Goal: Task Accomplishment & Management: Use online tool/utility

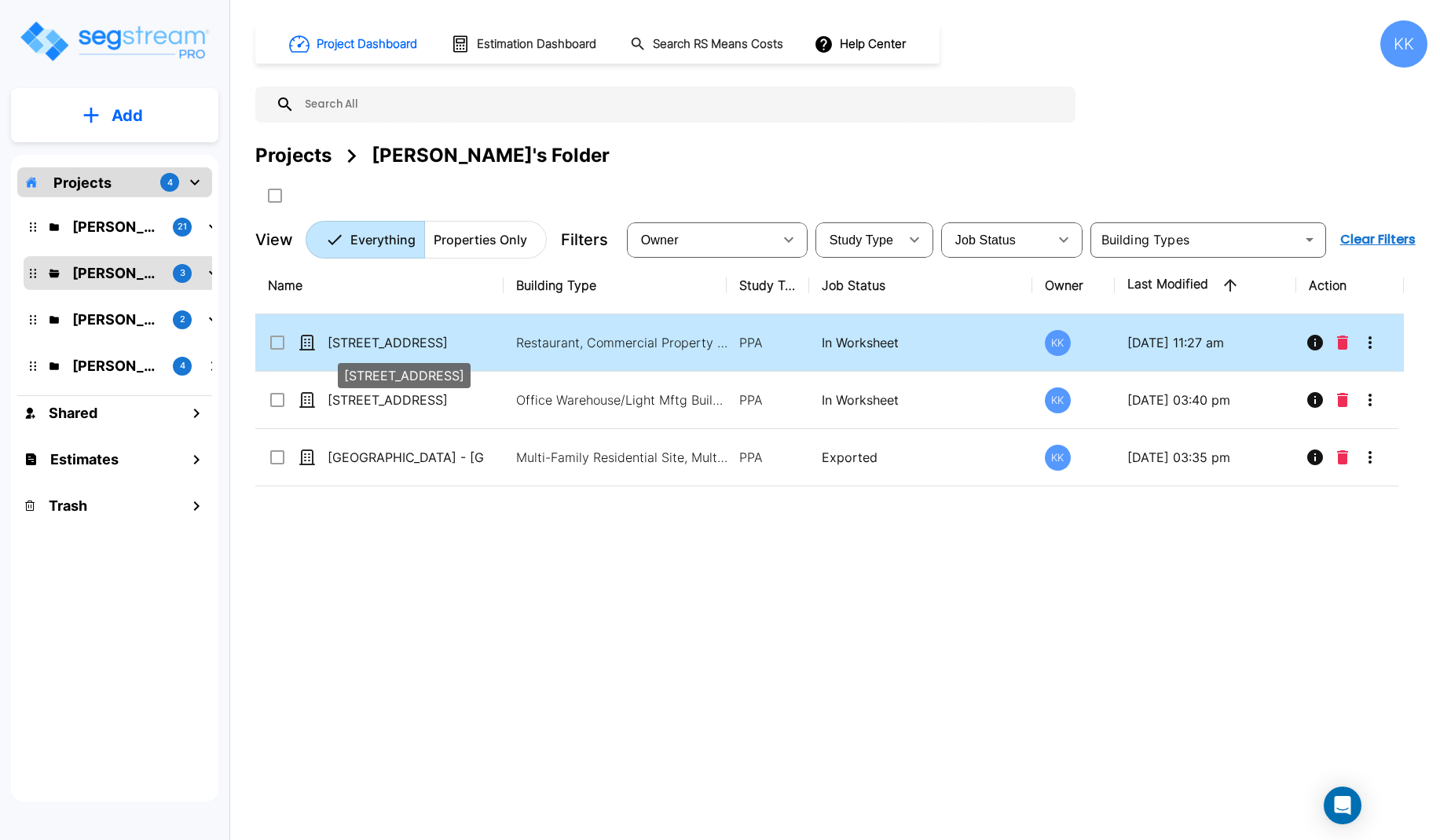
click at [382, 348] on p "[STREET_ADDRESS]" at bounding box center [406, 343] width 157 height 19
checkbox input "true"
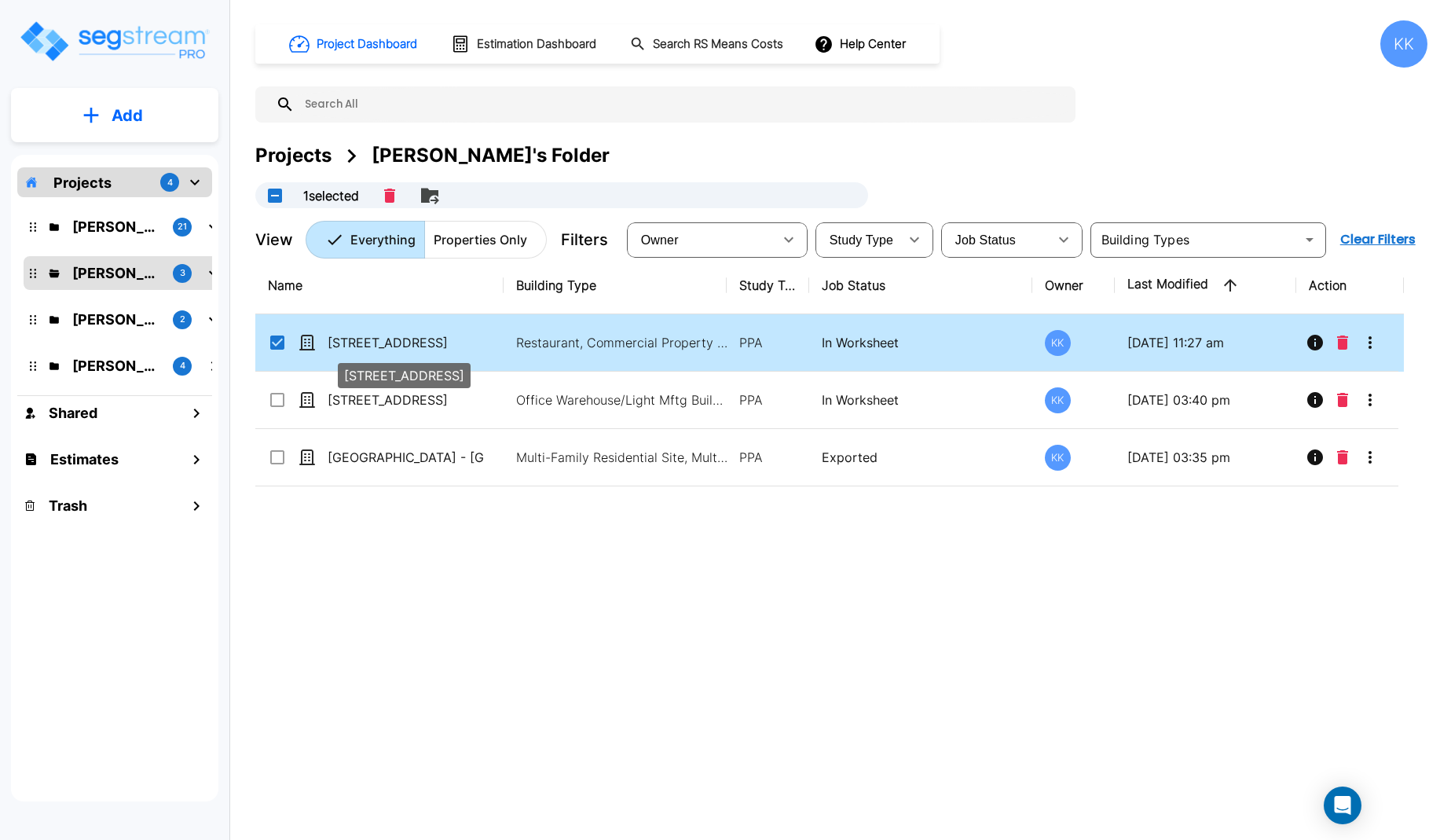
click at [382, 348] on p "[STREET_ADDRESS]" at bounding box center [406, 343] width 157 height 19
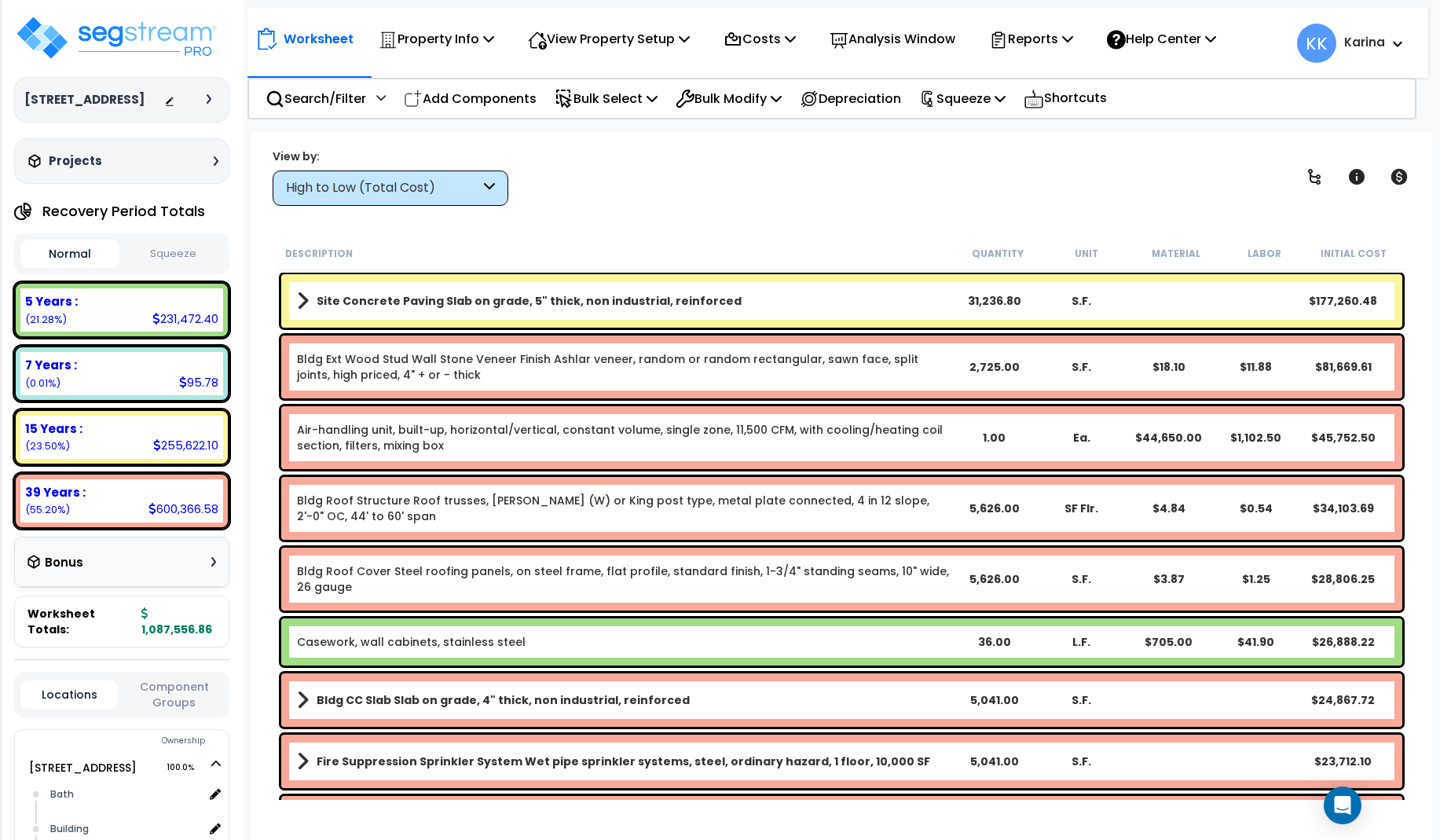
click at [339, 189] on div "High to Low (Total Cost)" at bounding box center [383, 188] width 195 height 18
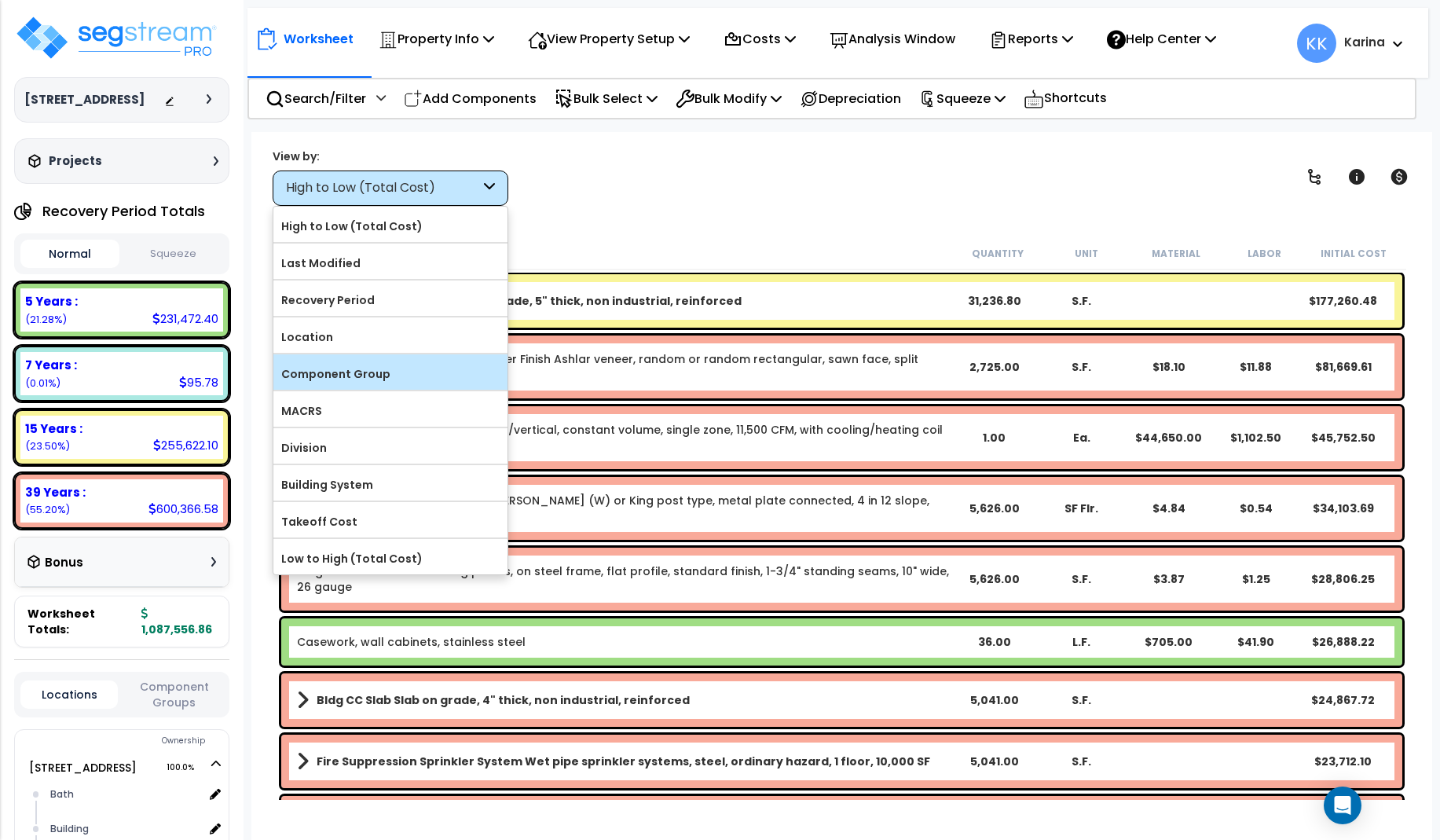
click at [355, 362] on label "Component Group" at bounding box center [390, 374] width 234 height 23
click at [0, 0] on input "Component Group" at bounding box center [0, 0] width 0 height 0
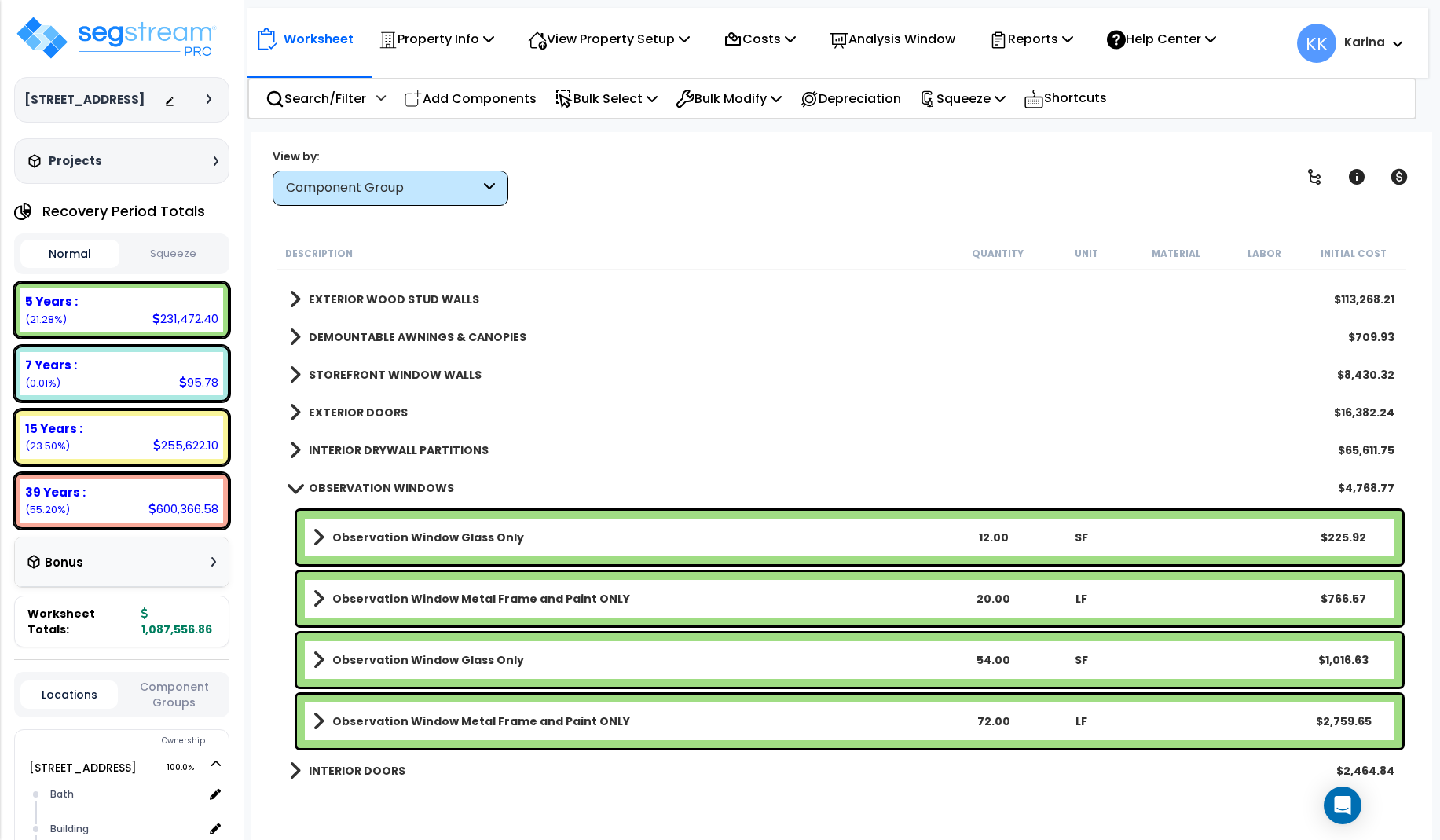
scroll to position [378, 0]
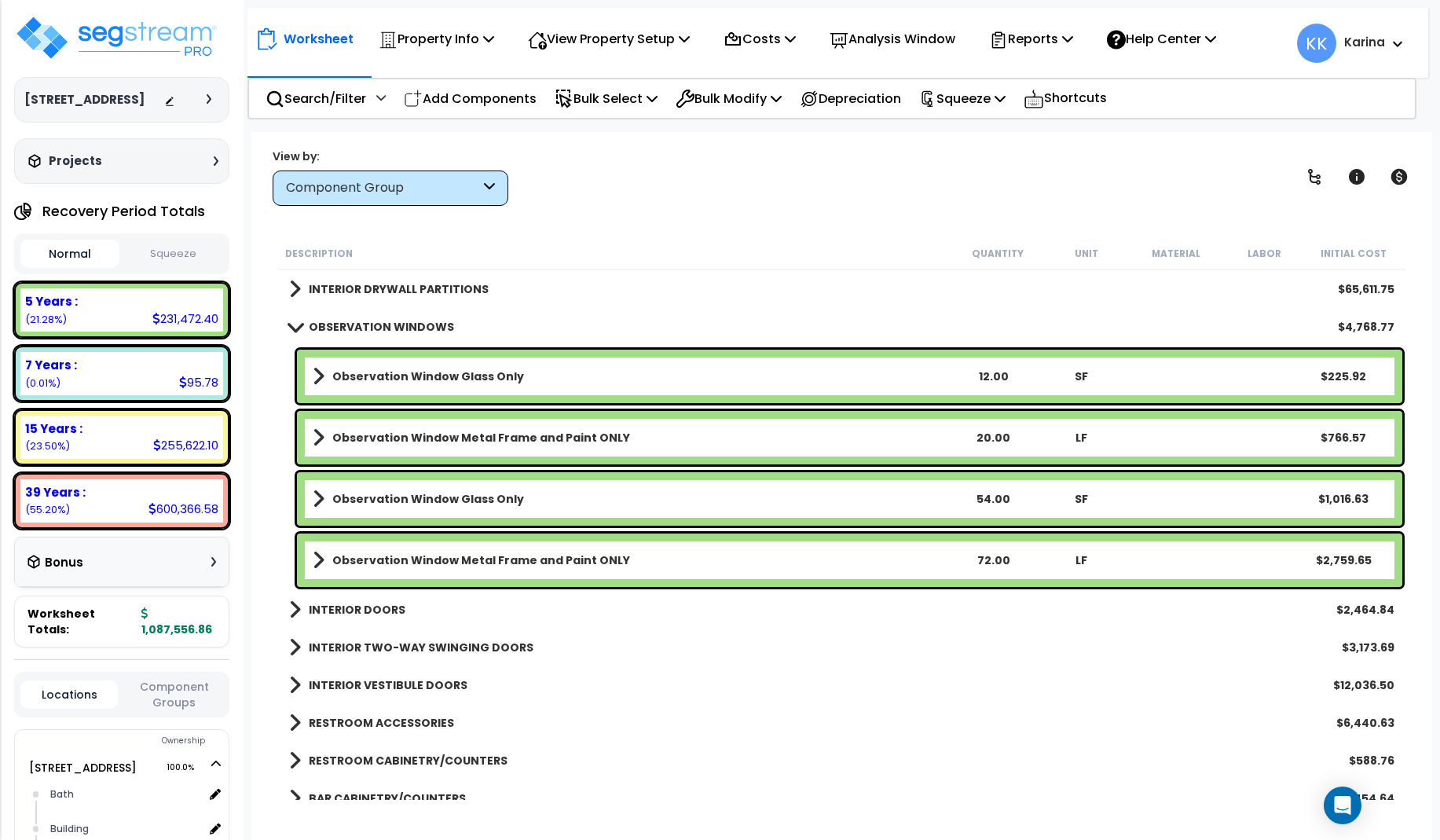
click at [297, 324] on span at bounding box center [295, 327] width 22 height 12
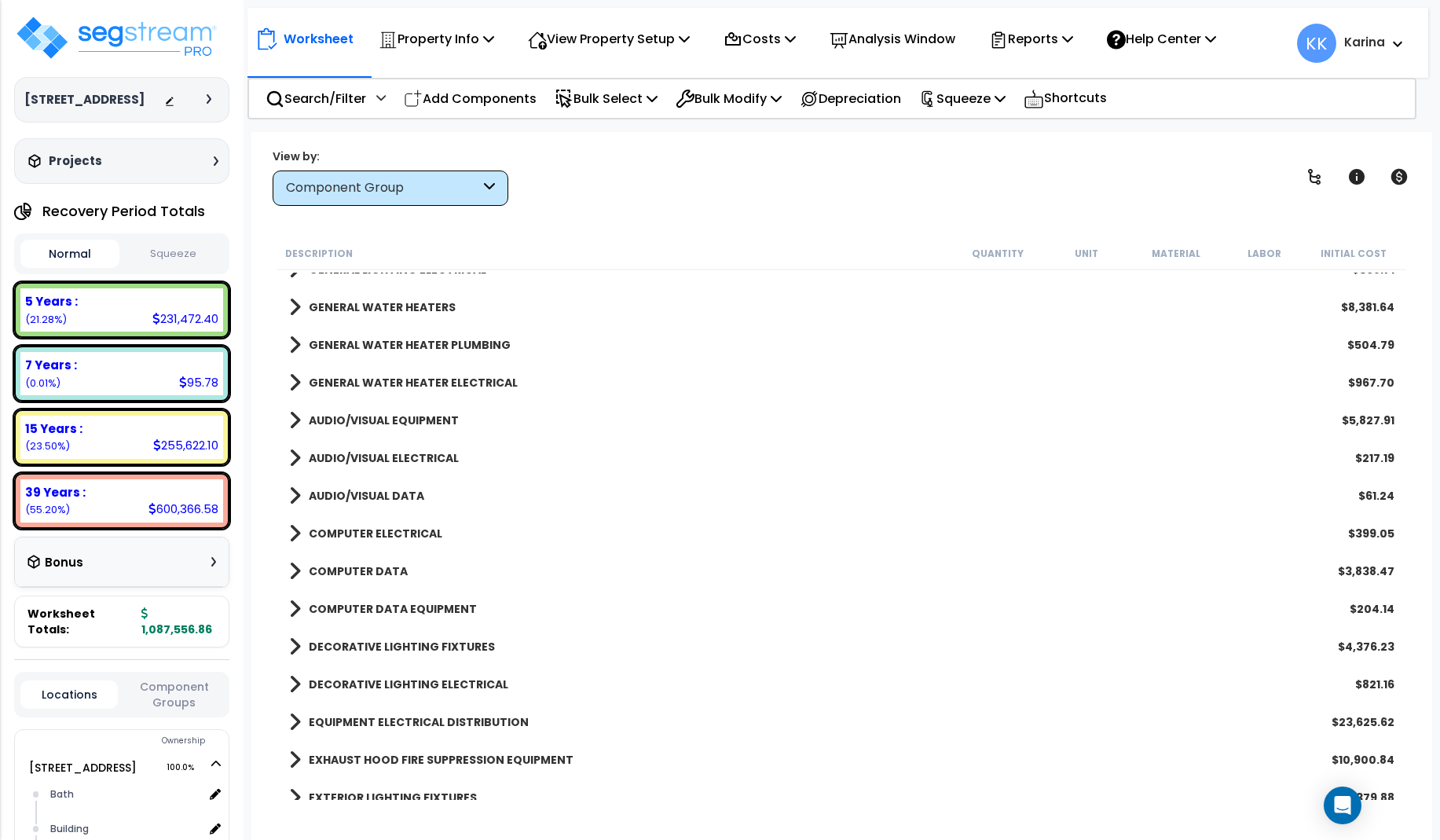
scroll to position [1415, 0]
click at [291, 382] on span at bounding box center [295, 383] width 12 height 22
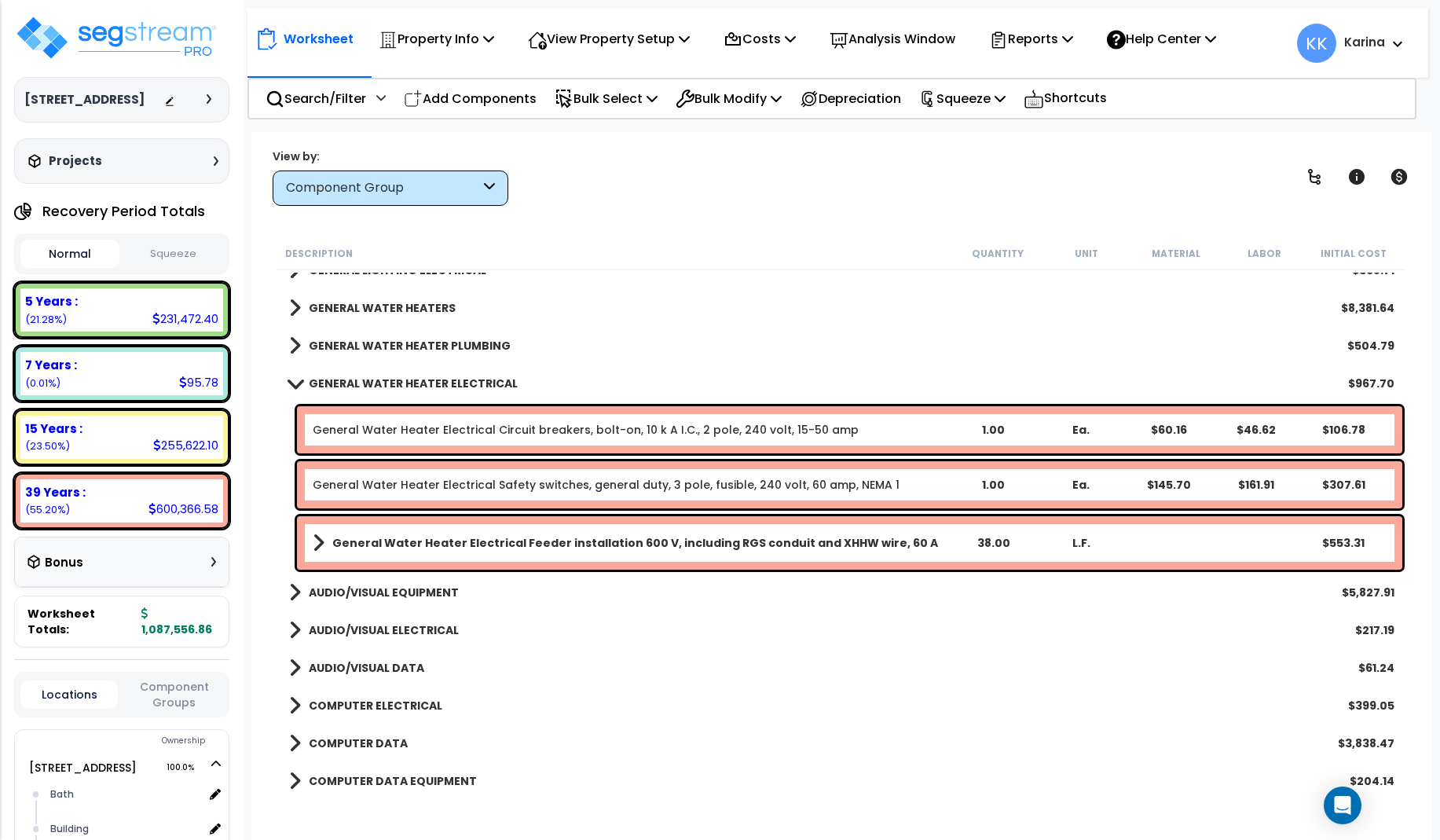
click at [291, 381] on span at bounding box center [295, 383] width 22 height 12
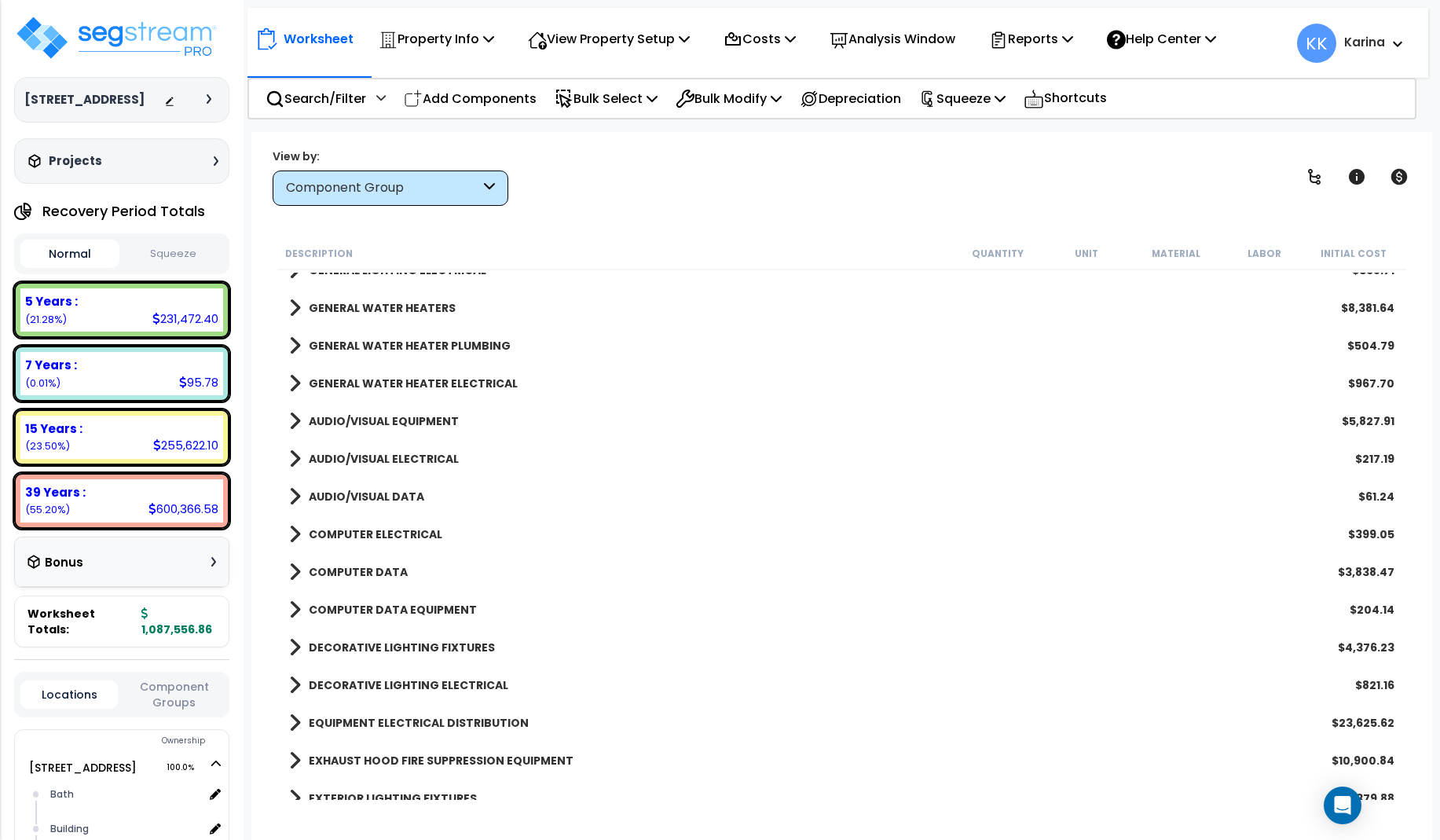
click at [292, 345] on span at bounding box center [295, 346] width 12 height 22
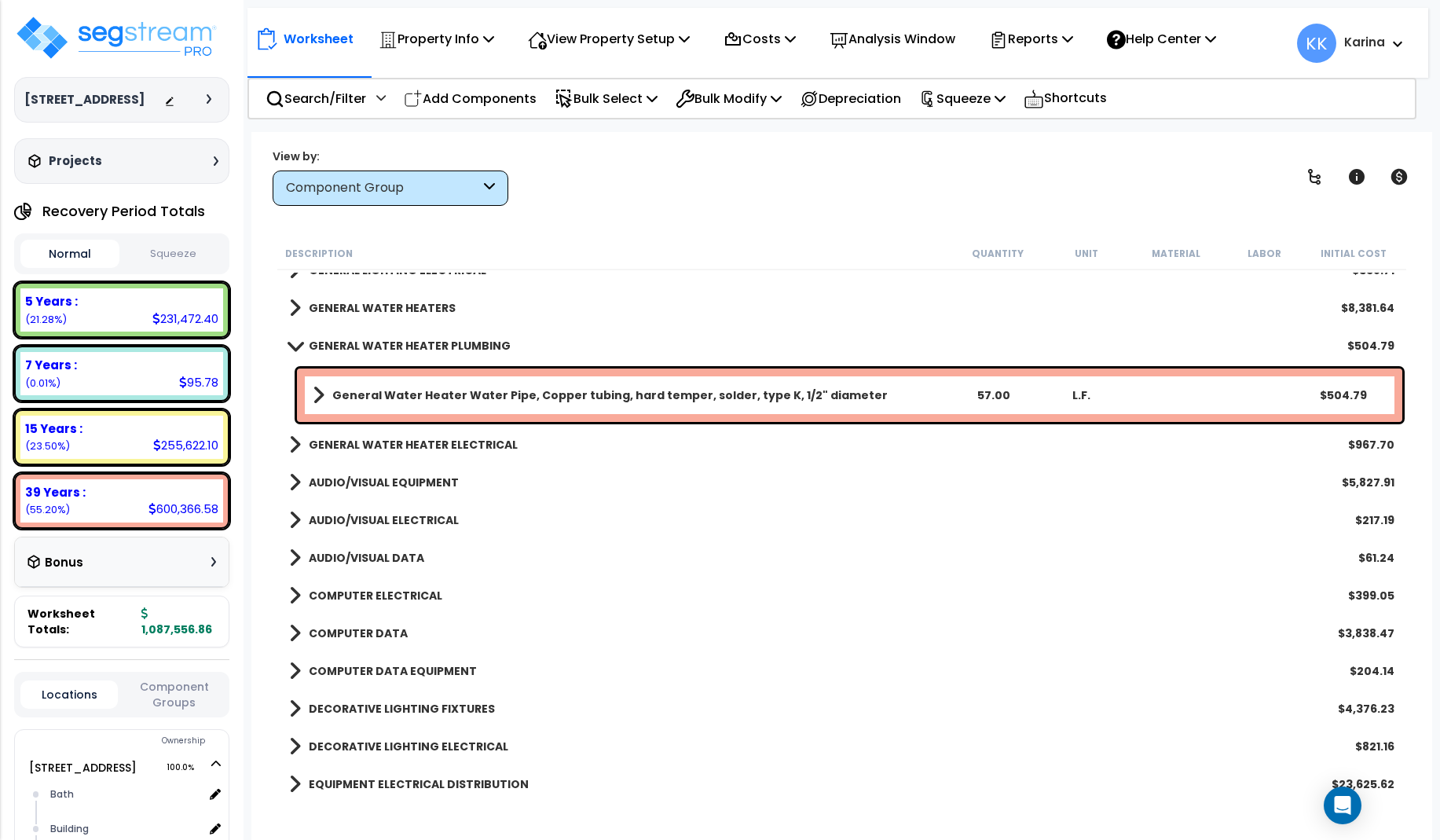
click at [292, 345] on span at bounding box center [295, 345] width 22 height 12
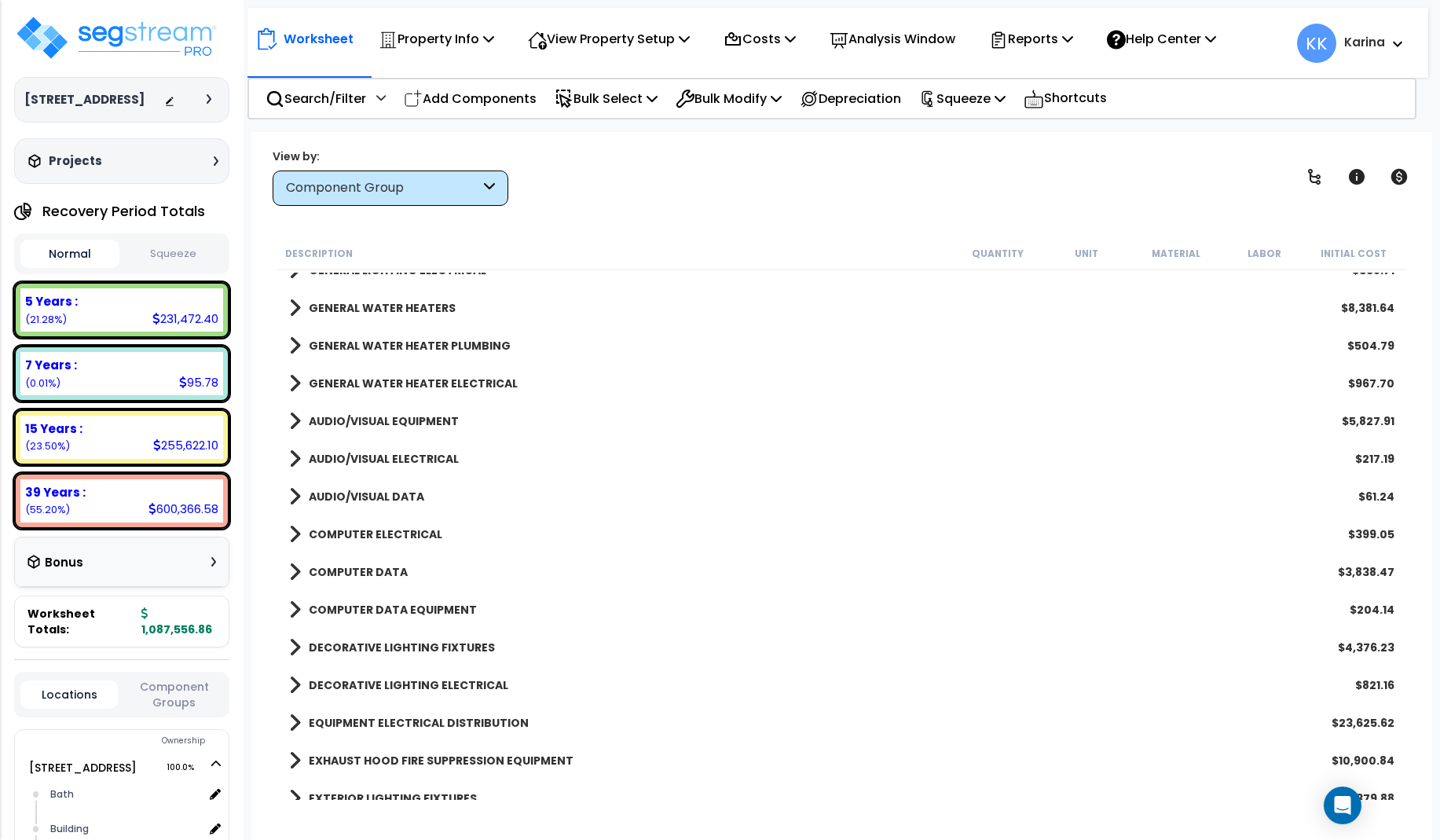
click at [295, 308] on span at bounding box center [295, 307] width 12 height 22
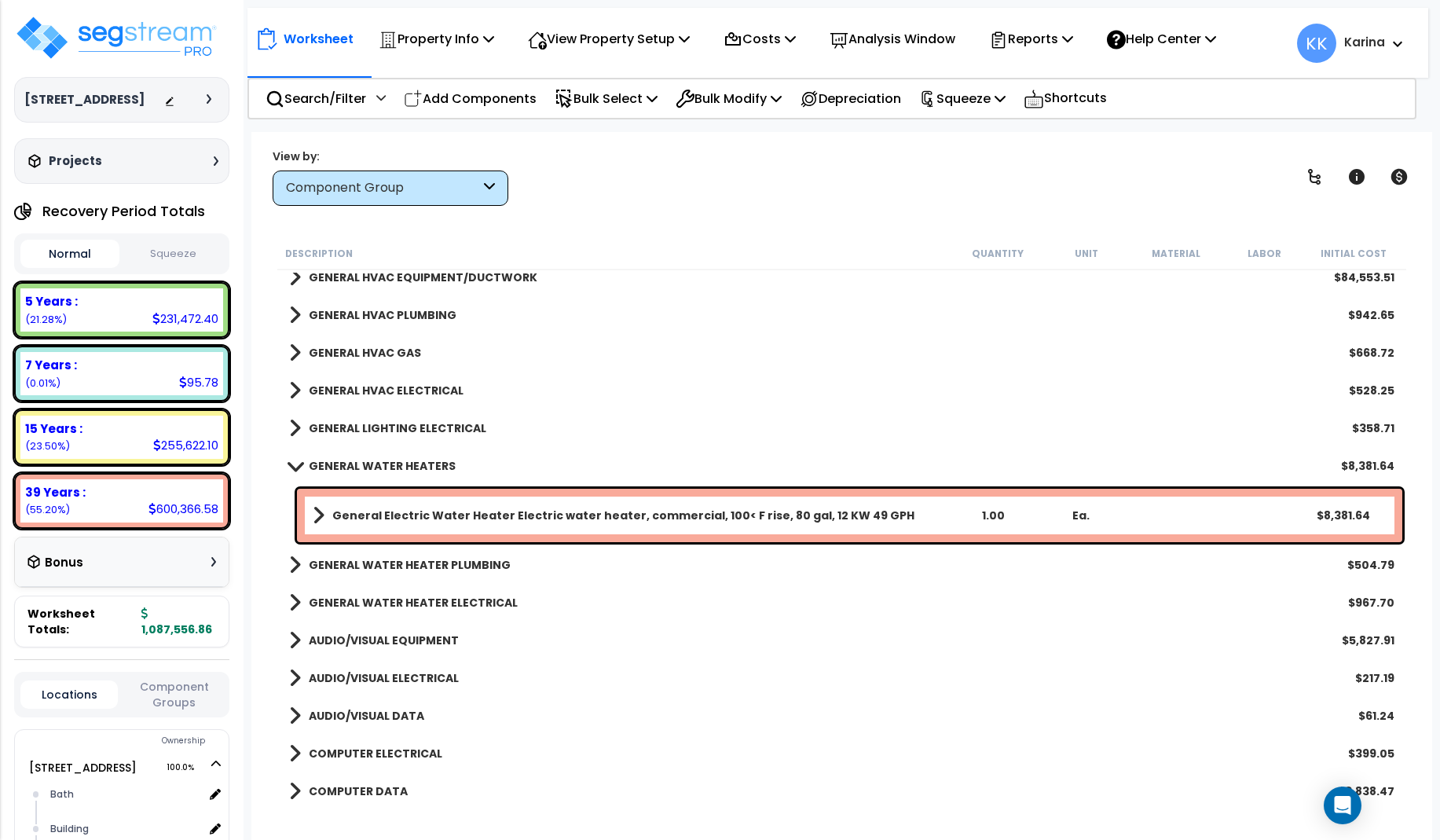
scroll to position [1226, 0]
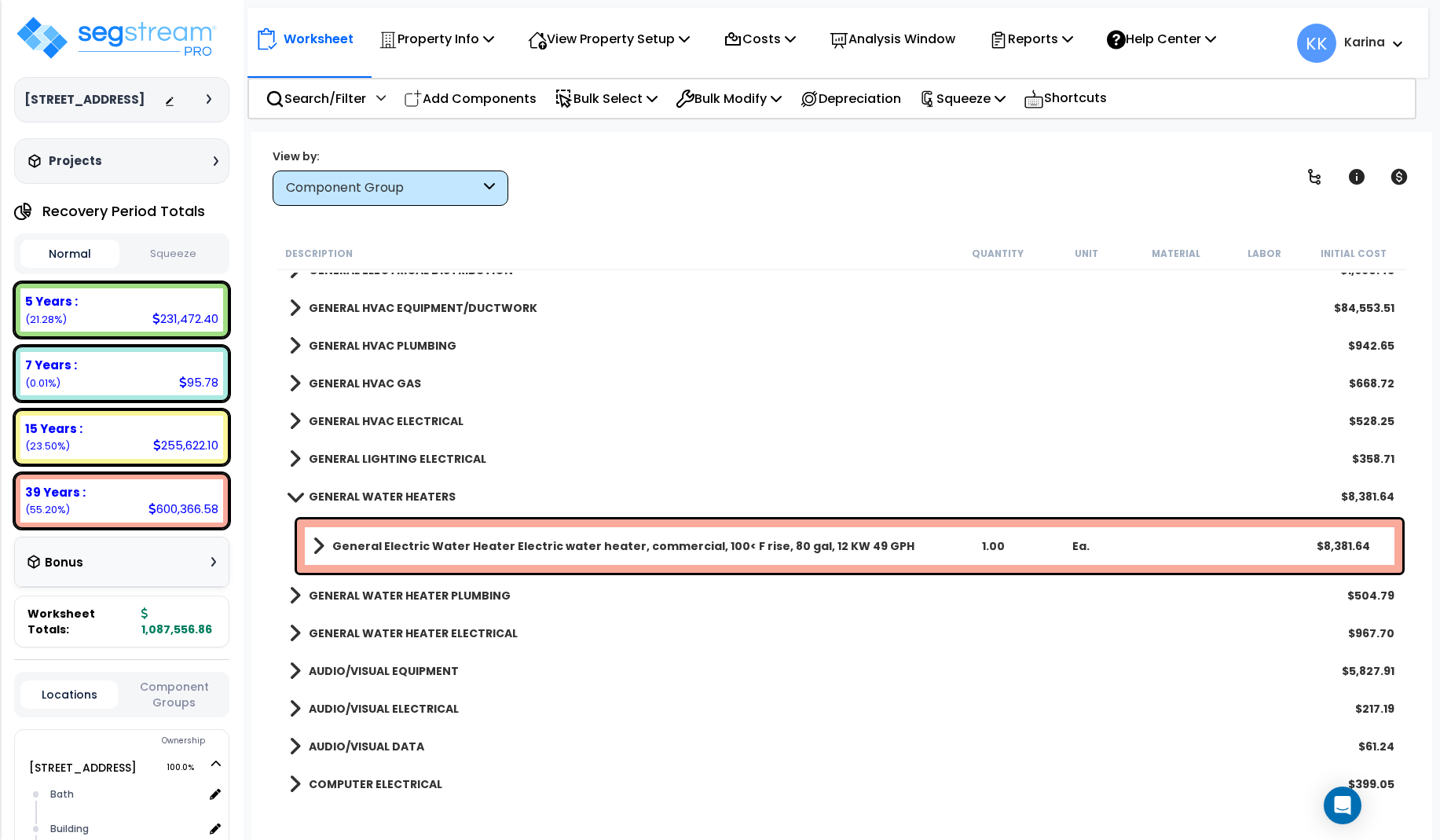
click at [291, 500] on span at bounding box center [295, 496] width 22 height 12
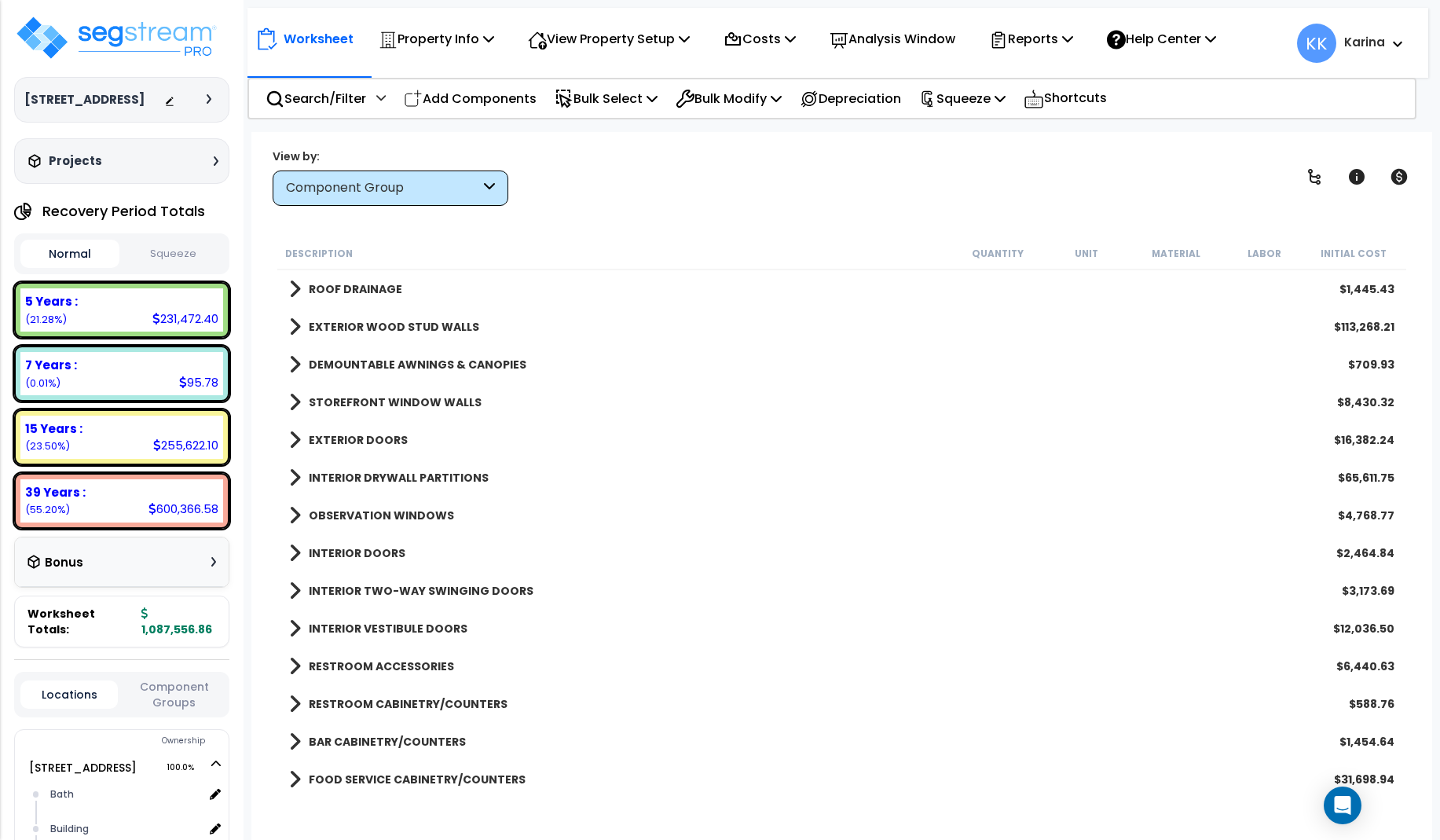
scroll to position [0, 0]
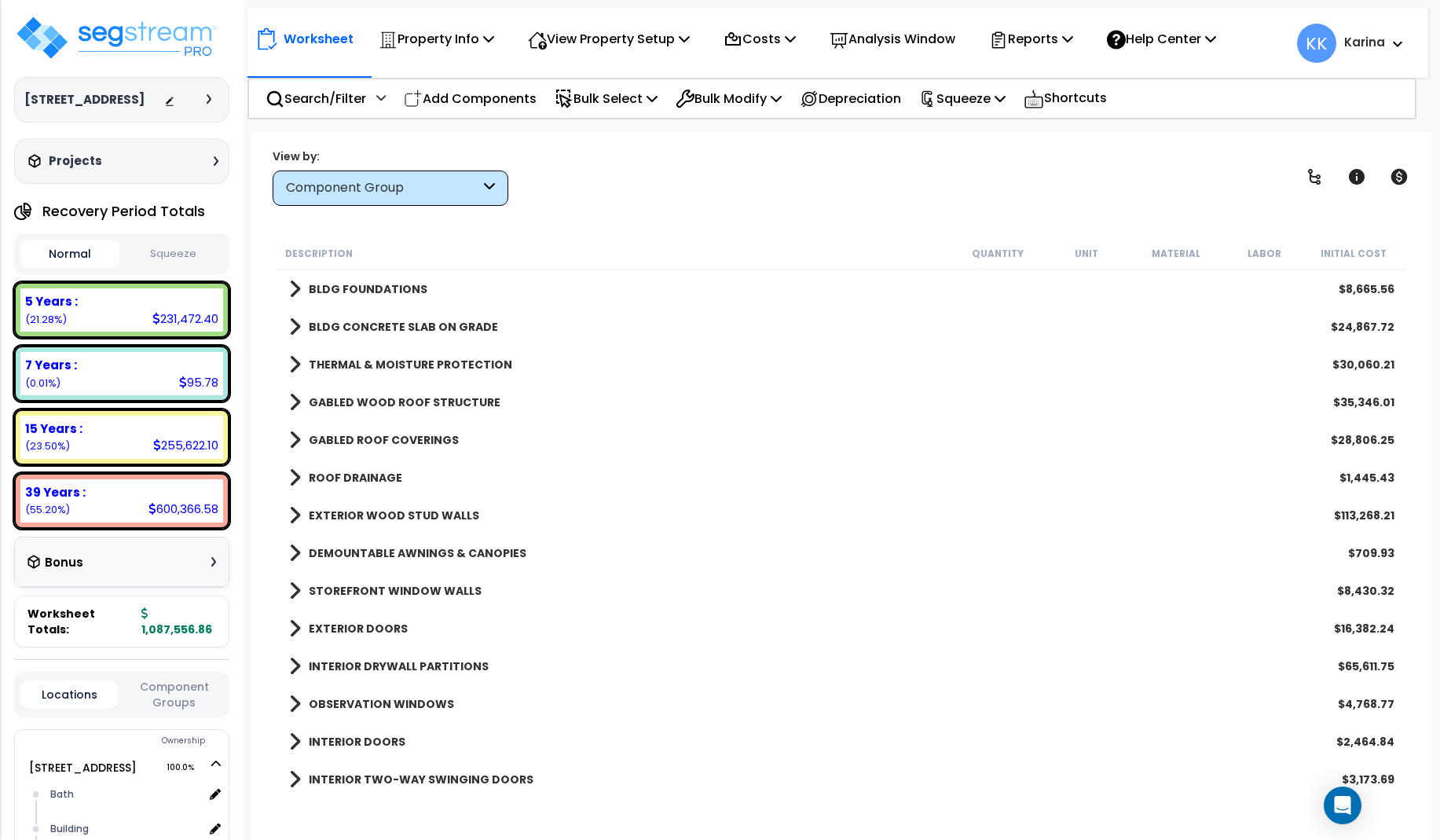
click at [292, 284] on span at bounding box center [295, 289] width 12 height 22
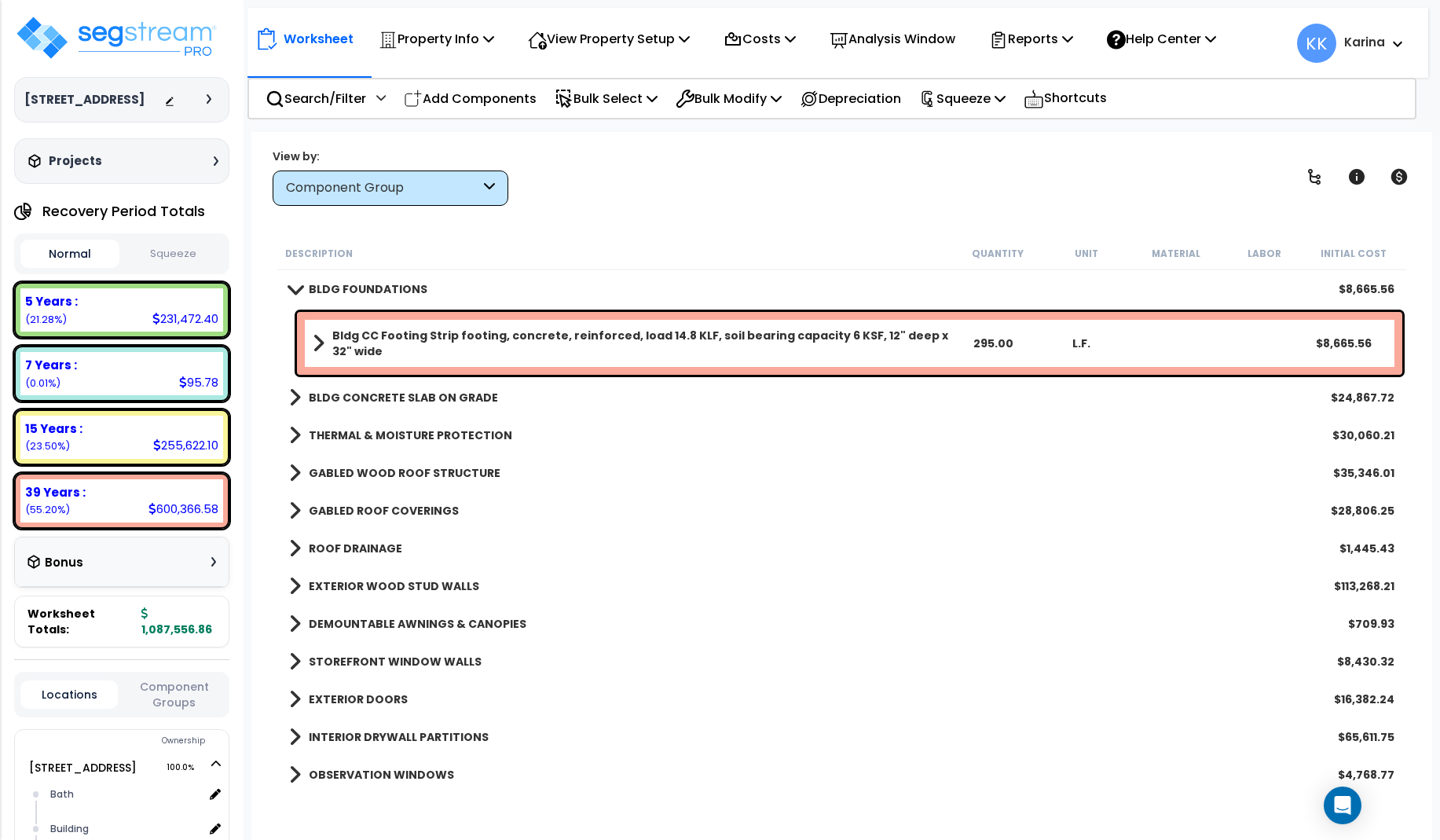
click at [292, 284] on span at bounding box center [295, 289] width 22 height 12
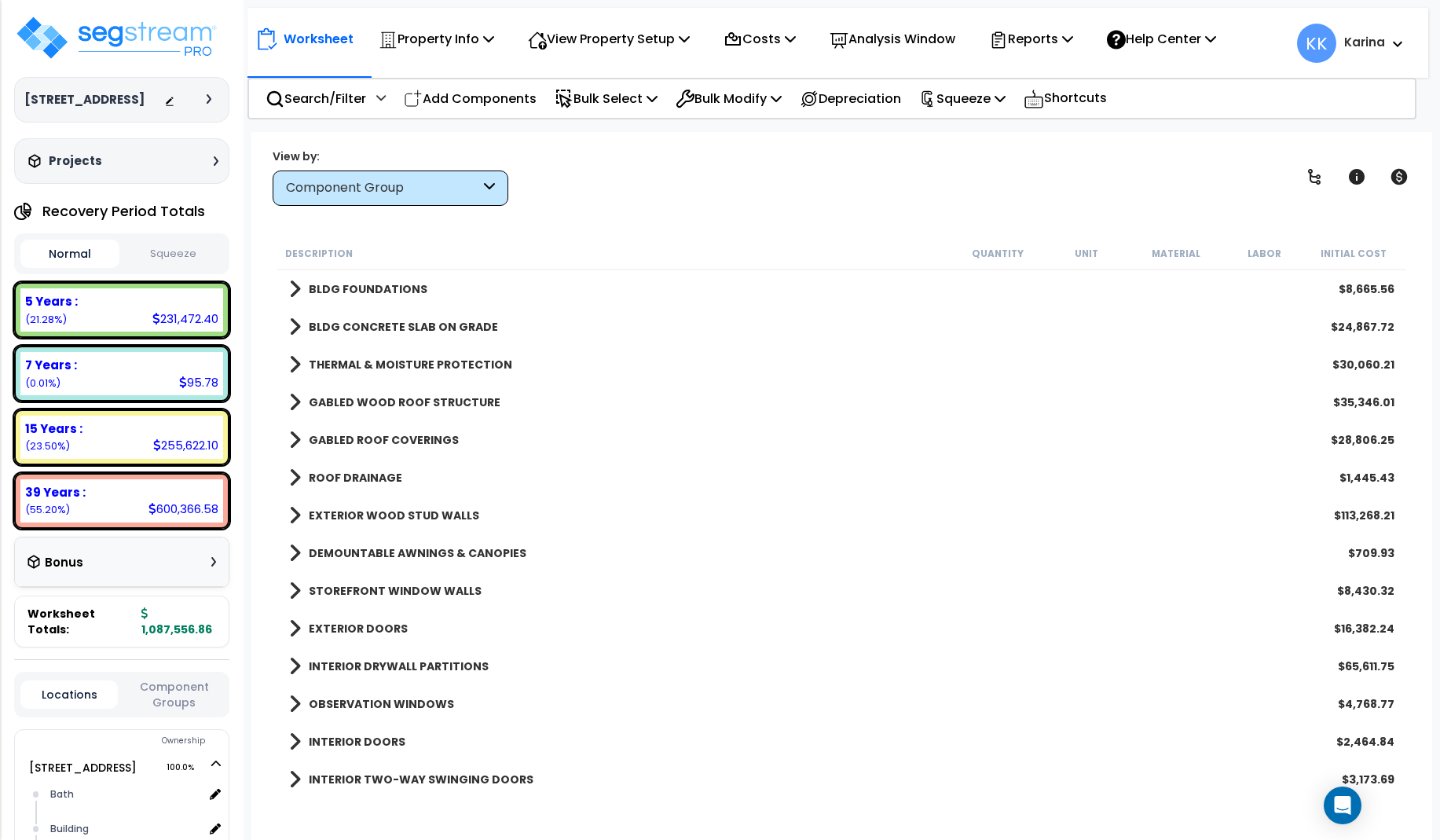
click at [290, 322] on span at bounding box center [295, 327] width 12 height 22
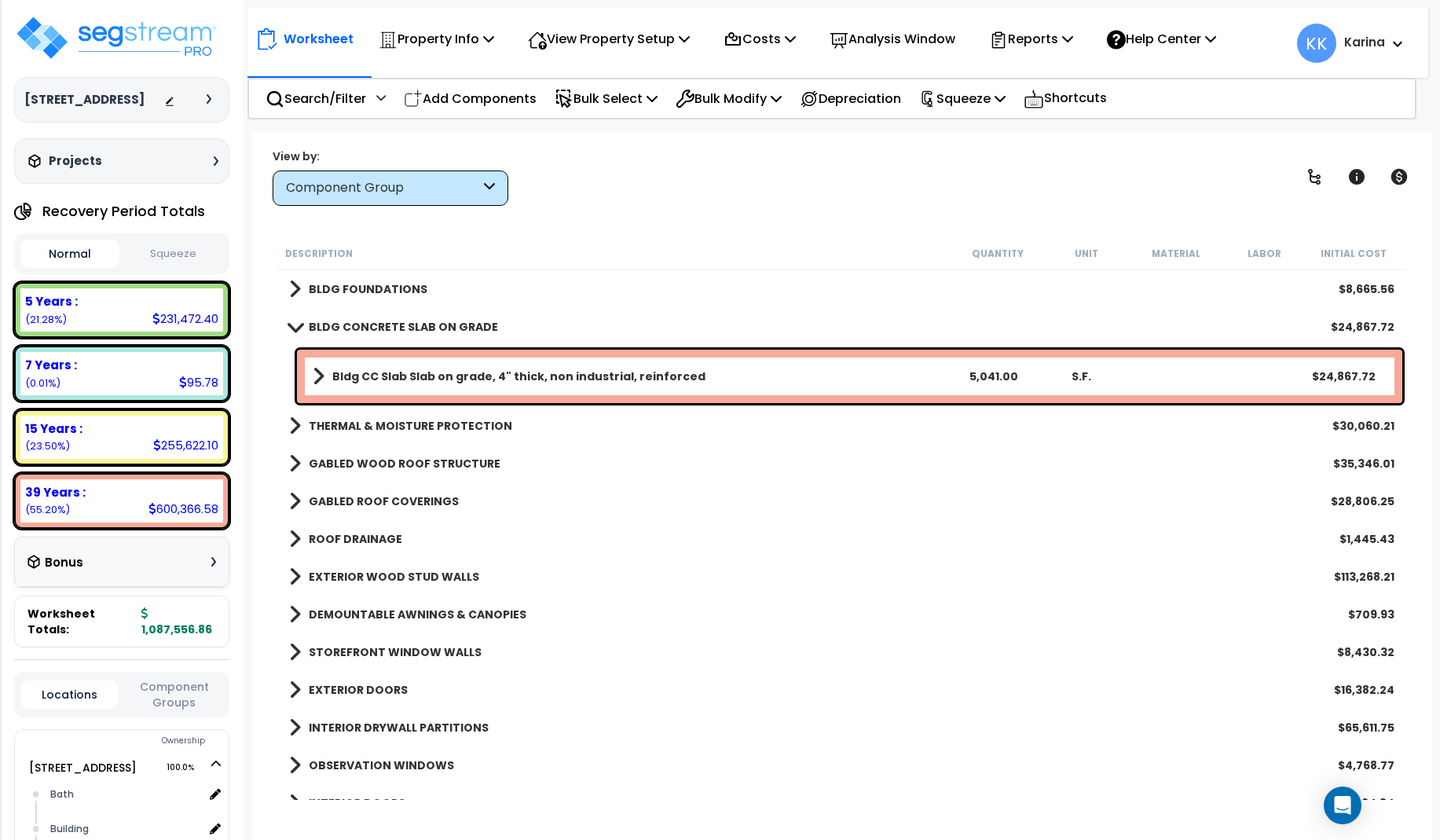
click at [290, 322] on span at bounding box center [295, 327] width 22 height 12
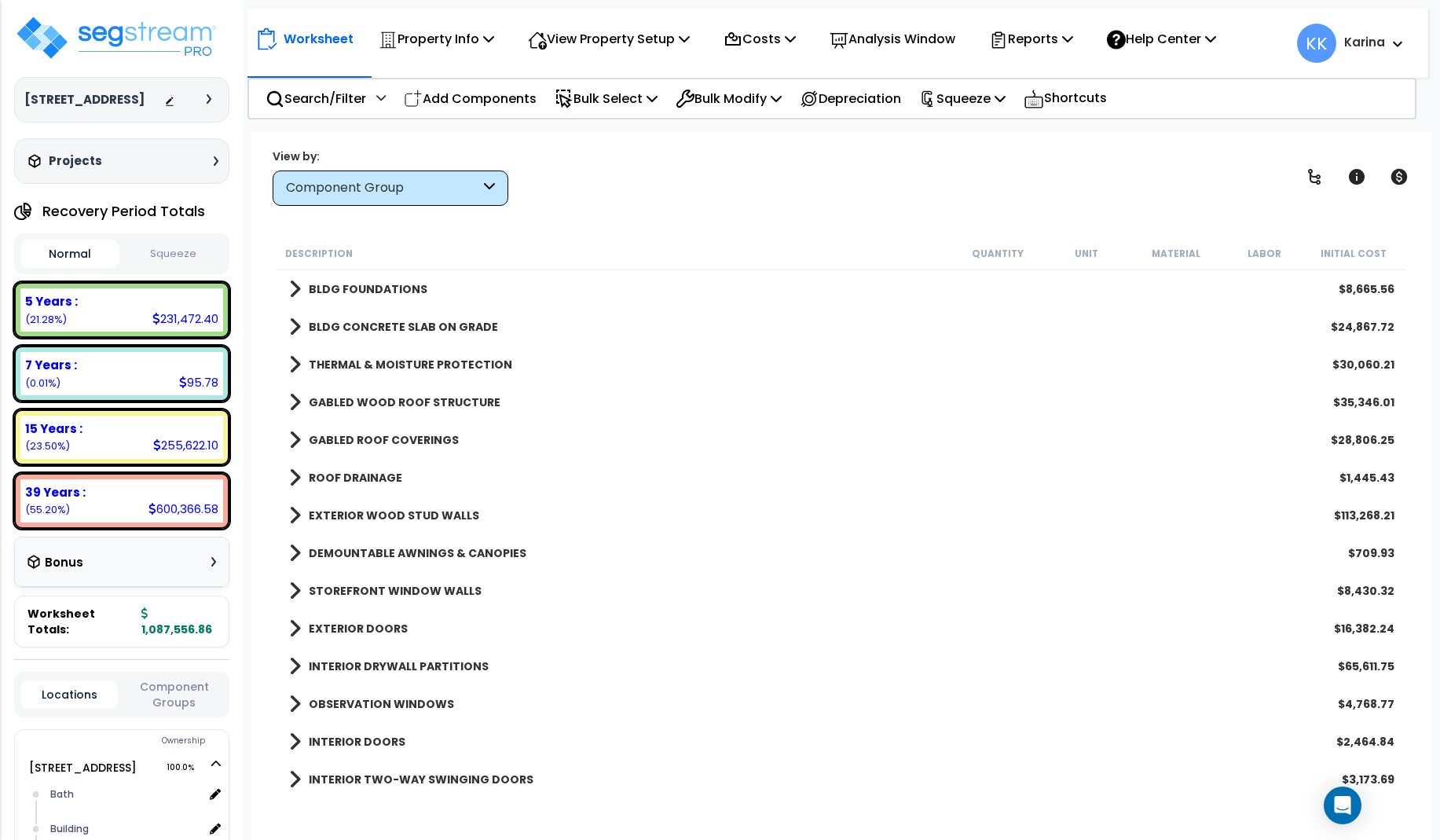
click at [292, 438] on span at bounding box center [295, 439] width 12 height 22
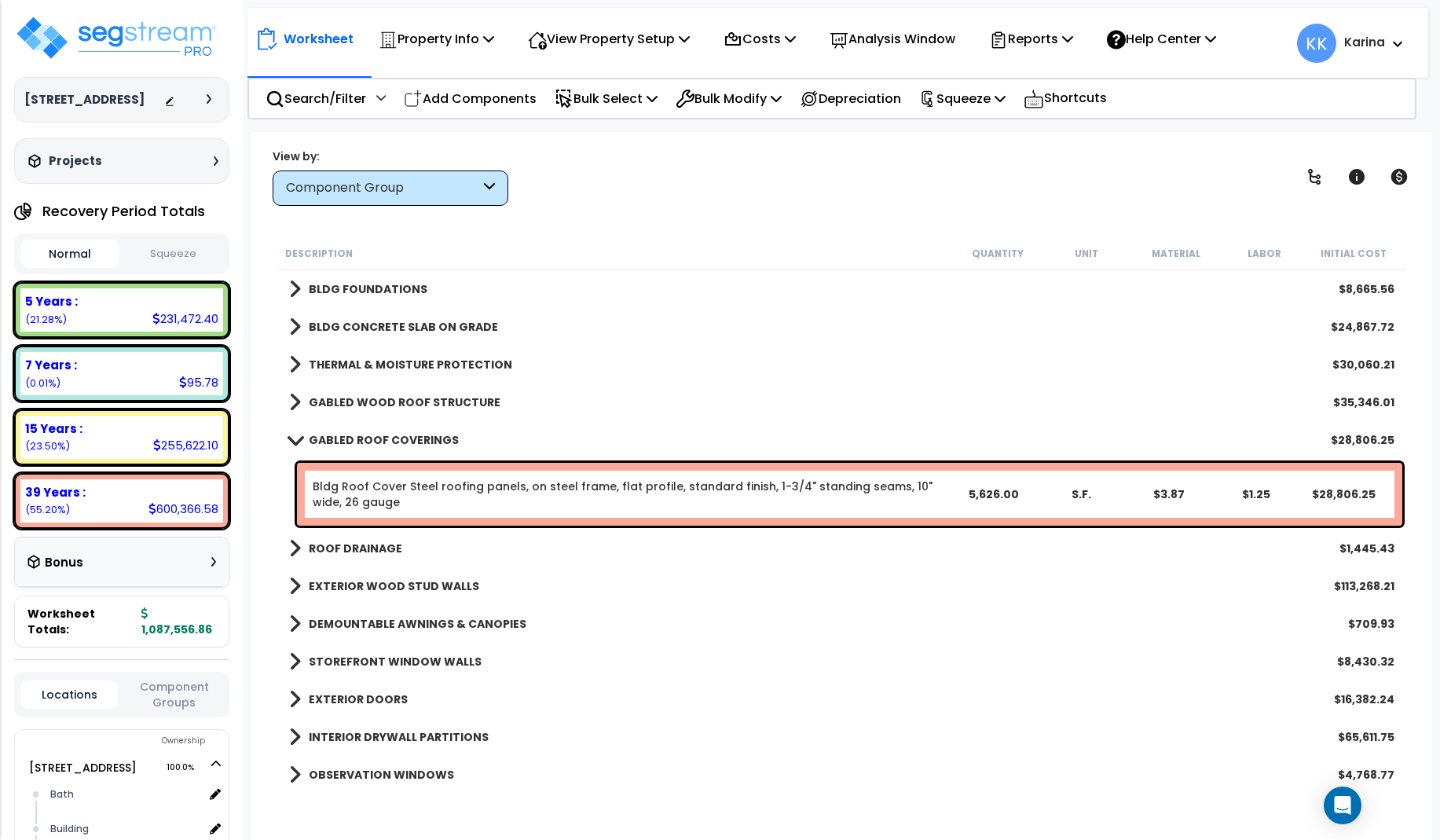
click at [292, 438] on span at bounding box center [295, 439] width 22 height 12
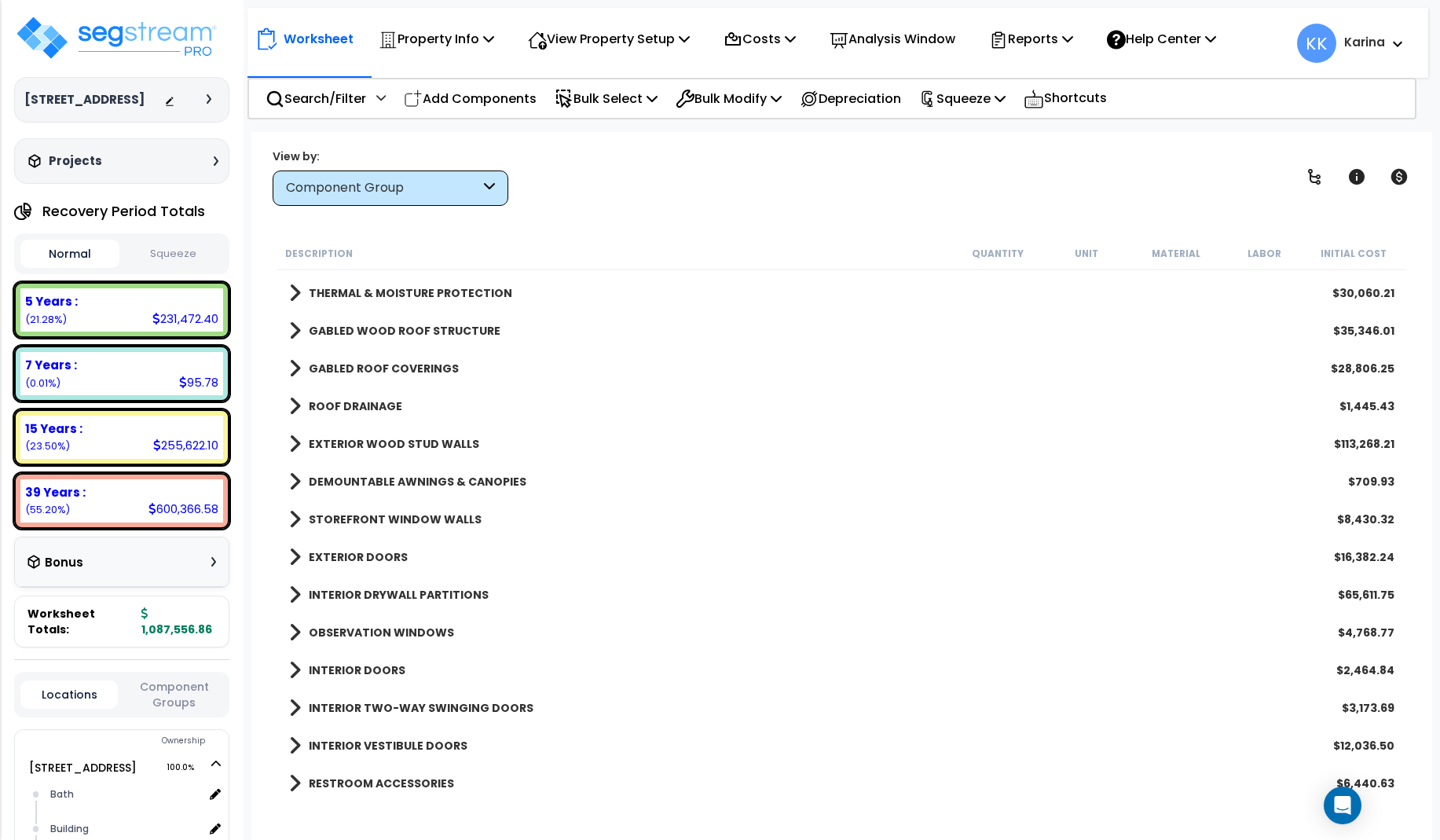
scroll to position [94, 0]
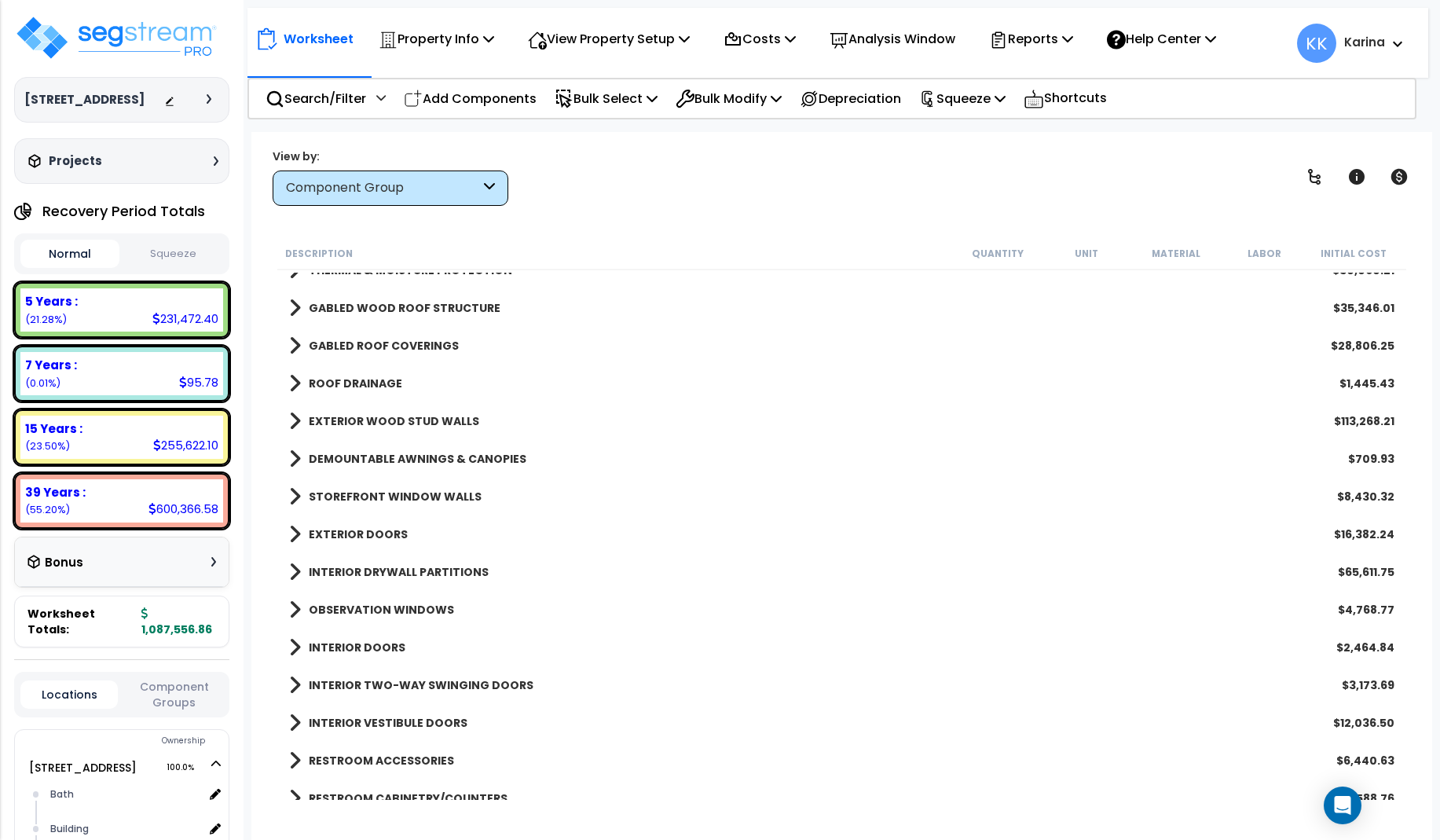
click at [292, 387] on span at bounding box center [295, 383] width 12 height 22
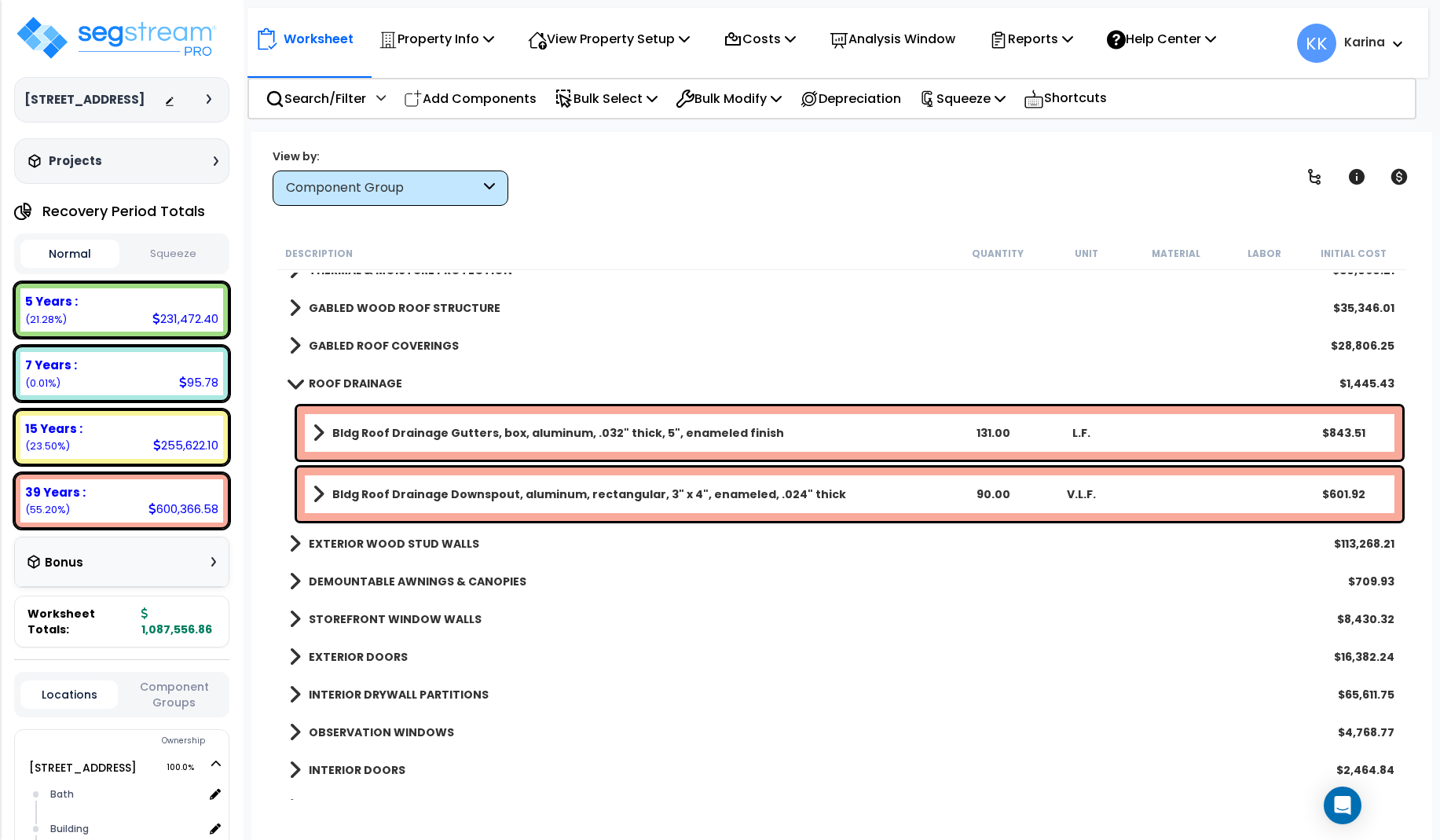
click at [292, 387] on span at bounding box center [295, 383] width 22 height 12
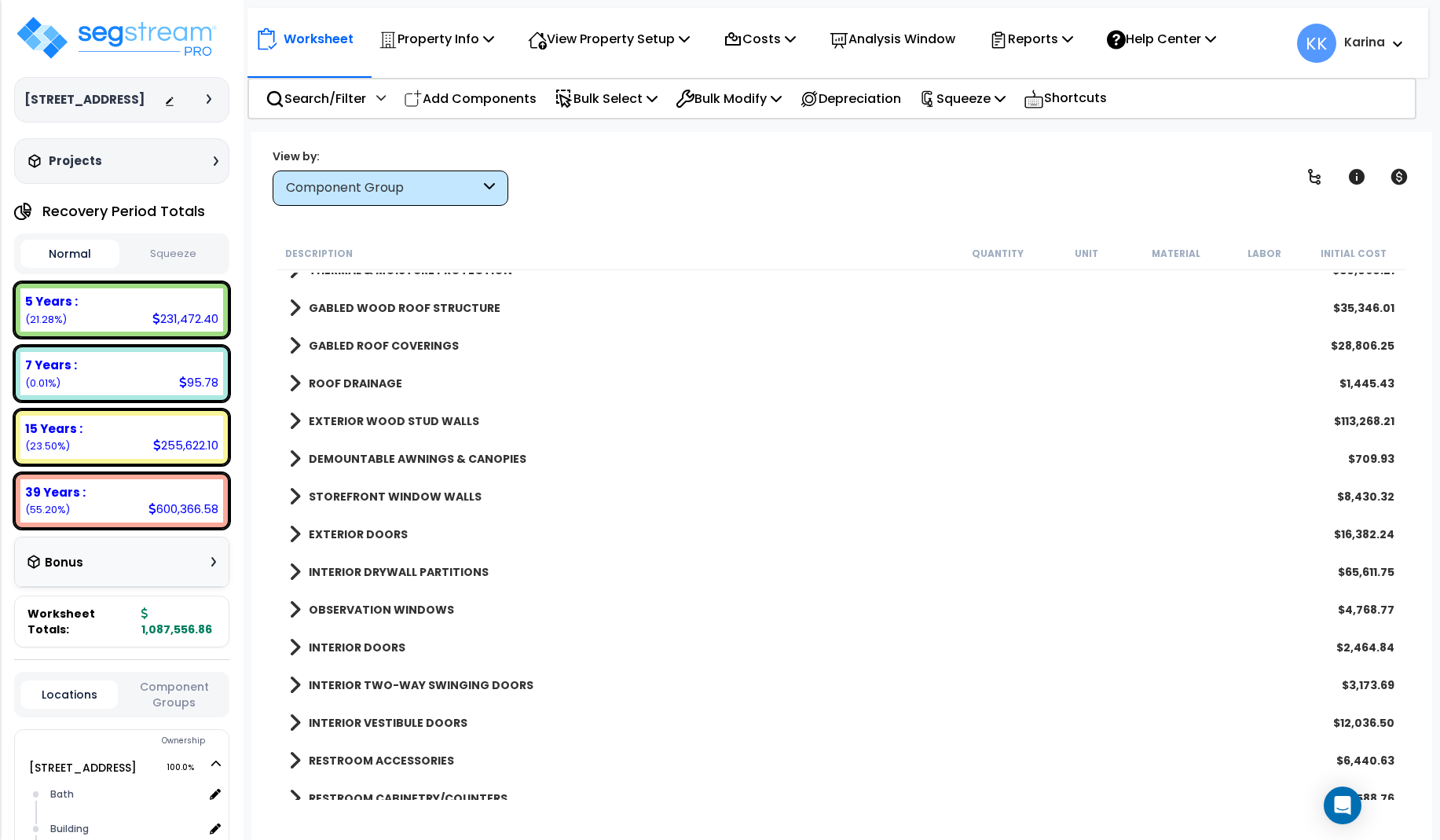
click at [294, 421] on span at bounding box center [295, 421] width 12 height 22
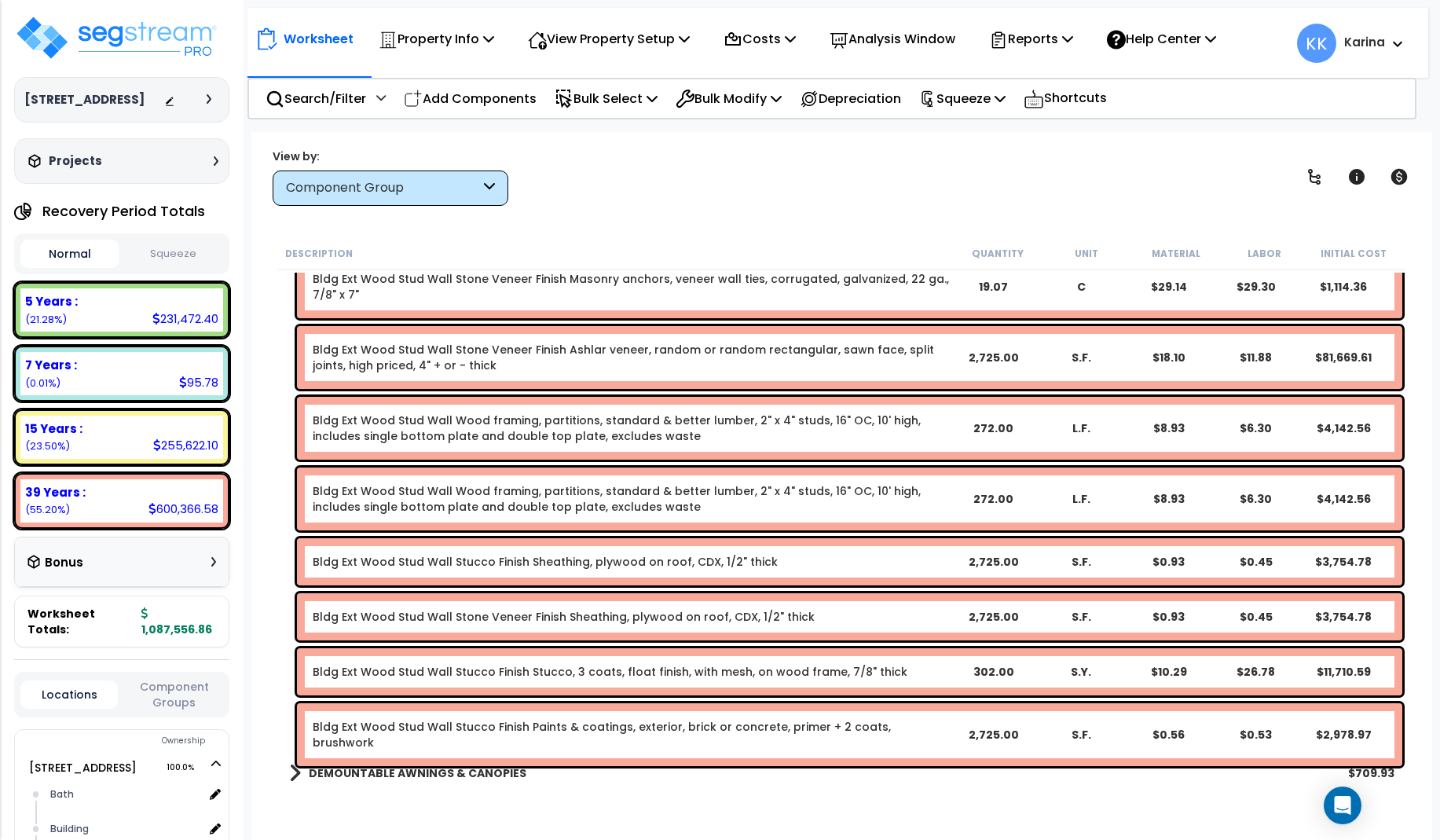
scroll to position [189, 0]
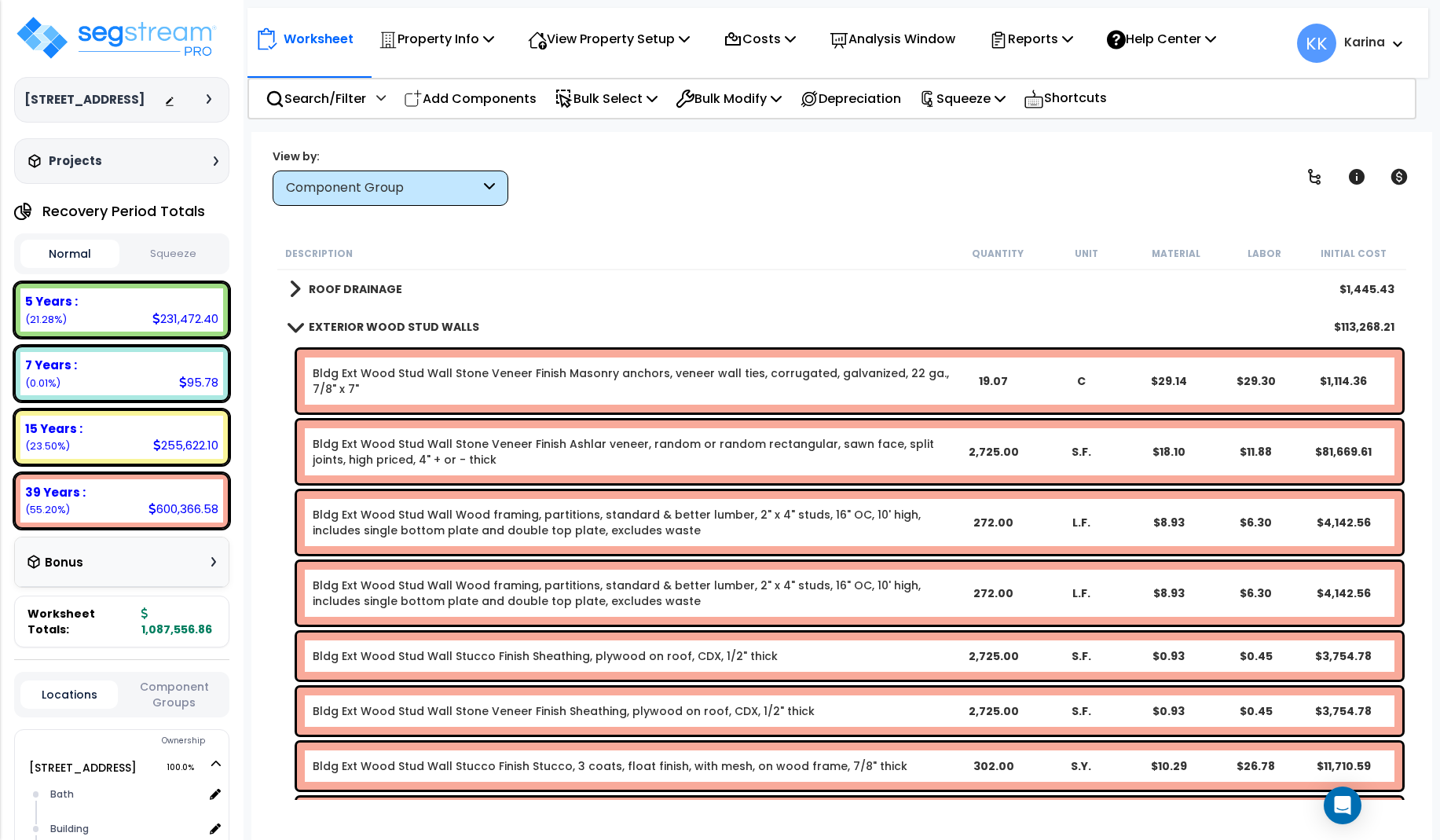
click at [297, 327] on span at bounding box center [295, 327] width 22 height 12
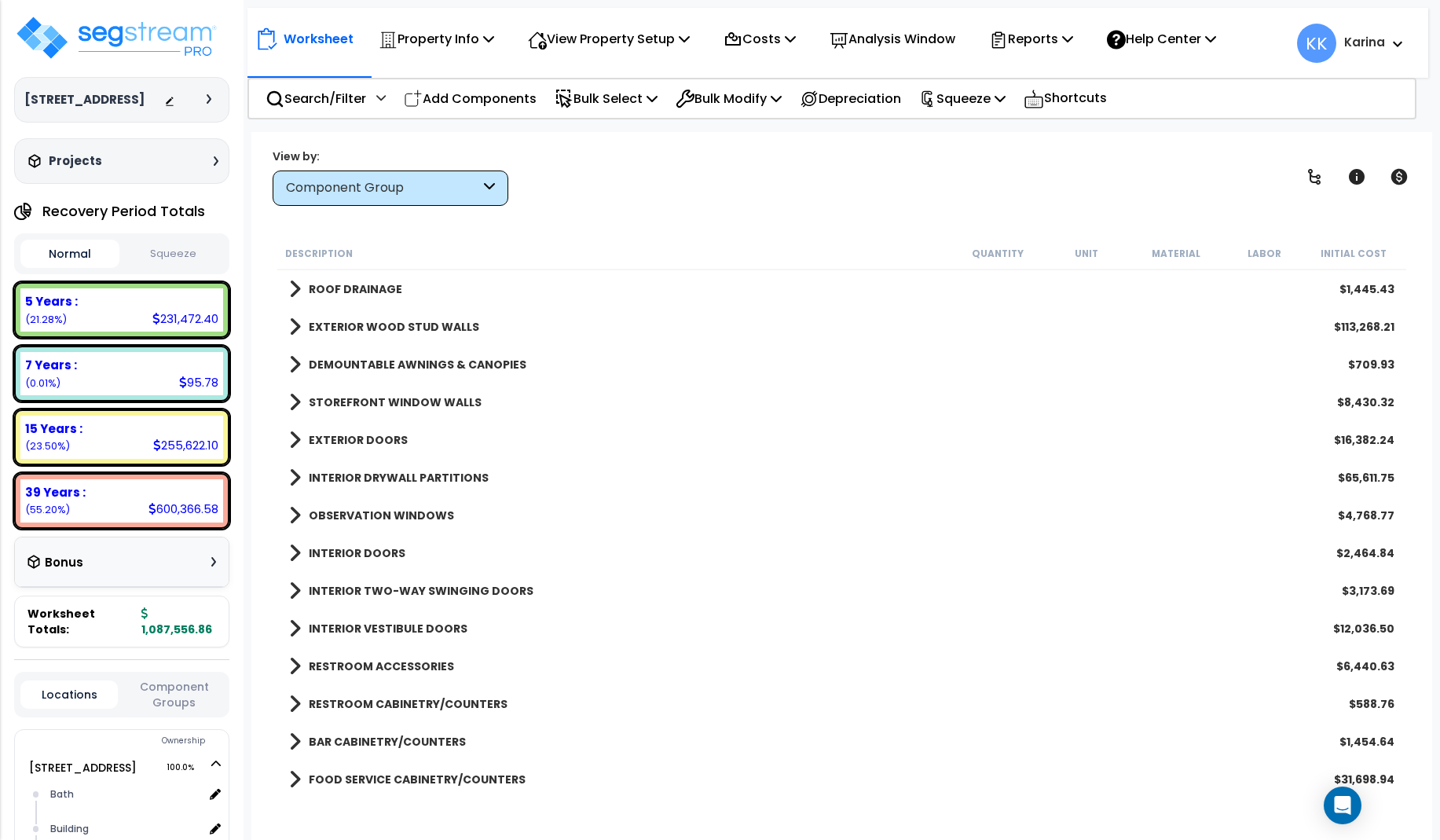
click at [297, 369] on span at bounding box center [295, 364] width 12 height 22
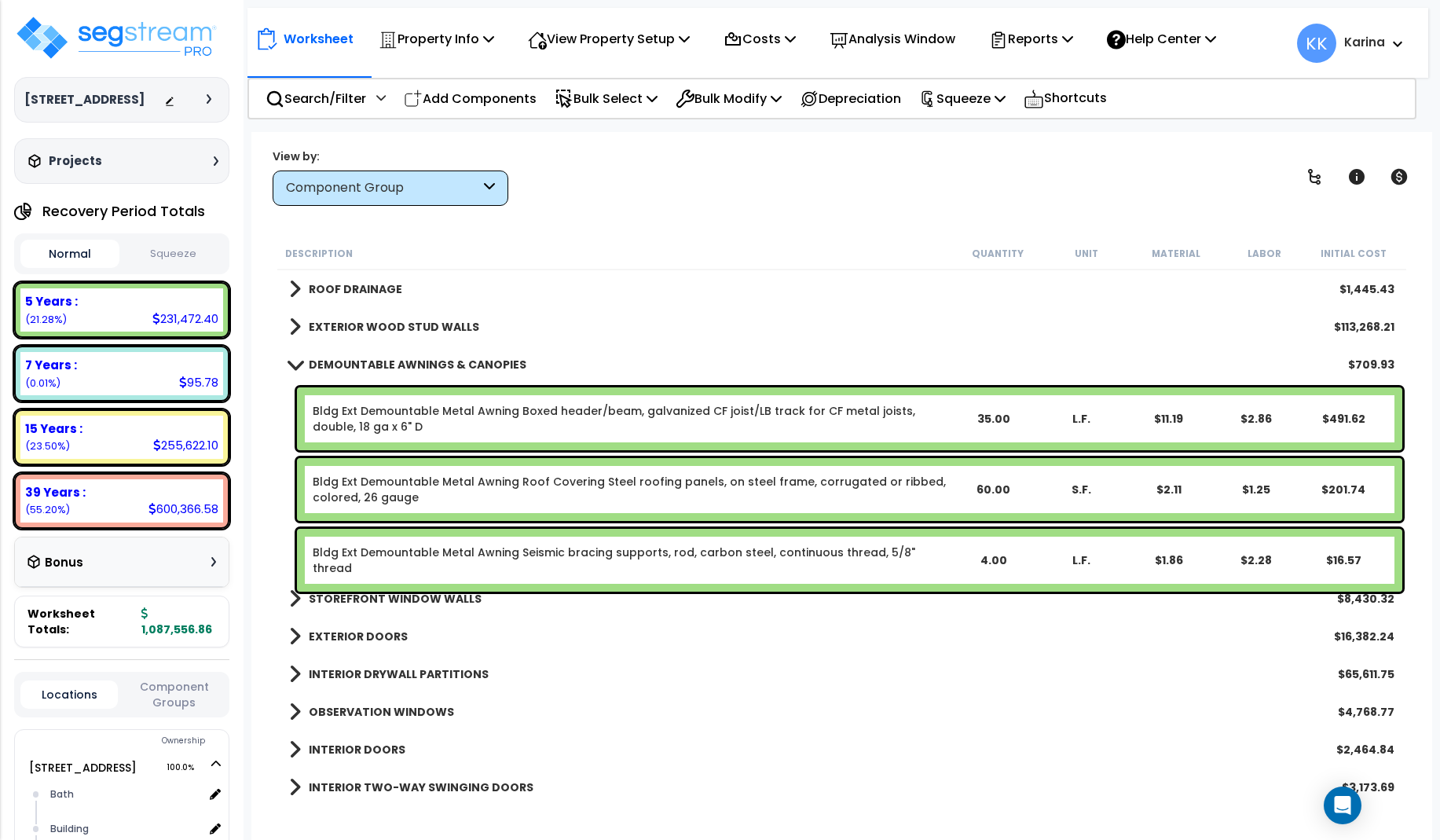
click at [293, 369] on span at bounding box center [295, 364] width 22 height 12
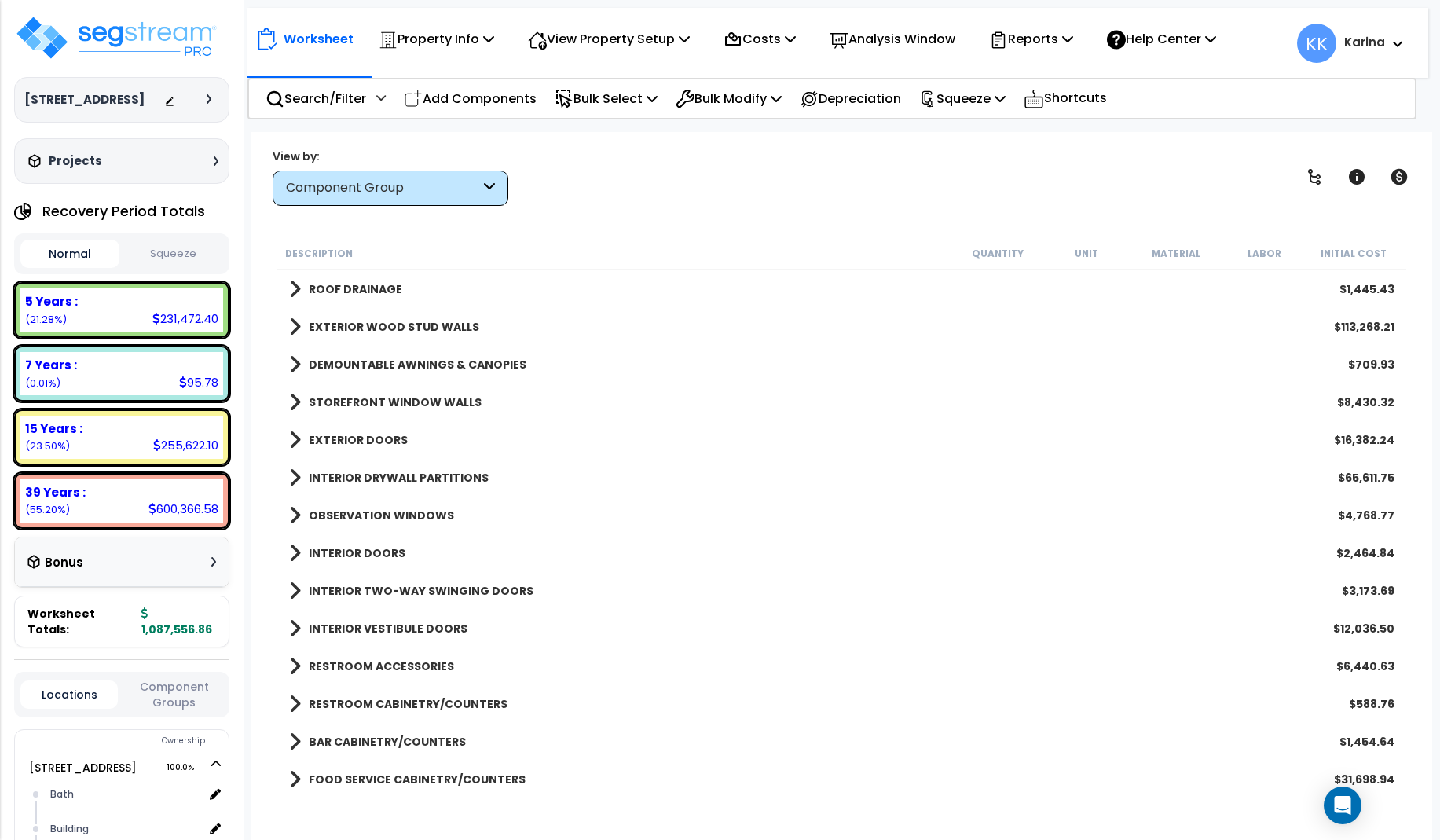
click at [293, 404] on span at bounding box center [295, 402] width 12 height 22
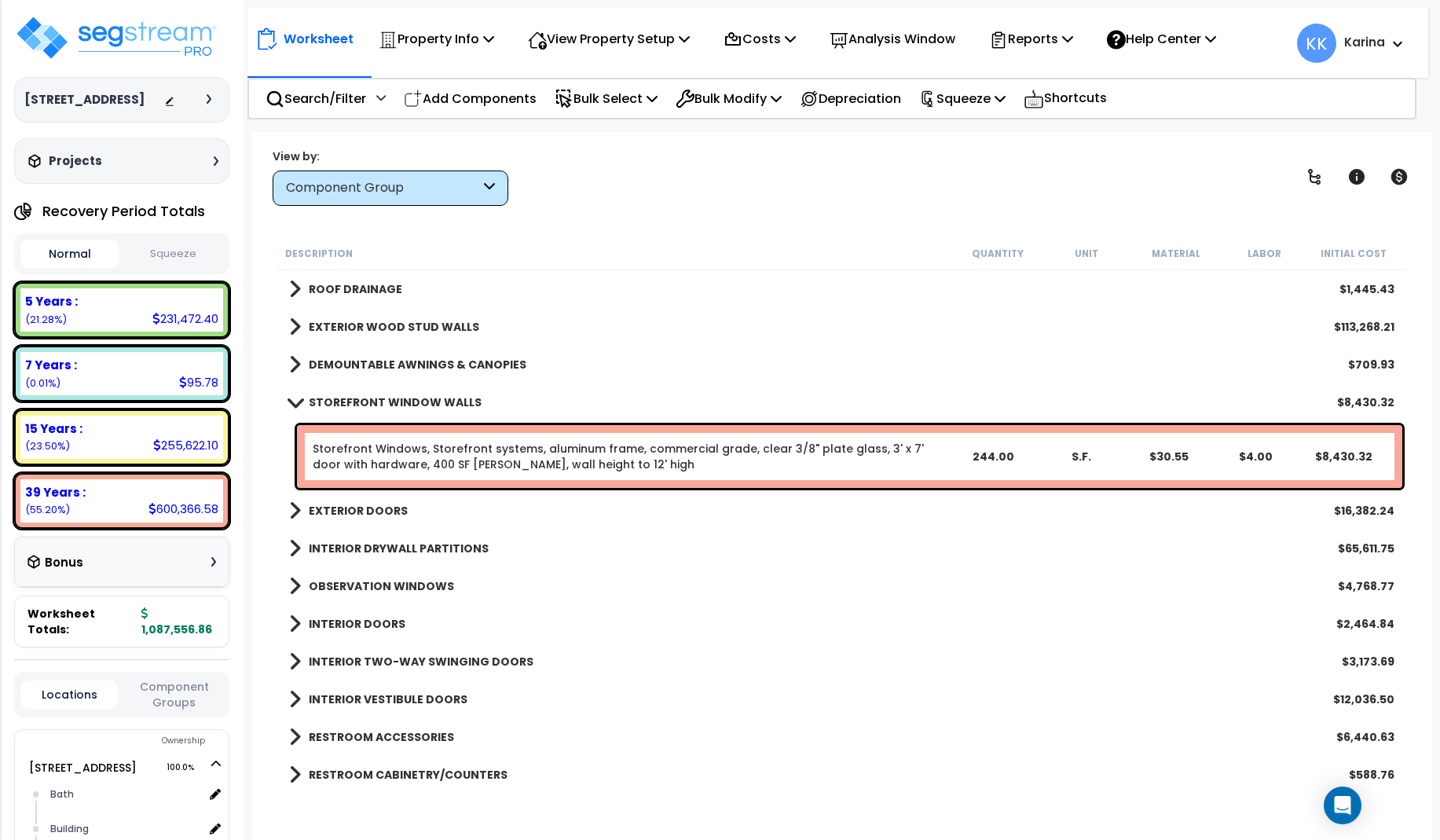
click at [293, 404] on span at bounding box center [295, 402] width 22 height 12
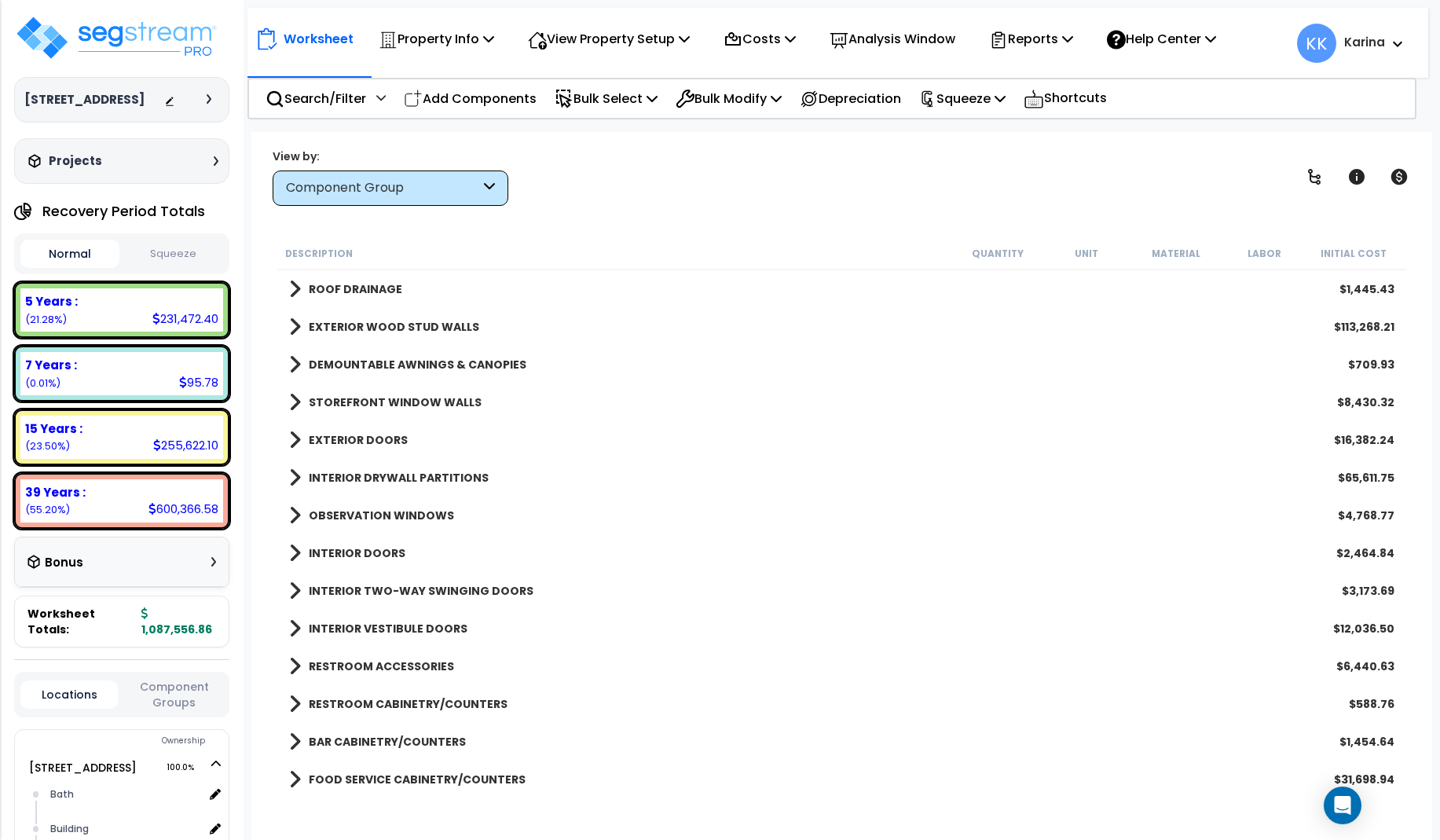
click at [292, 435] on span at bounding box center [295, 439] width 12 height 22
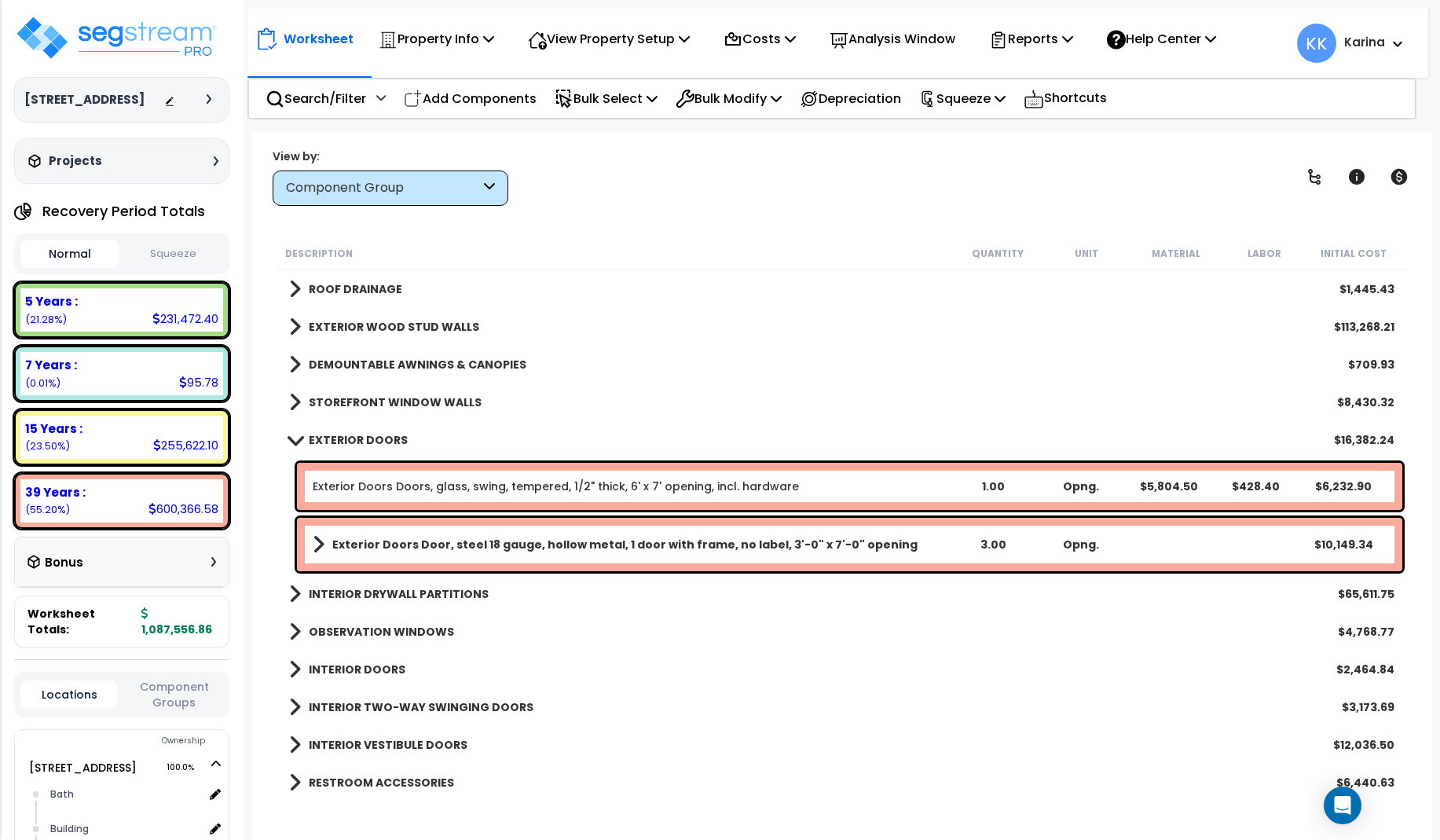
click at [292, 435] on span at bounding box center [295, 439] width 22 height 12
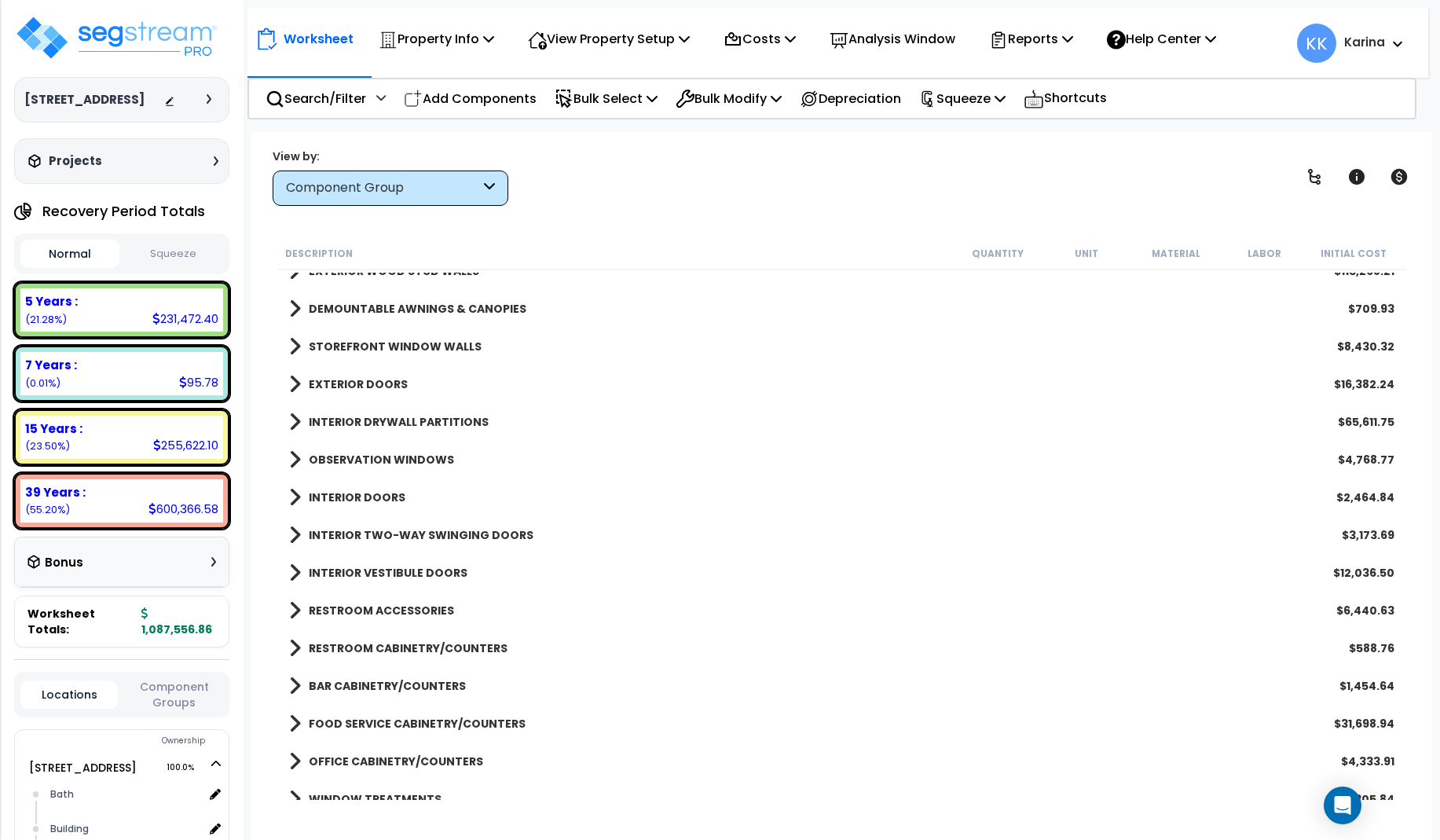
scroll to position [283, 0]
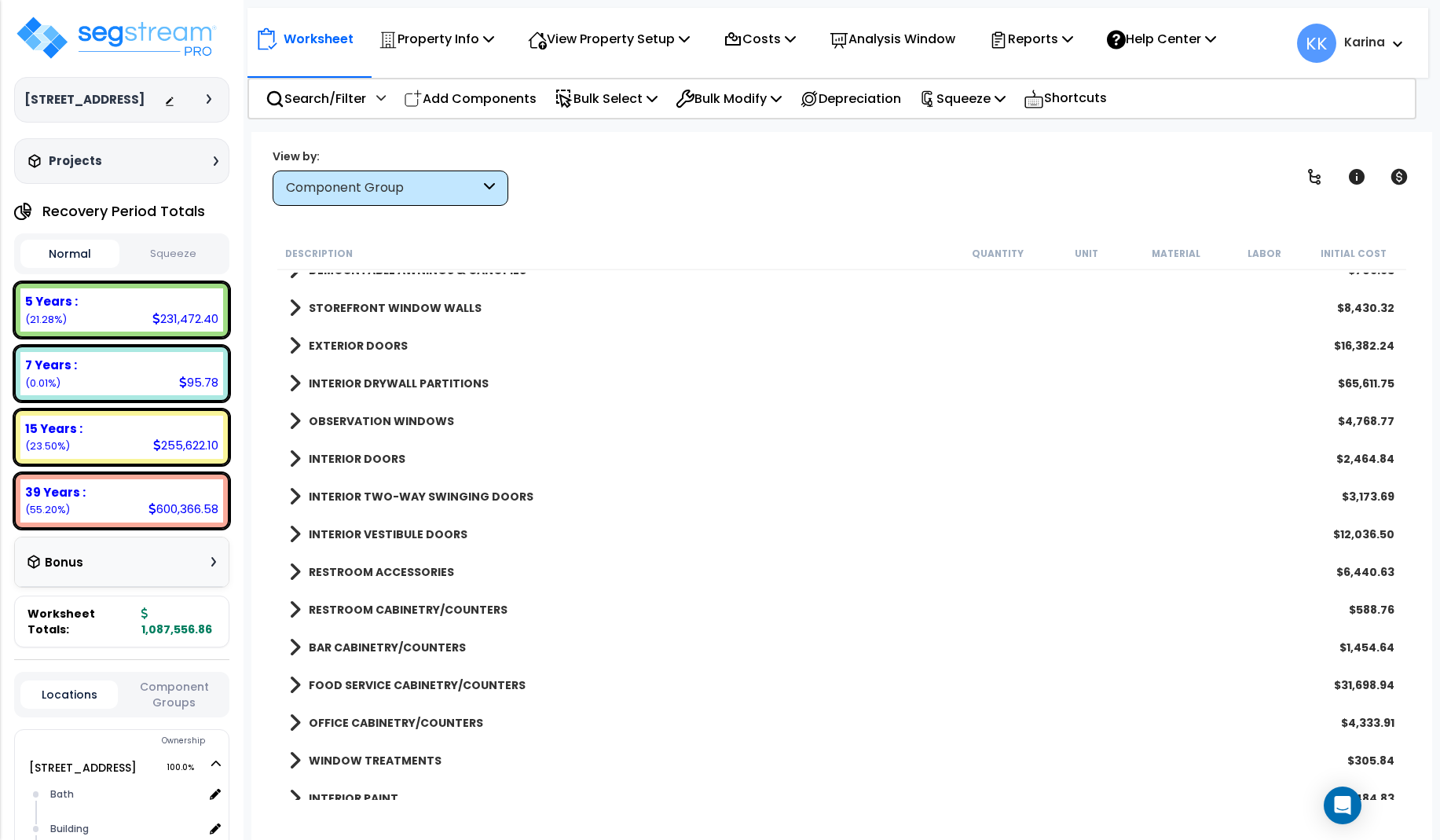
click at [291, 387] on span at bounding box center [295, 383] width 12 height 22
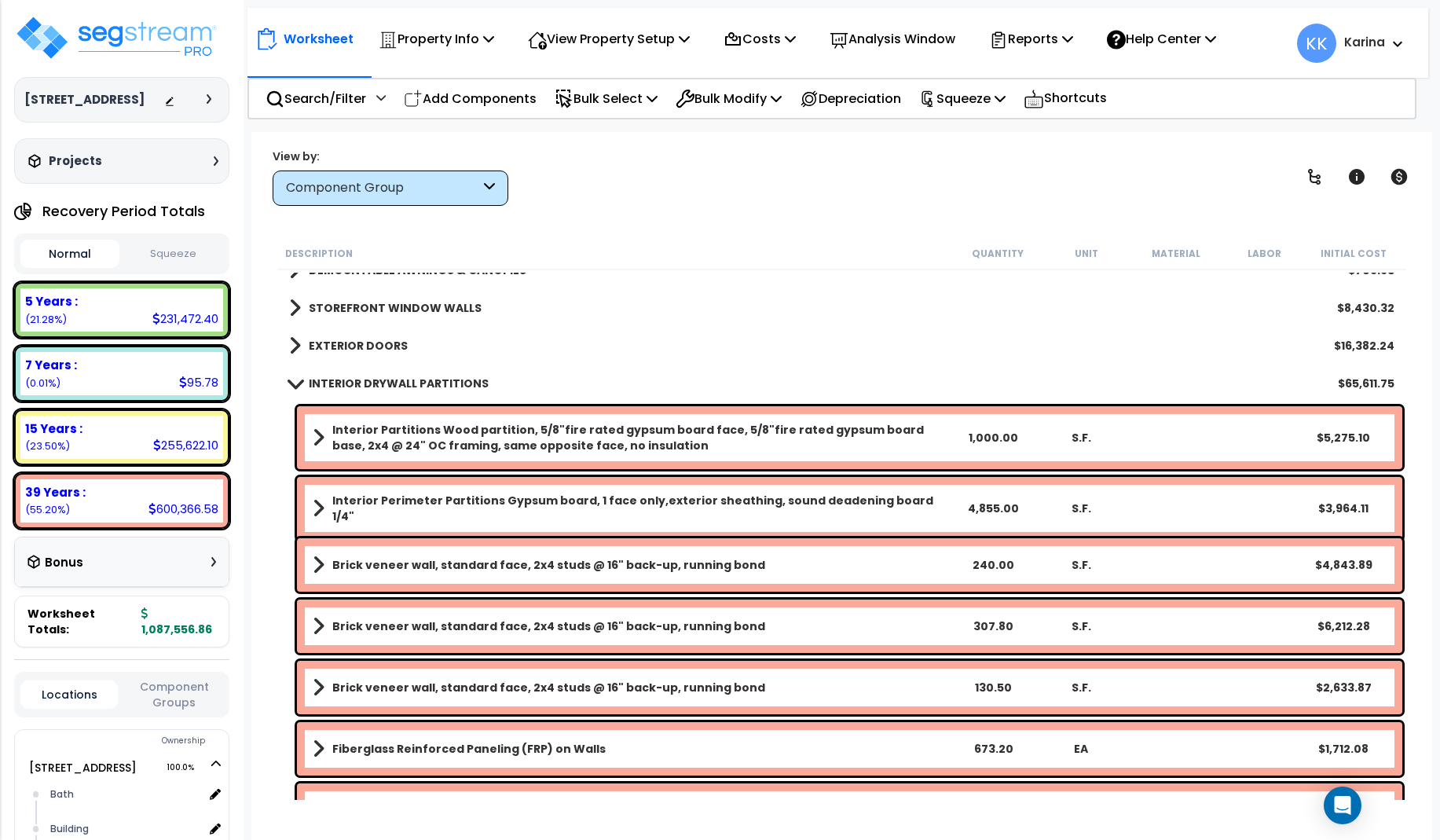
click at [295, 381] on span at bounding box center [295, 383] width 22 height 12
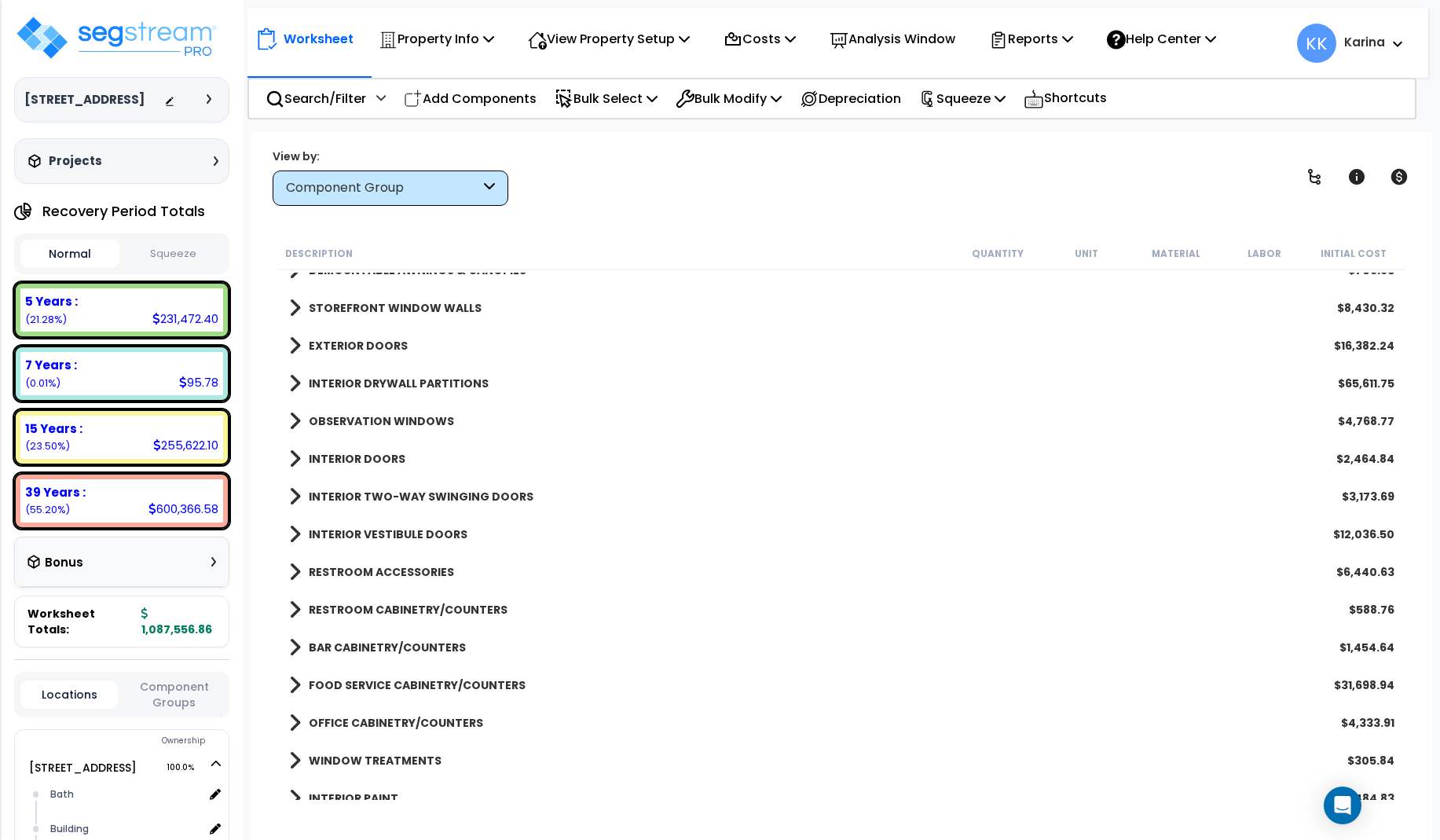
click at [295, 417] on span at bounding box center [295, 421] width 12 height 22
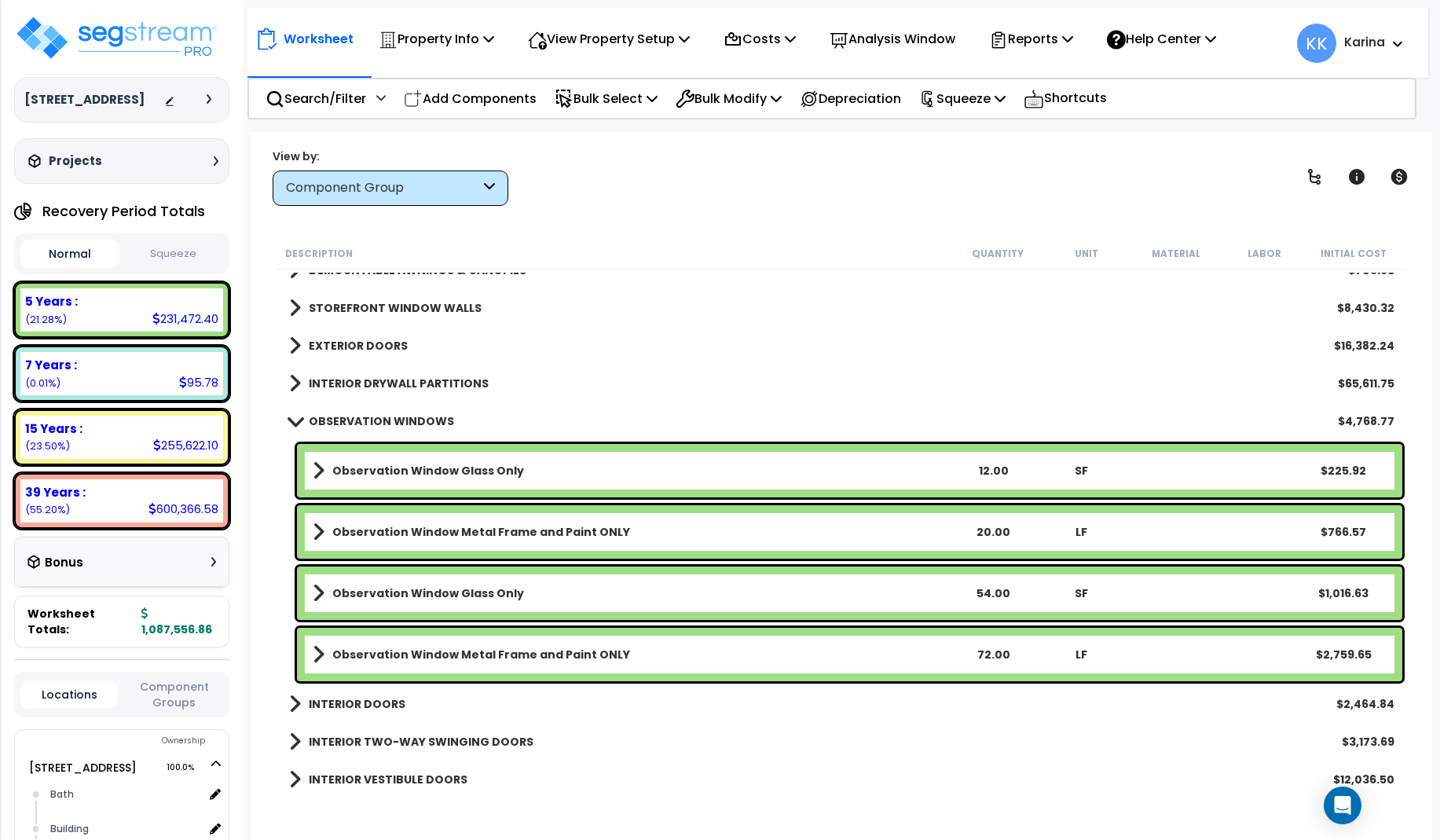
click at [295, 417] on span at bounding box center [295, 421] width 22 height 12
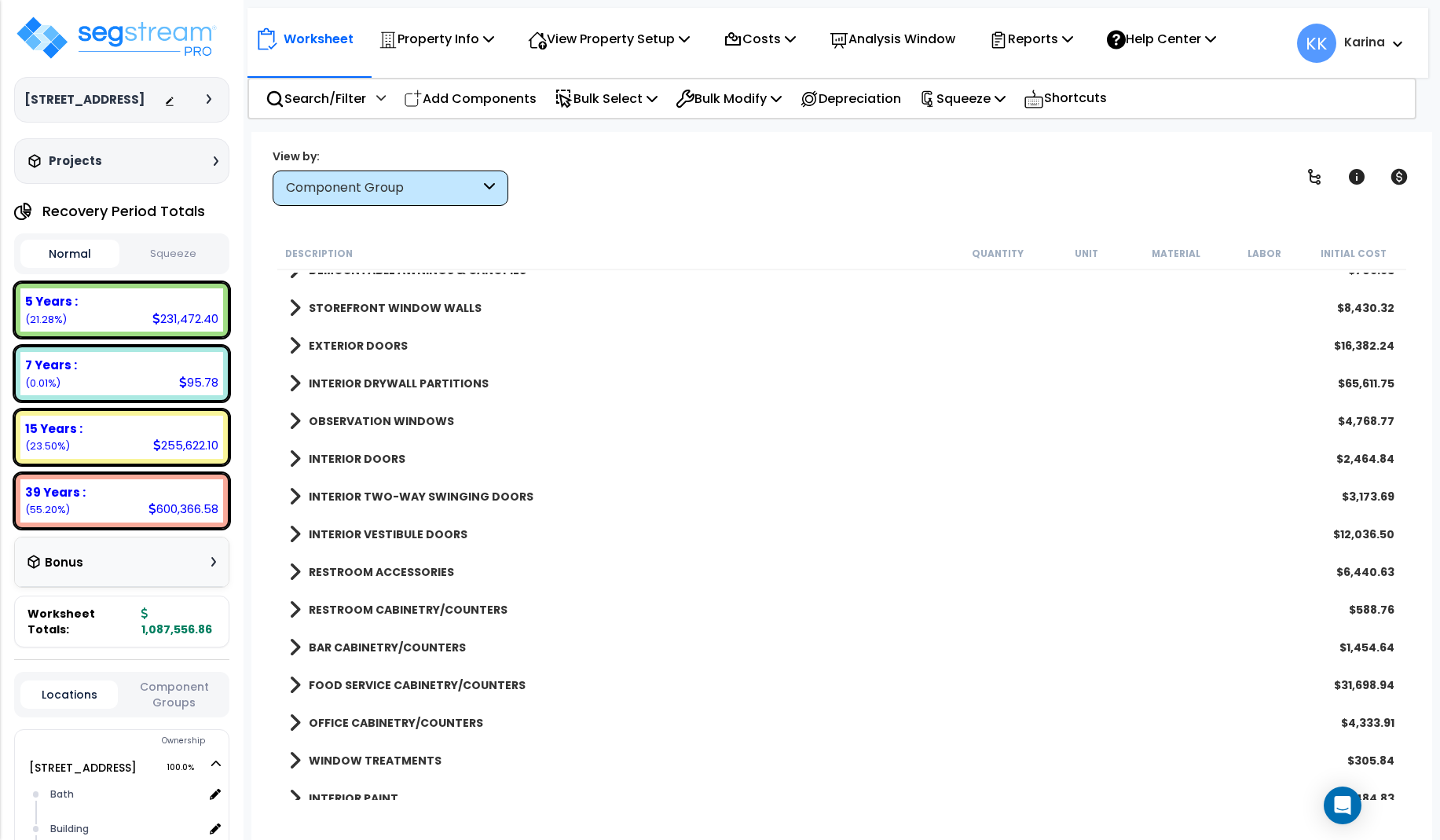
click at [294, 459] on span at bounding box center [295, 459] width 12 height 22
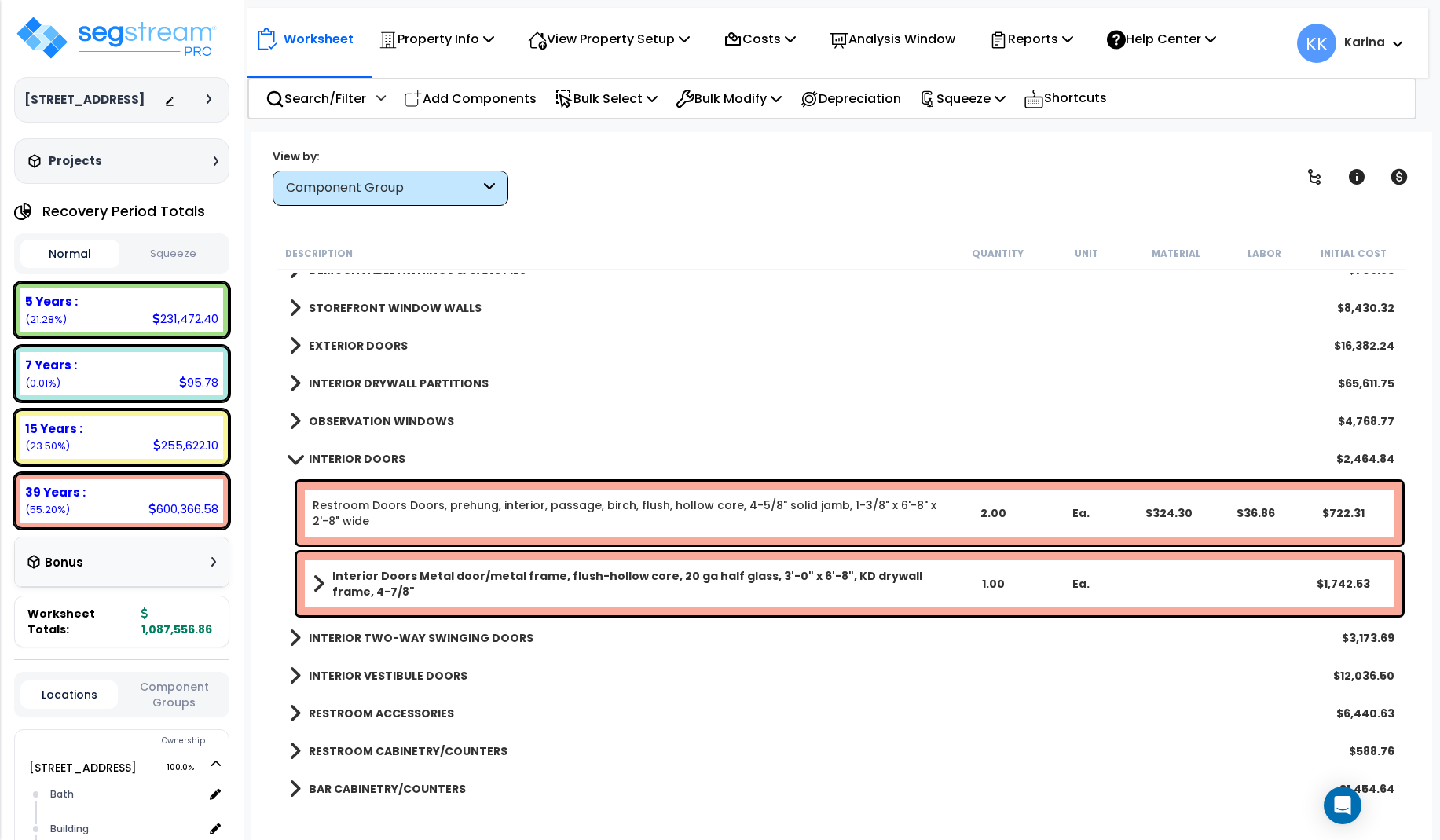
click at [642, 804] on div "Worksheet Property Info Property Setup Add Property Unit Template property Clon…" at bounding box center [842, 552] width 1181 height 840
click at [443, 576] on b "Interior Doors Metal door/metal frame, flush-hollow core, 20 ga half glass, 3'-…" at bounding box center [641, 584] width 616 height 32
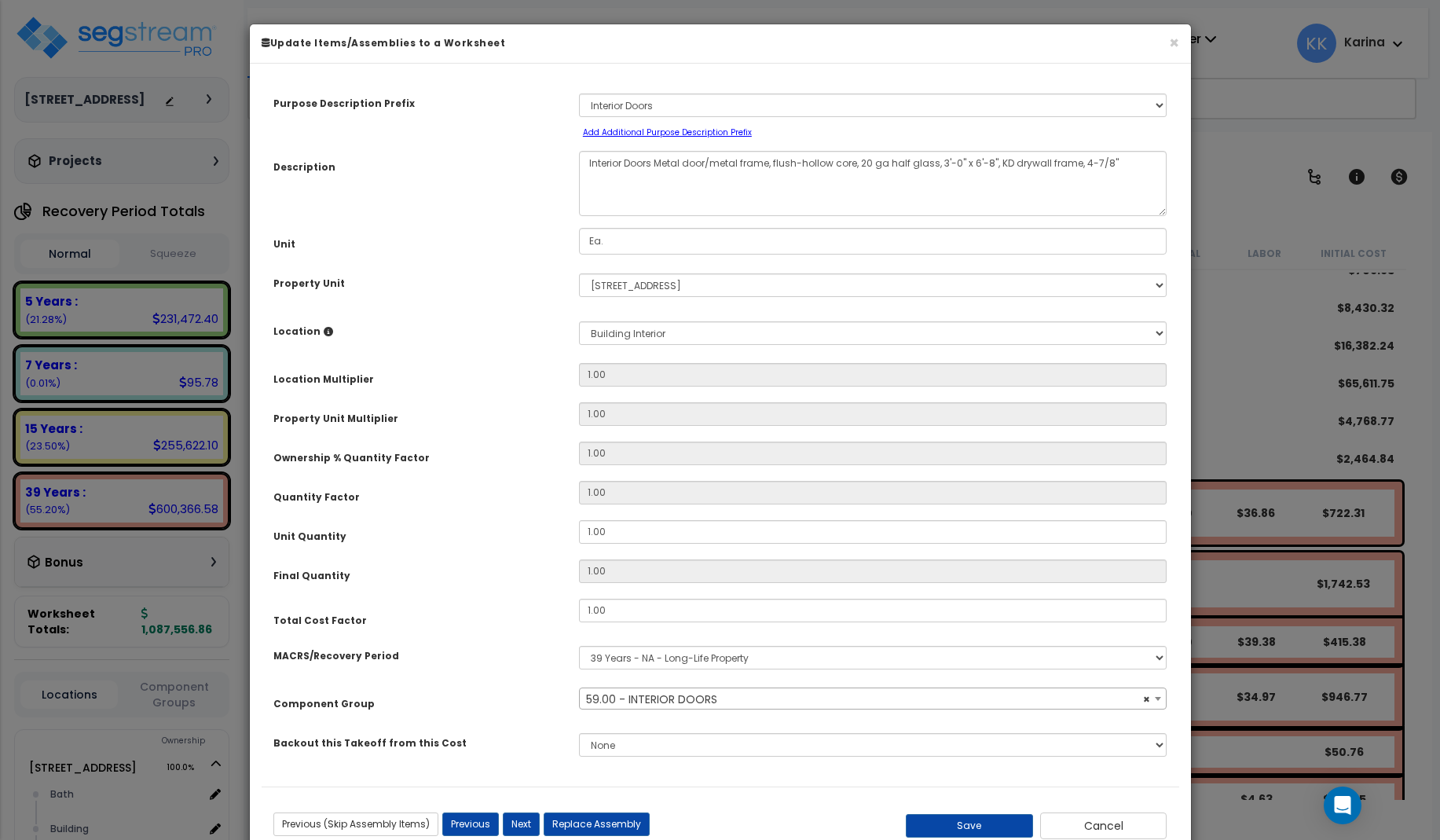
select select "56882"
drag, startPoint x: 614, startPoint y: 532, endPoint x: 539, endPoint y: 527, distance: 75.2
click at [579, 527] on input "1.00" at bounding box center [873, 532] width 589 height 23
type input "3"
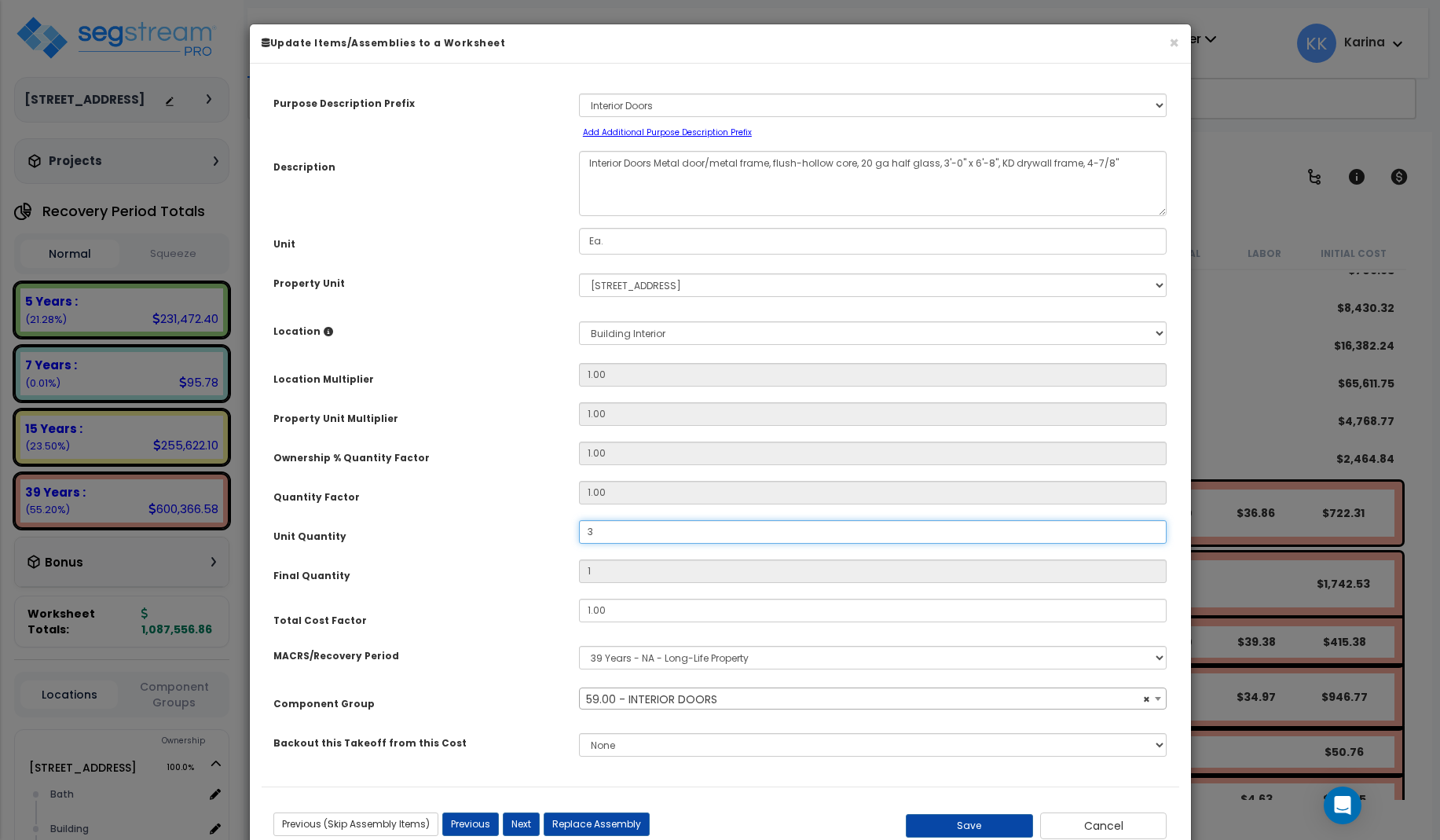
type input "3"
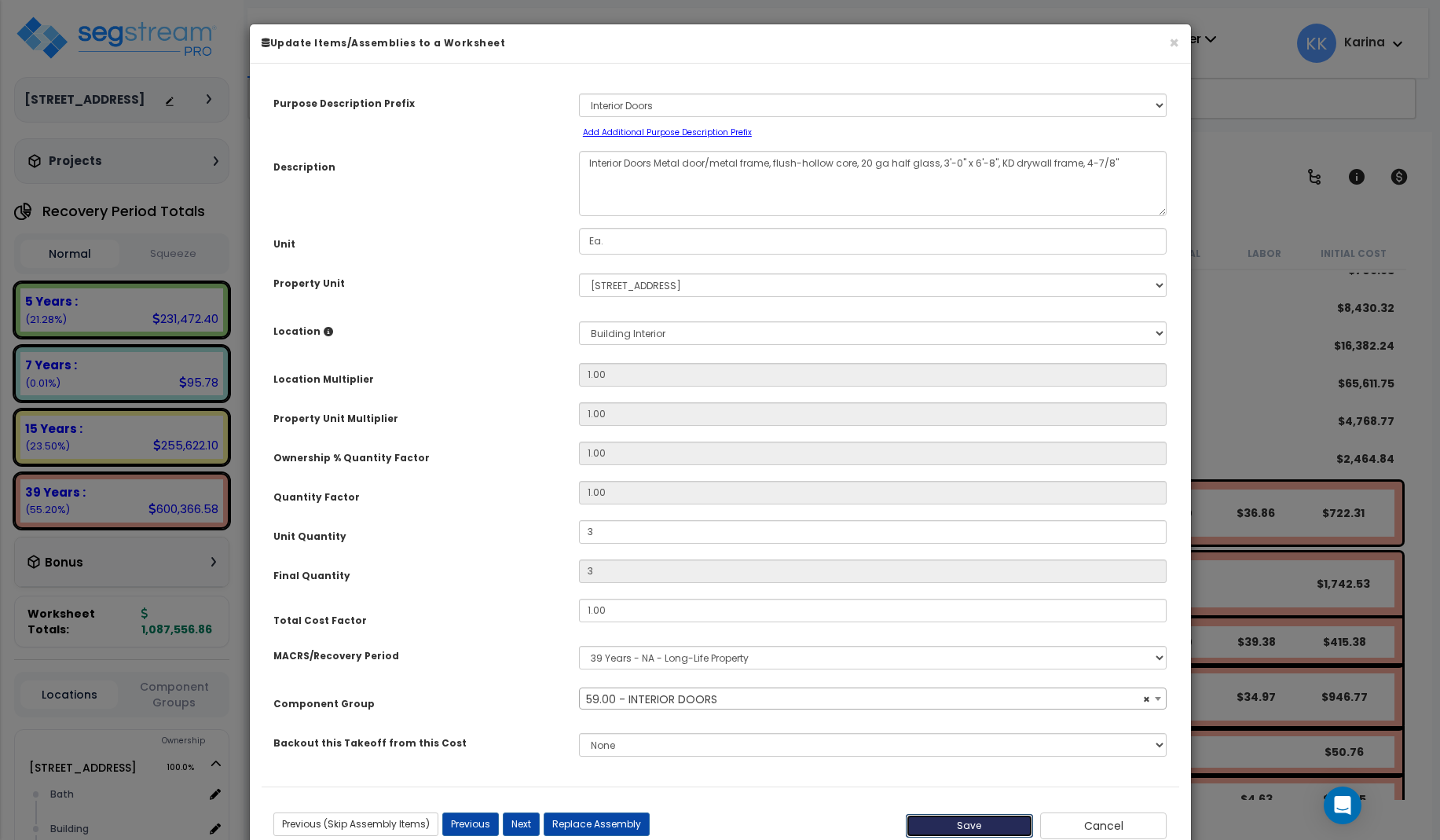
click at [985, 822] on button "Save" at bounding box center [970, 826] width 127 height 23
type input "3.00"
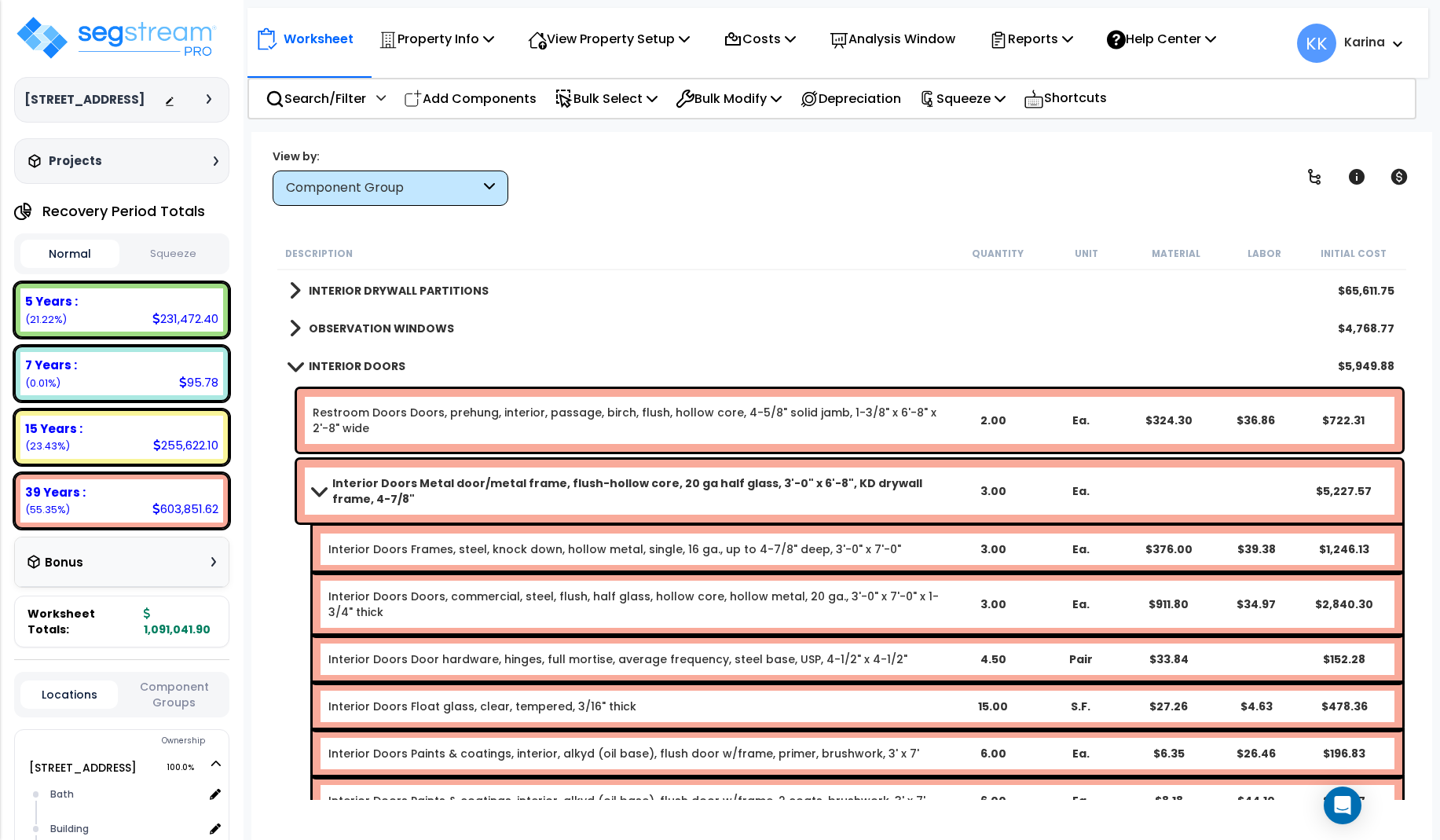
scroll to position [378, 0]
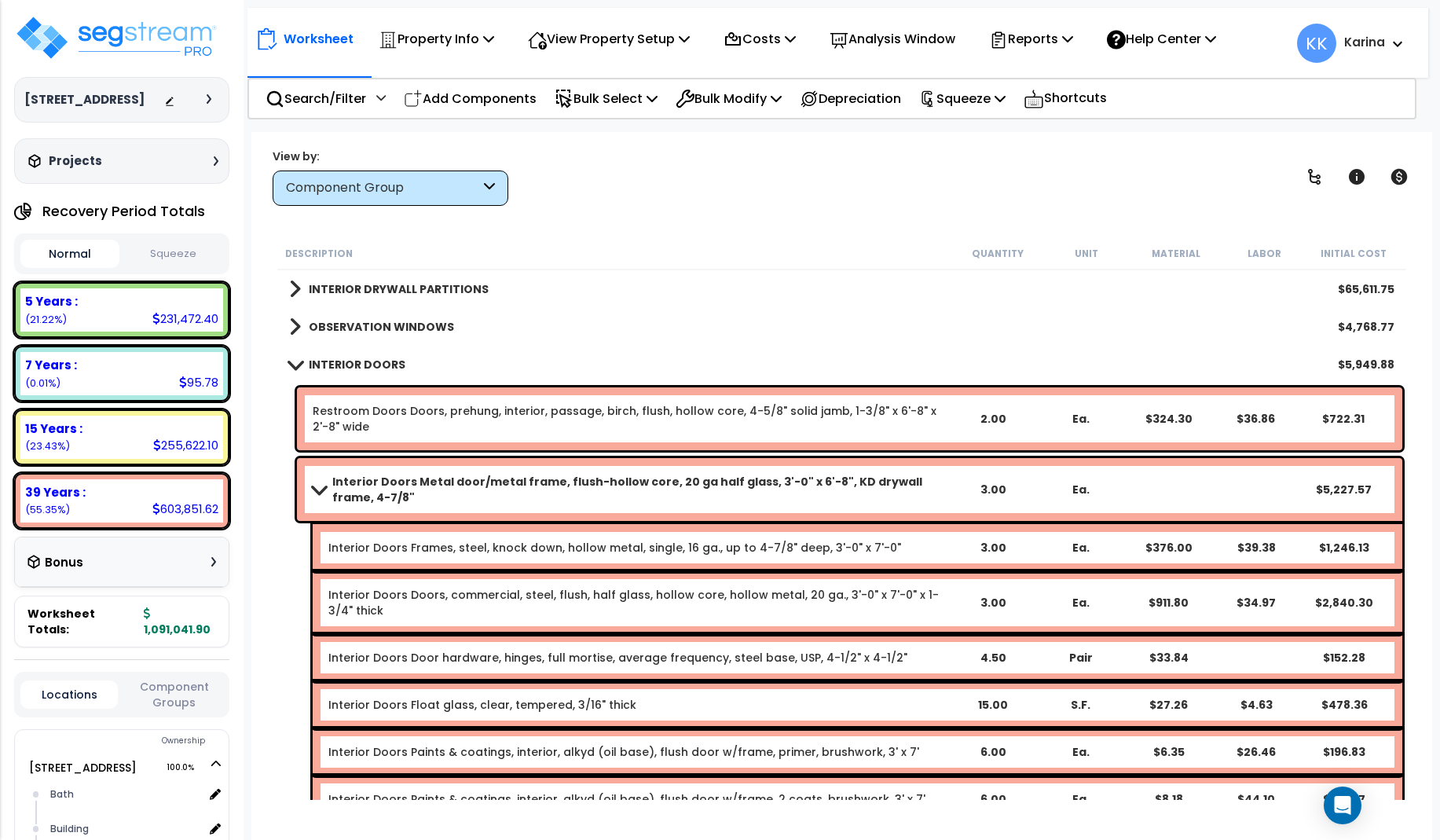
click at [292, 366] on span at bounding box center [295, 364] width 22 height 12
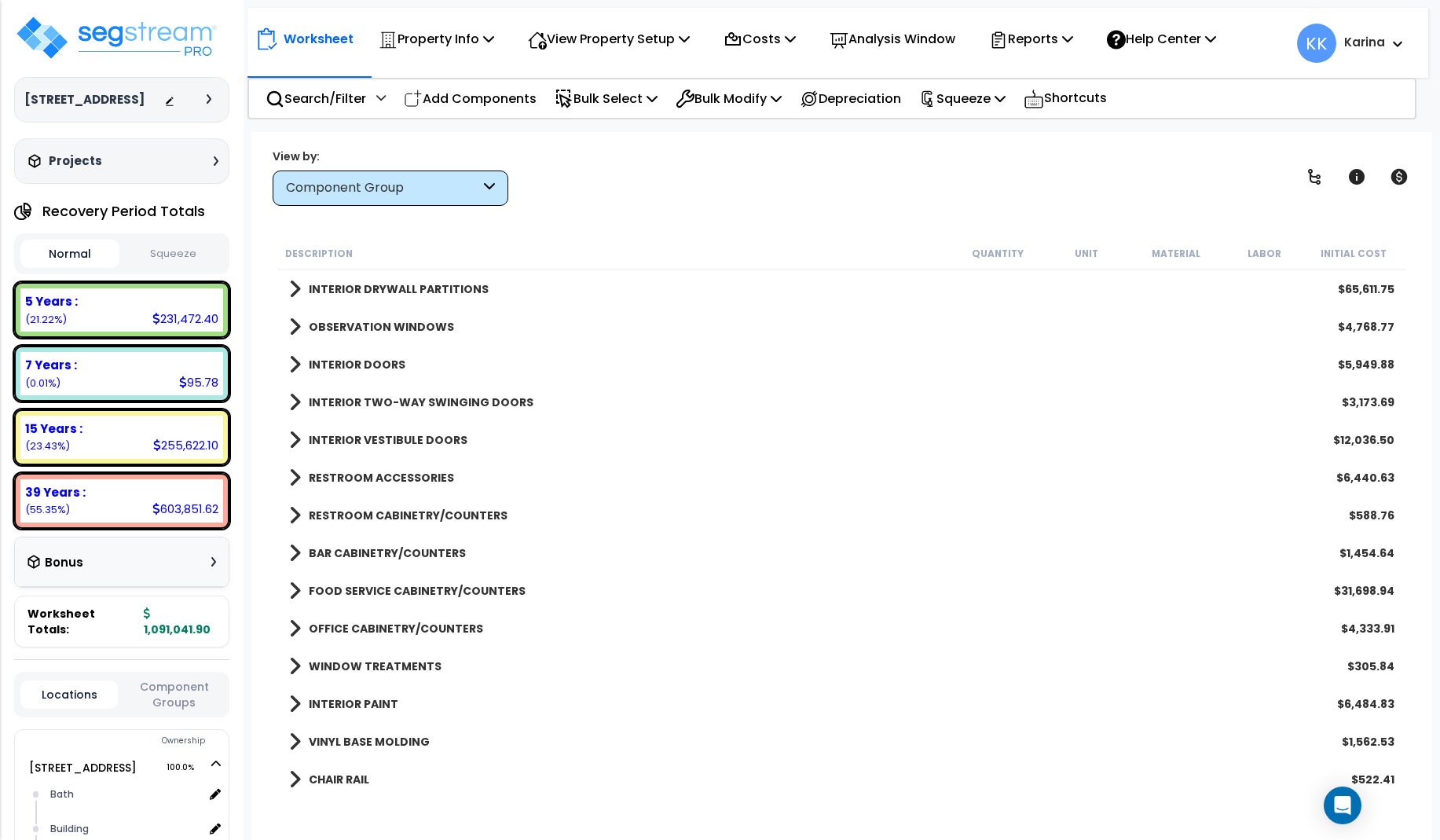
click at [294, 401] on span at bounding box center [295, 402] width 12 height 22
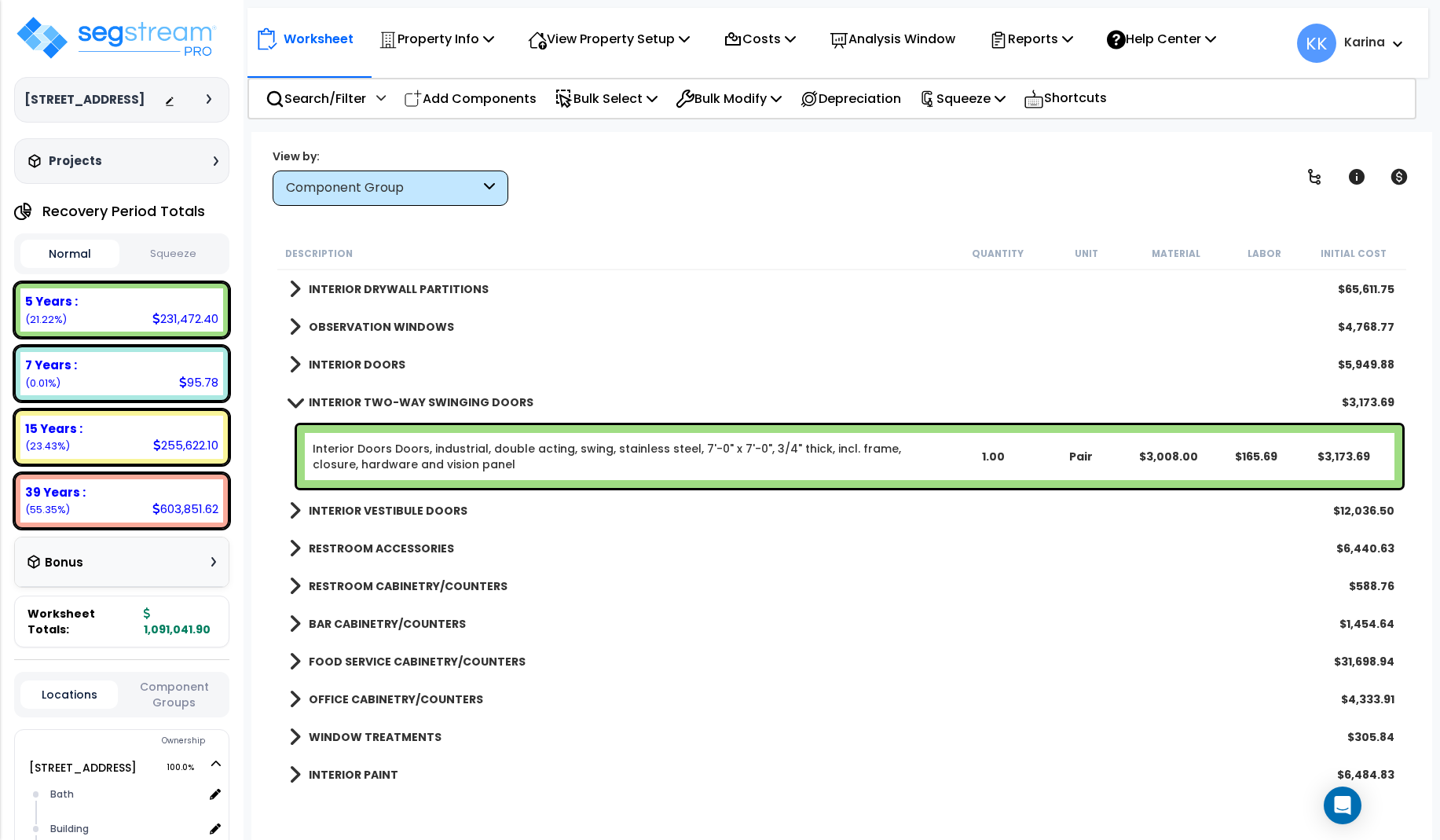
click at [294, 401] on span at bounding box center [295, 402] width 22 height 12
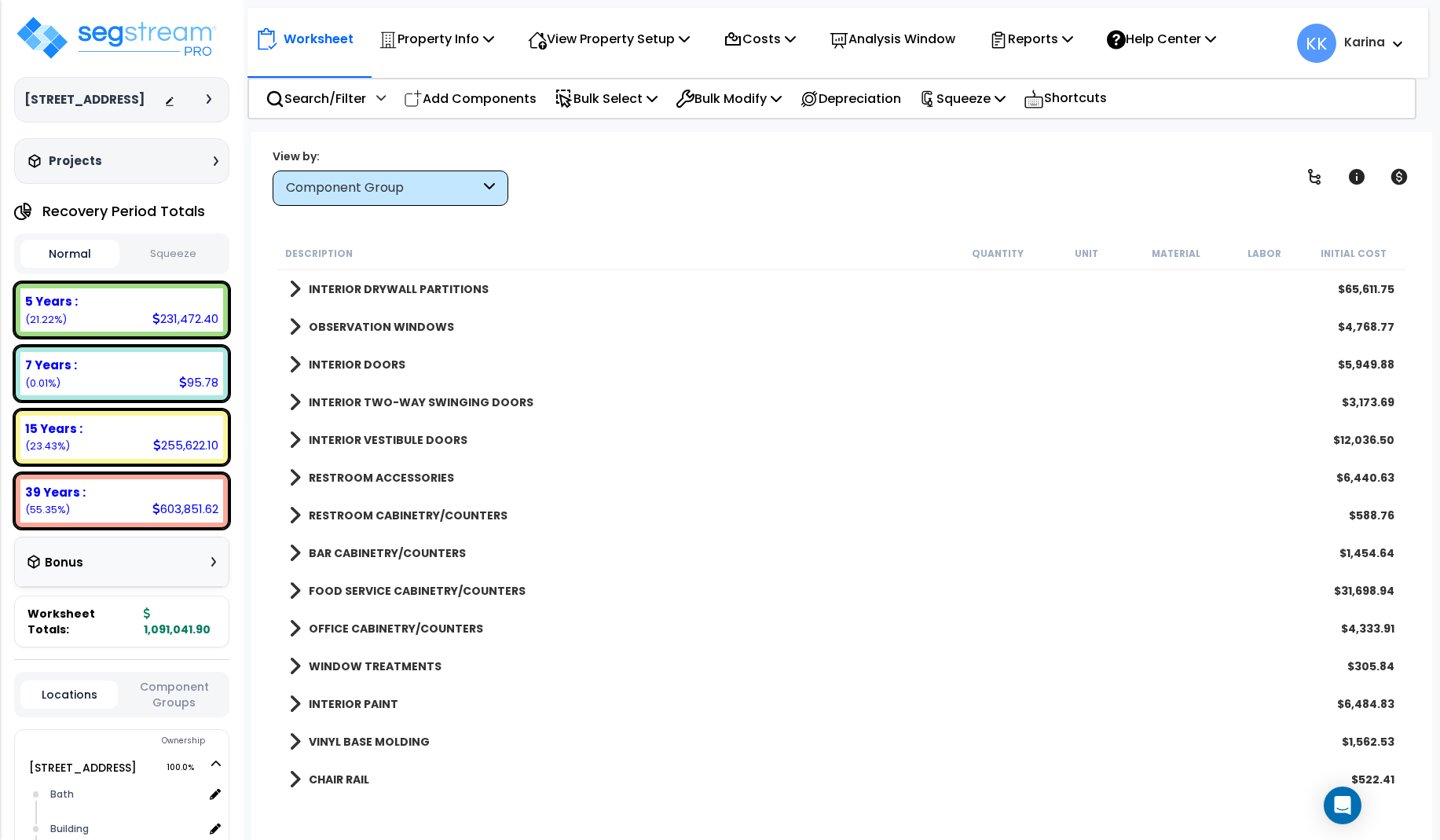
click at [292, 440] on span at bounding box center [295, 439] width 12 height 22
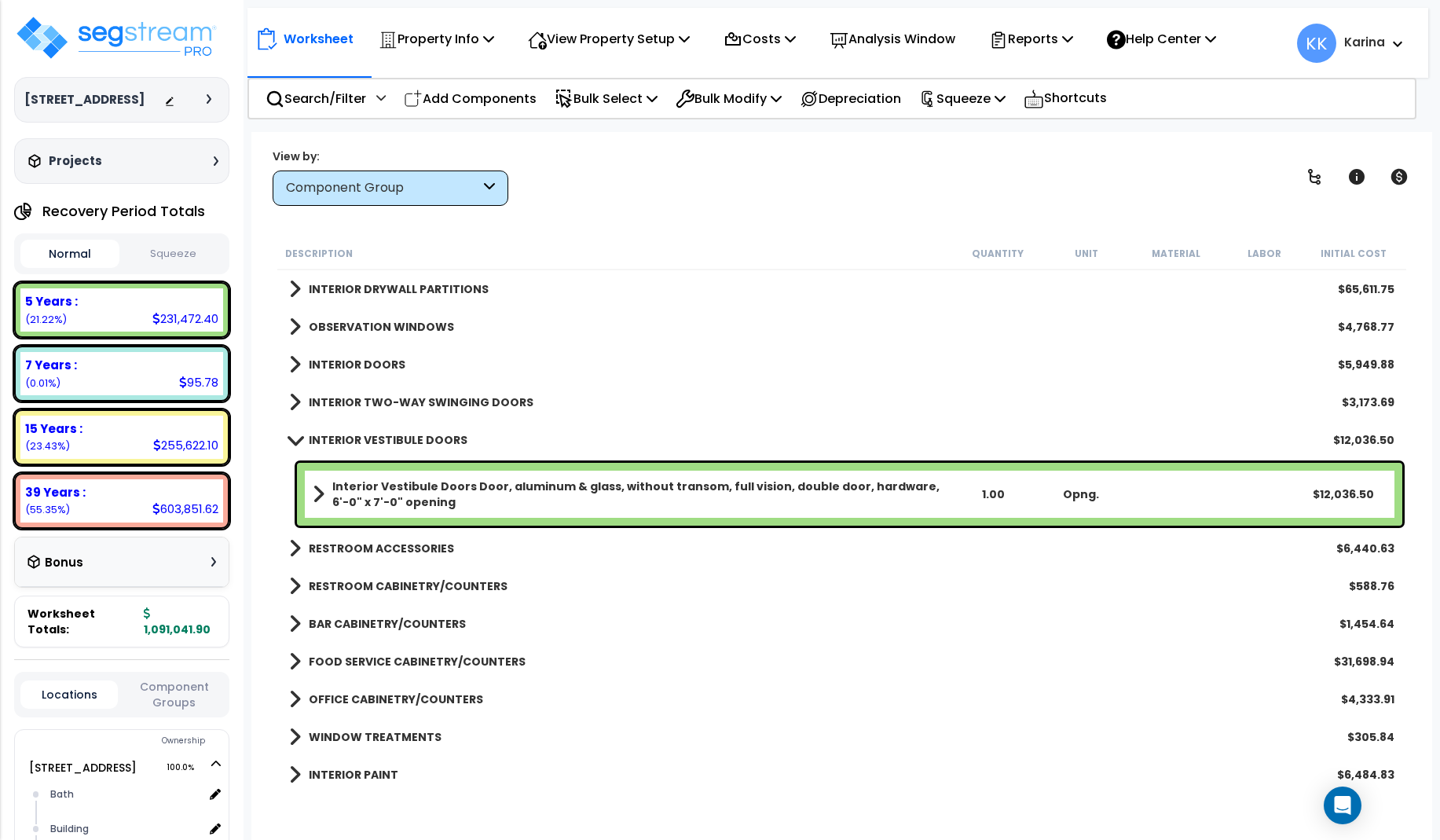
click at [291, 397] on span at bounding box center [295, 402] width 12 height 22
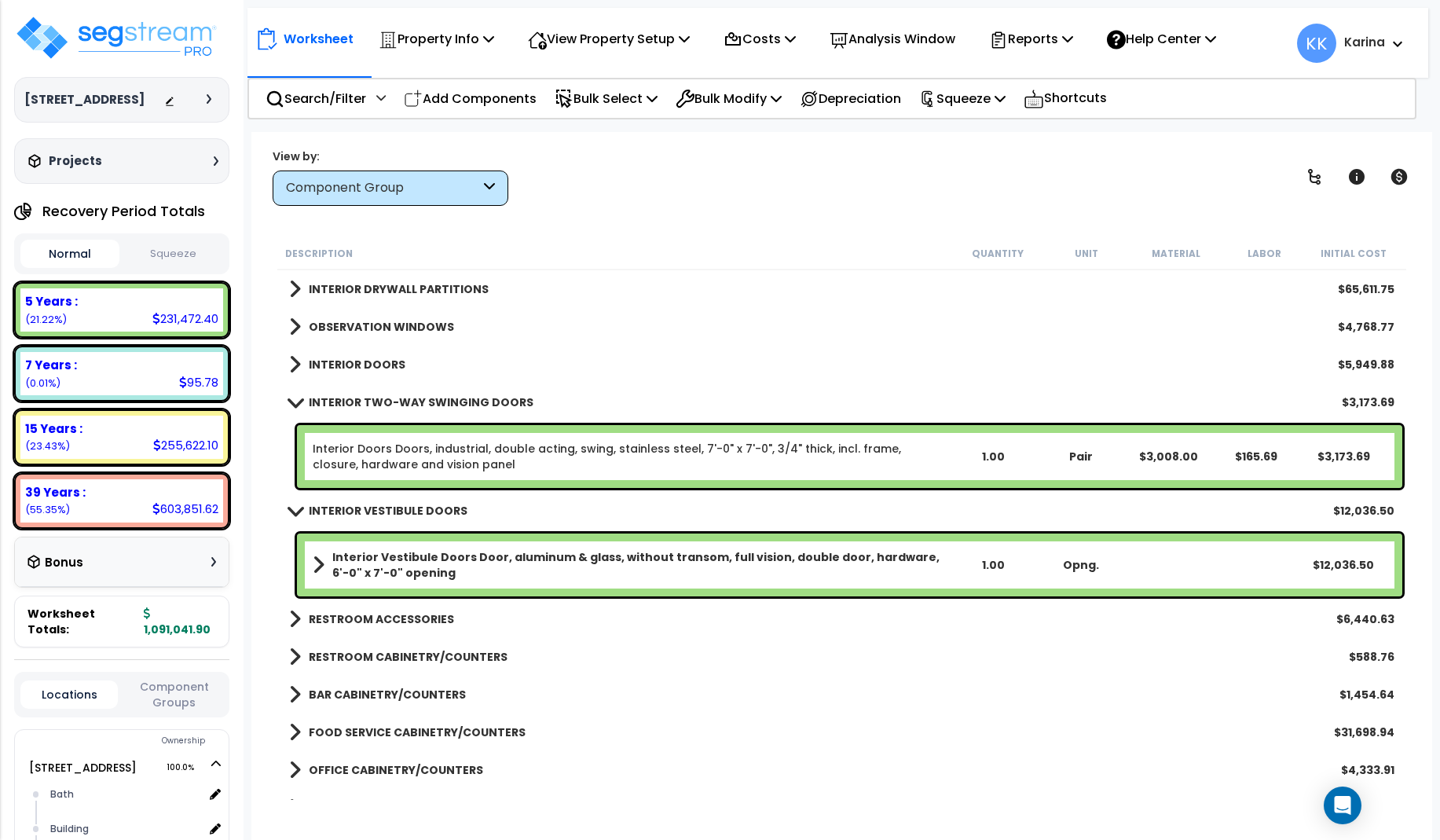
click at [295, 400] on span at bounding box center [295, 402] width 22 height 12
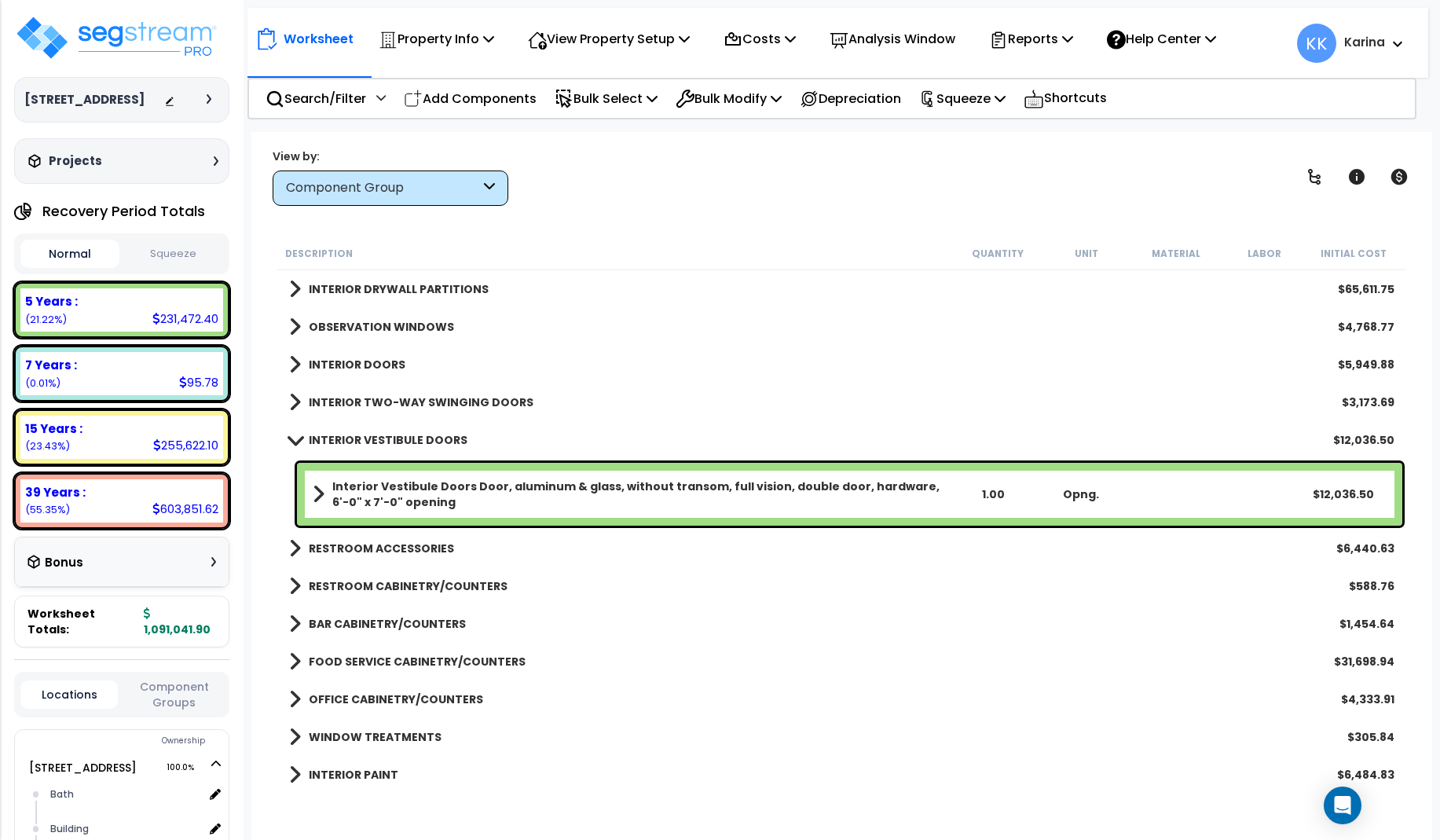
scroll to position [472, 0]
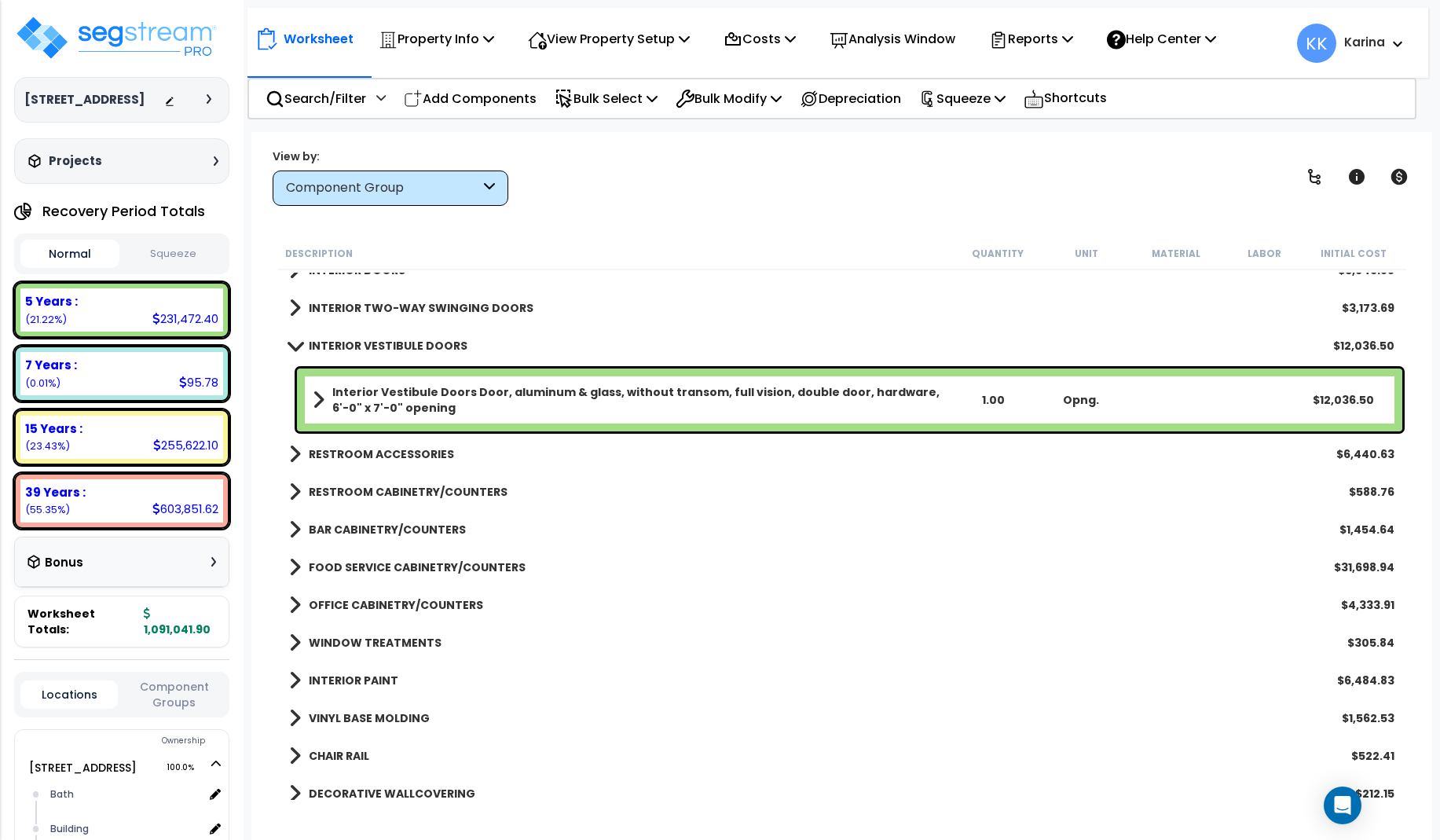
click at [297, 348] on span at bounding box center [295, 345] width 22 height 12
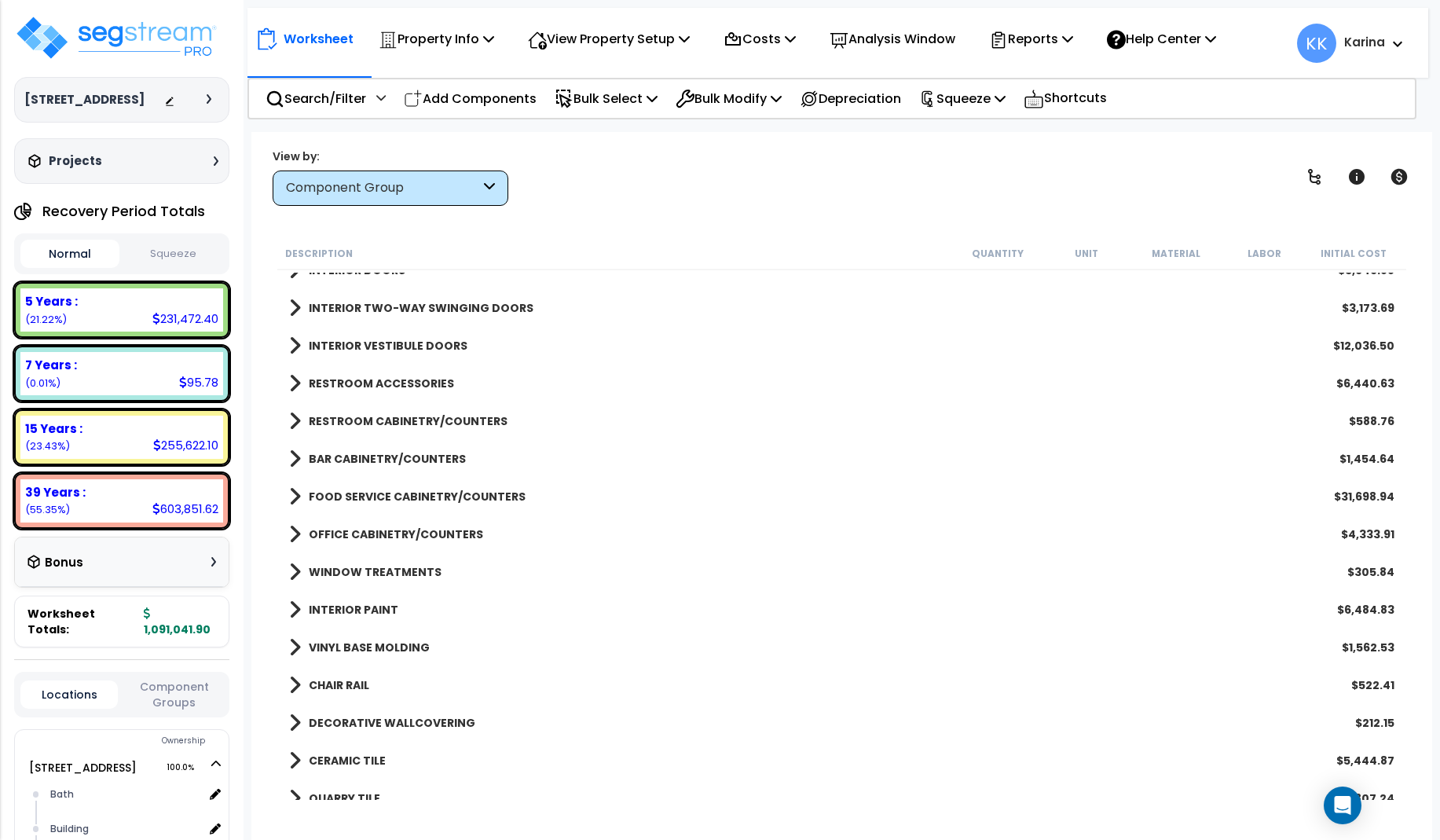
click at [296, 383] on span at bounding box center [295, 383] width 12 height 22
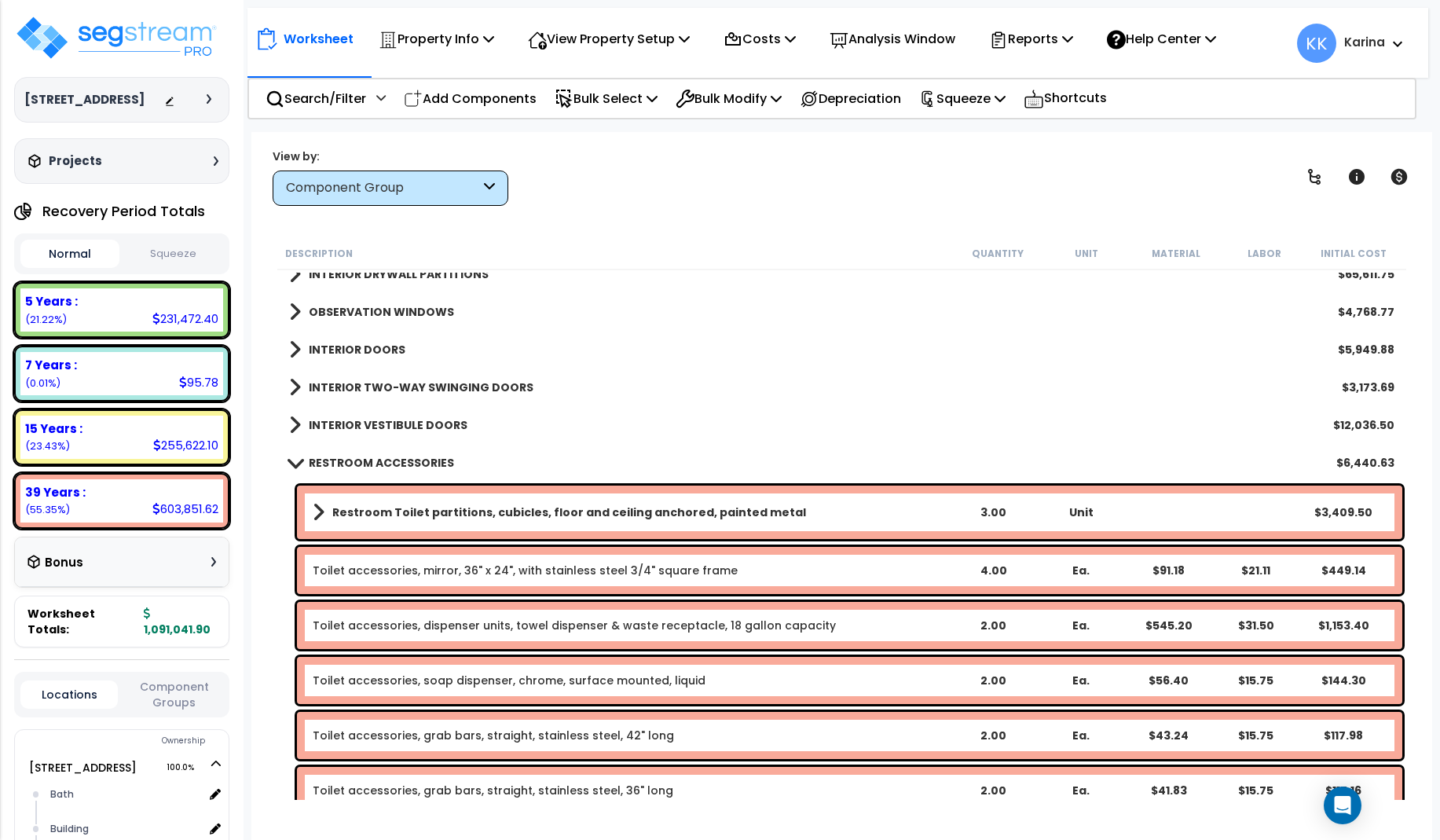
scroll to position [378, 0]
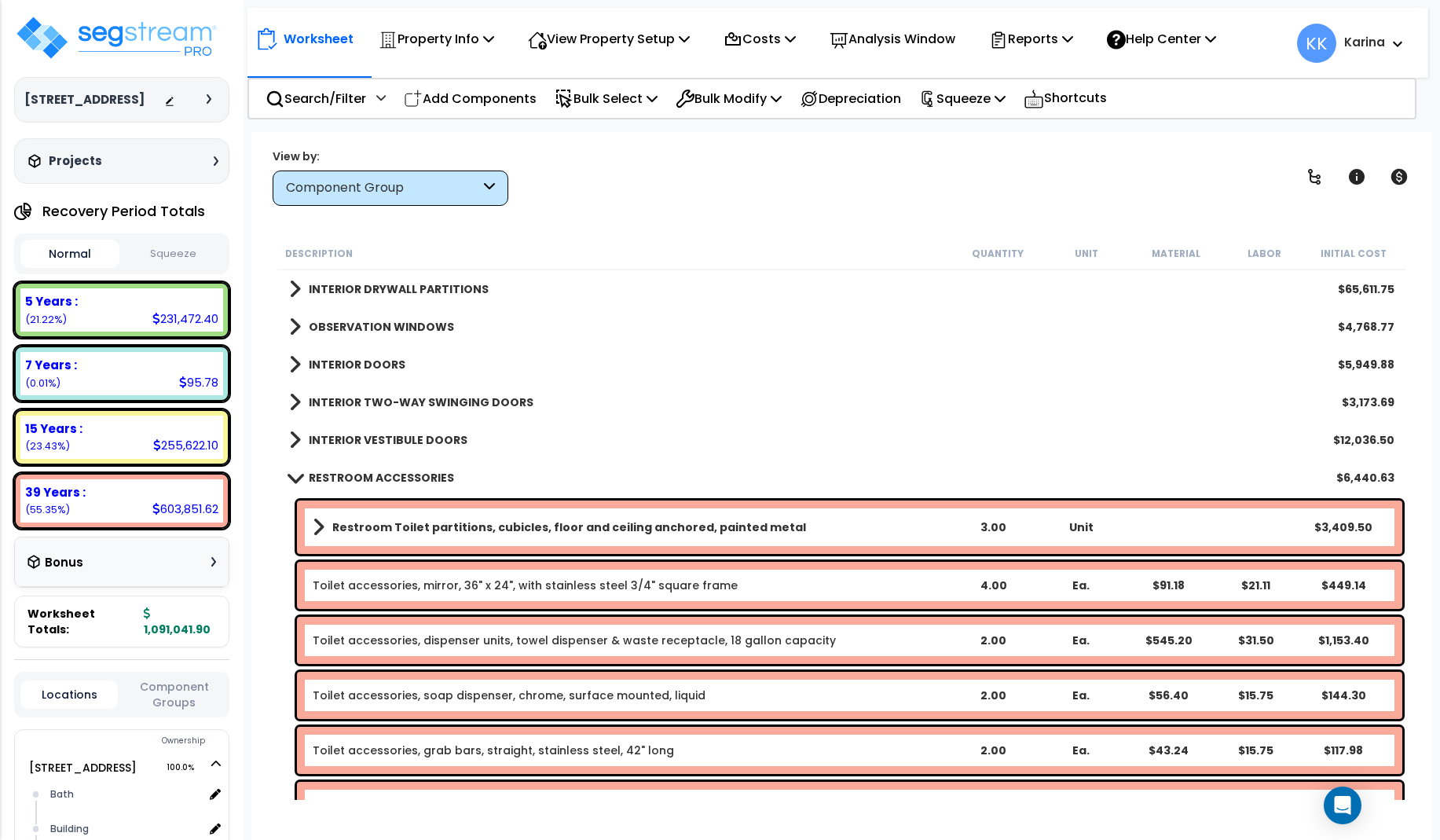
click at [292, 477] on span at bounding box center [295, 478] width 22 height 12
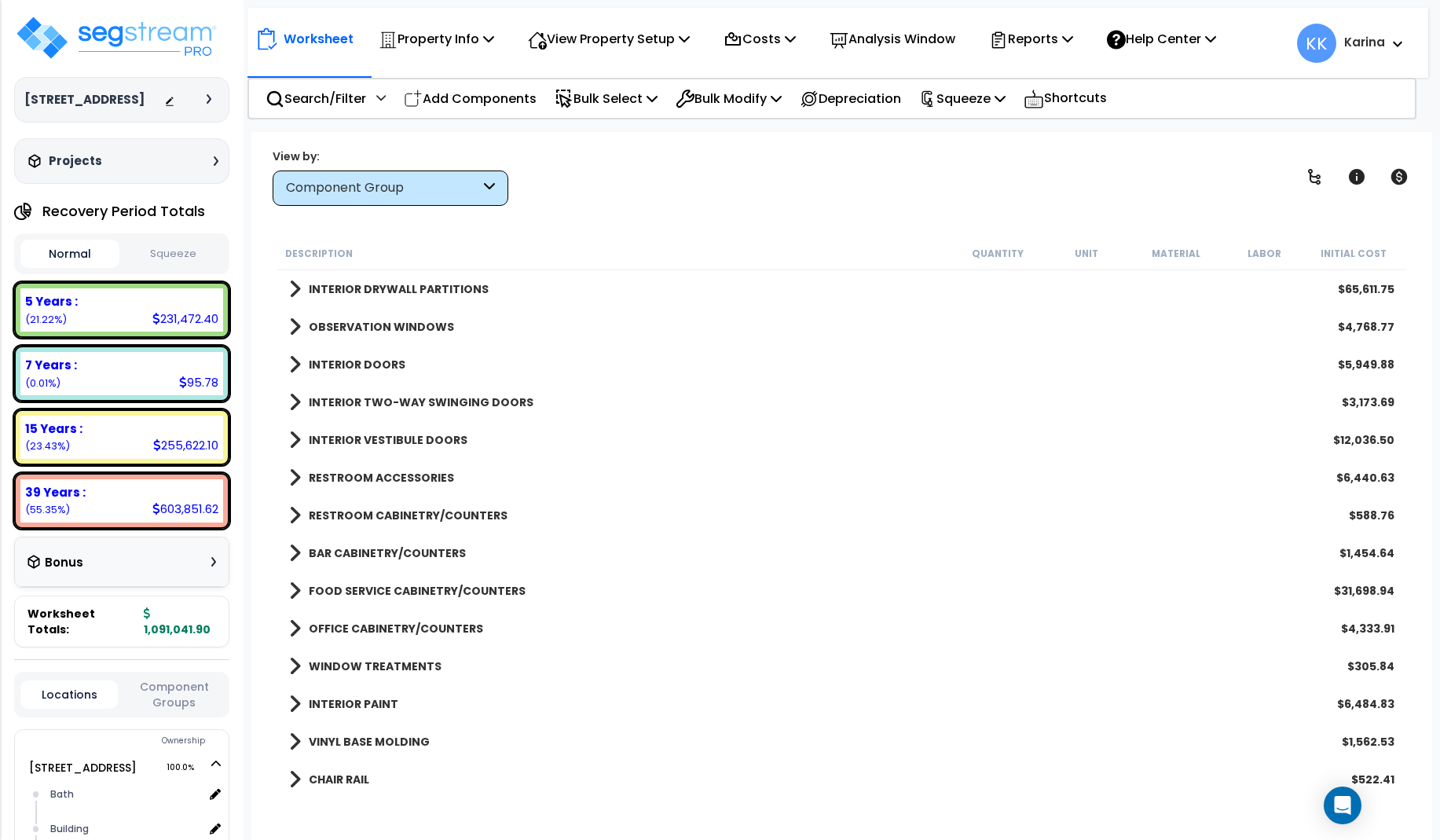
click at [296, 514] on span at bounding box center [295, 515] width 12 height 22
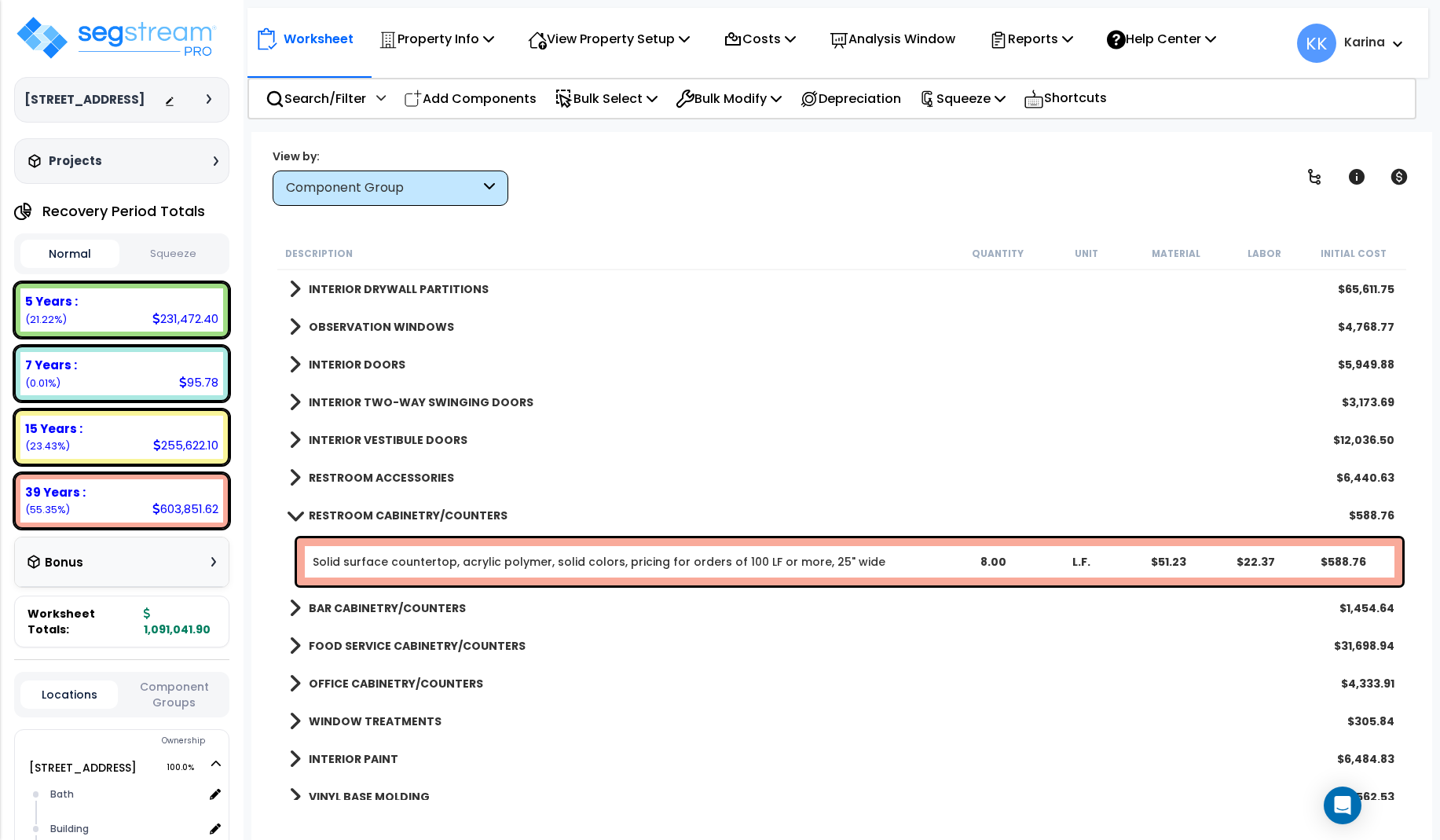
click at [296, 514] on span at bounding box center [295, 515] width 22 height 12
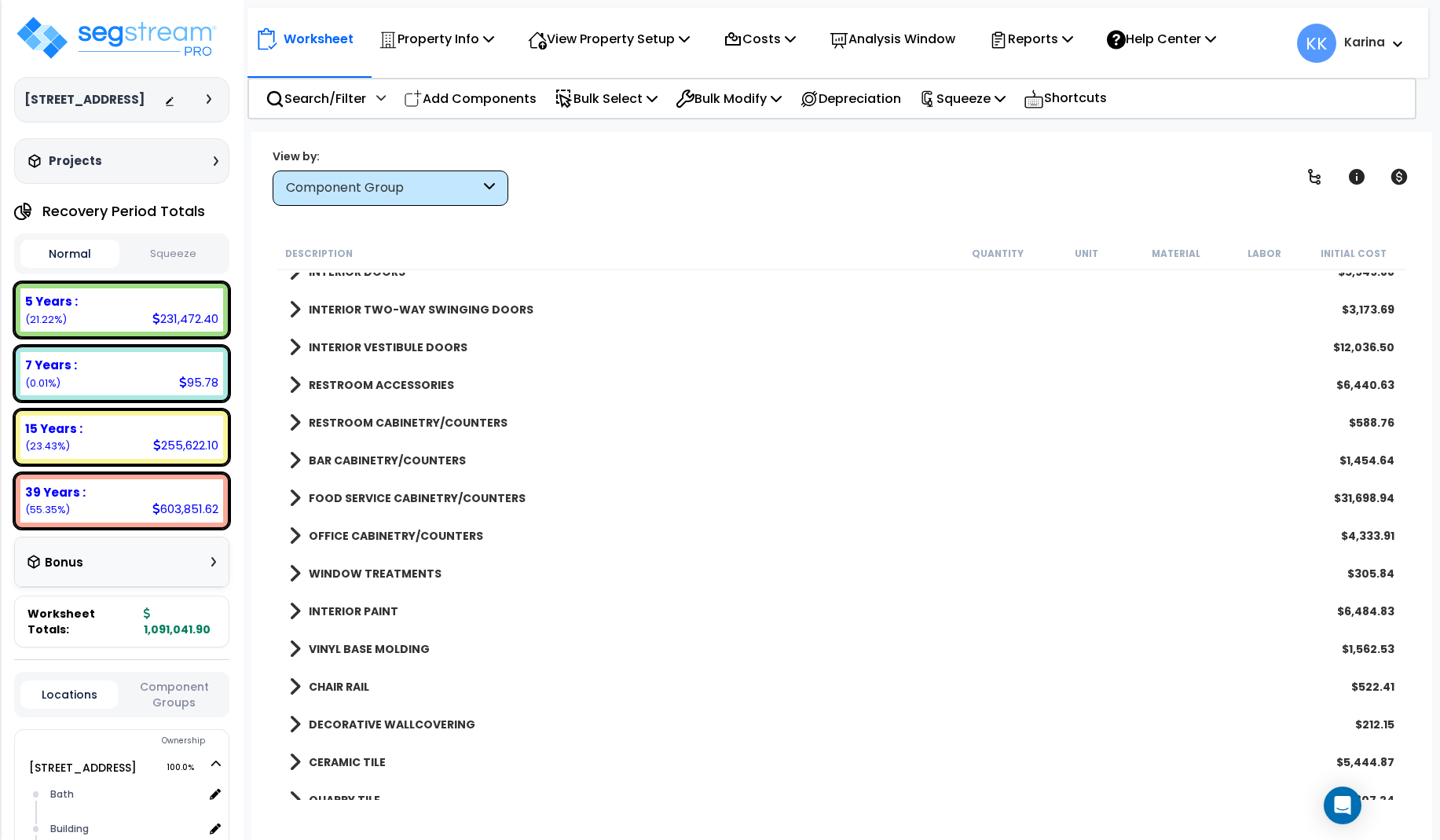
scroll to position [472, 0]
click at [293, 461] on span at bounding box center [295, 459] width 12 height 22
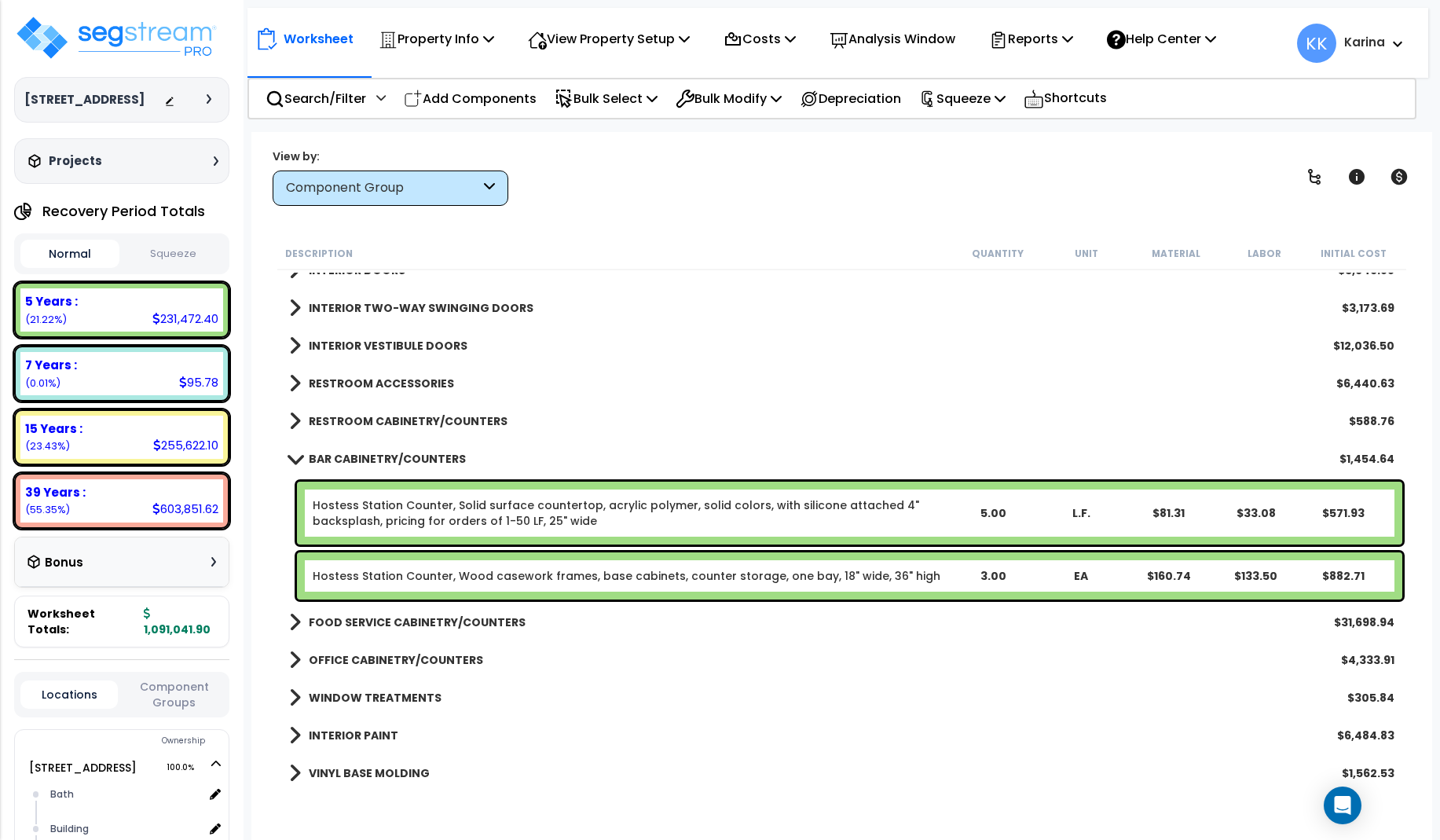
click at [293, 461] on span at bounding box center [295, 459] width 22 height 12
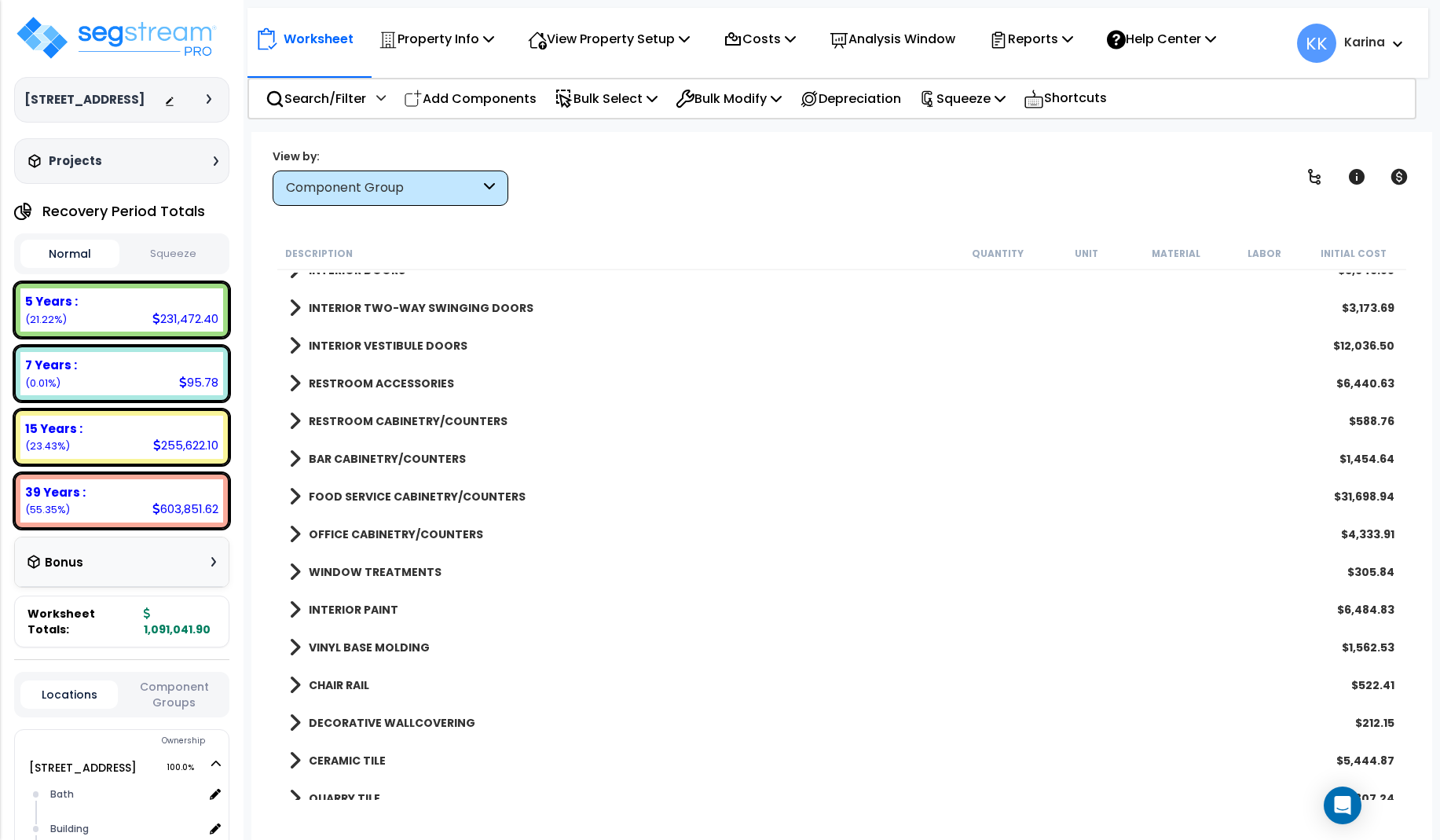
click at [296, 497] on span at bounding box center [295, 496] width 12 height 22
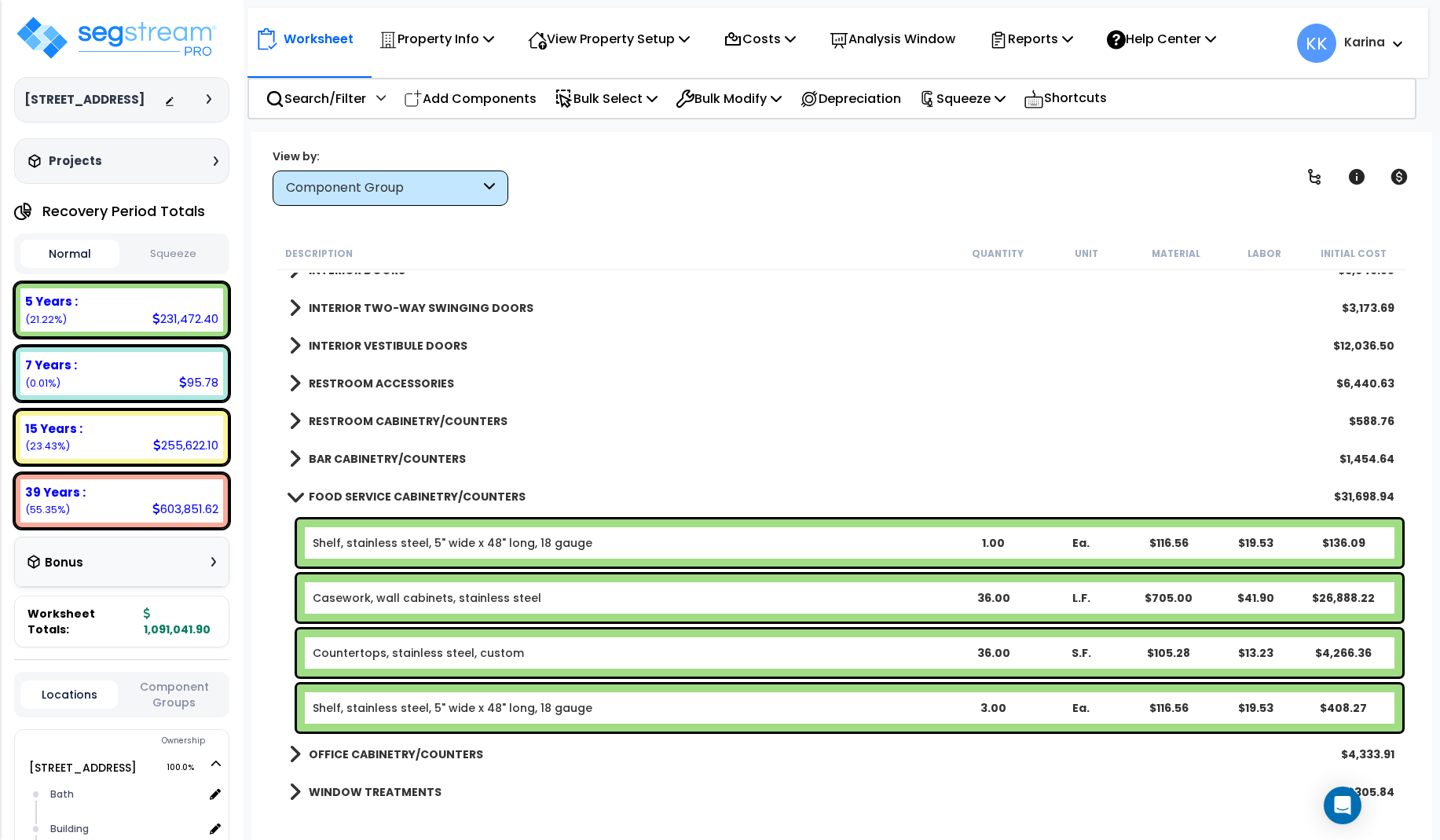
click at [296, 497] on span at bounding box center [295, 496] width 22 height 12
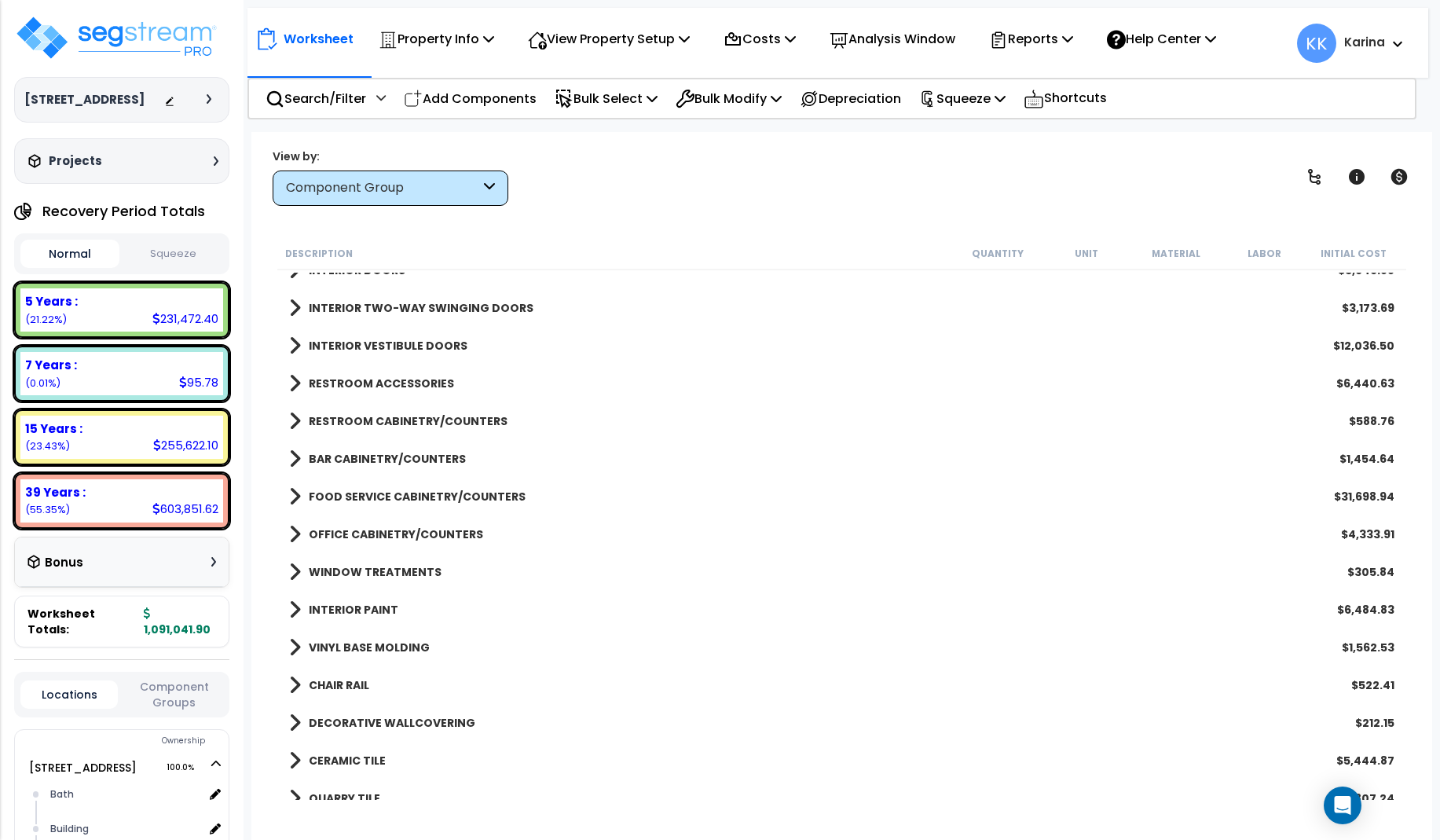
click at [303, 535] on link "OFFICE CABINETRY/COUNTERS" at bounding box center [386, 534] width 195 height 22
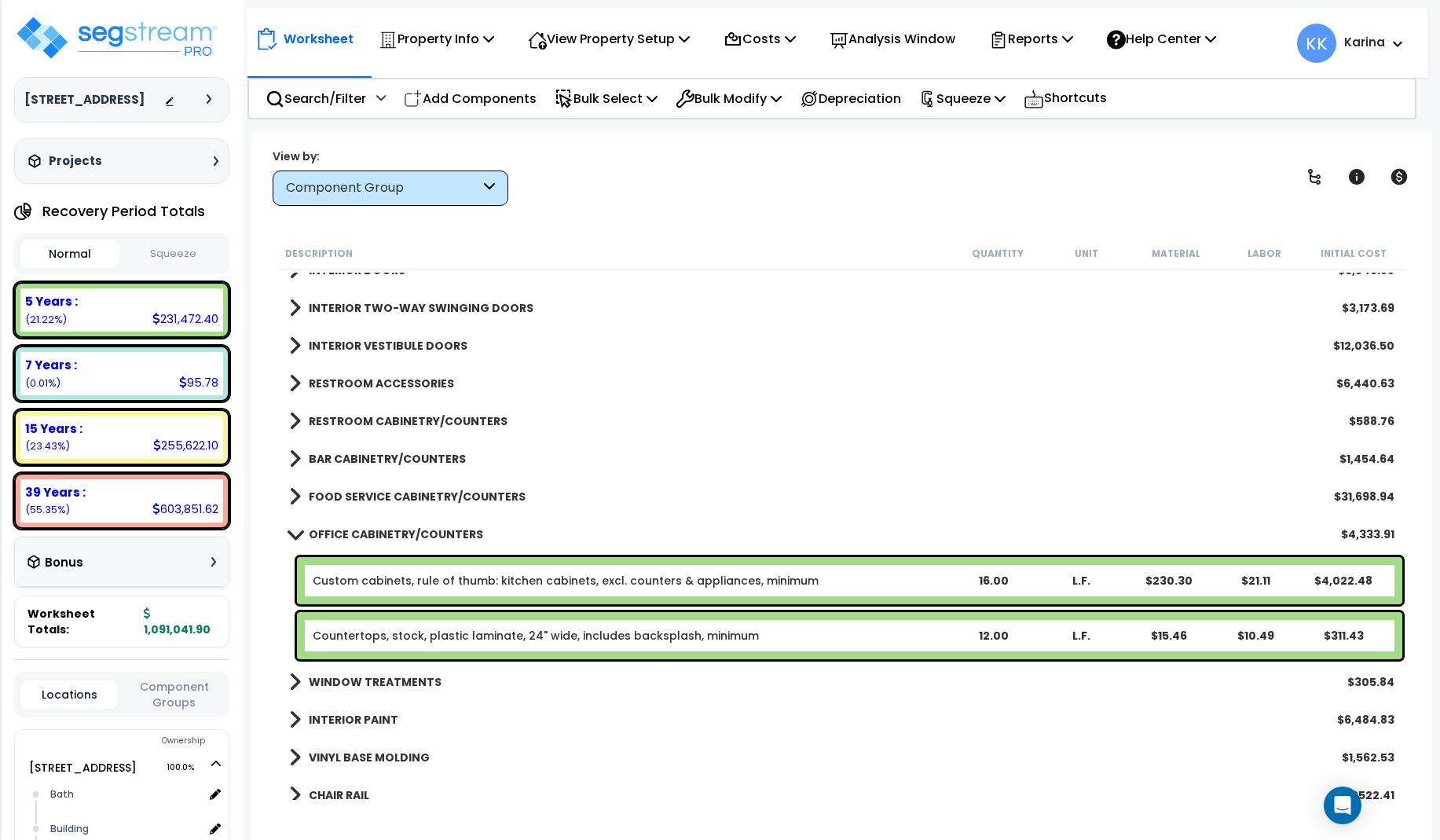
click at [303, 535] on span at bounding box center [295, 534] width 22 height 12
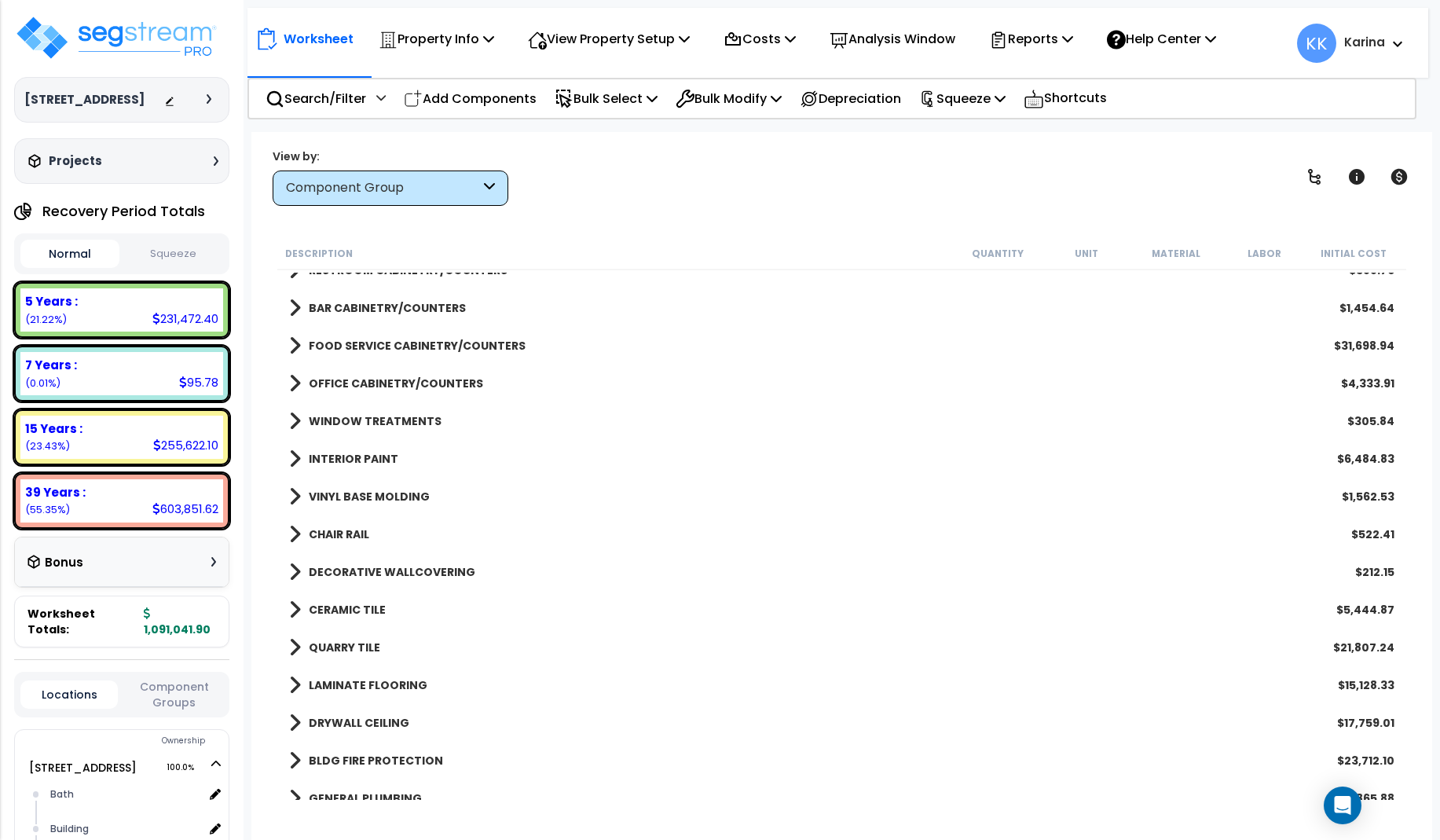
scroll to position [660, 0]
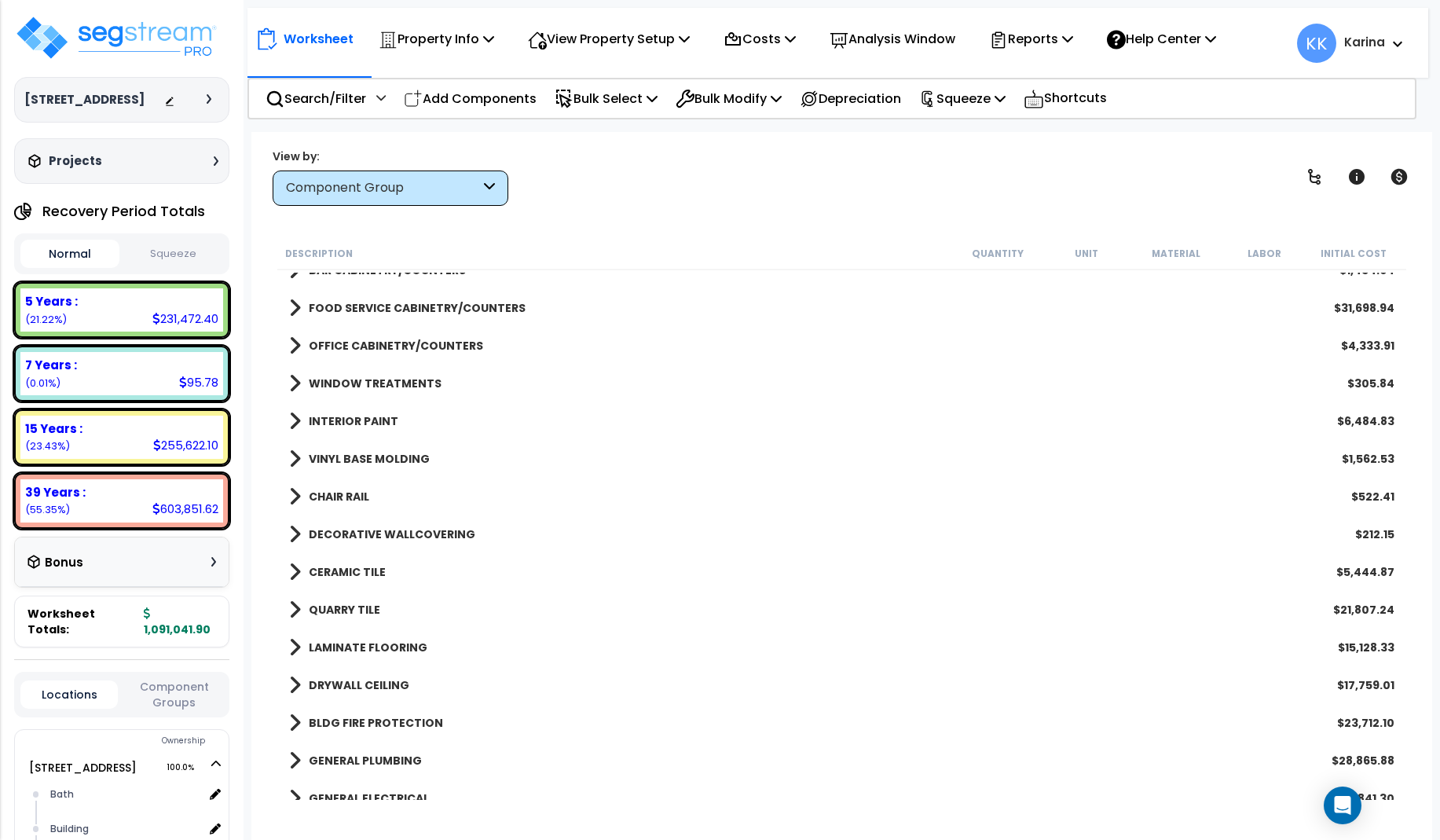
click at [294, 383] on span at bounding box center [295, 383] width 12 height 22
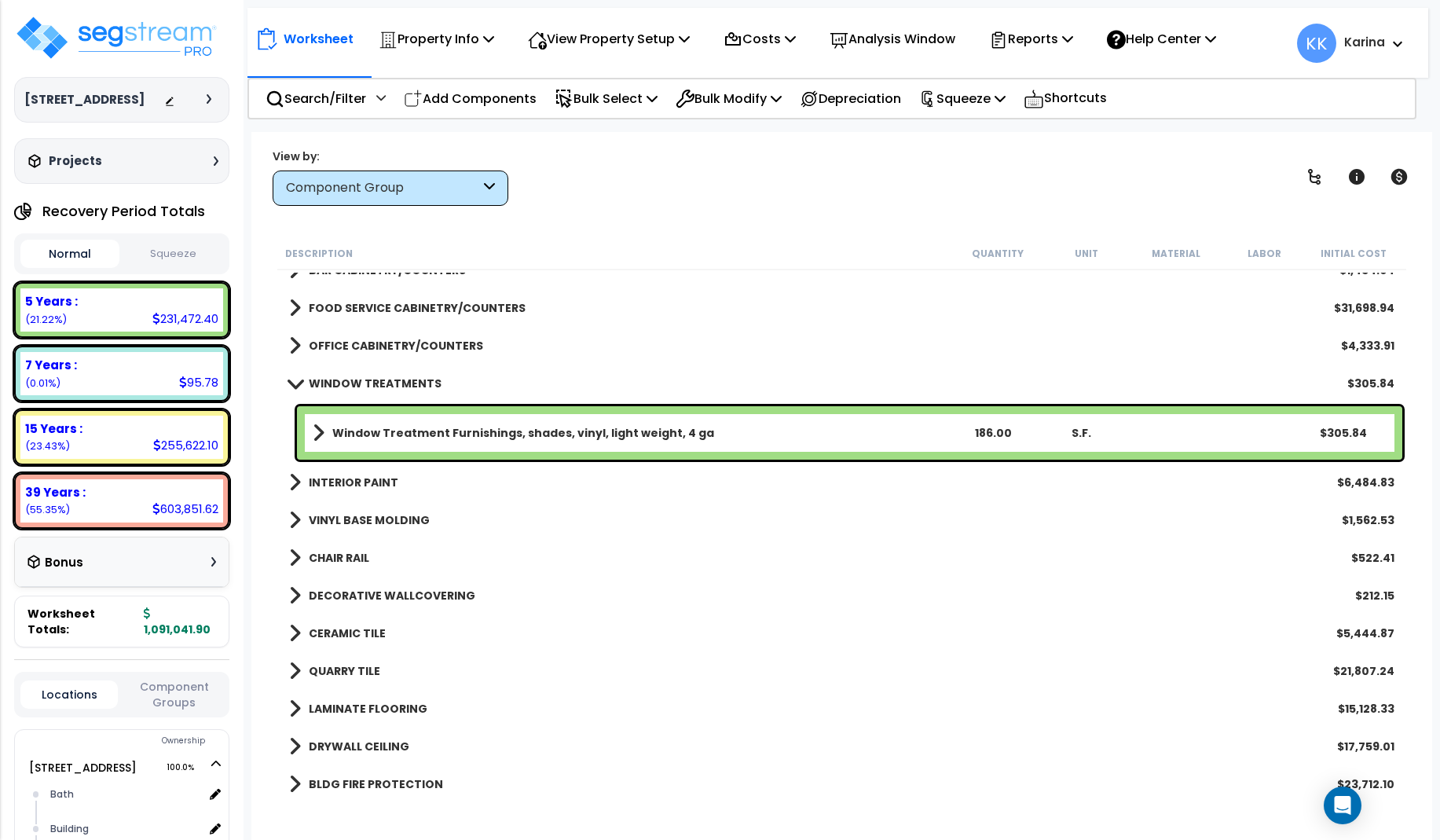
click at [294, 383] on span at bounding box center [295, 383] width 22 height 12
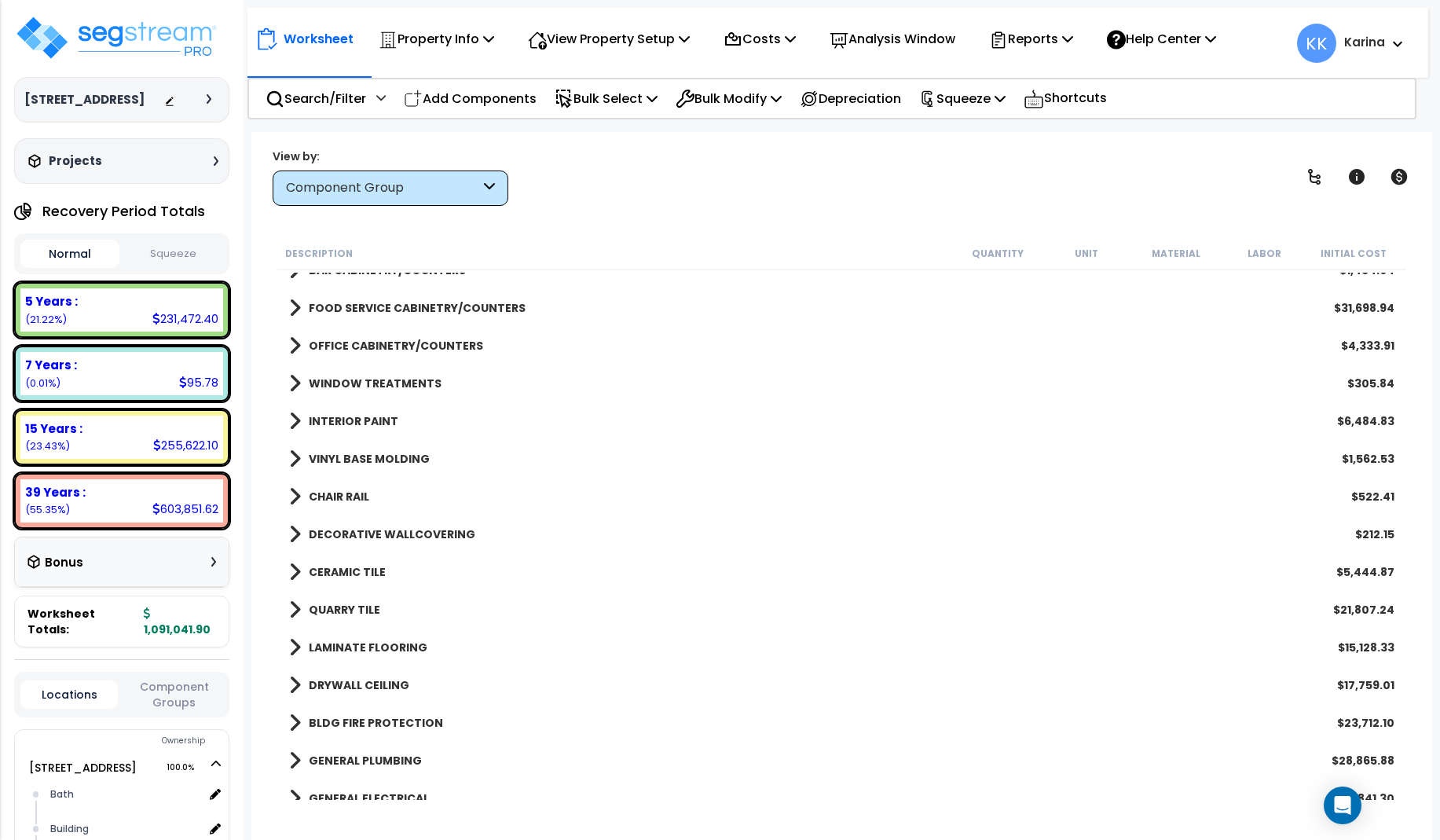
click at [292, 420] on span at bounding box center [295, 421] width 12 height 22
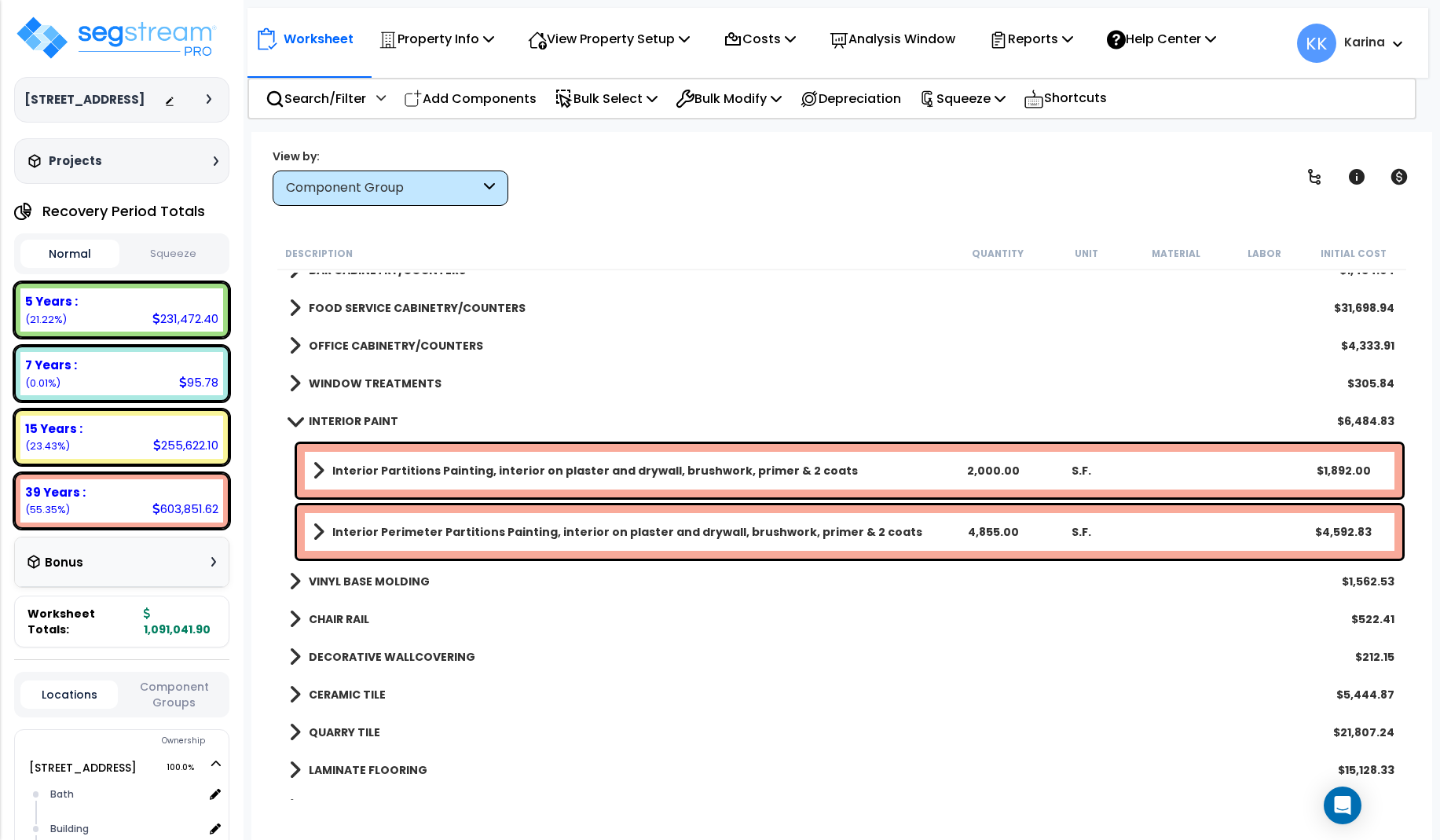
click at [408, 466] on b "Interior Partitions Painting, interior on plaster and drywall, brushwork, prime…" at bounding box center [595, 471] width 526 height 15
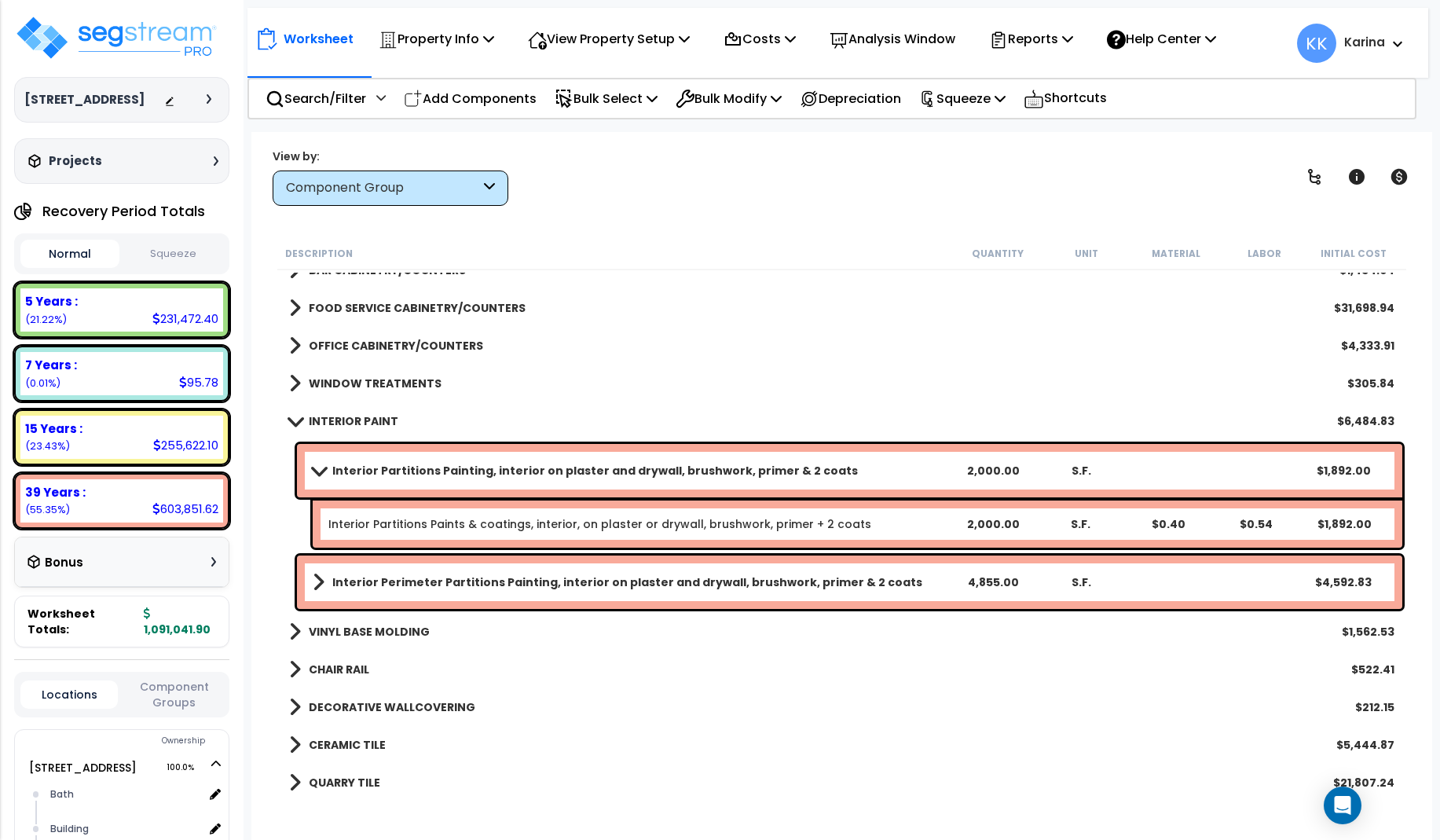
click at [408, 466] on b "Interior Partitions Painting, interior on plaster and drywall, brushwork, prime…" at bounding box center [595, 471] width 526 height 15
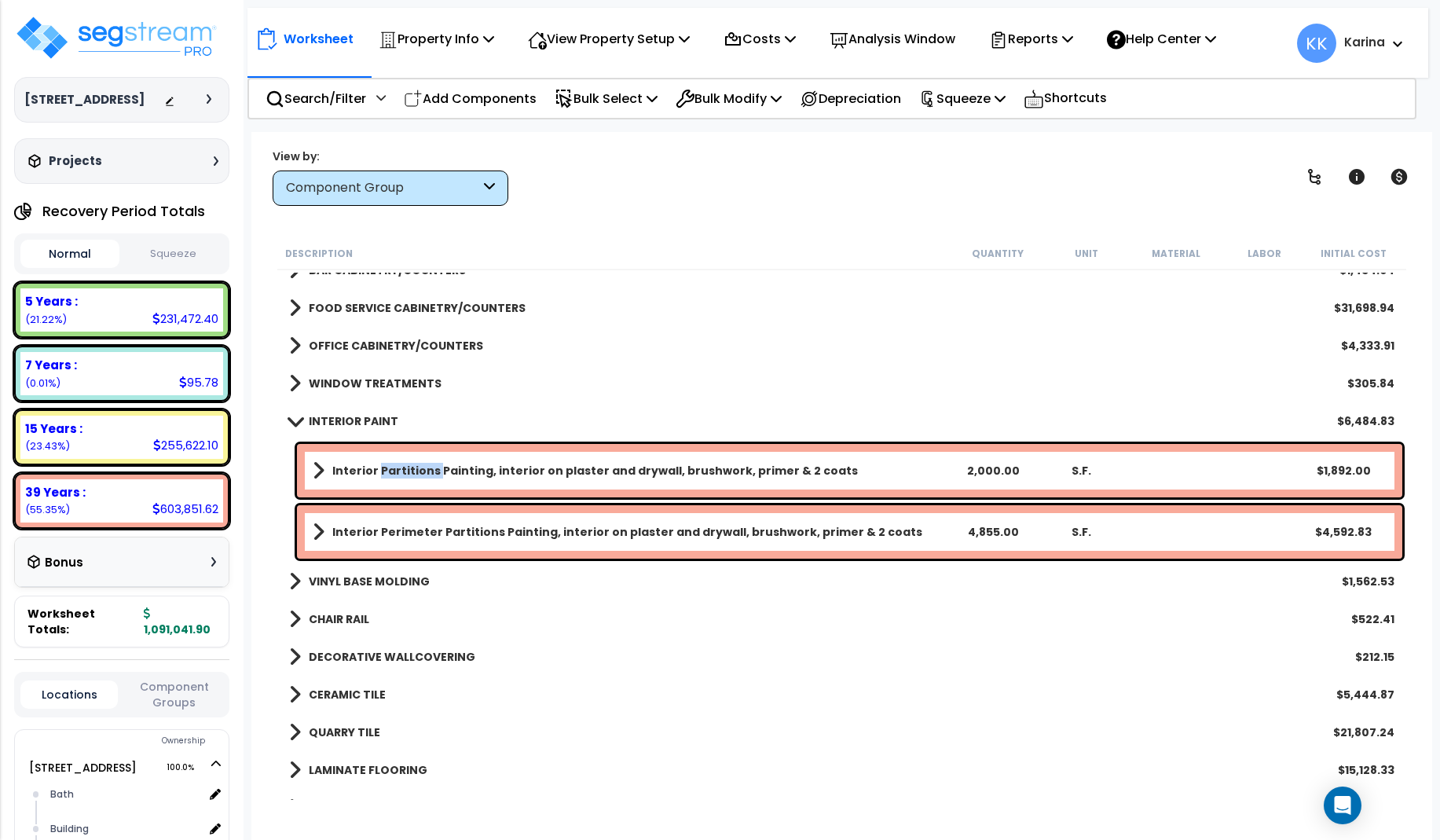
click at [408, 466] on b "Interior Partitions Painting, interior on plaster and drywall, brushwork, prime…" at bounding box center [595, 471] width 526 height 15
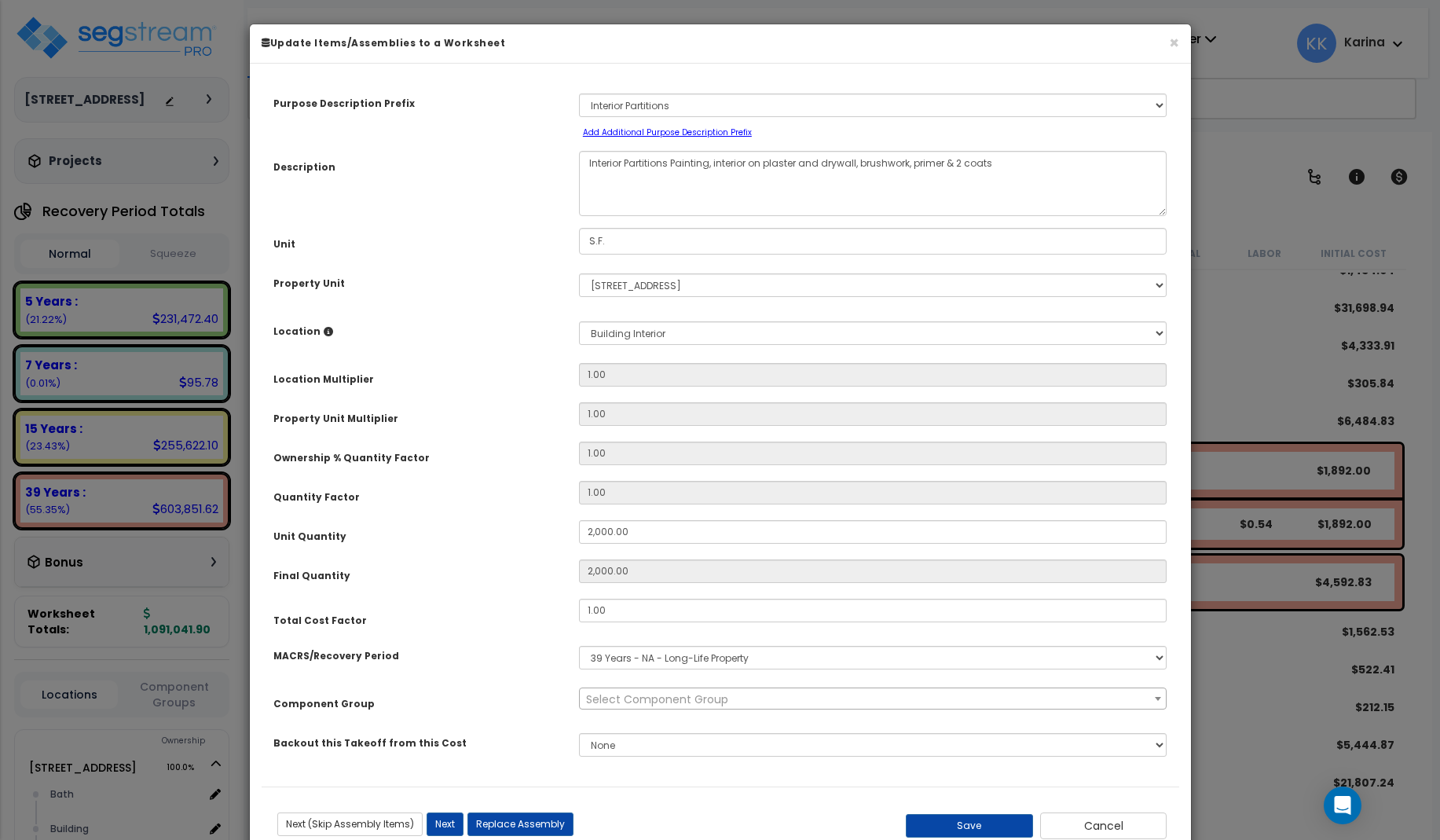
select select "56927"
click at [999, 823] on button "Save" at bounding box center [970, 826] width 127 height 23
type input "2000.00"
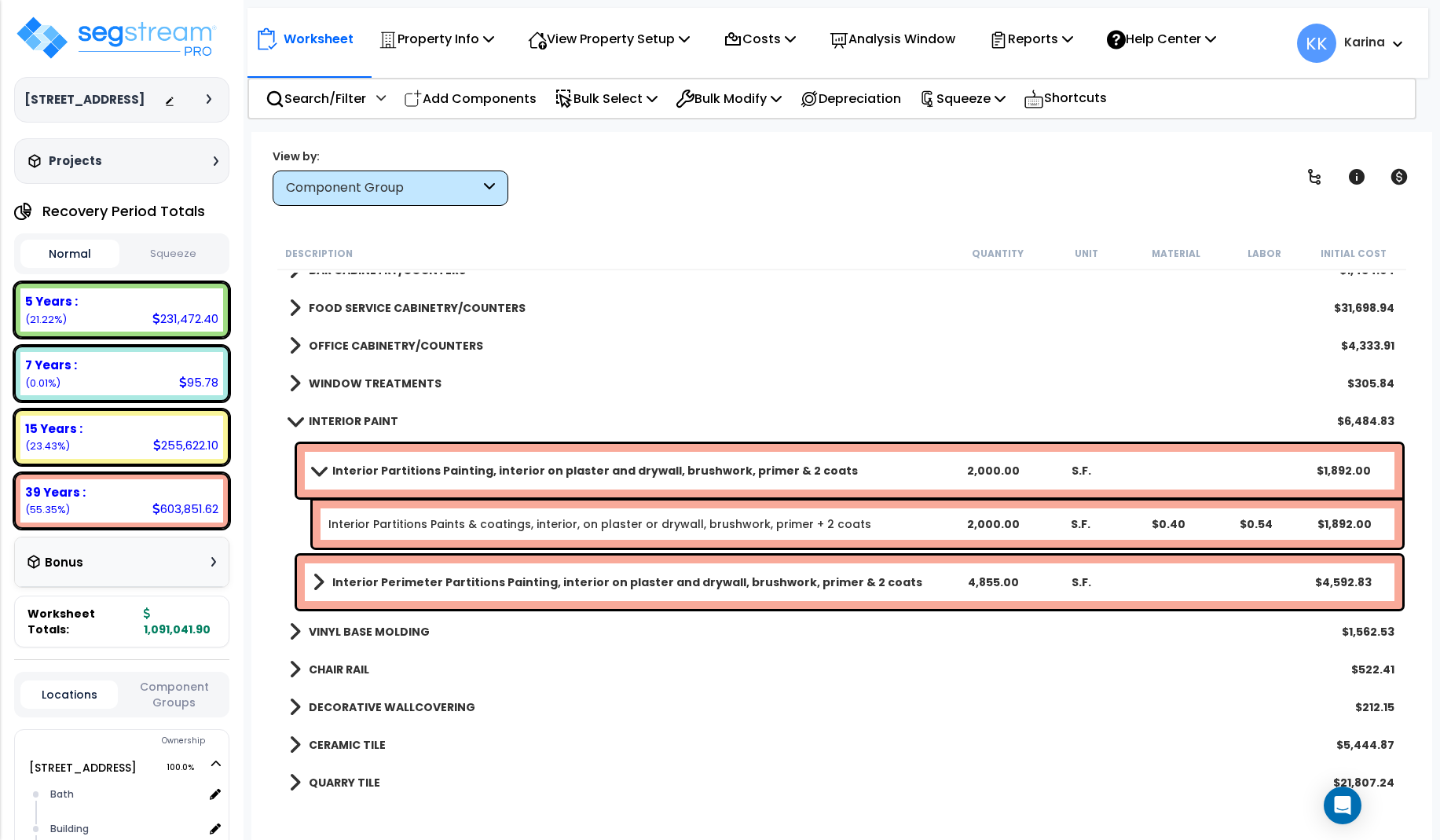
click at [473, 577] on b "Interior Perimeter Partitions Painting, interior on plaster and drywall, brushw…" at bounding box center [627, 582] width 590 height 15
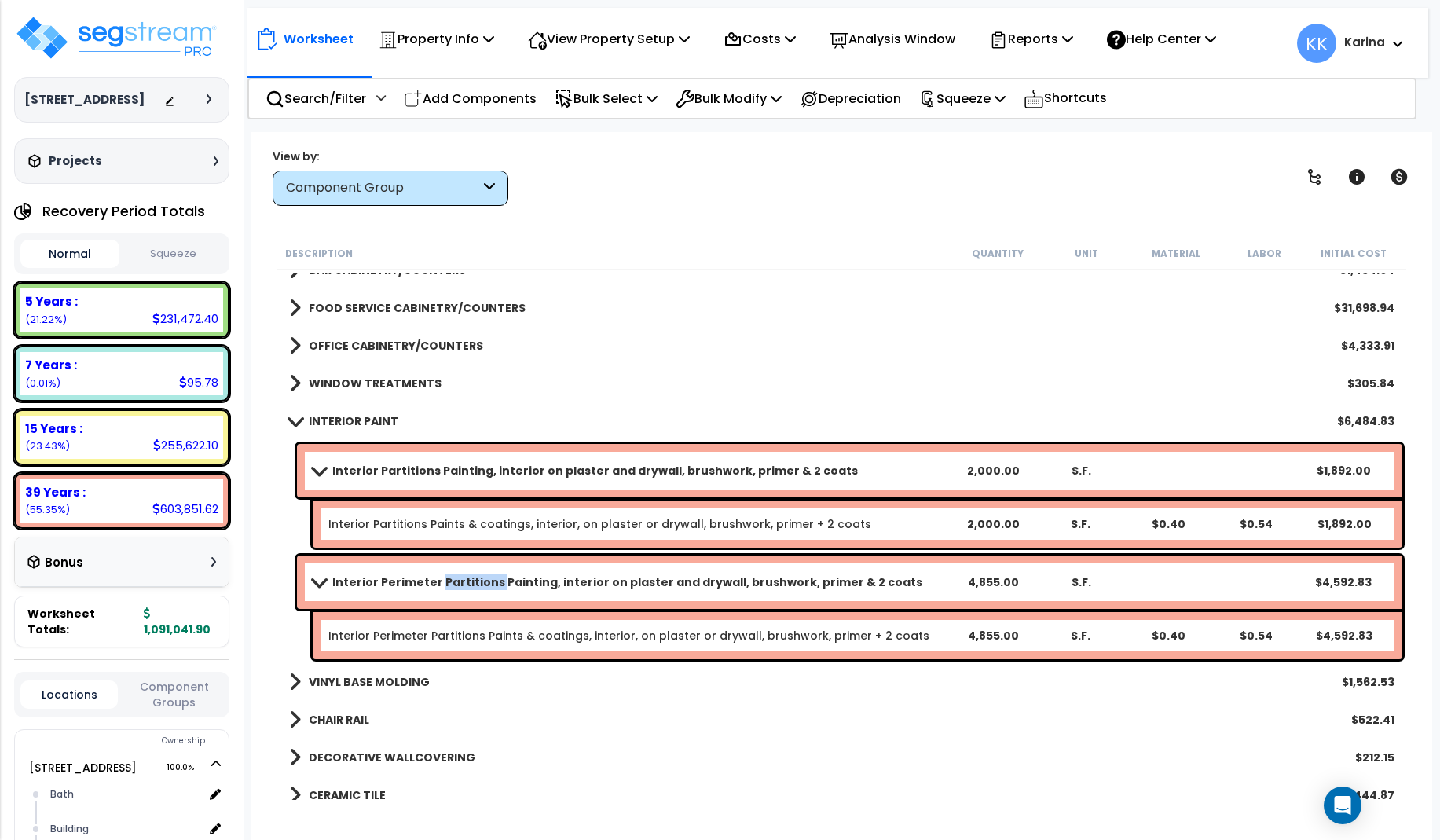
click at [473, 577] on b "Interior Perimeter Partitions Painting, interior on plaster and drywall, brushw…" at bounding box center [627, 582] width 590 height 15
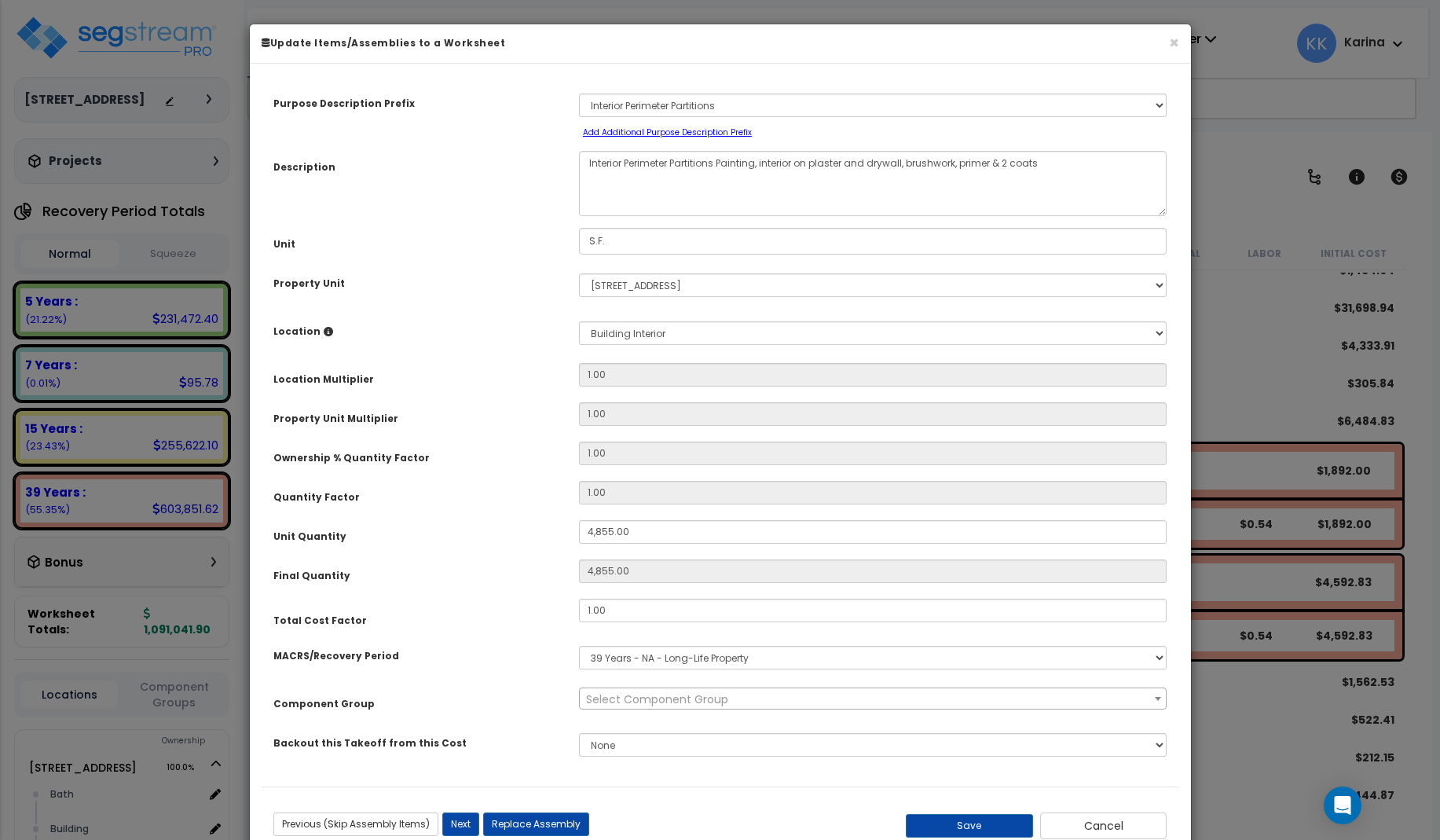
select select "56927"
click at [974, 820] on button "Save" at bounding box center [970, 826] width 127 height 23
type input "4855.00"
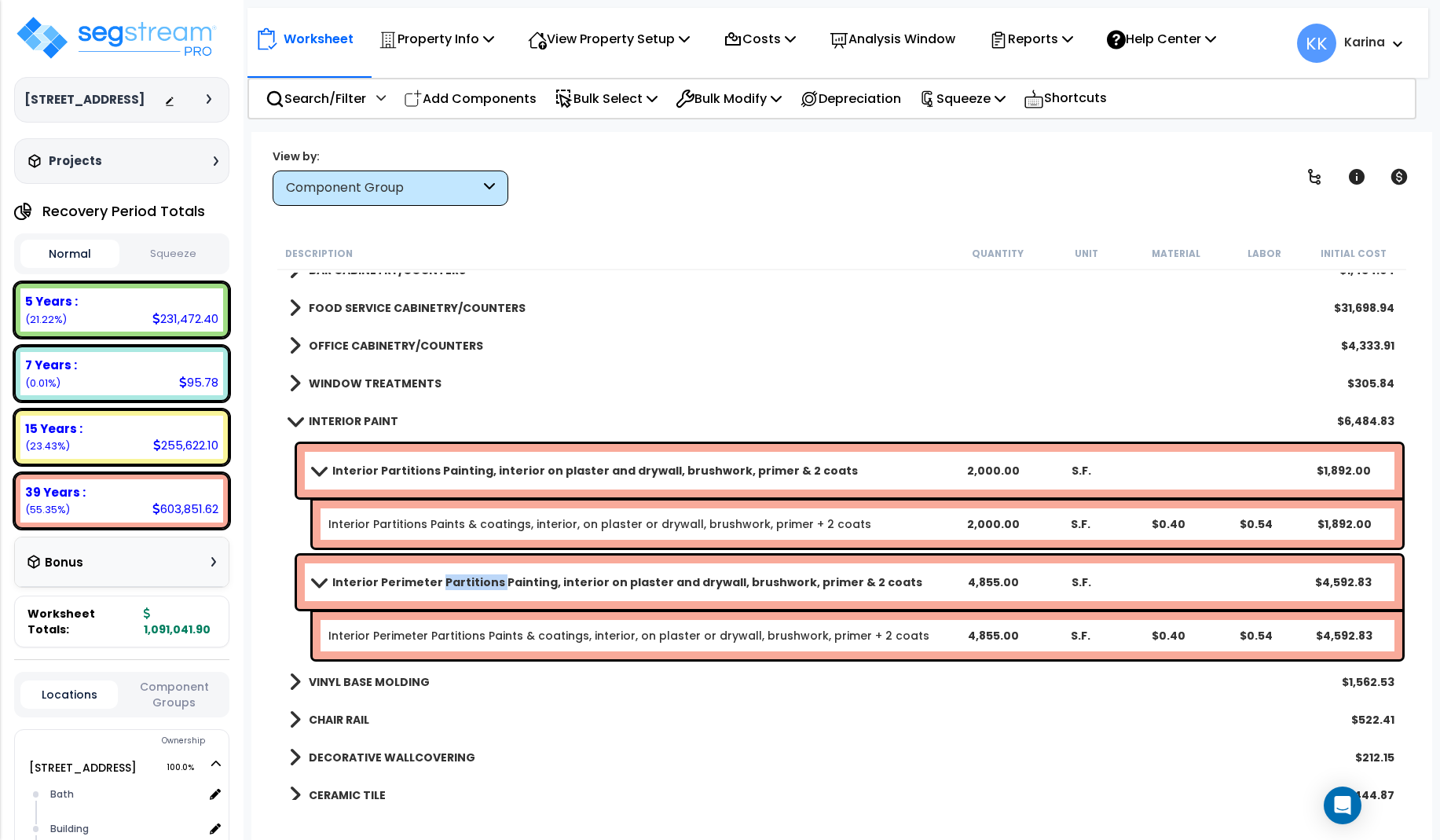
click at [318, 582] on span at bounding box center [318, 582] width 22 height 12
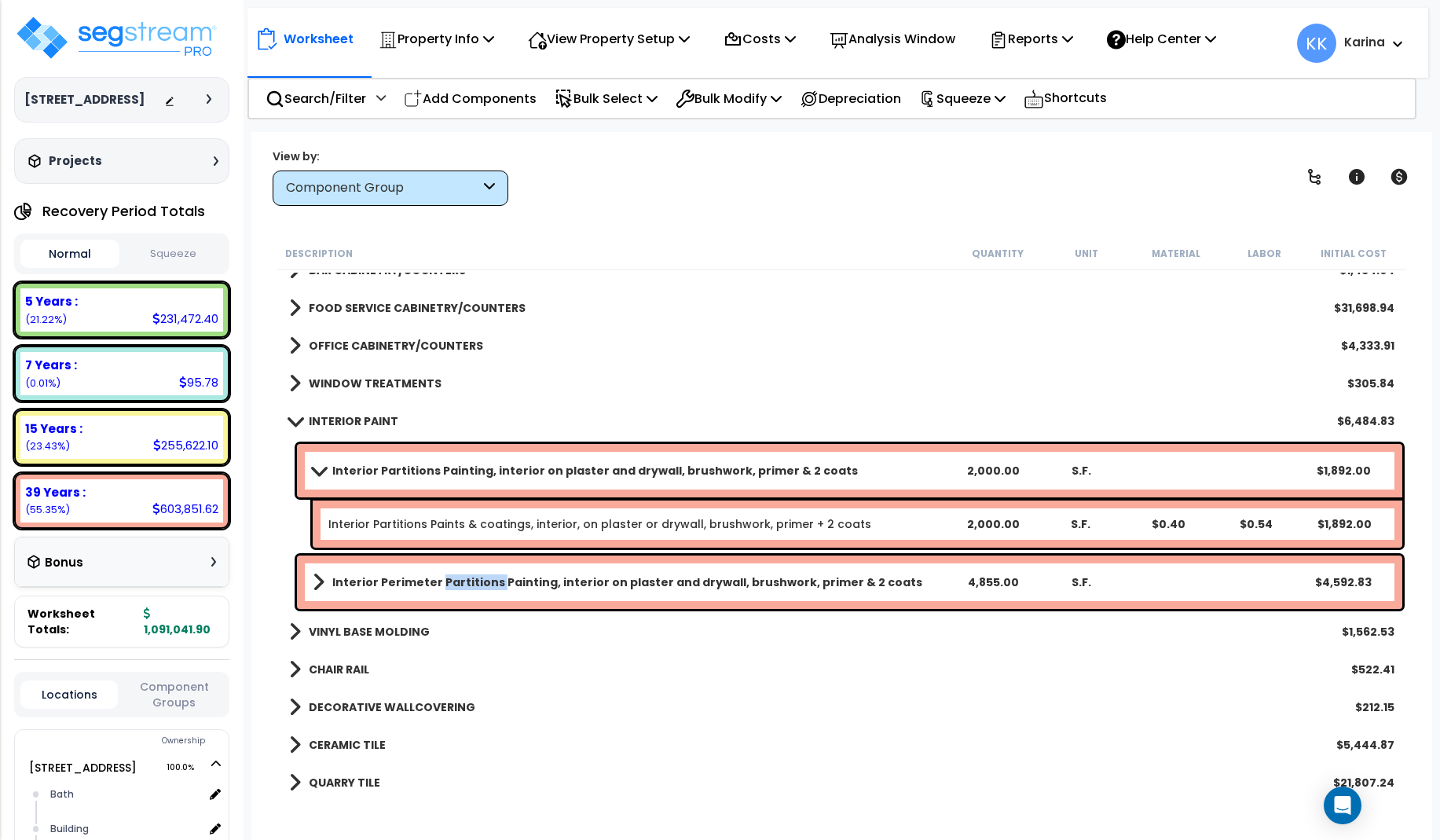
click at [313, 472] on span at bounding box center [318, 470] width 22 height 12
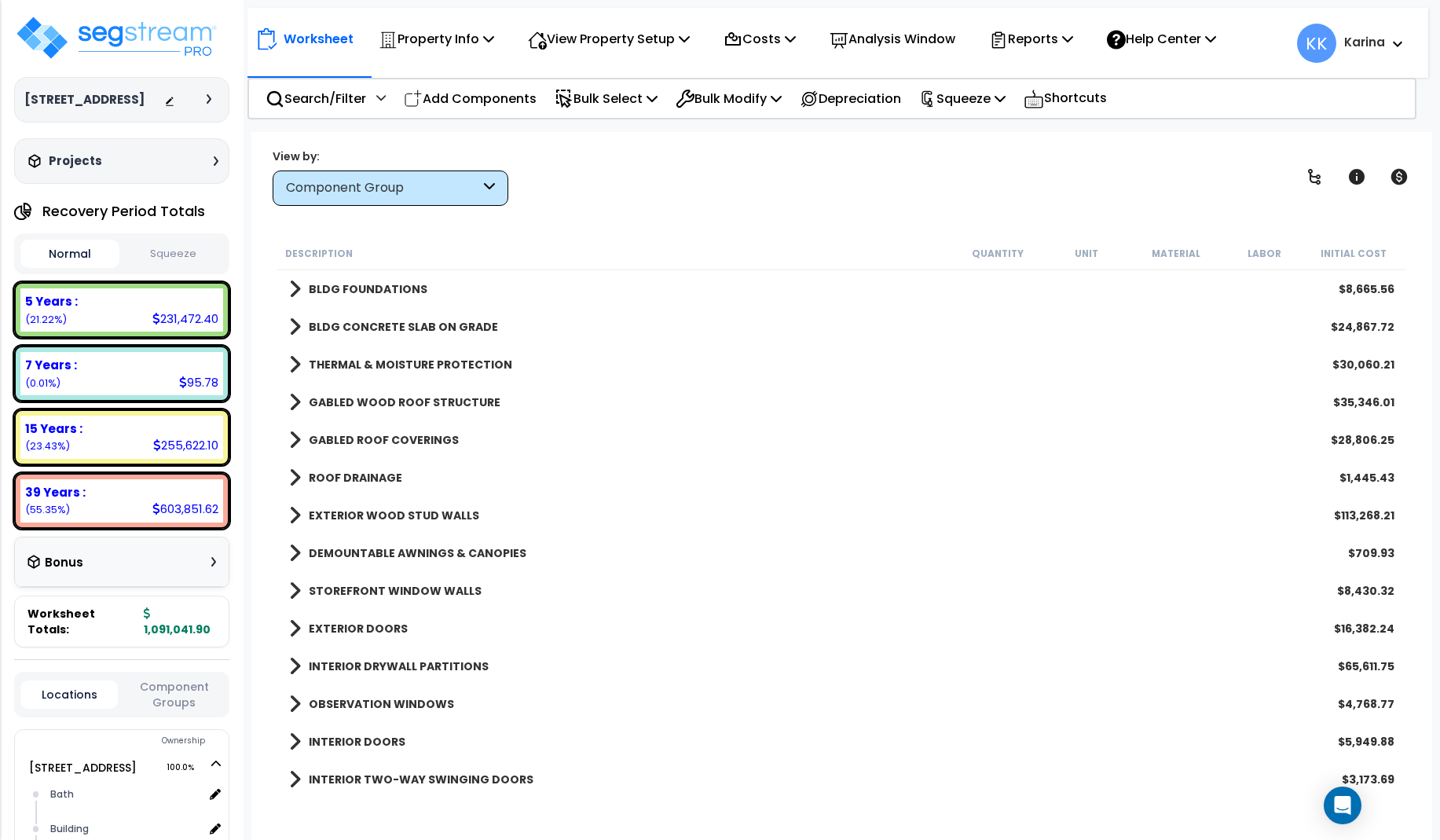
scroll to position [189, 0]
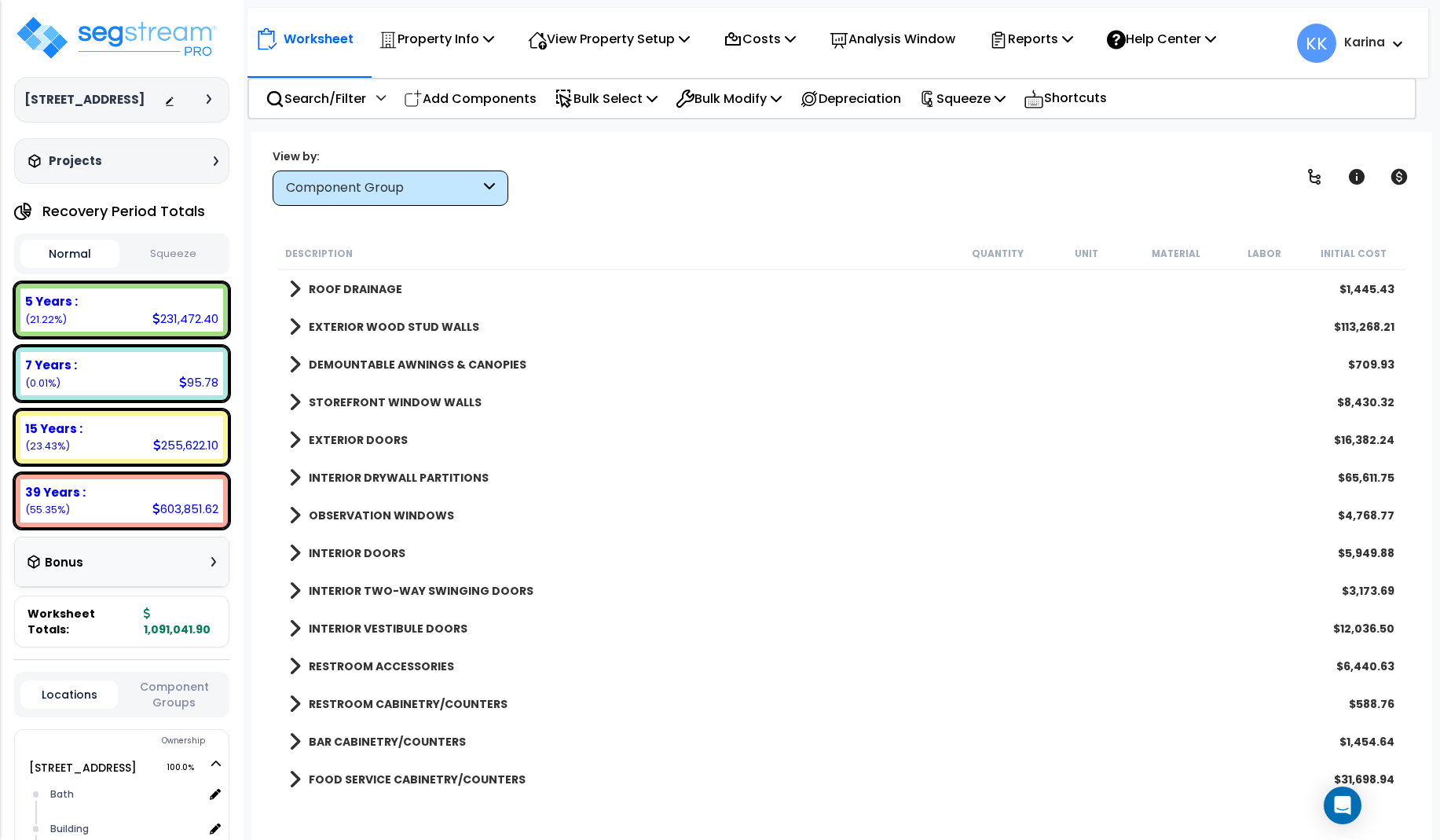
click at [294, 478] on span at bounding box center [295, 478] width 12 height 22
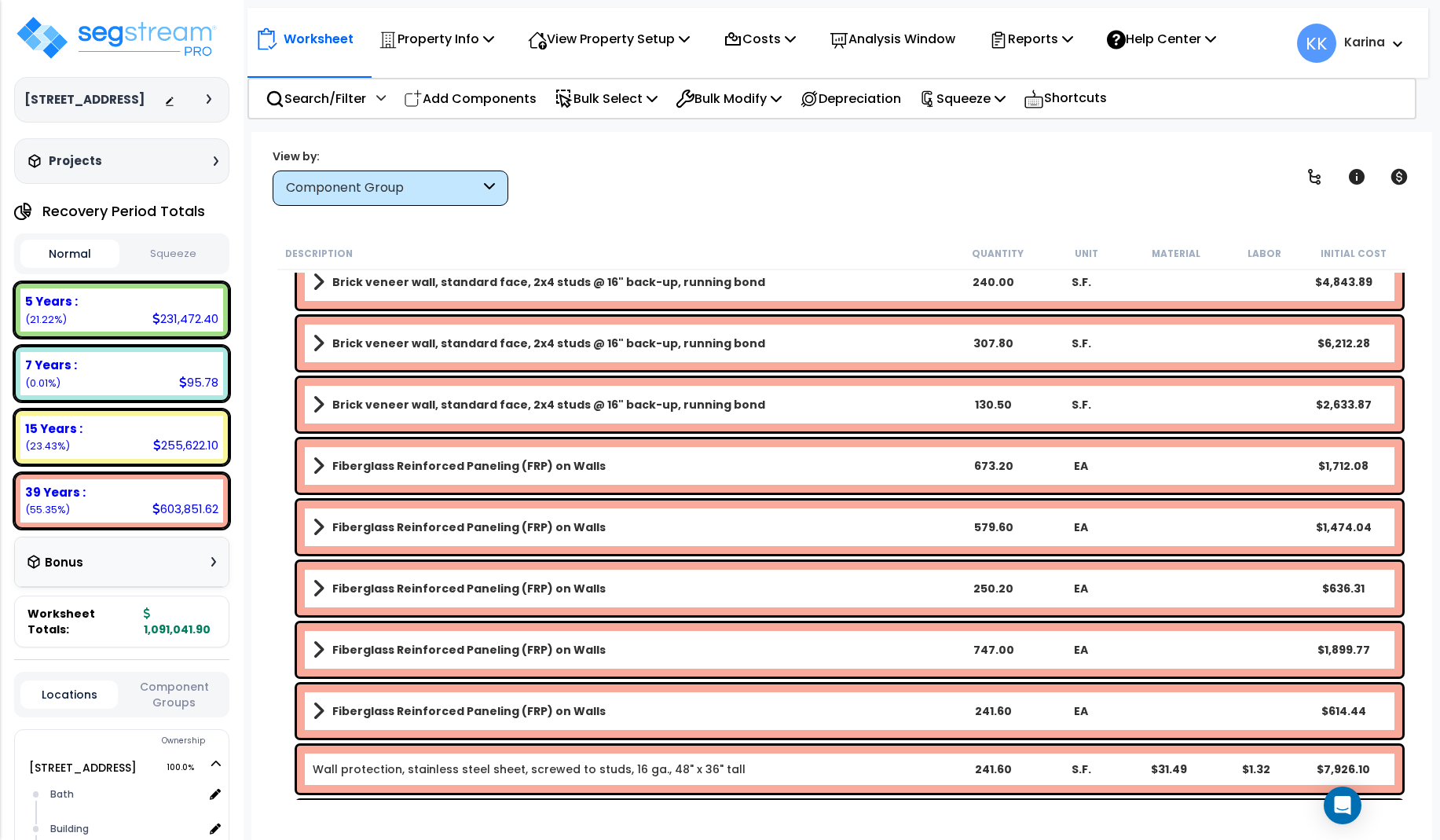
scroll to position [283, 0]
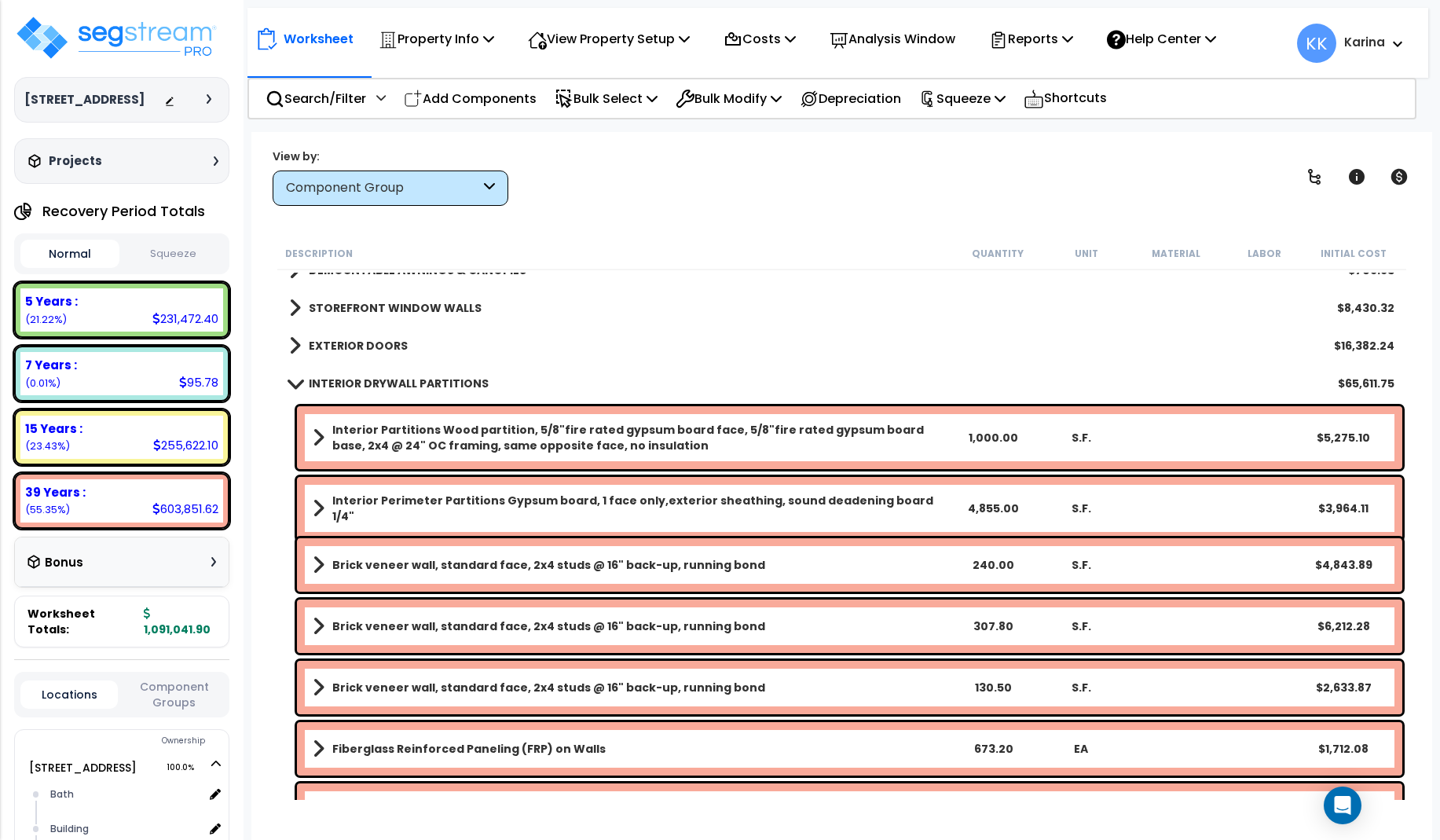
click at [299, 381] on span at bounding box center [295, 383] width 22 height 12
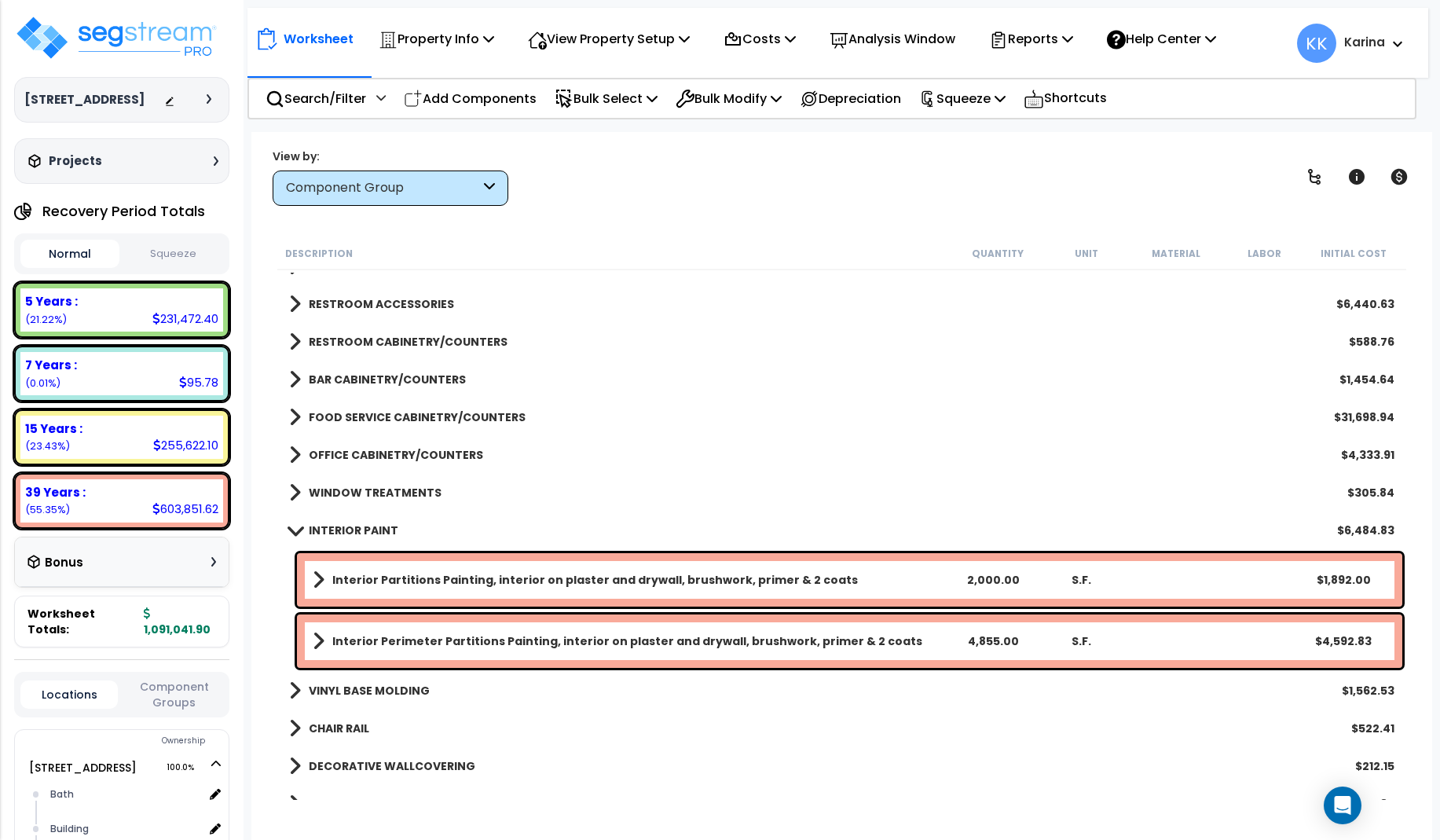
scroll to position [660, 0]
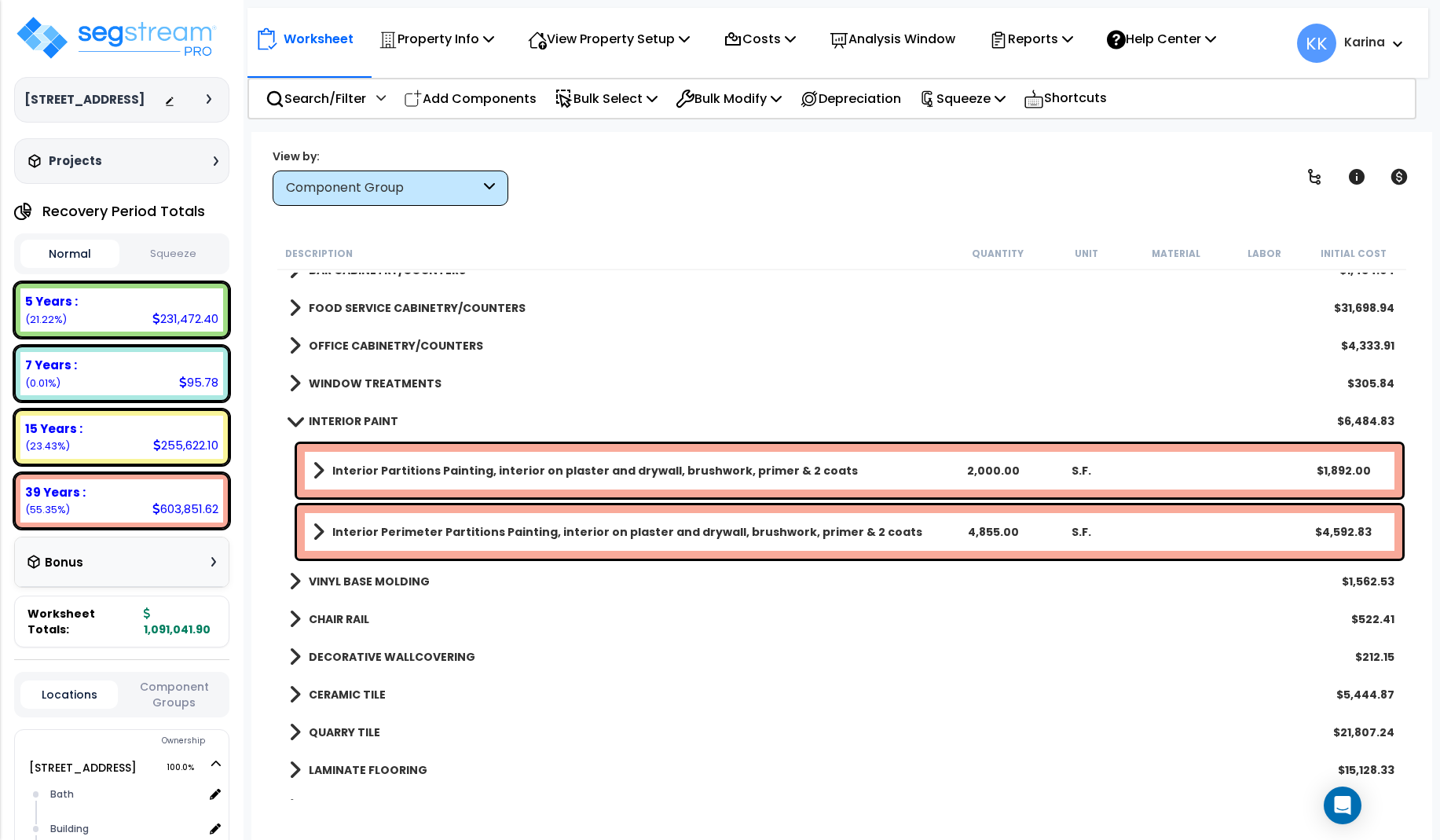
click at [298, 419] on span at bounding box center [295, 421] width 22 height 12
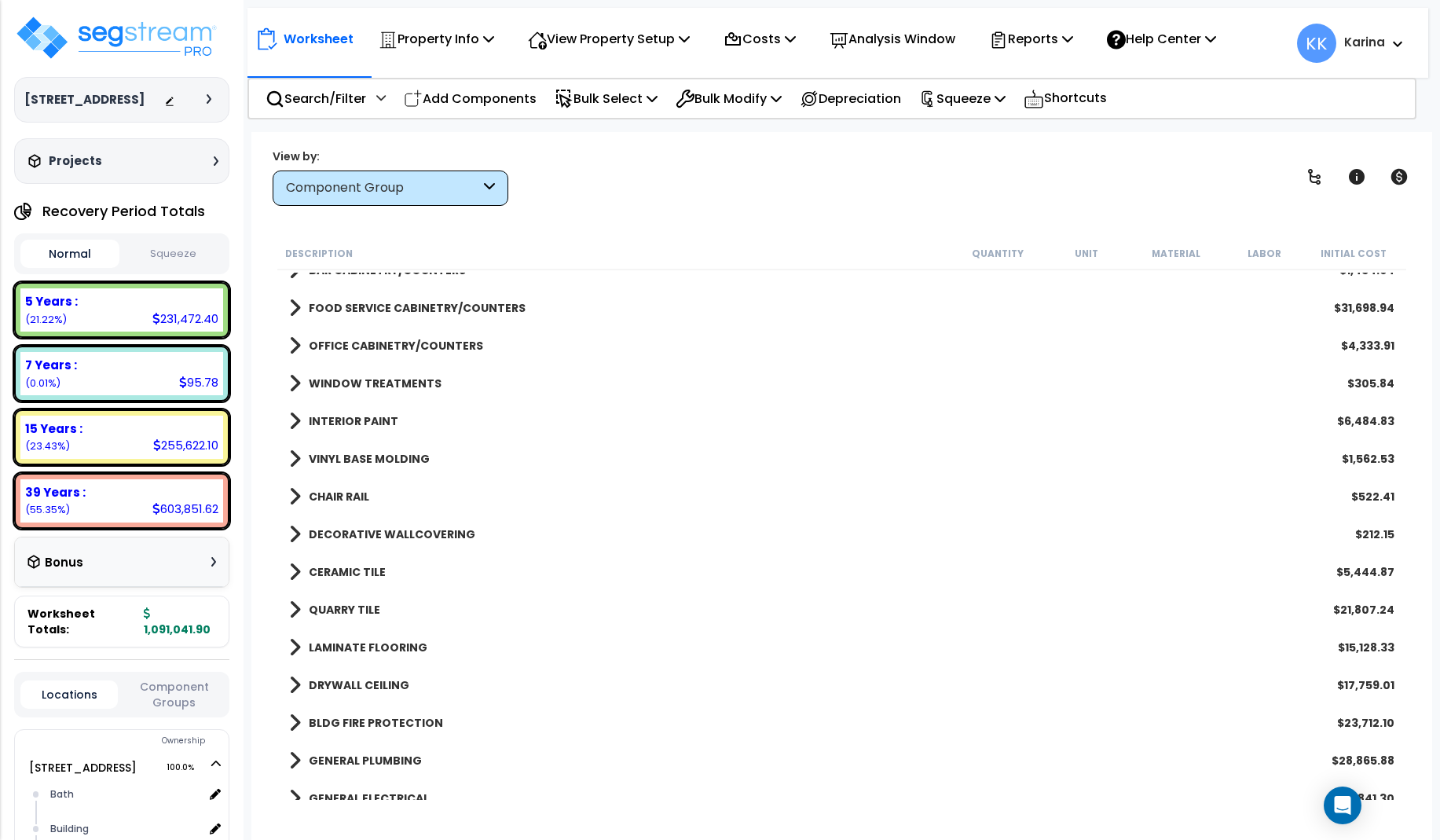
click at [292, 458] on span at bounding box center [295, 459] width 12 height 22
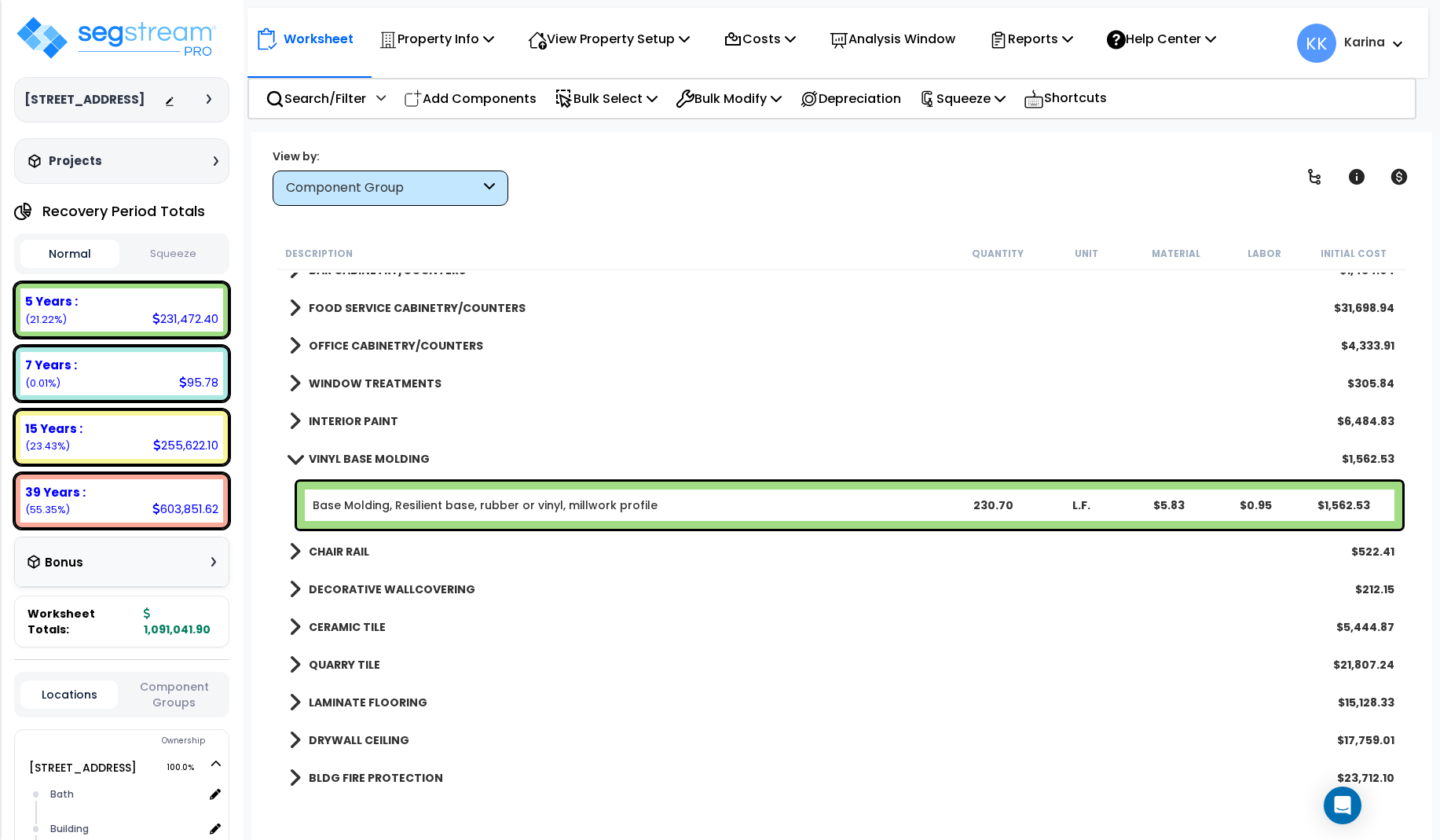
click at [352, 501] on link "Base Molding, Resilient base, rubber or vinyl, millwork profile" at bounding box center [485, 505] width 345 height 15
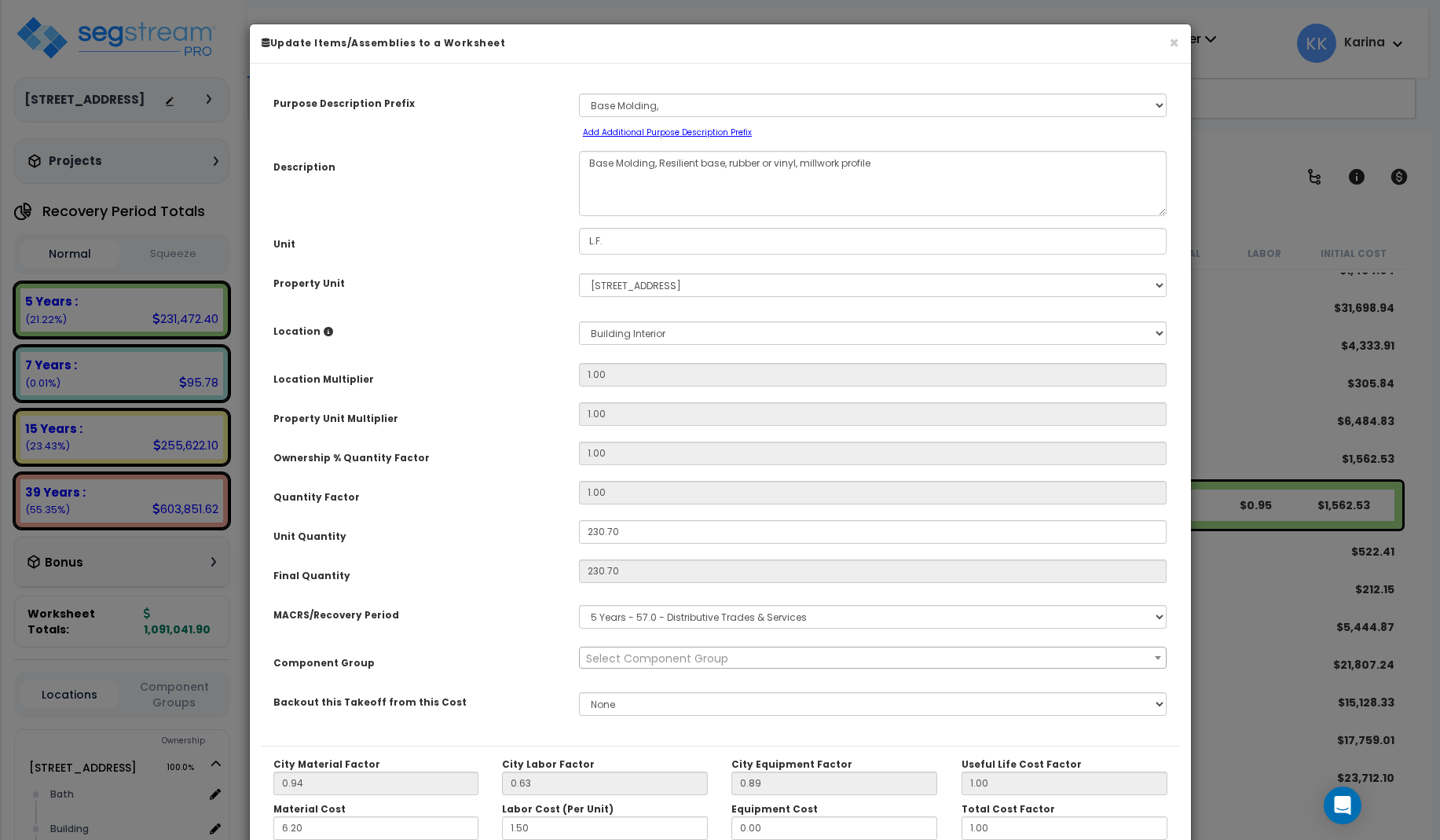
select select "56929"
click at [579, 322] on select "Select [GEOGRAPHIC_DATA] Building Building Interior dining Kitchen Mech Office …" at bounding box center [873, 333] width 589 height 23
select select "31630"
click option "dining" at bounding box center [0, 0] width 0 height 0
type input "1"
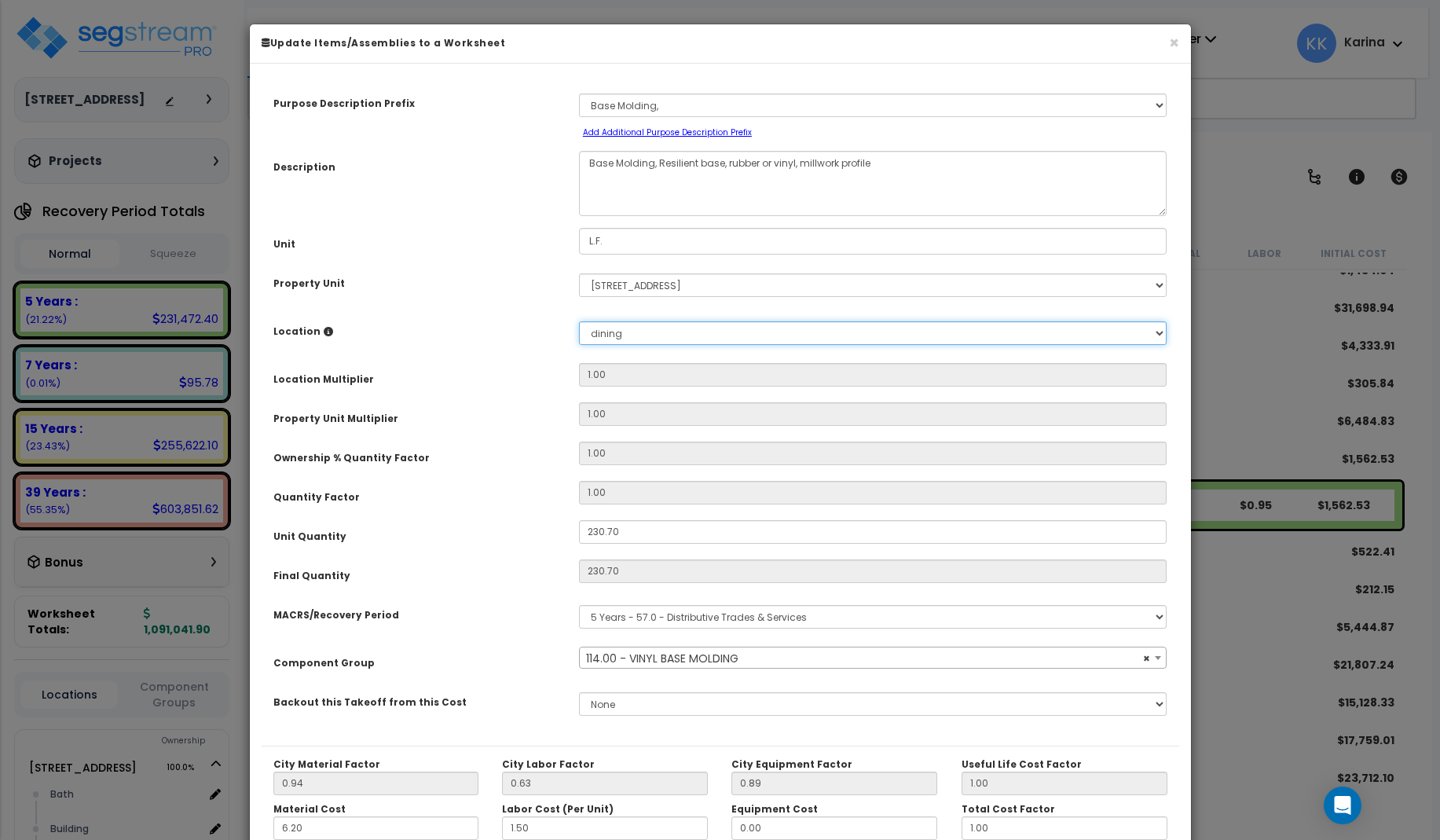
type input "230.7"
type input "$1,564.15"
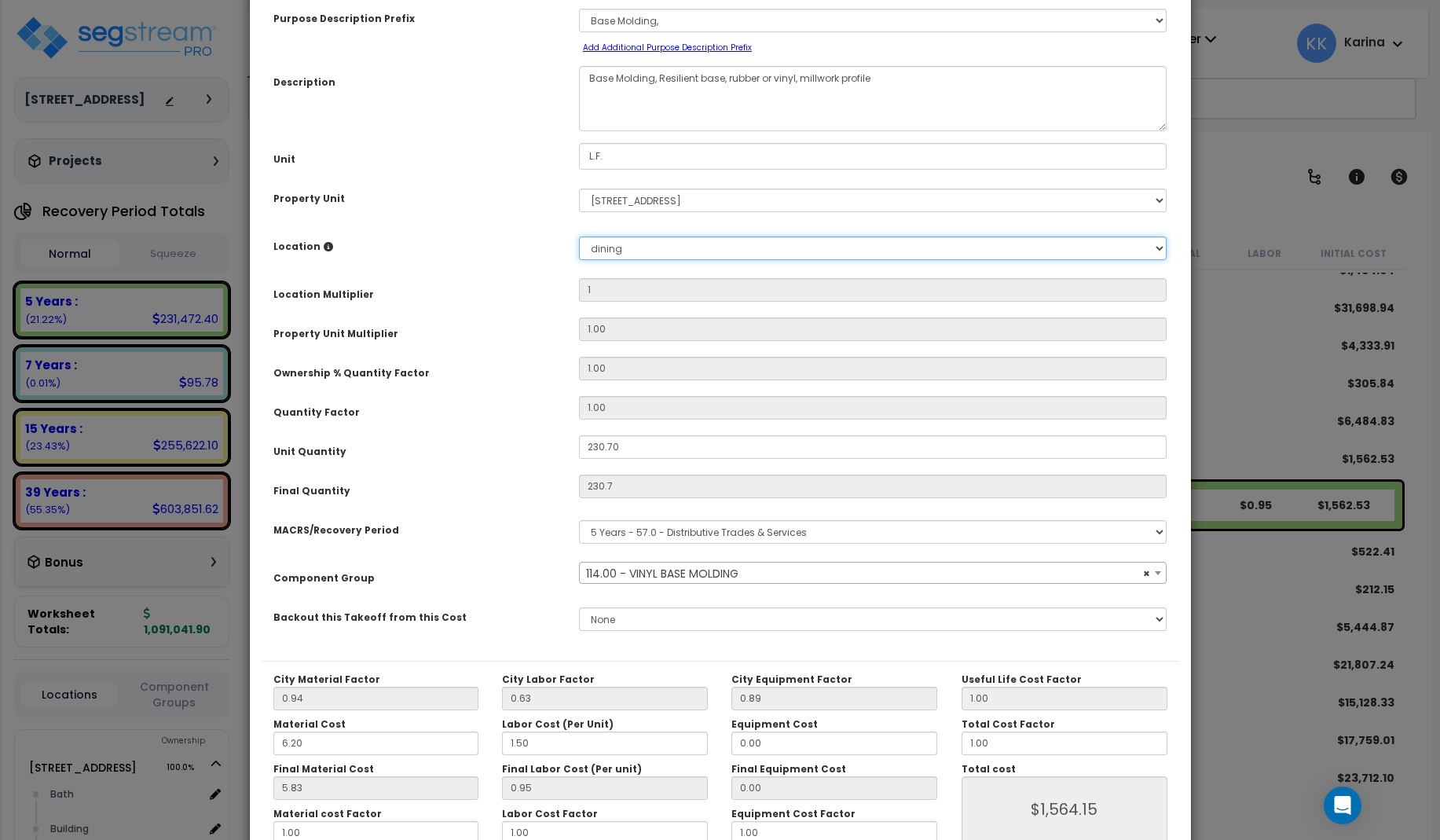
scroll to position [177, 0]
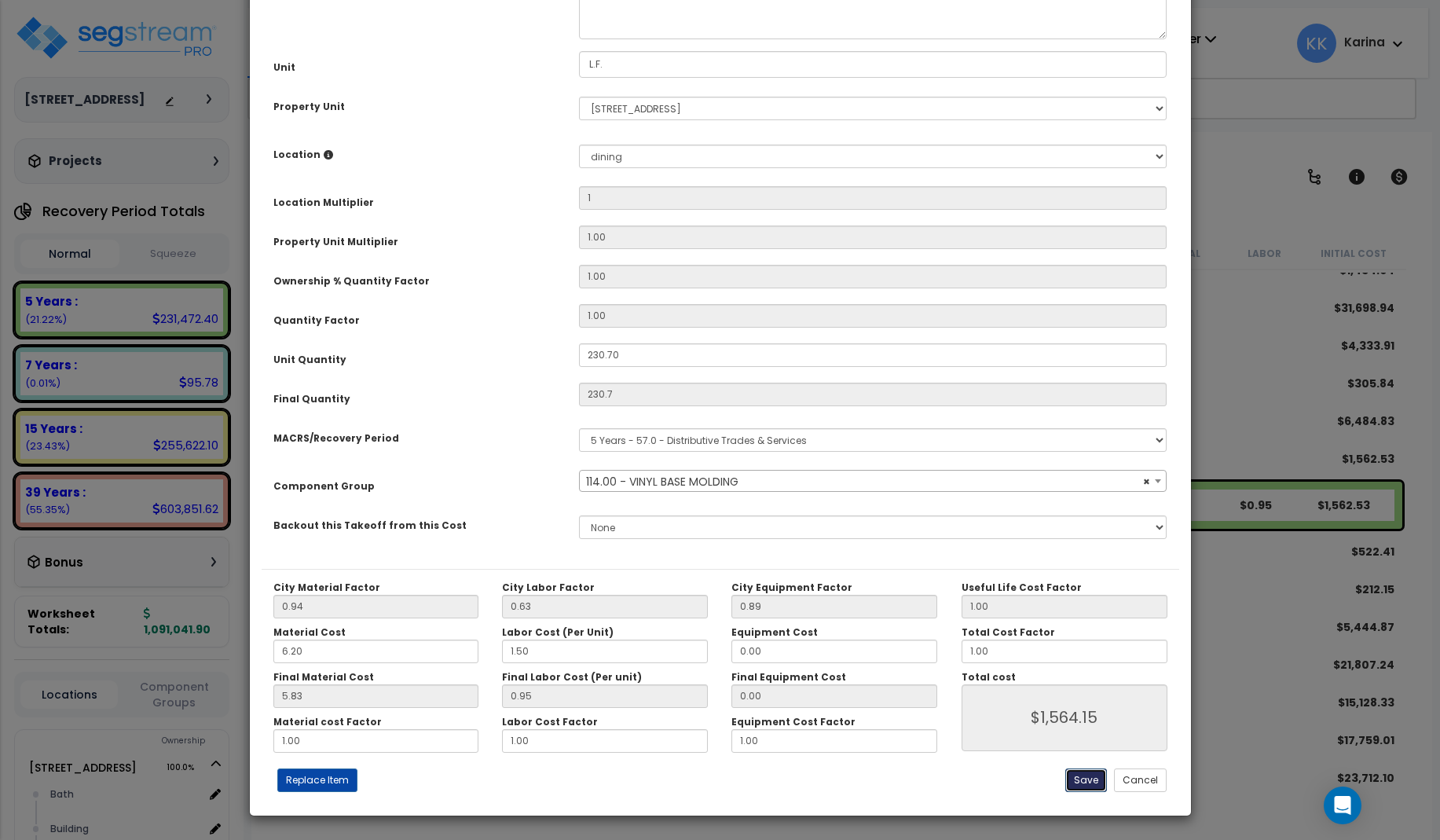
click at [1086, 780] on button "Save" at bounding box center [1086, 780] width 41 height 23
type input "1.00"
type input "230.70"
type input "1564.15"
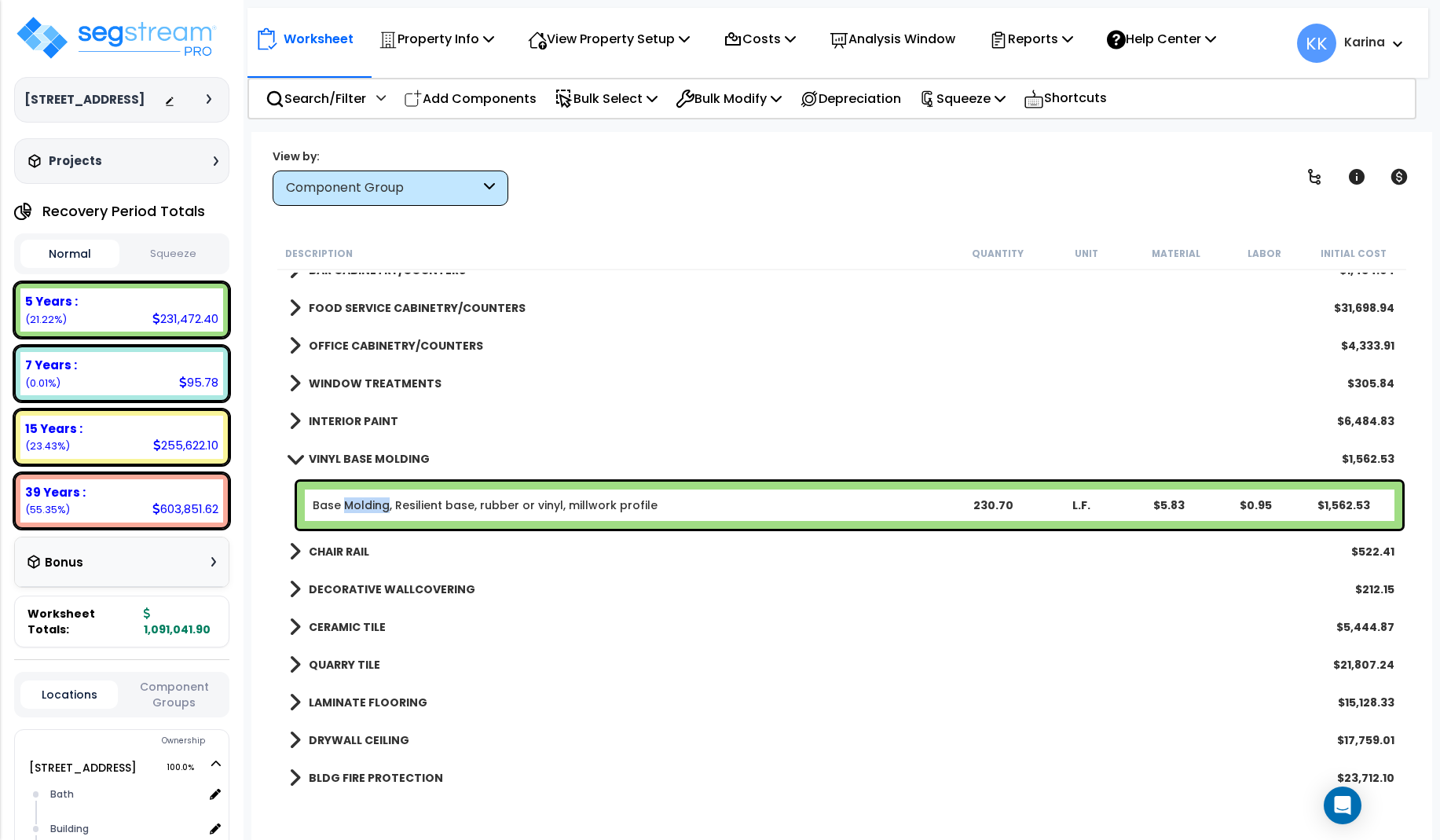
click at [296, 459] on span at bounding box center [295, 459] width 22 height 12
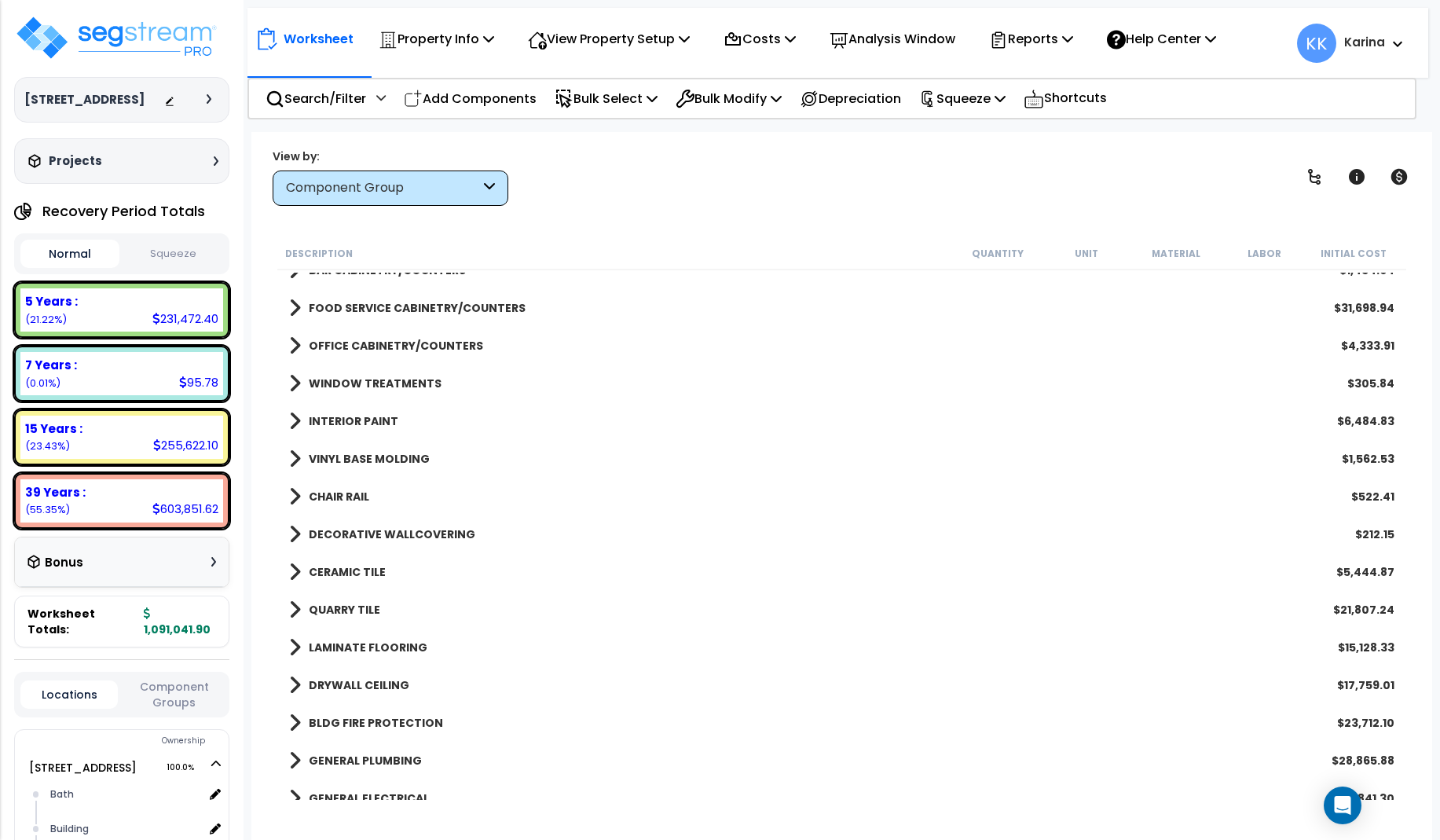
click at [294, 497] on span at bounding box center [295, 496] width 12 height 22
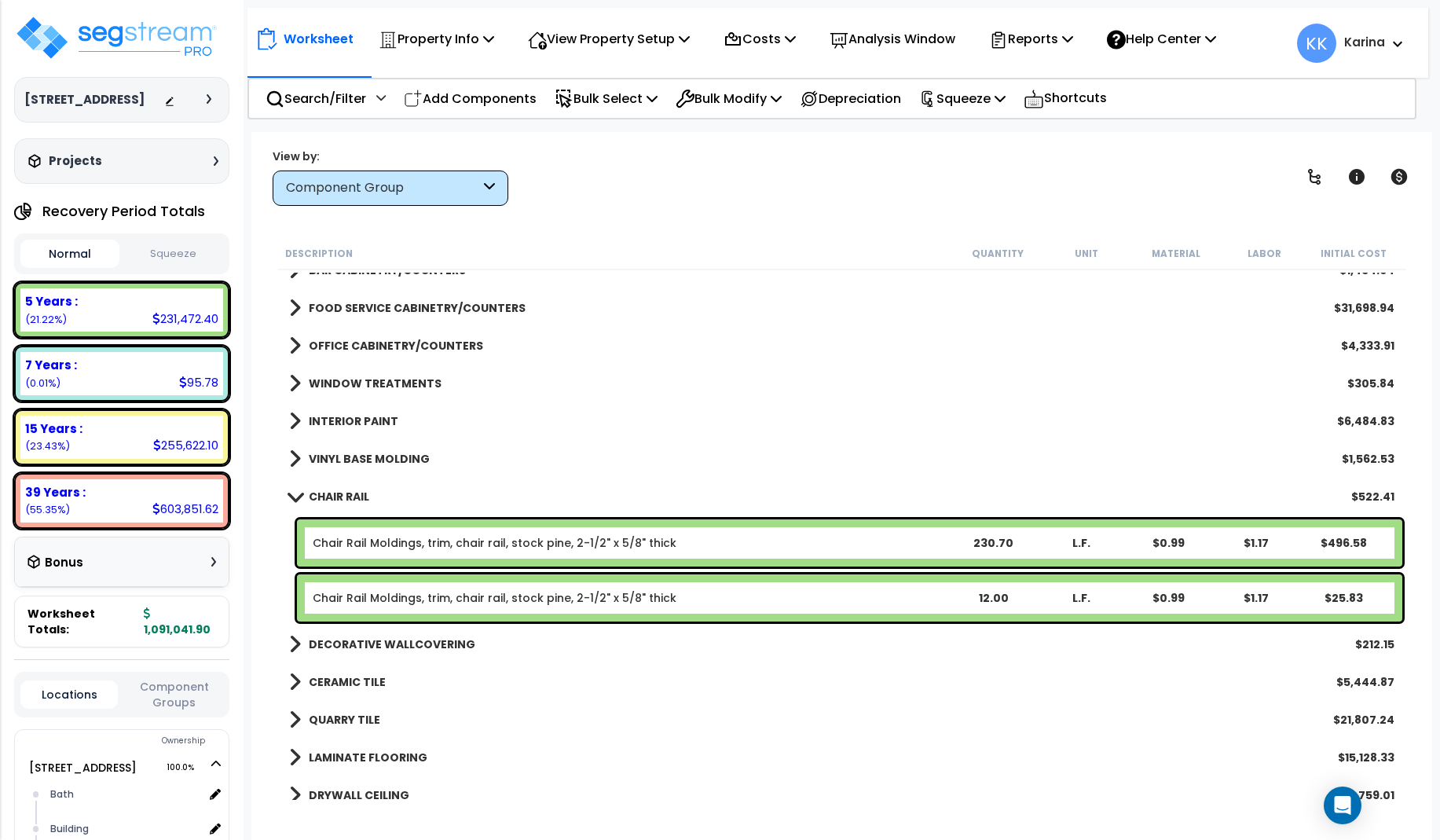
click at [294, 497] on span at bounding box center [295, 496] width 22 height 12
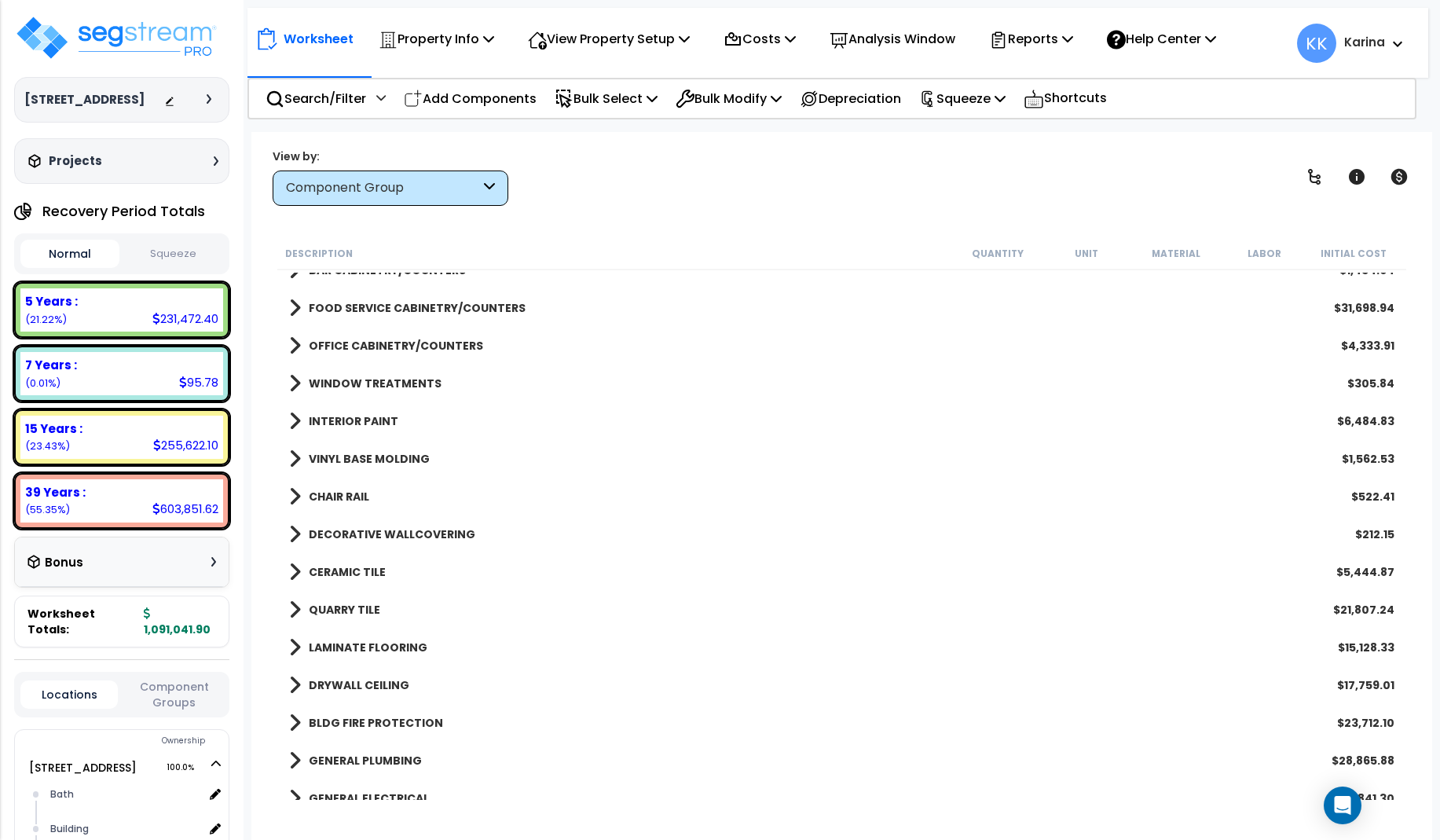
click at [292, 536] on span at bounding box center [295, 534] width 12 height 22
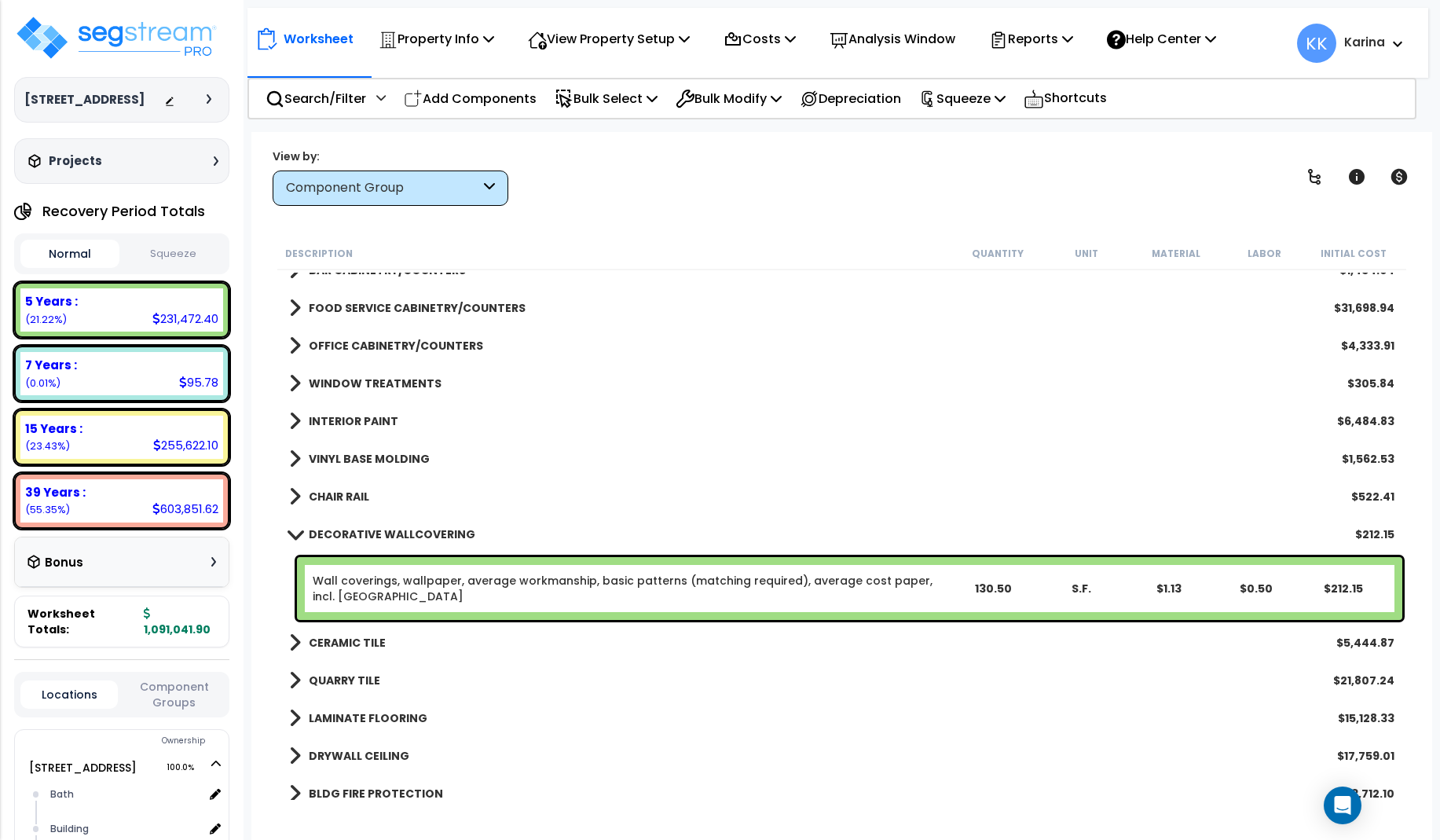
click at [405, 584] on link "Wall coverings, wallpaper, average workmanship, basic patterns (matching requir…" at bounding box center [631, 589] width 637 height 32
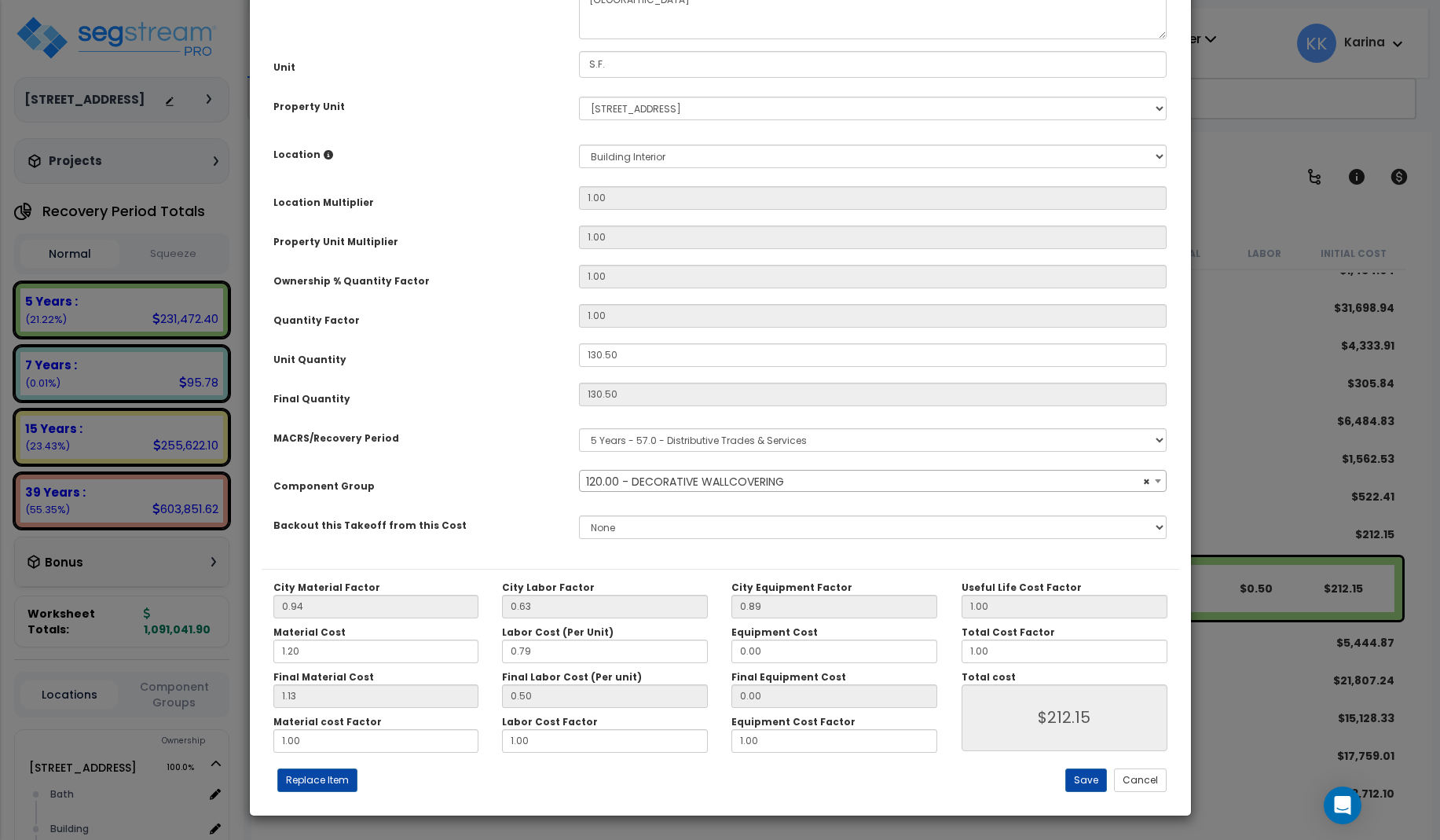
select select "56935"
click at [579, 144] on select "Select [GEOGRAPHIC_DATA] Building Building Interior dining Kitchen Mech Office …" at bounding box center [873, 156] width 589 height 23
select select "31630"
click option "dining" at bounding box center [0, 0] width 0 height 0
type input "1"
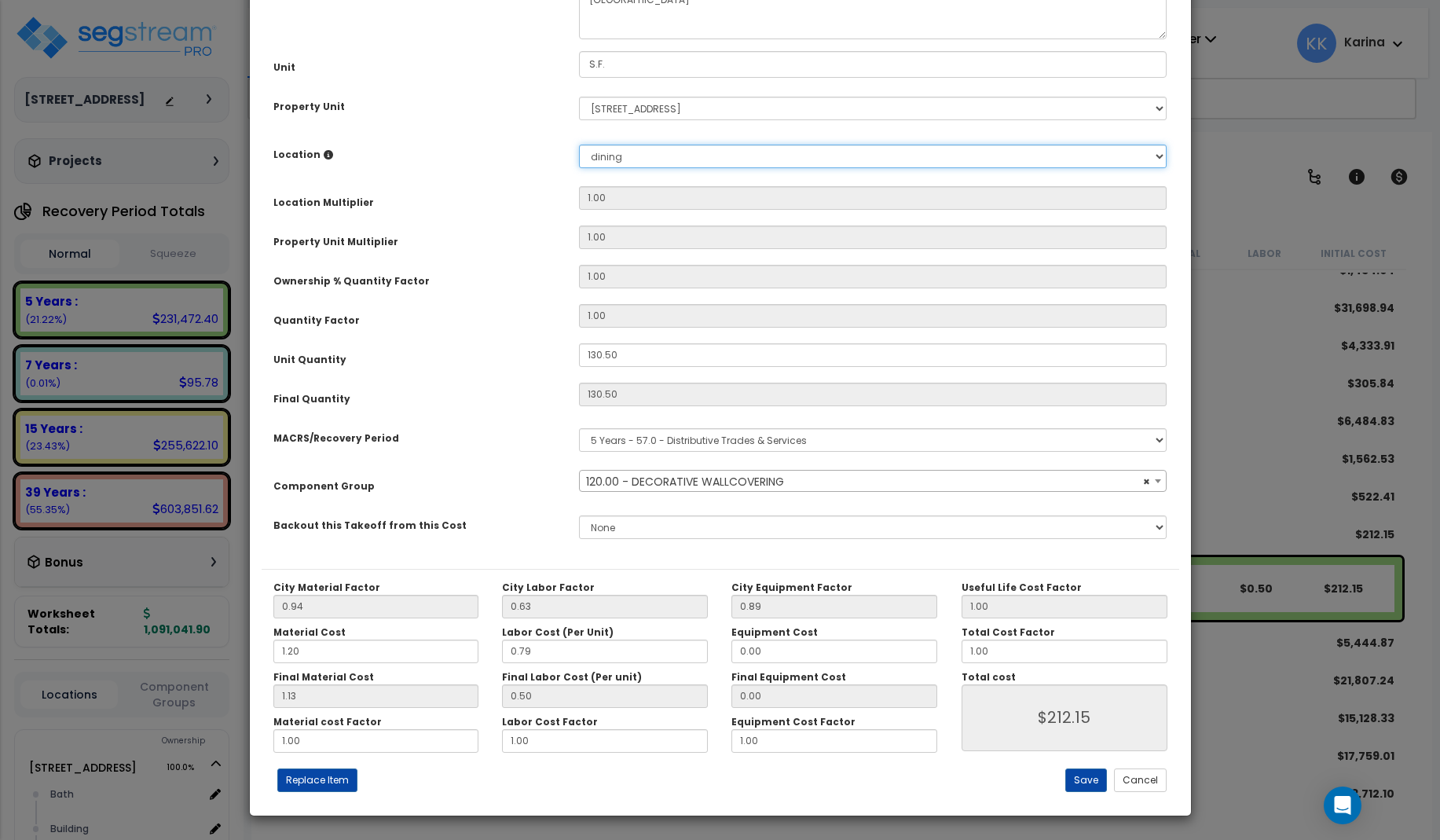
type input "130.5"
type input "$212.71"
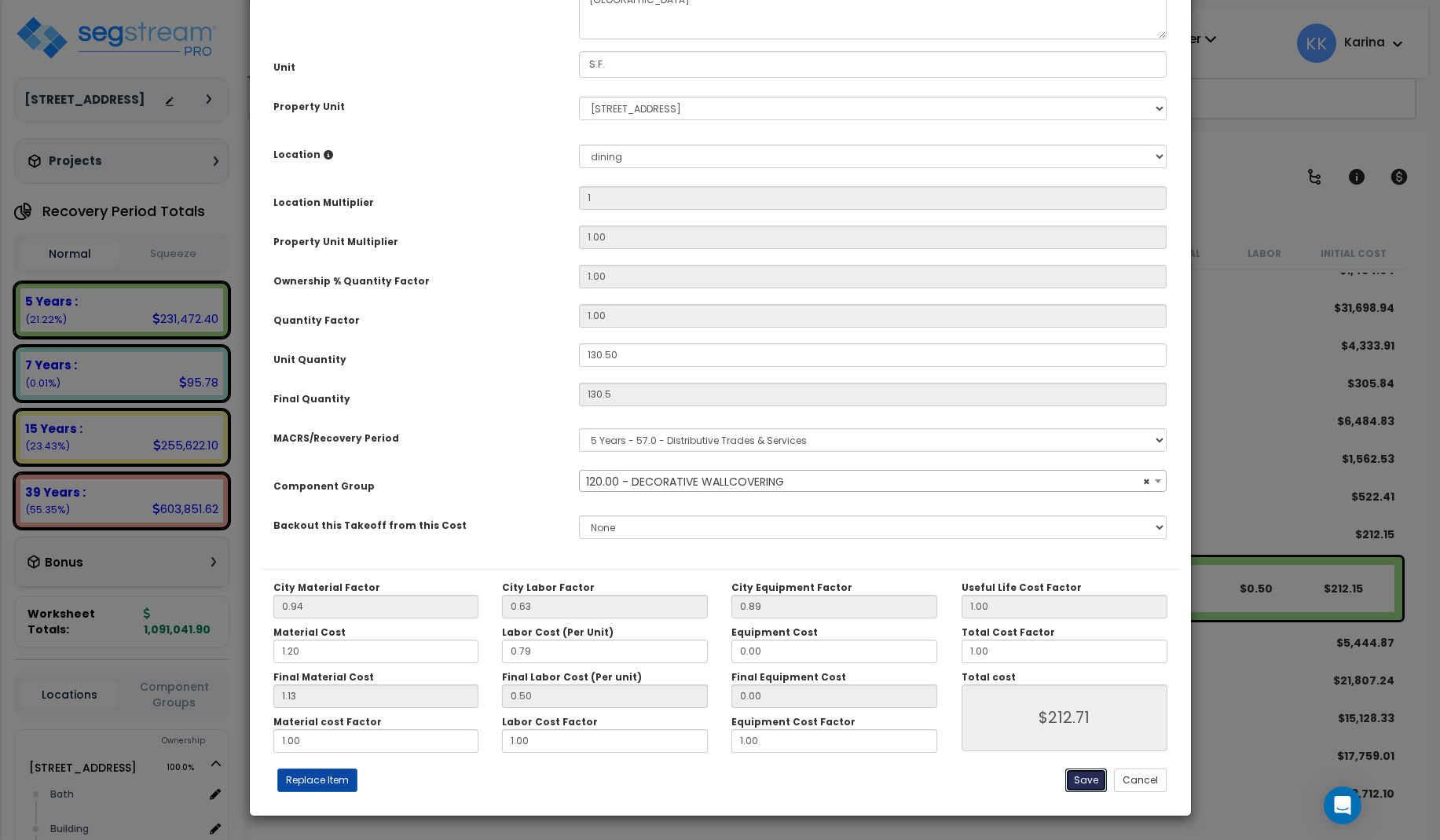
drag, startPoint x: 1090, startPoint y: 778, endPoint x: 911, endPoint y: 723, distance: 187.3
click at [1088, 778] on button "Save" at bounding box center [1086, 780] width 41 height 23
type input "1.00"
type input "130.50"
type input "212.71"
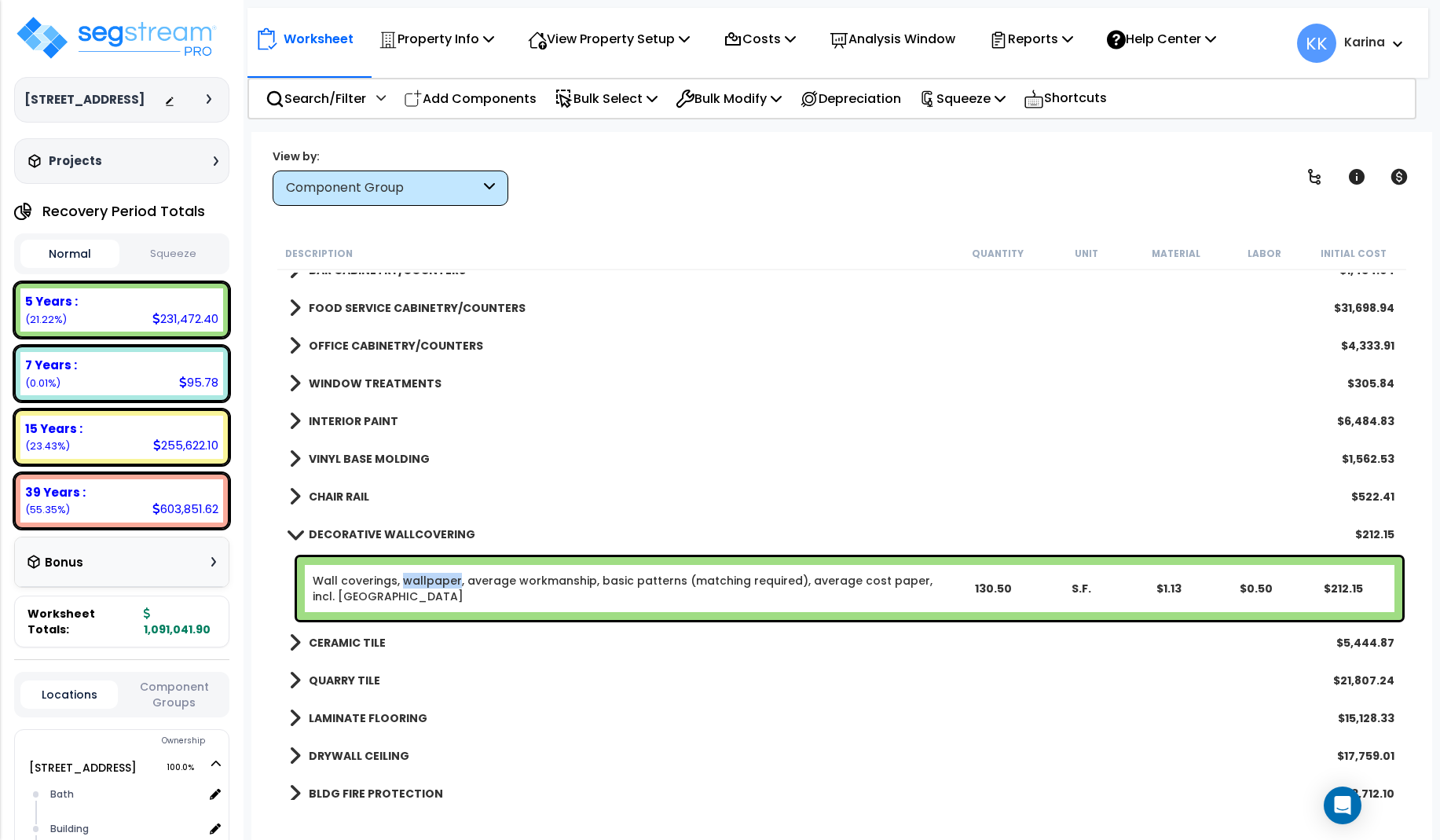
click at [296, 538] on span at bounding box center [295, 534] width 22 height 12
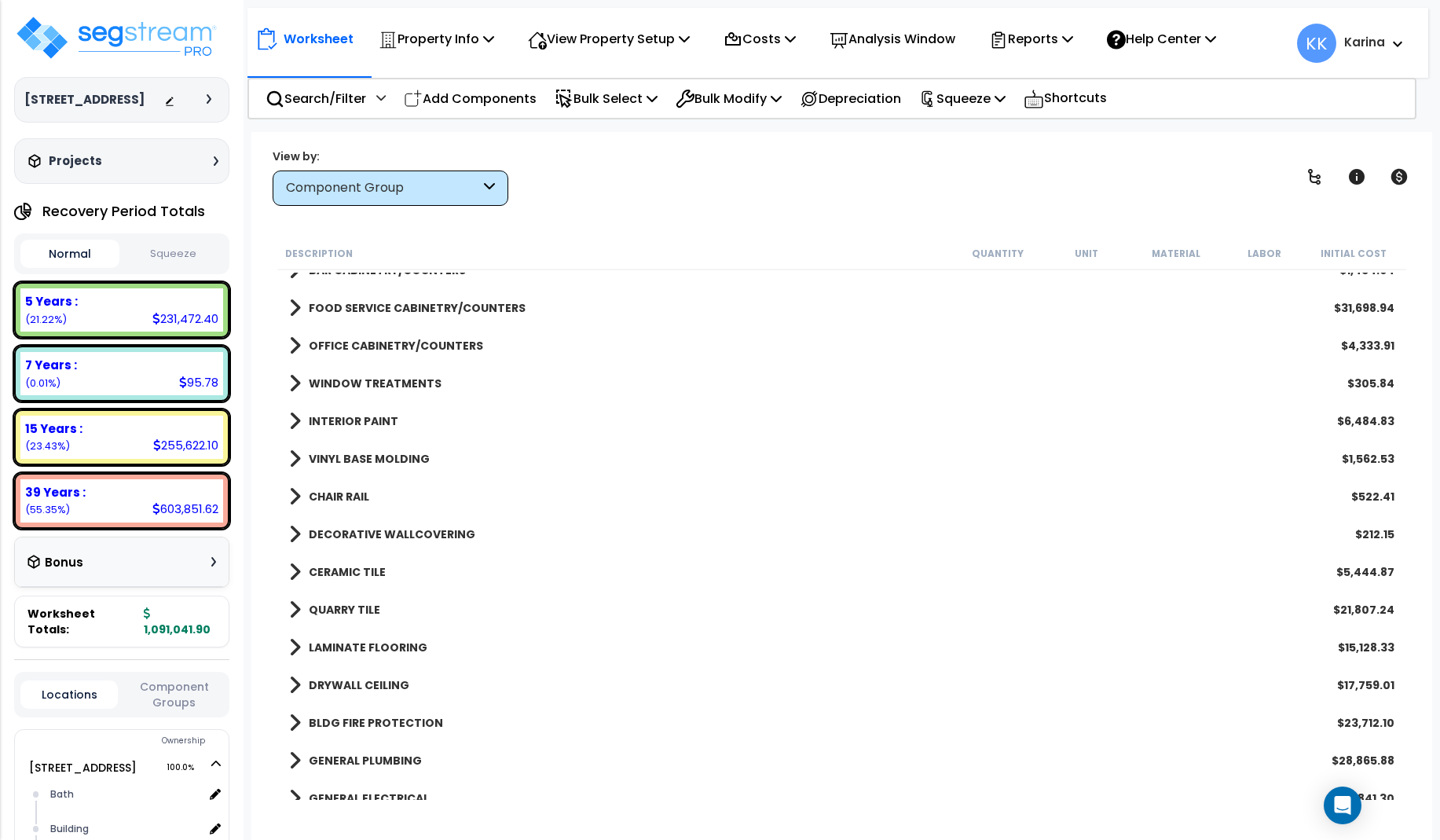
click at [298, 569] on span at bounding box center [295, 572] width 12 height 22
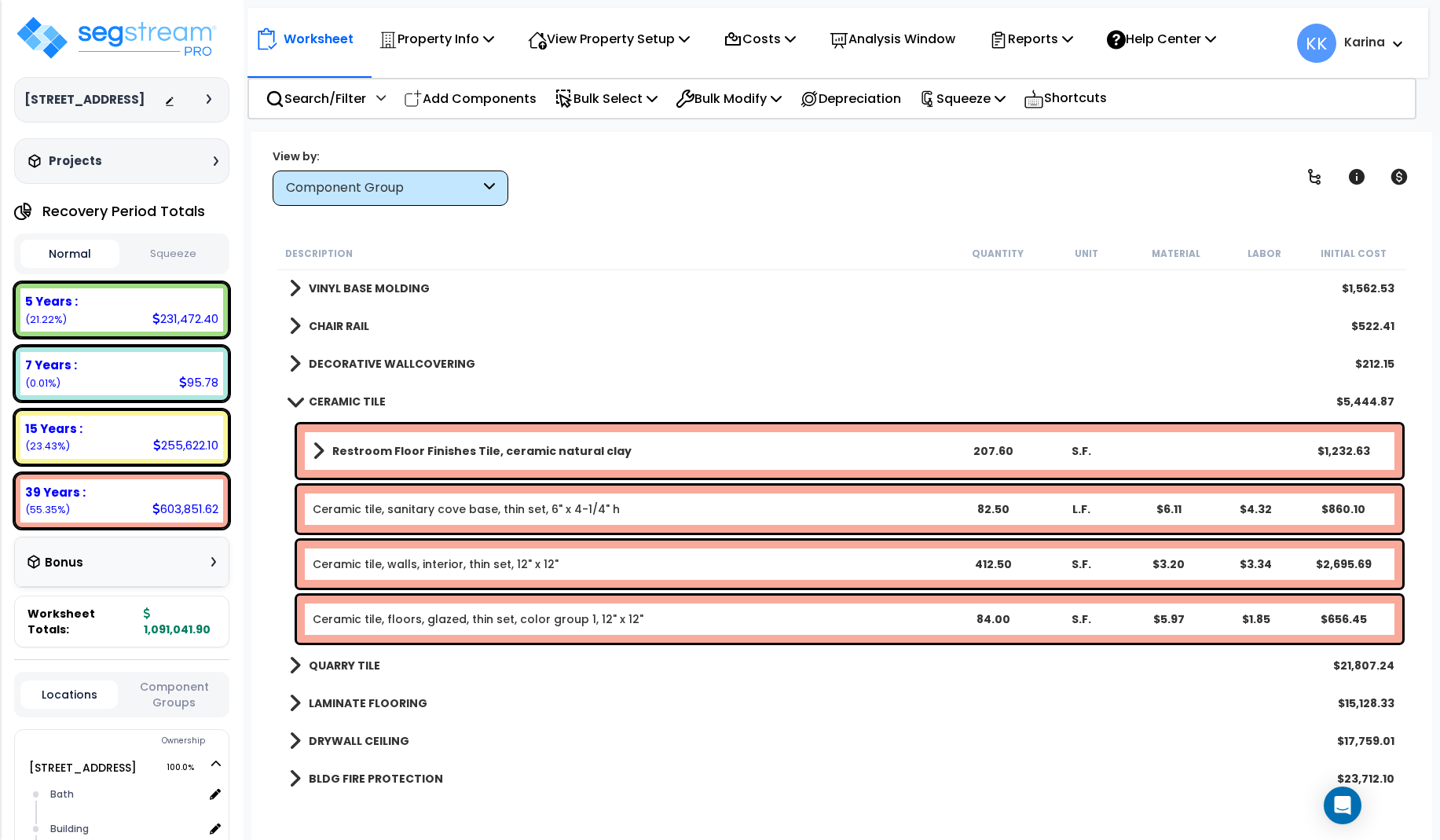
scroll to position [849, 0]
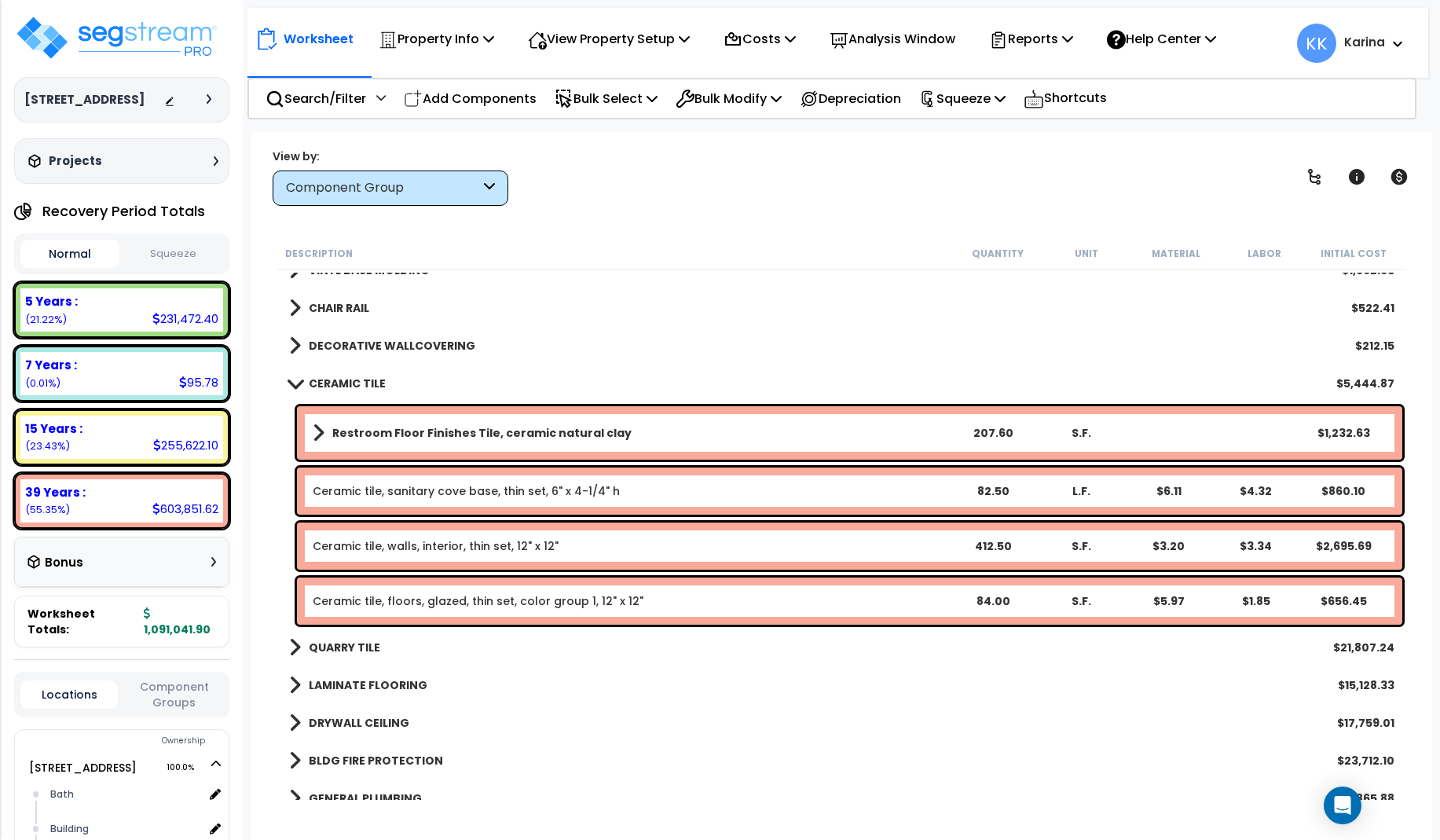
click at [297, 379] on span at bounding box center [295, 383] width 22 height 12
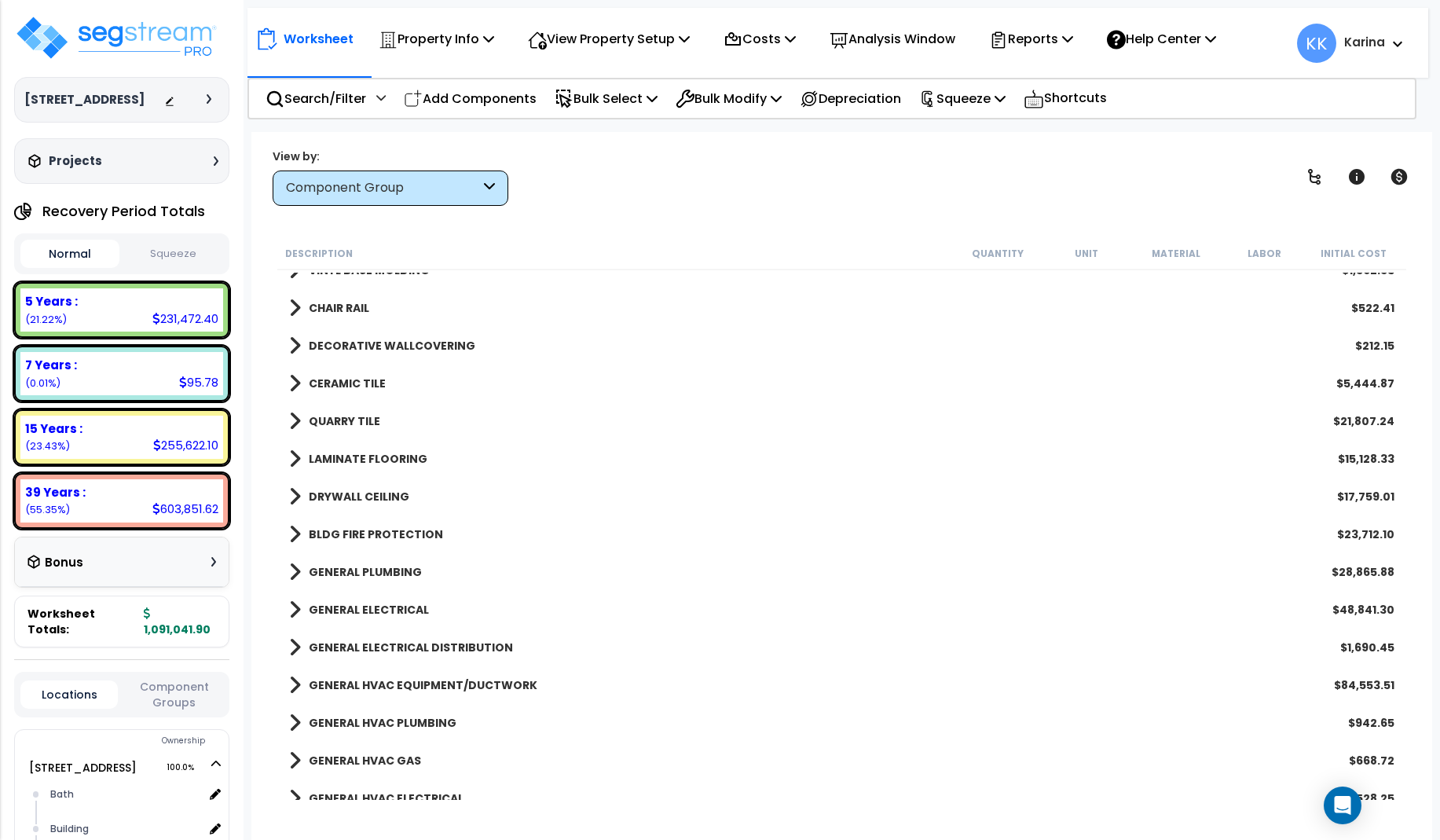
click at [297, 423] on span at bounding box center [295, 421] width 12 height 22
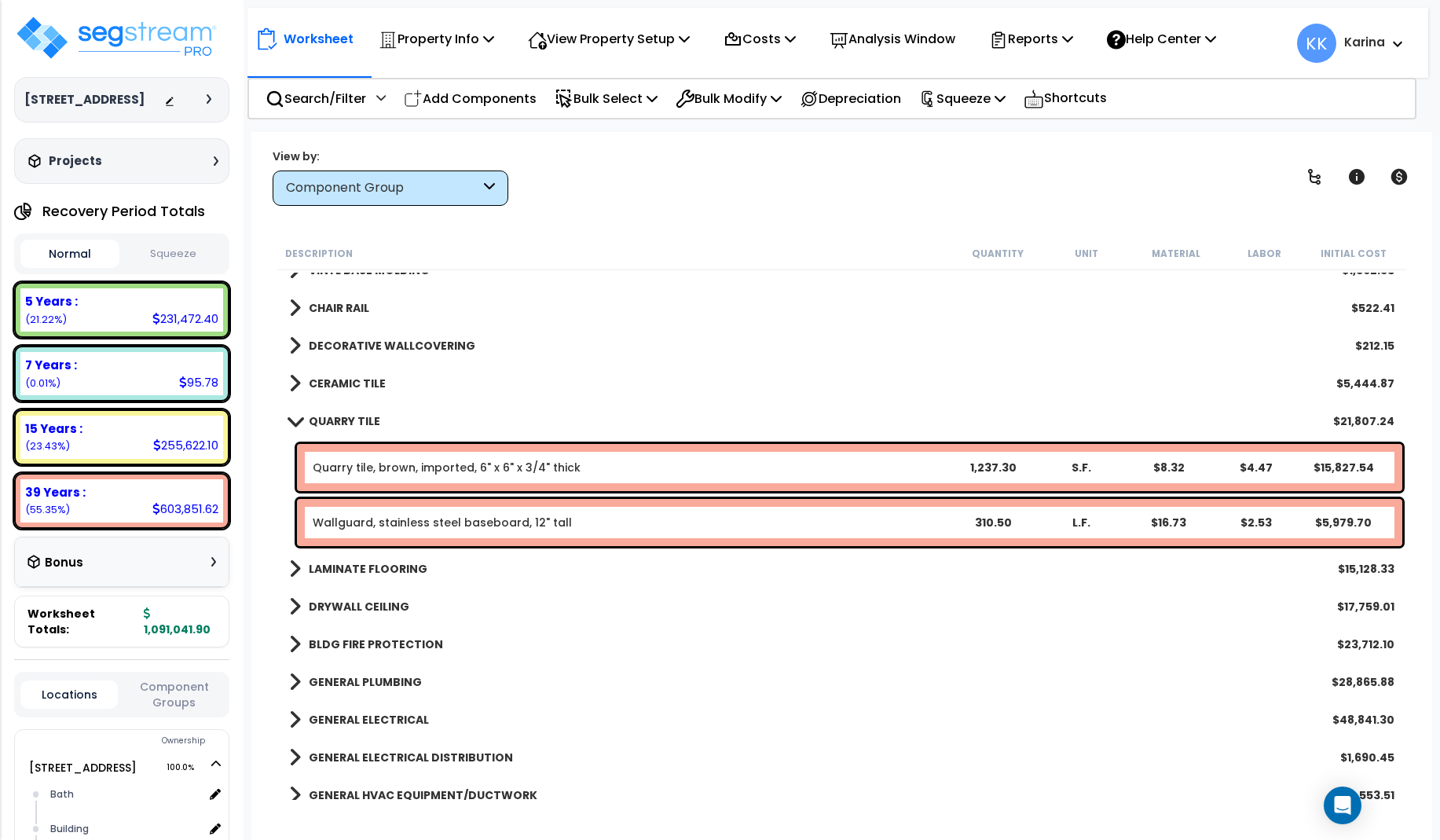
click at [348, 468] on link "Quarry tile, brown, imported, 6" x 6" x 3/4" thick" at bounding box center [447, 467] width 268 height 15
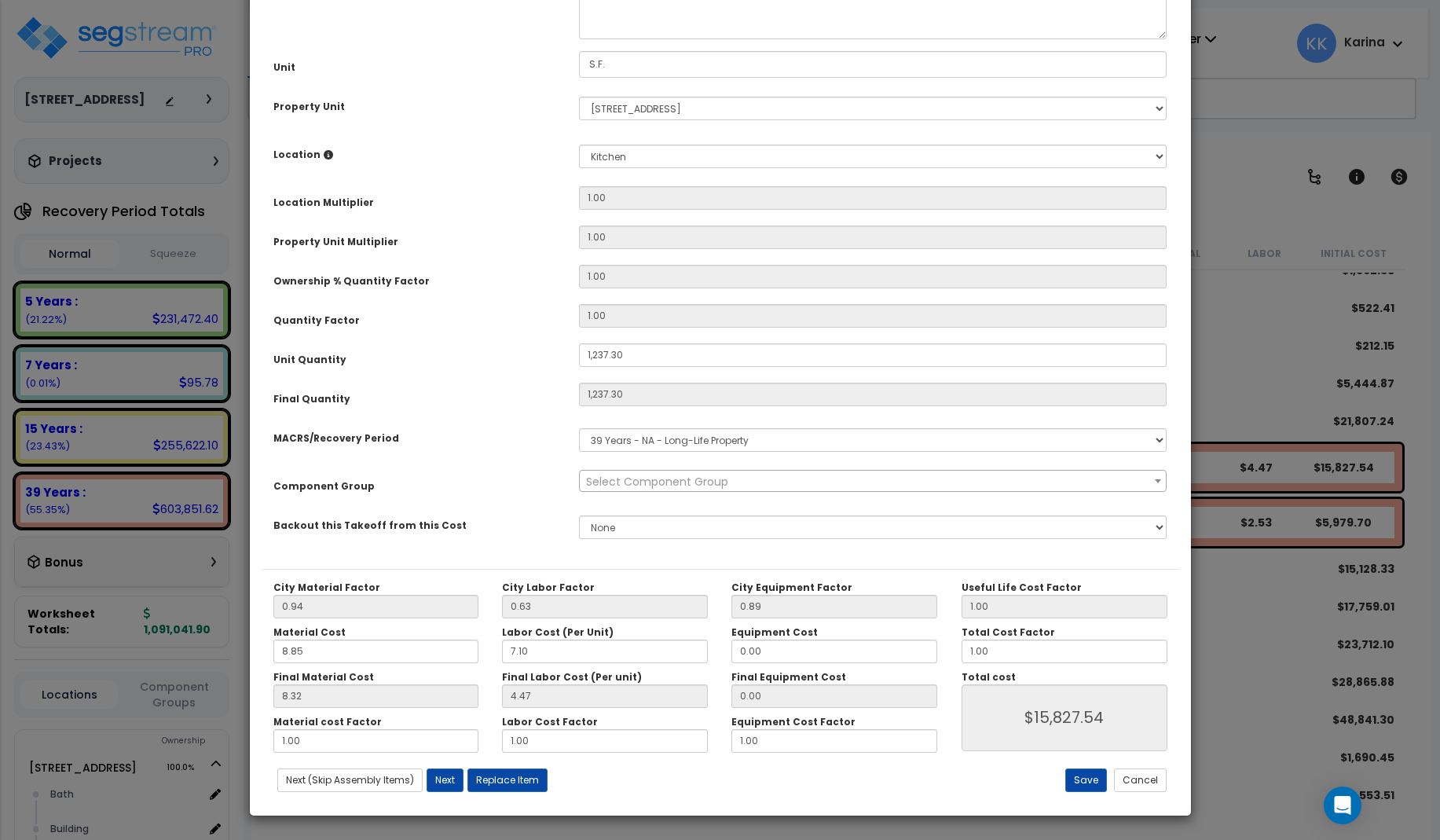
select select "56939"
click at [1090, 777] on button "Save" at bounding box center [1086, 780] width 41 height 23
type input "1237.30"
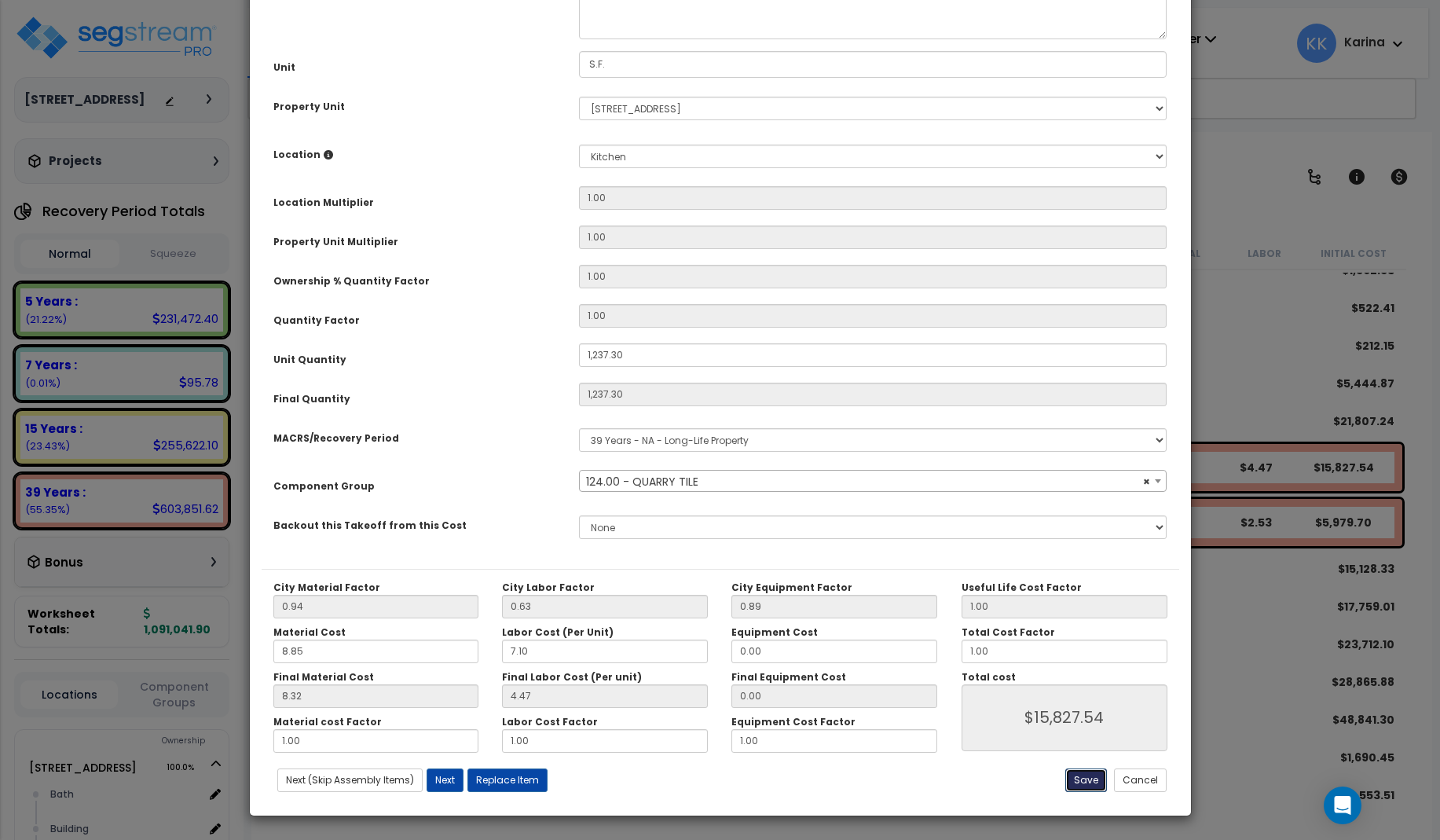
type input "15827.54"
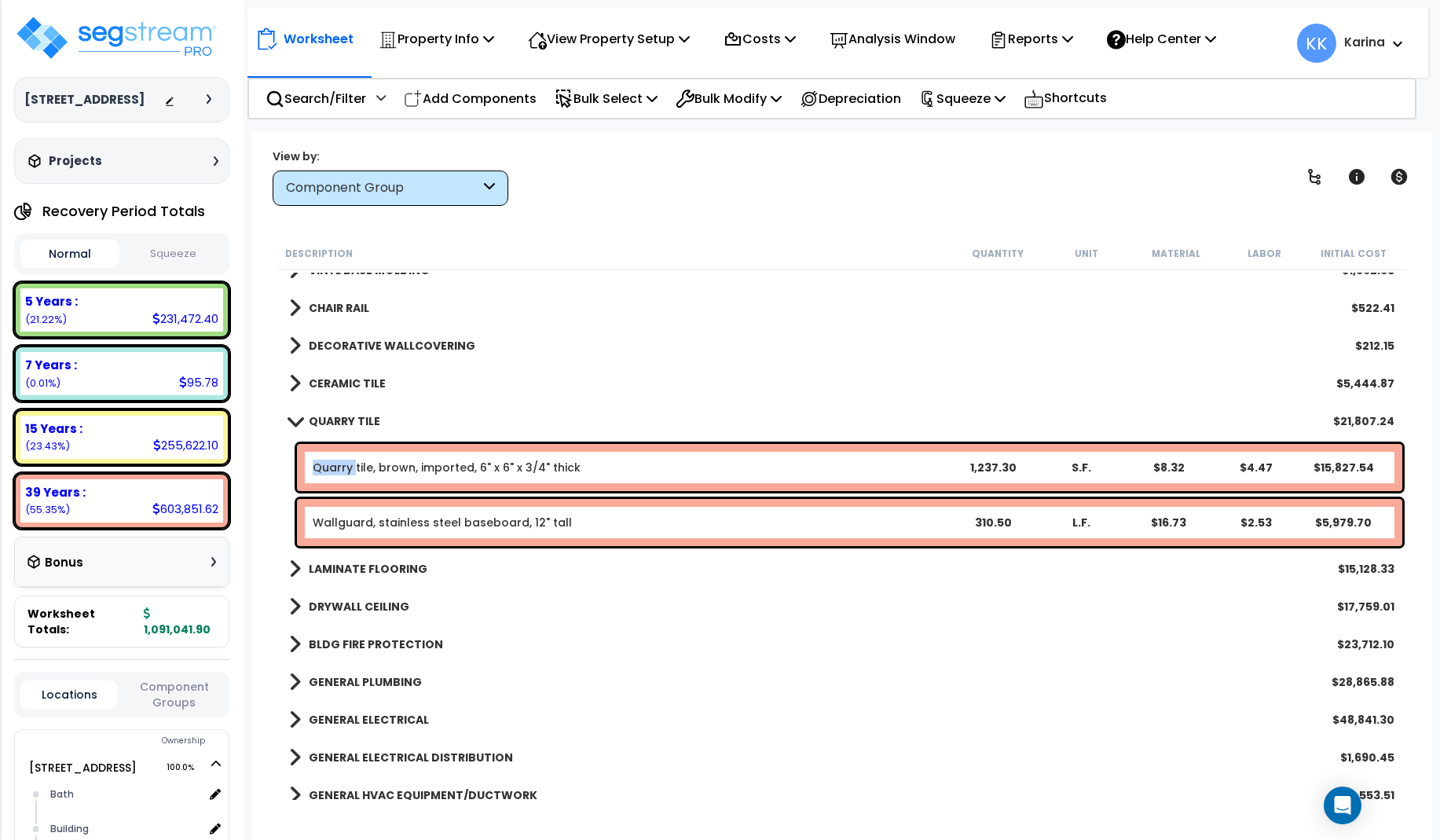
click at [292, 416] on span at bounding box center [295, 421] width 22 height 12
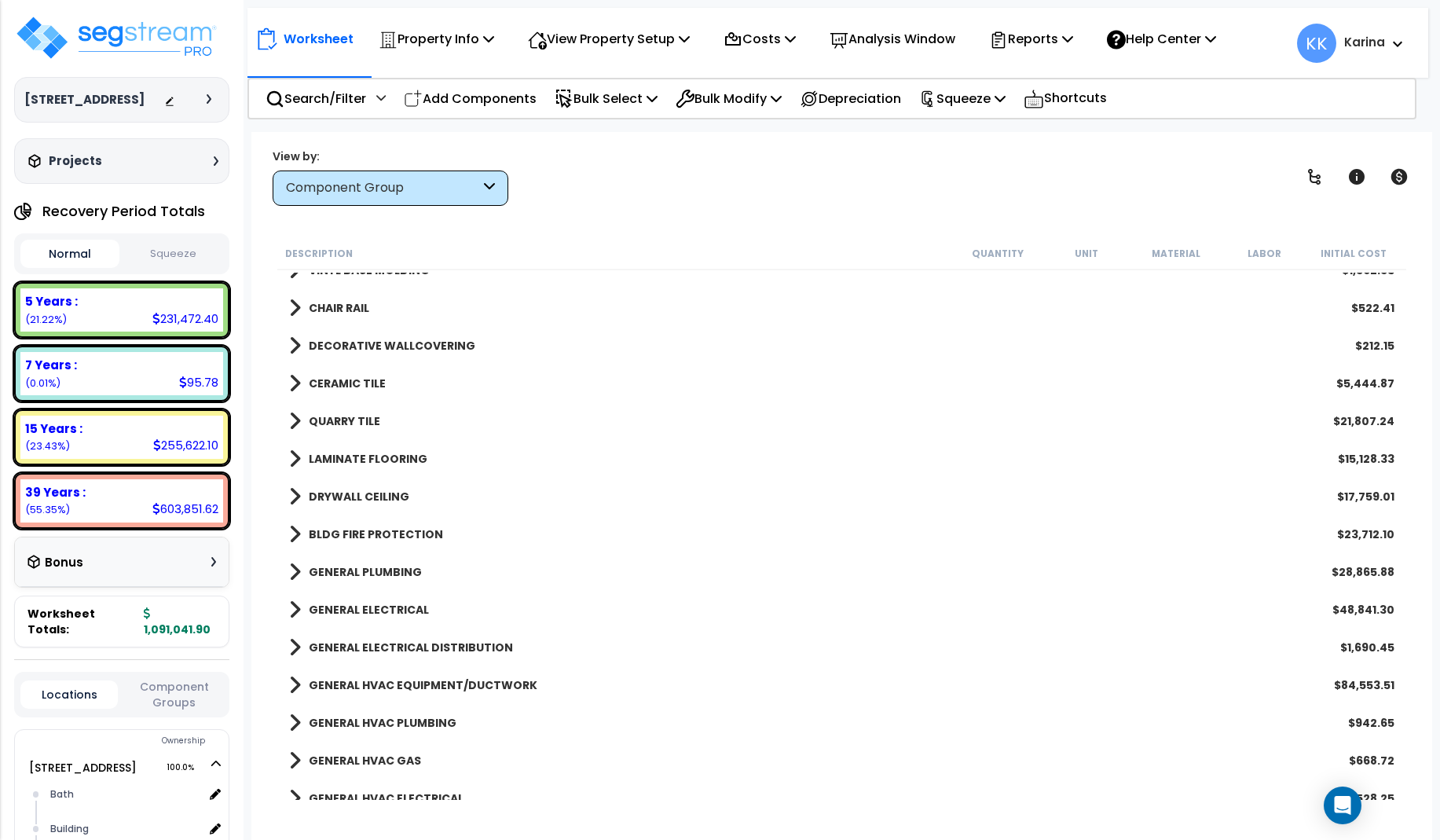
click at [294, 457] on span at bounding box center [295, 459] width 12 height 22
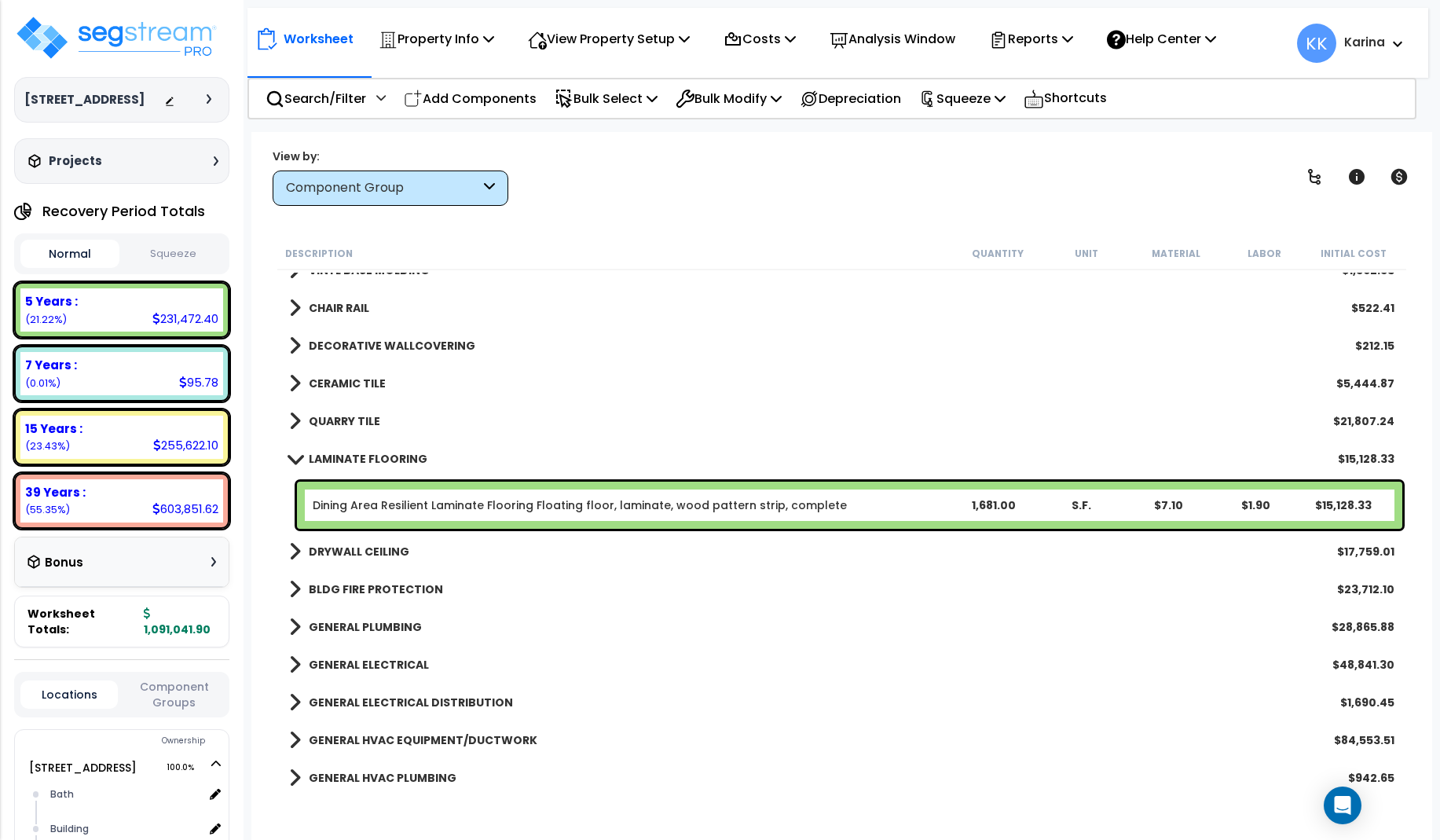
click at [294, 457] on span at bounding box center [295, 459] width 22 height 12
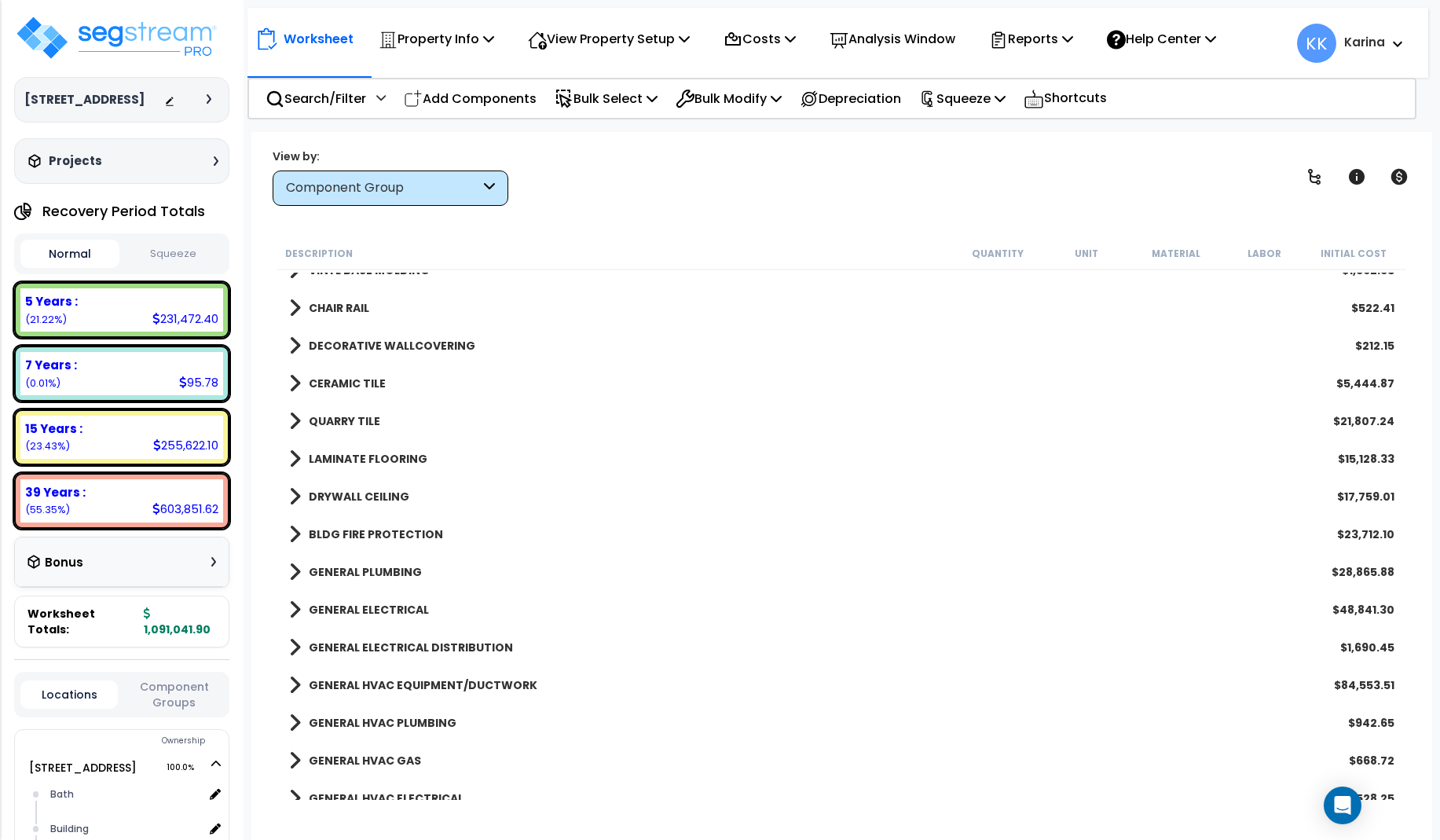
click at [295, 499] on span at bounding box center [295, 496] width 12 height 22
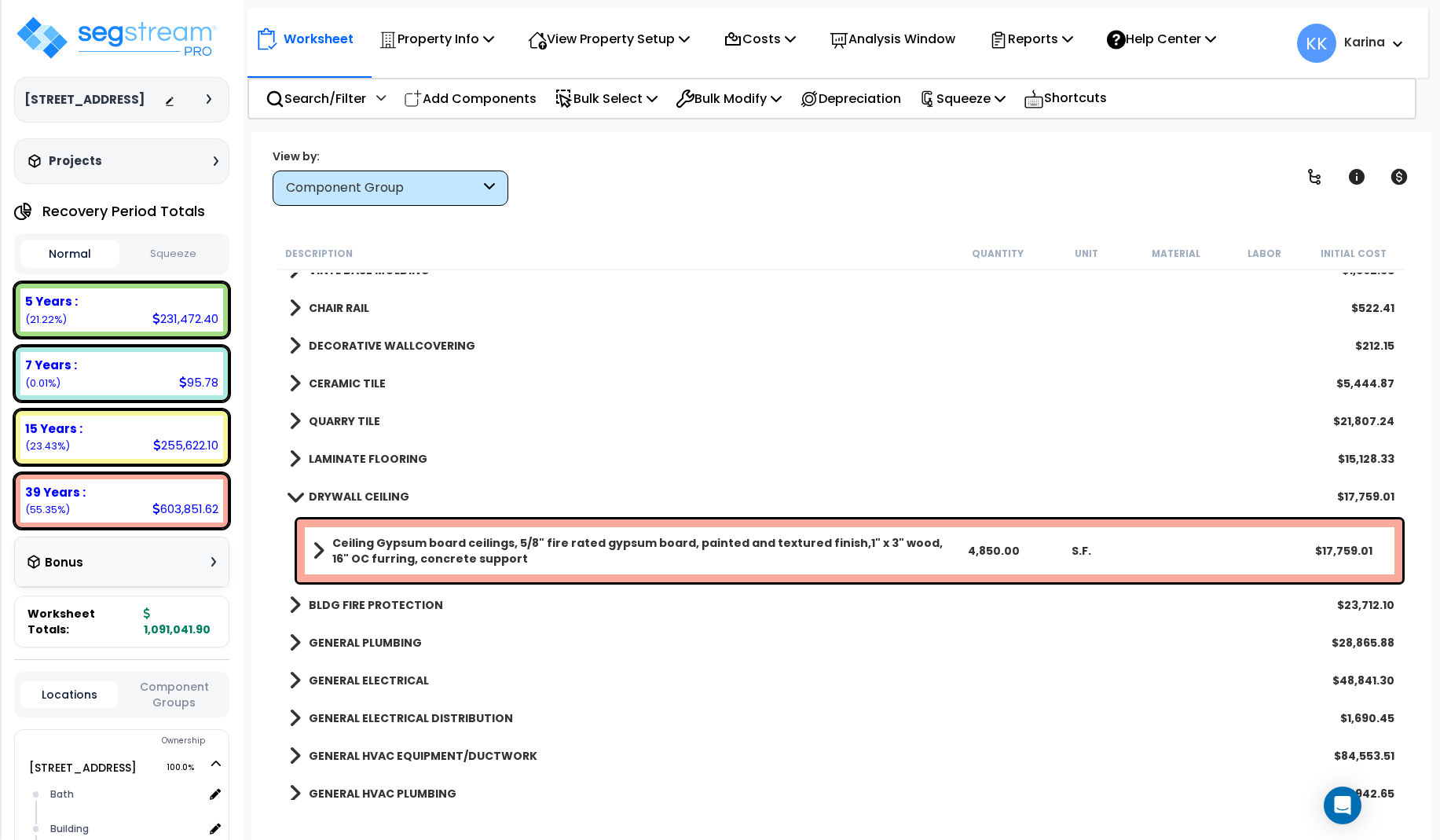
click at [295, 499] on span at bounding box center [295, 496] width 22 height 12
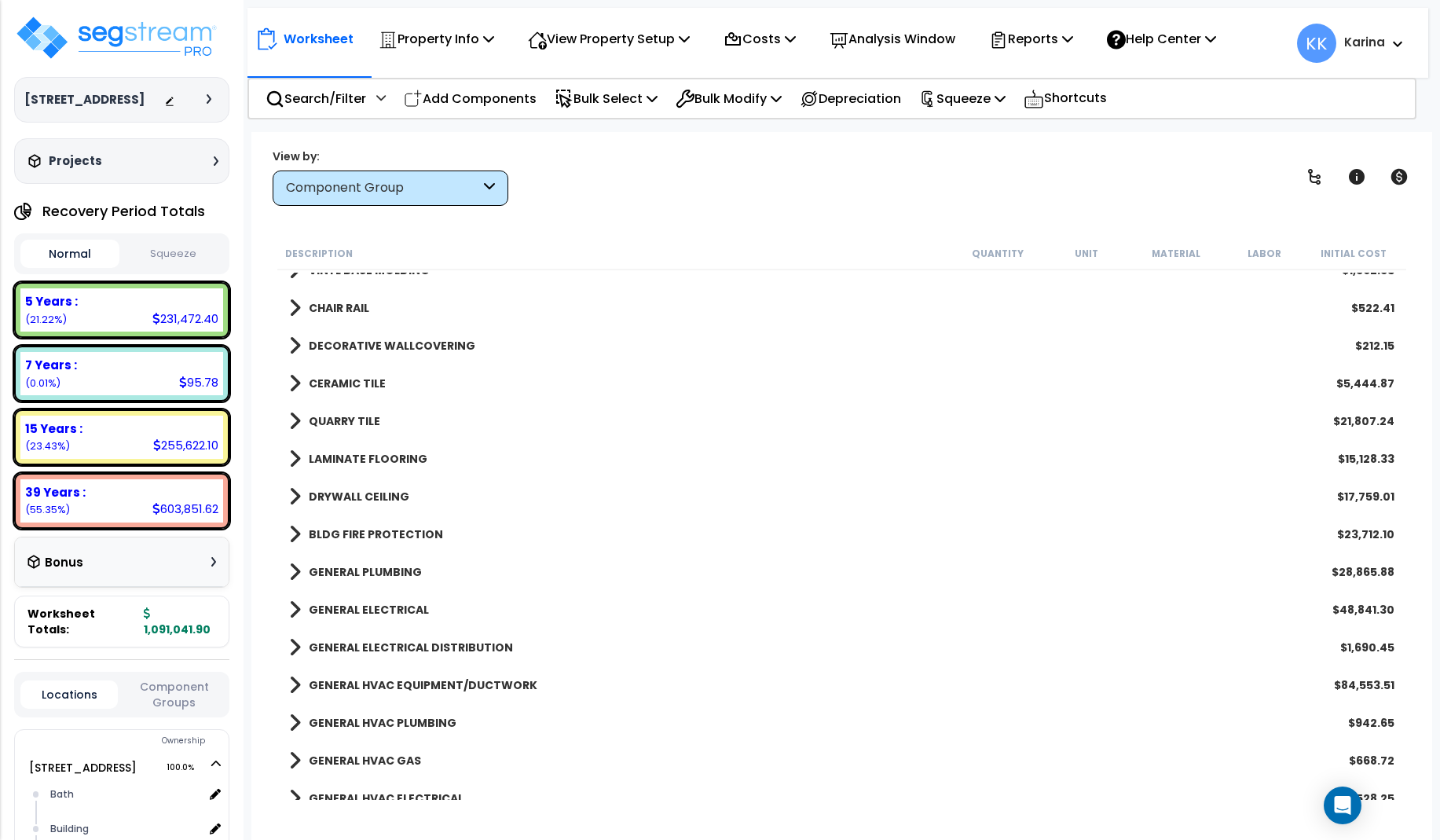
click at [293, 530] on span at bounding box center [295, 534] width 12 height 22
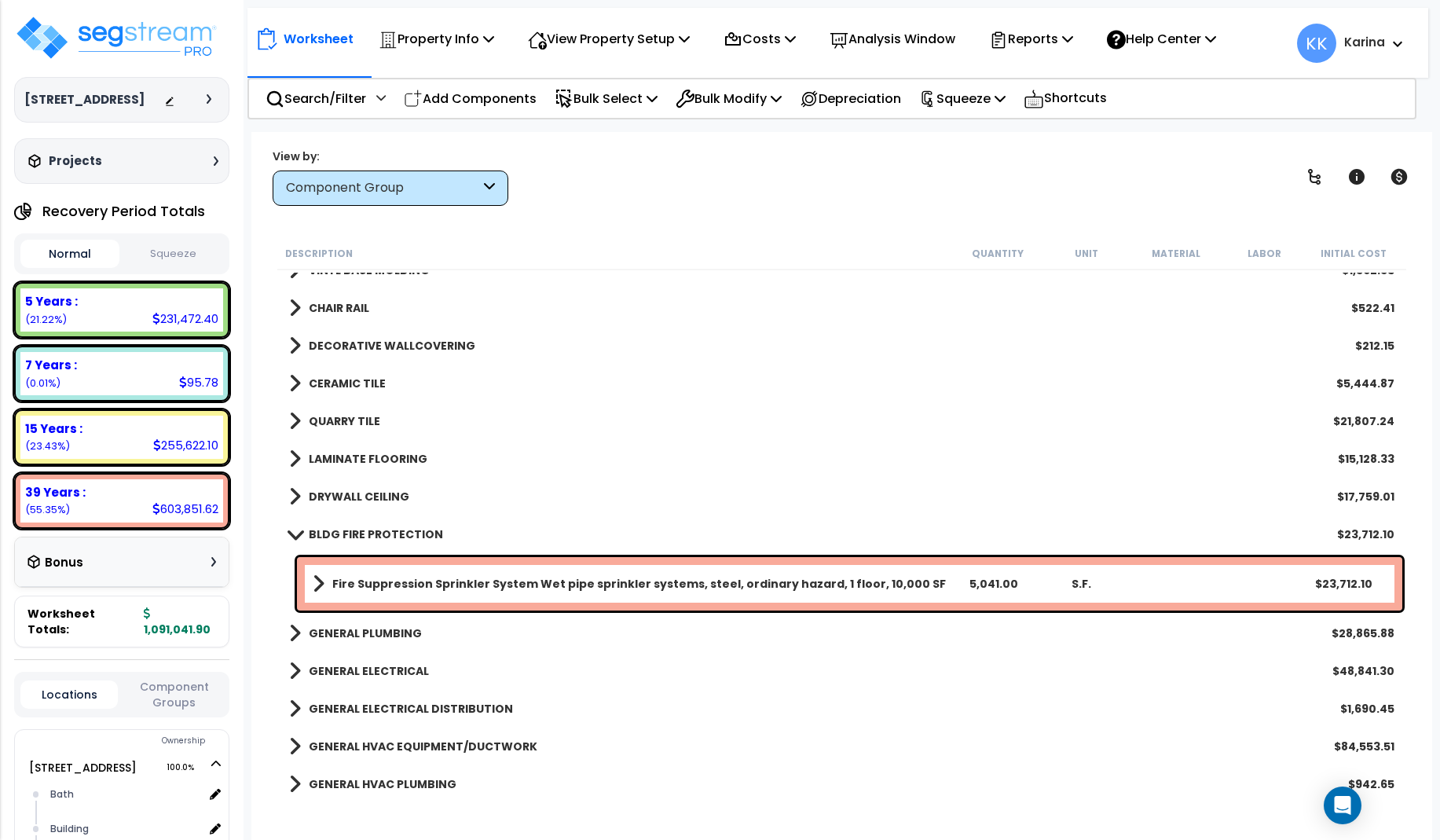
click at [293, 530] on span at bounding box center [295, 534] width 22 height 12
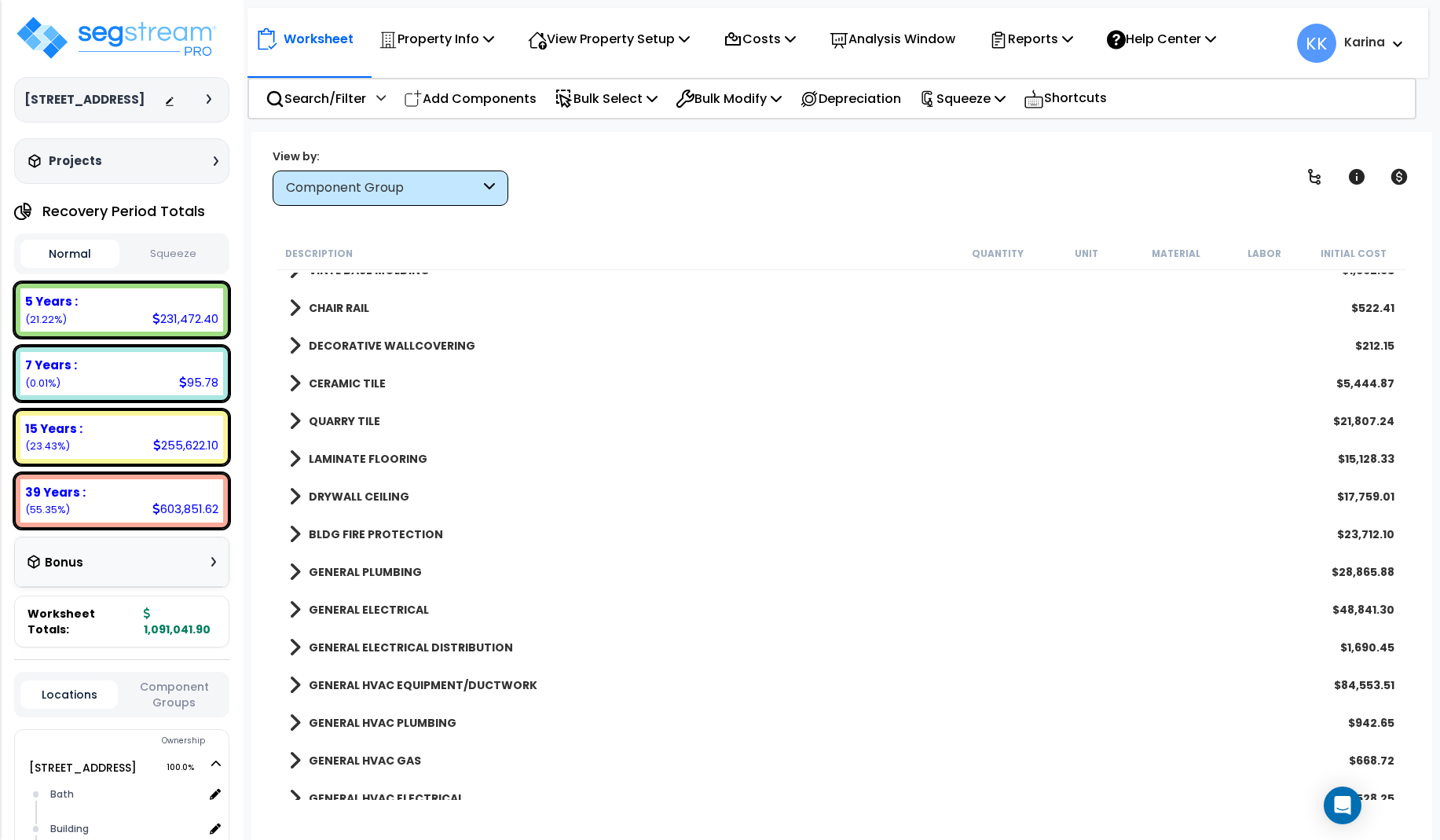
click at [292, 572] on span at bounding box center [295, 572] width 12 height 22
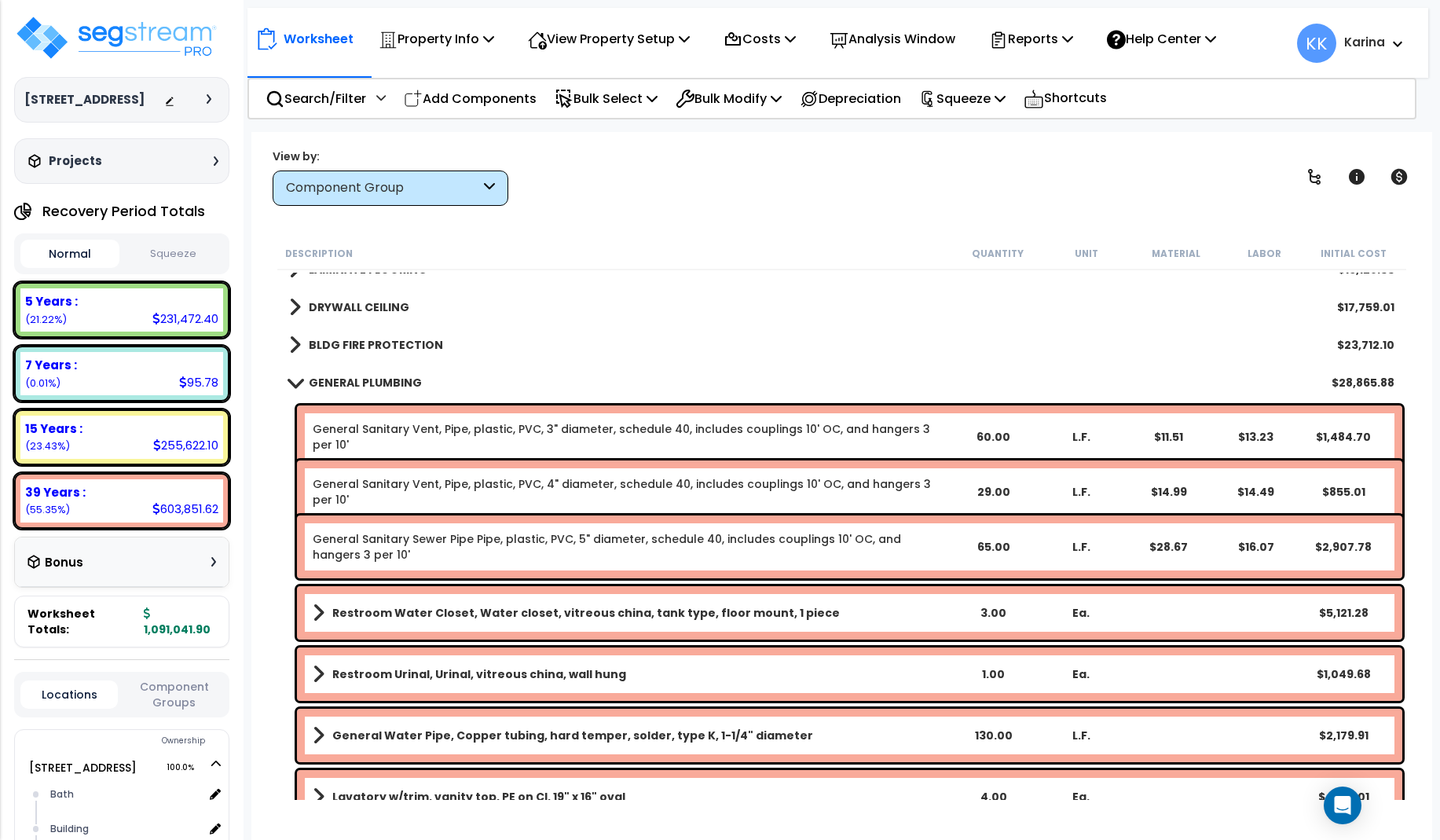
scroll to position [1037, 0]
click at [296, 384] on span at bounding box center [295, 383] width 22 height 12
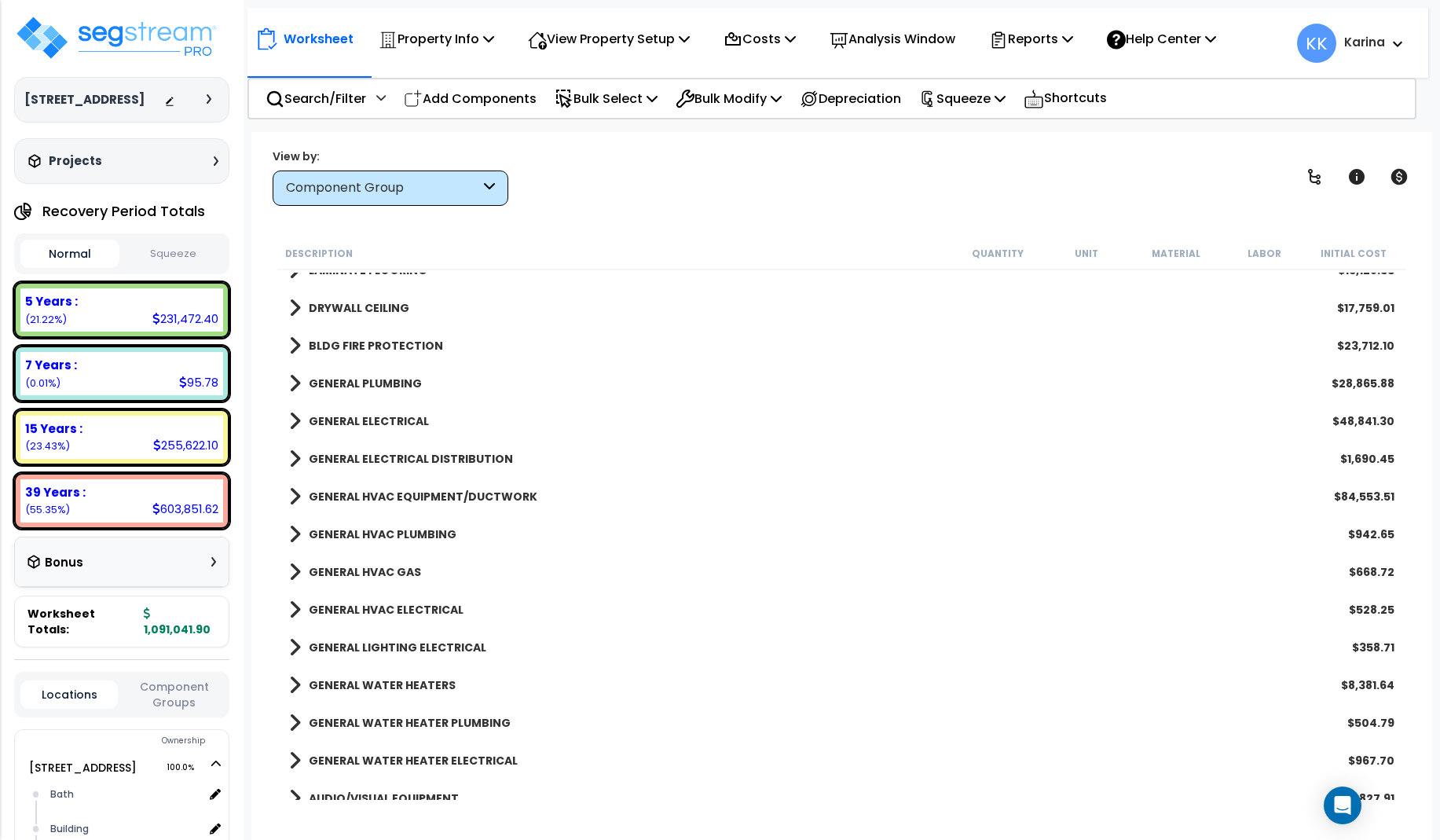
click at [296, 416] on span at bounding box center [295, 421] width 12 height 22
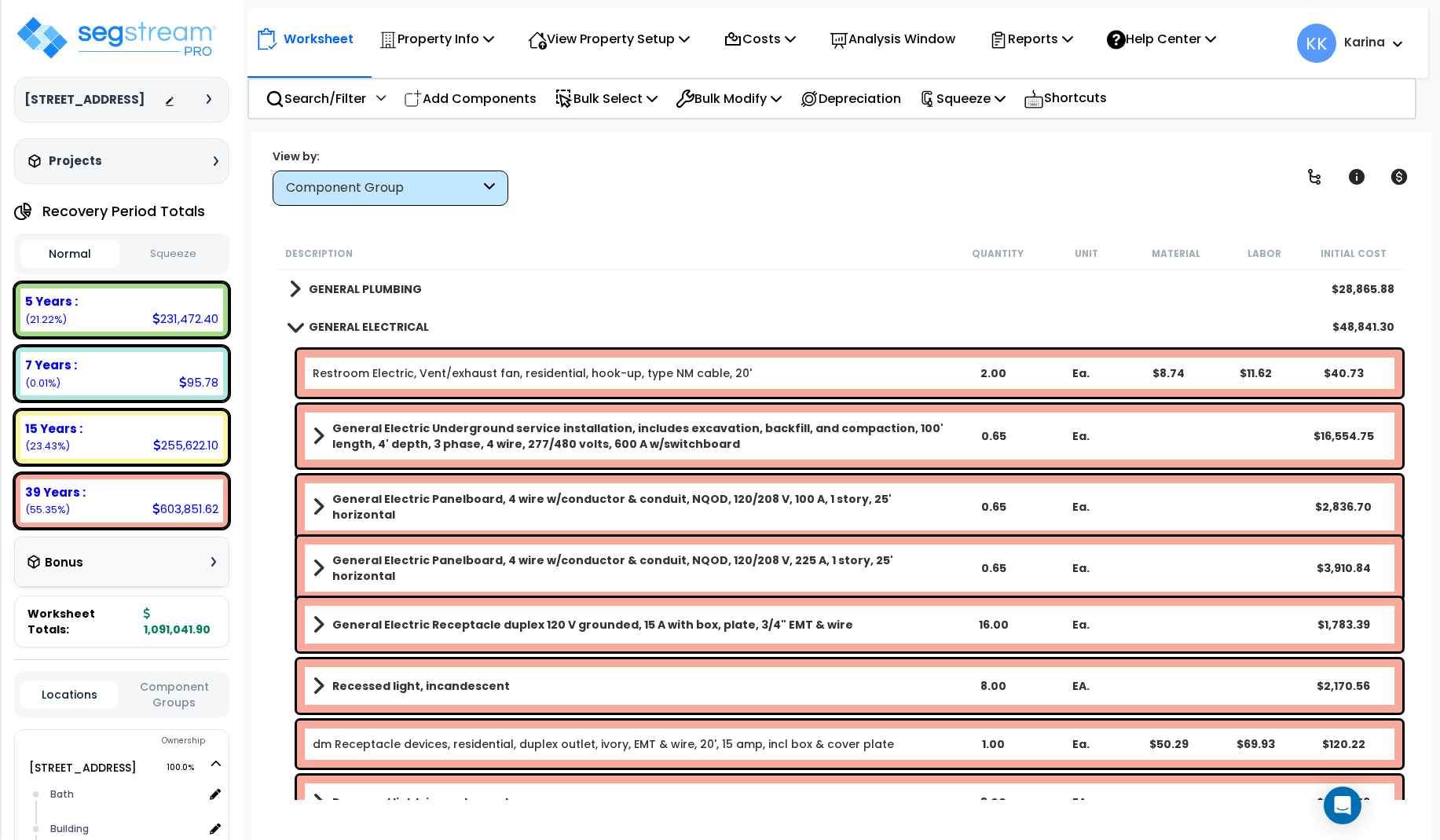
scroll to position [1226, 0]
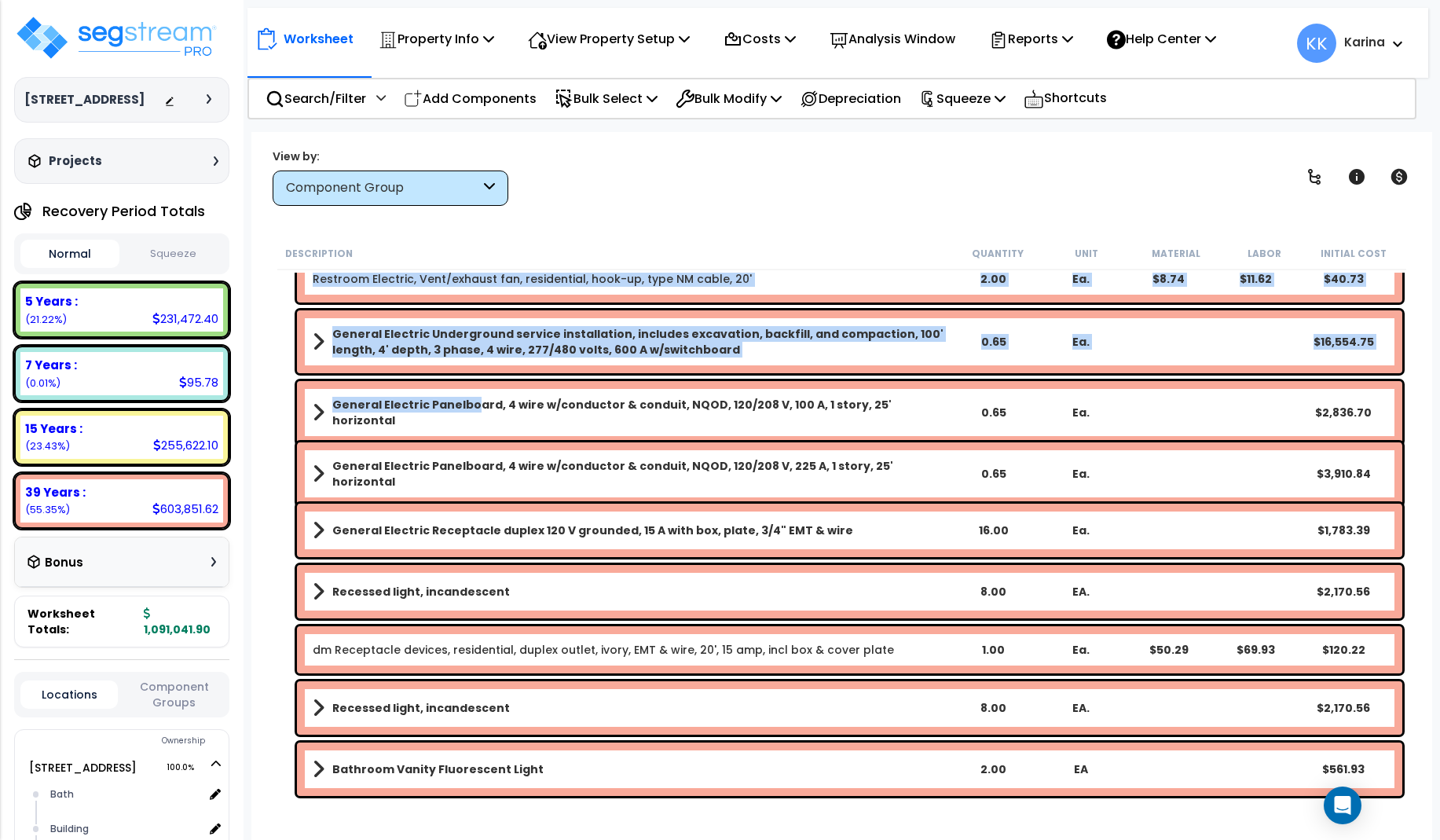
click at [469, 397] on link "General Electric Panelboard, 4 wire w/conductor & conduit, NQOD, 120/208 V, 100…" at bounding box center [631, 412] width 637 height 32
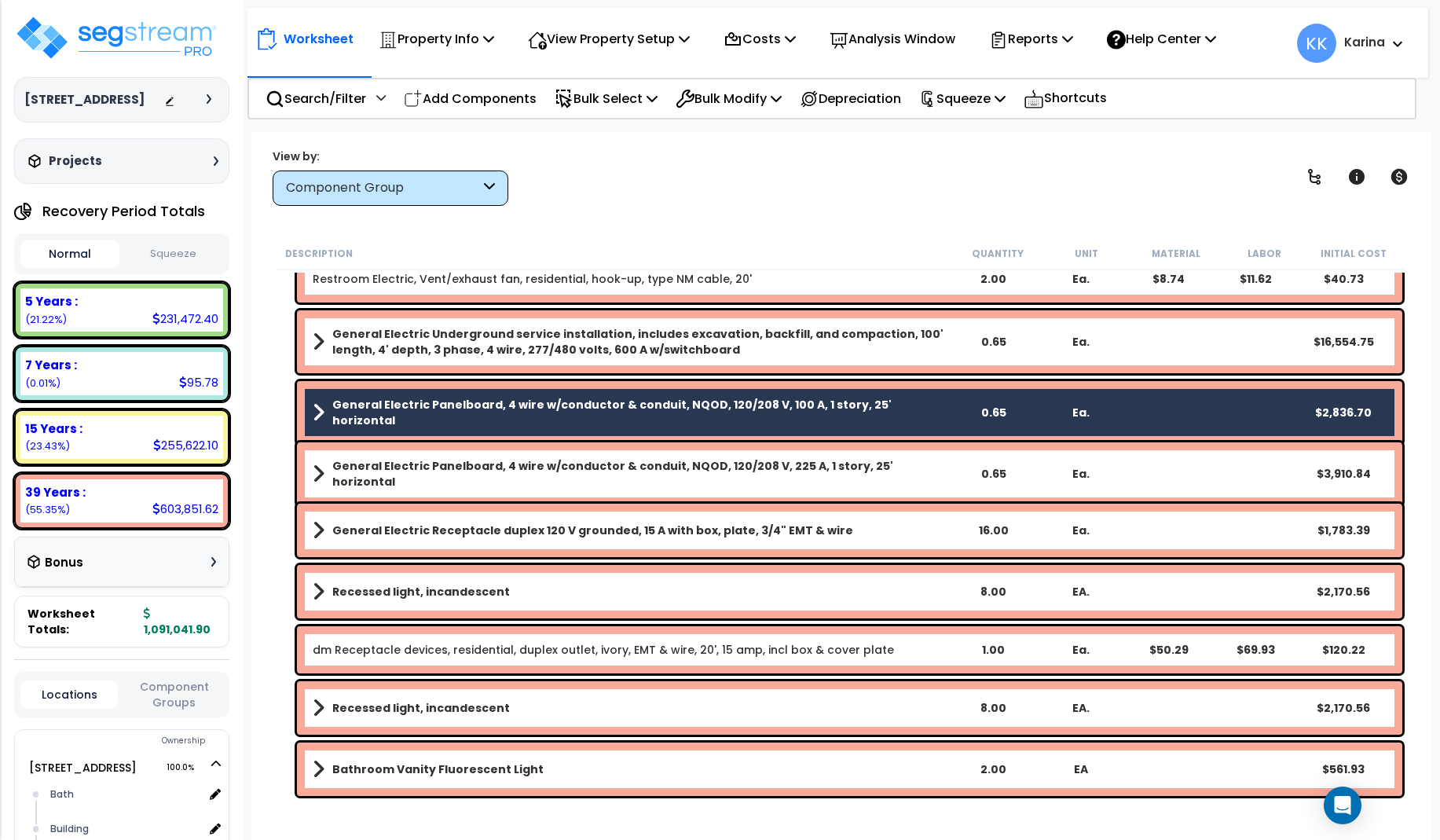
click at [438, 472] on b "General Electric Panelboard, 4 wire w/conductor & conduit, NQOD, 120/208 V, 225…" at bounding box center [641, 474] width 616 height 32
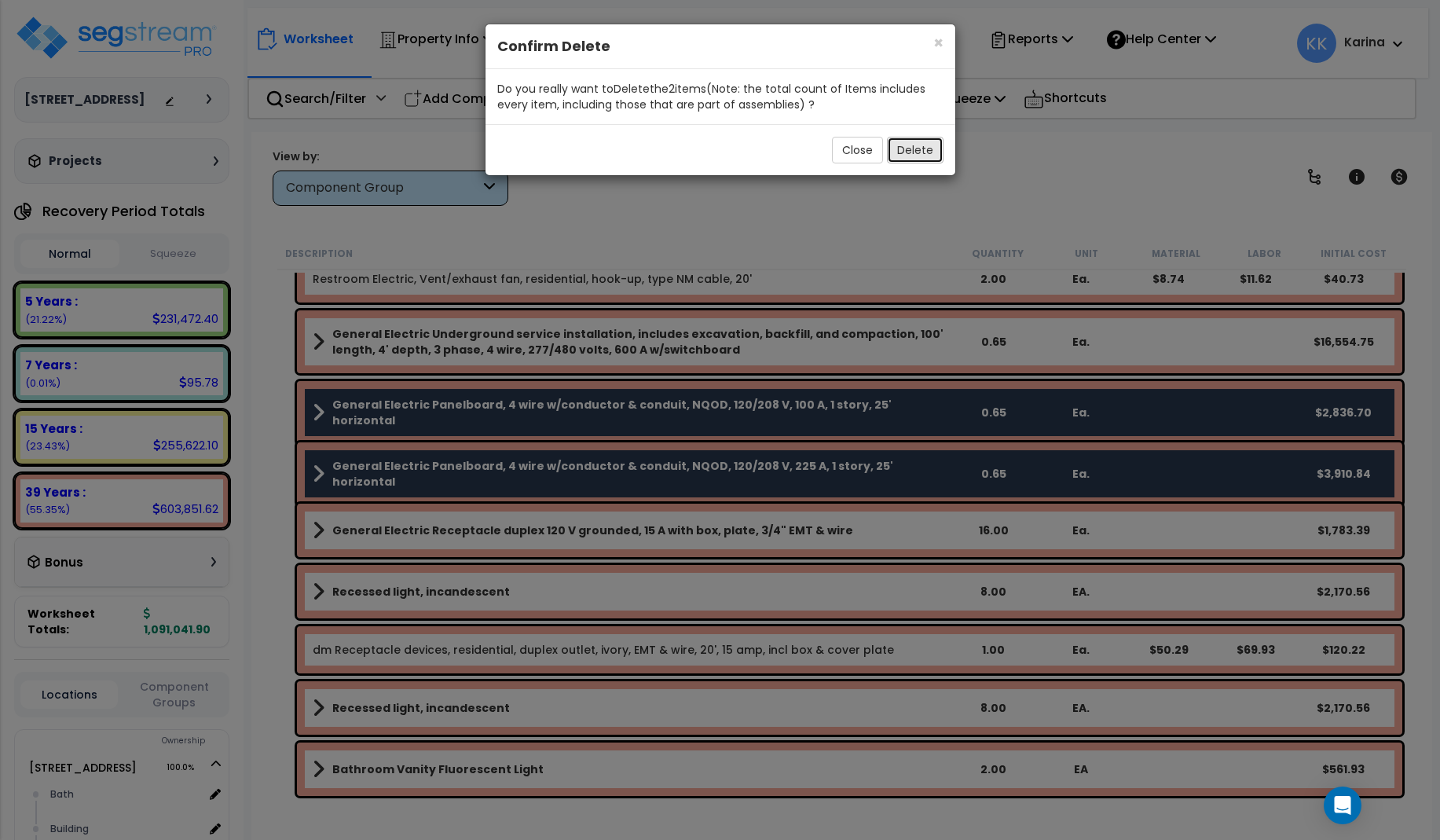
click at [920, 155] on button "Delete" at bounding box center [915, 150] width 57 height 27
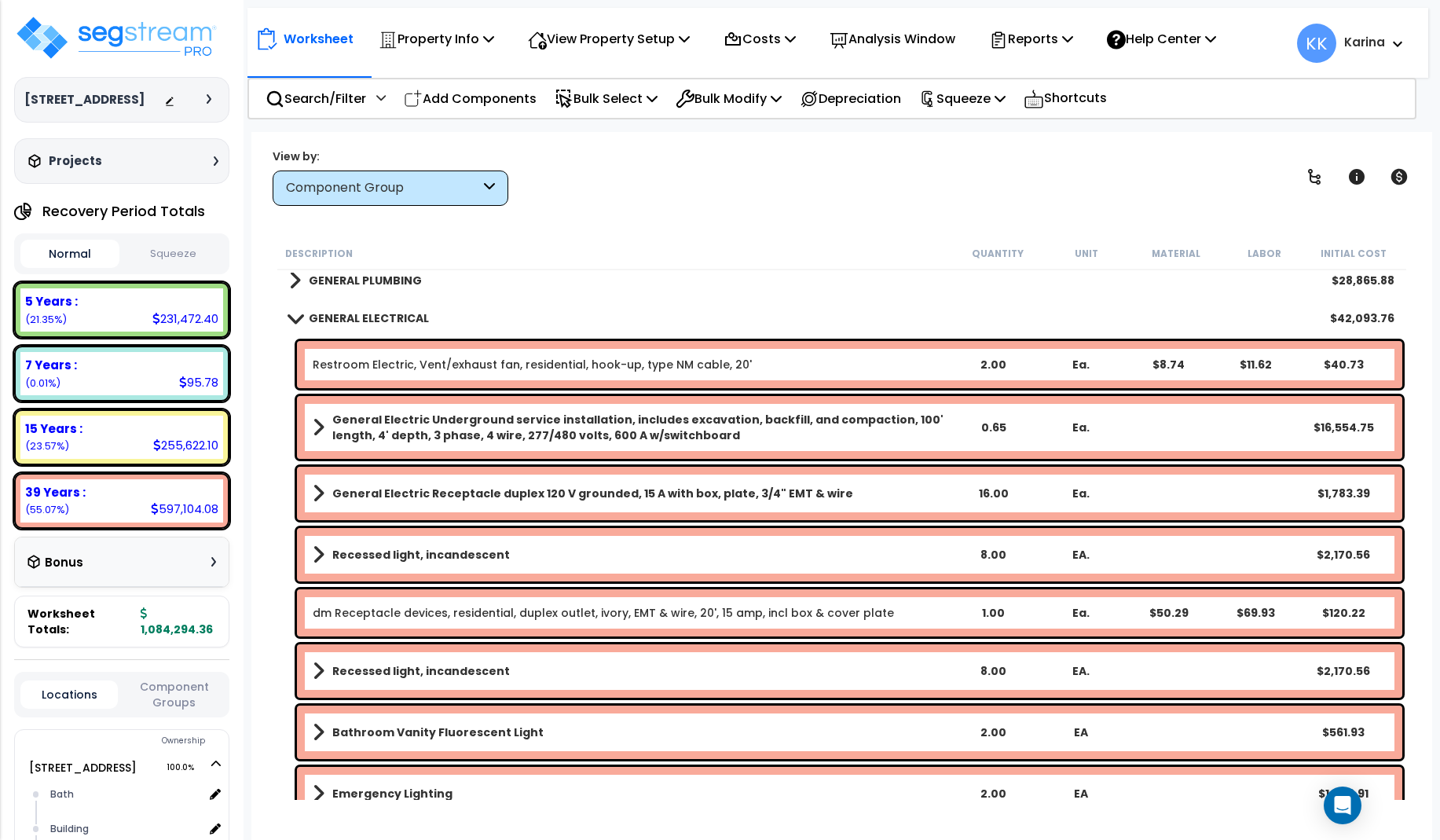
scroll to position [1132, 0]
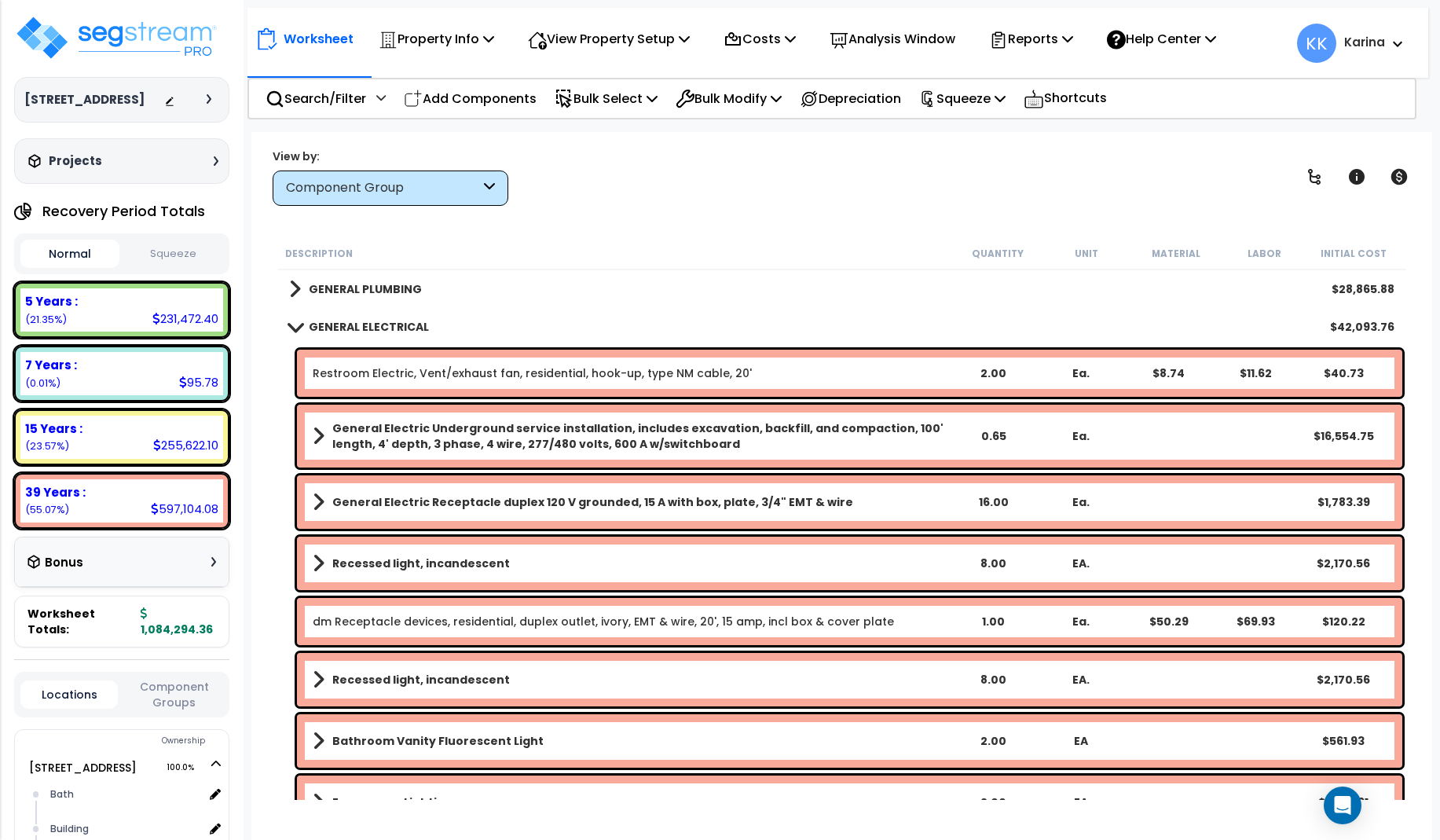
click at [290, 322] on span at bounding box center [295, 327] width 22 height 12
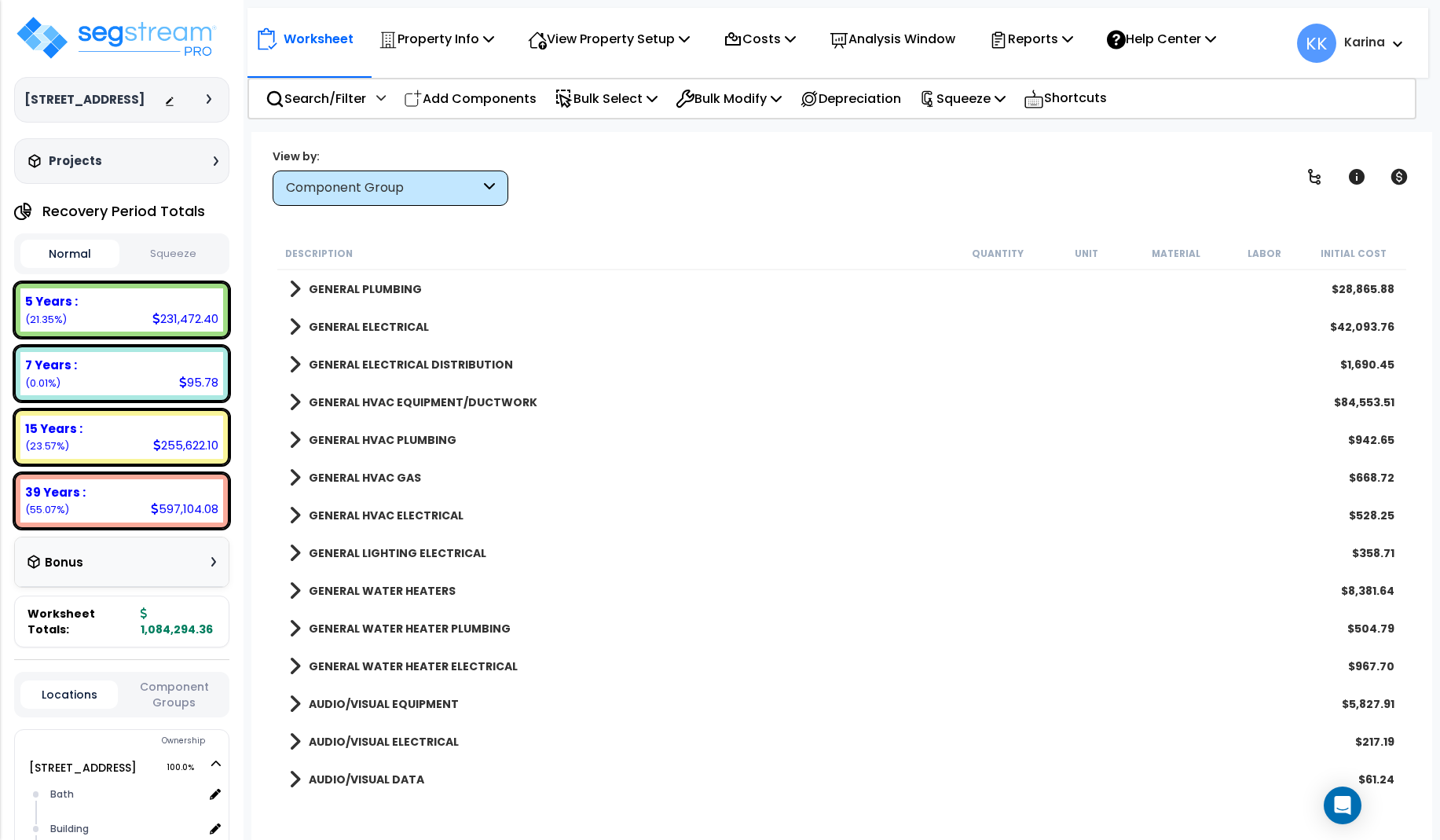
click at [294, 360] on span at bounding box center [295, 364] width 12 height 22
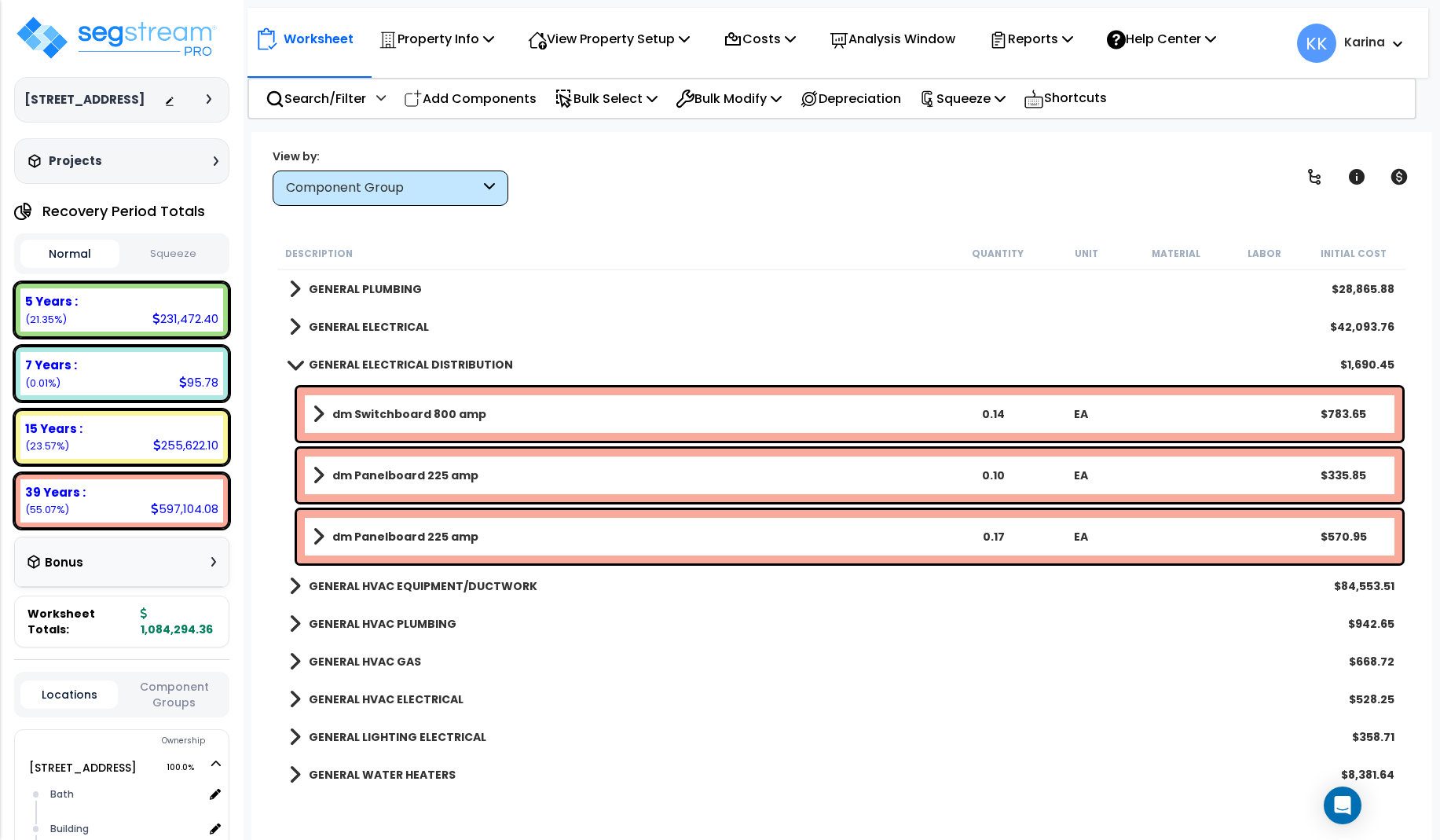
click at [294, 360] on span at bounding box center [295, 364] width 22 height 12
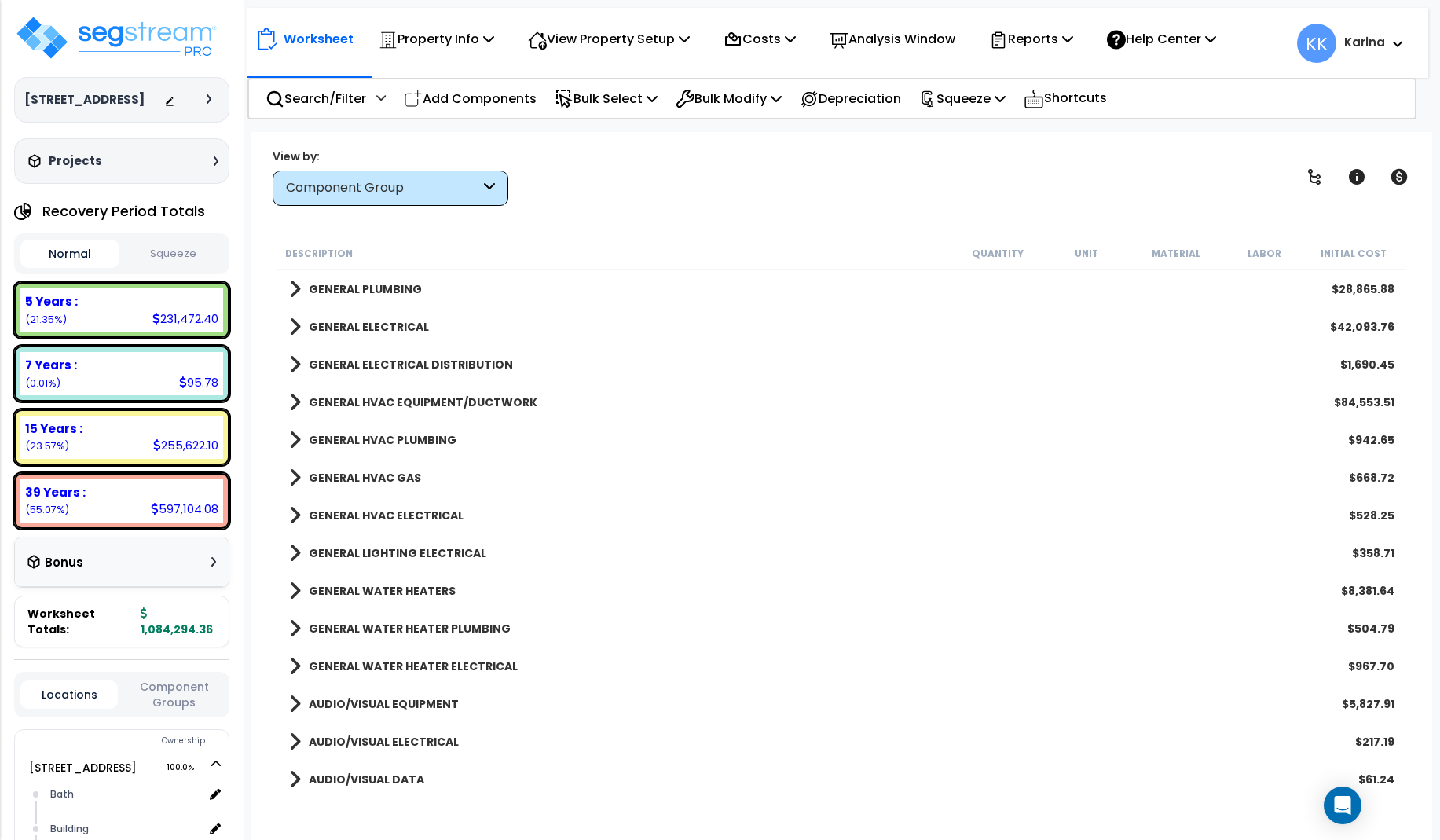
click at [297, 403] on span at bounding box center [295, 402] width 12 height 22
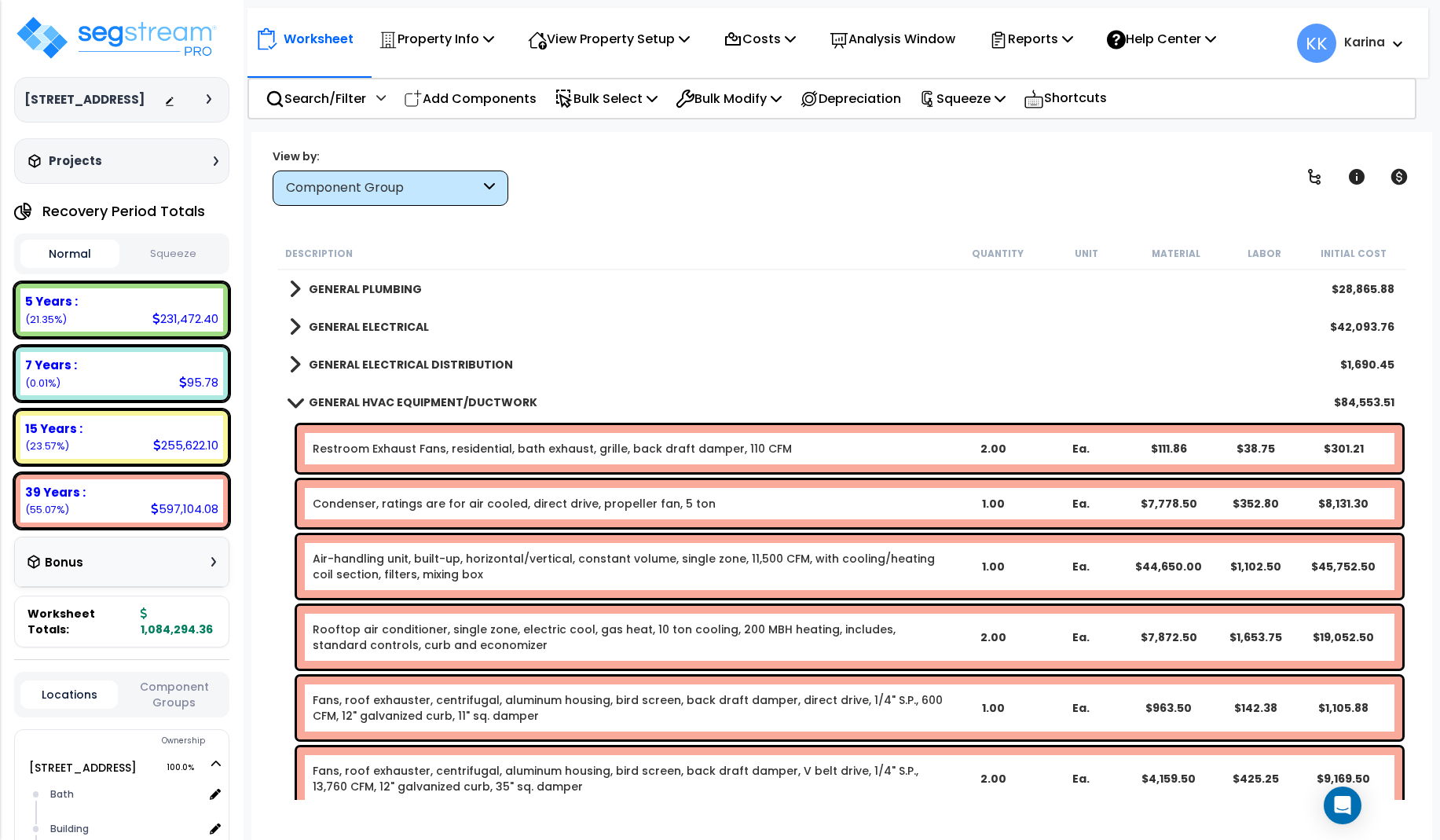
click at [295, 399] on span at bounding box center [295, 402] width 22 height 12
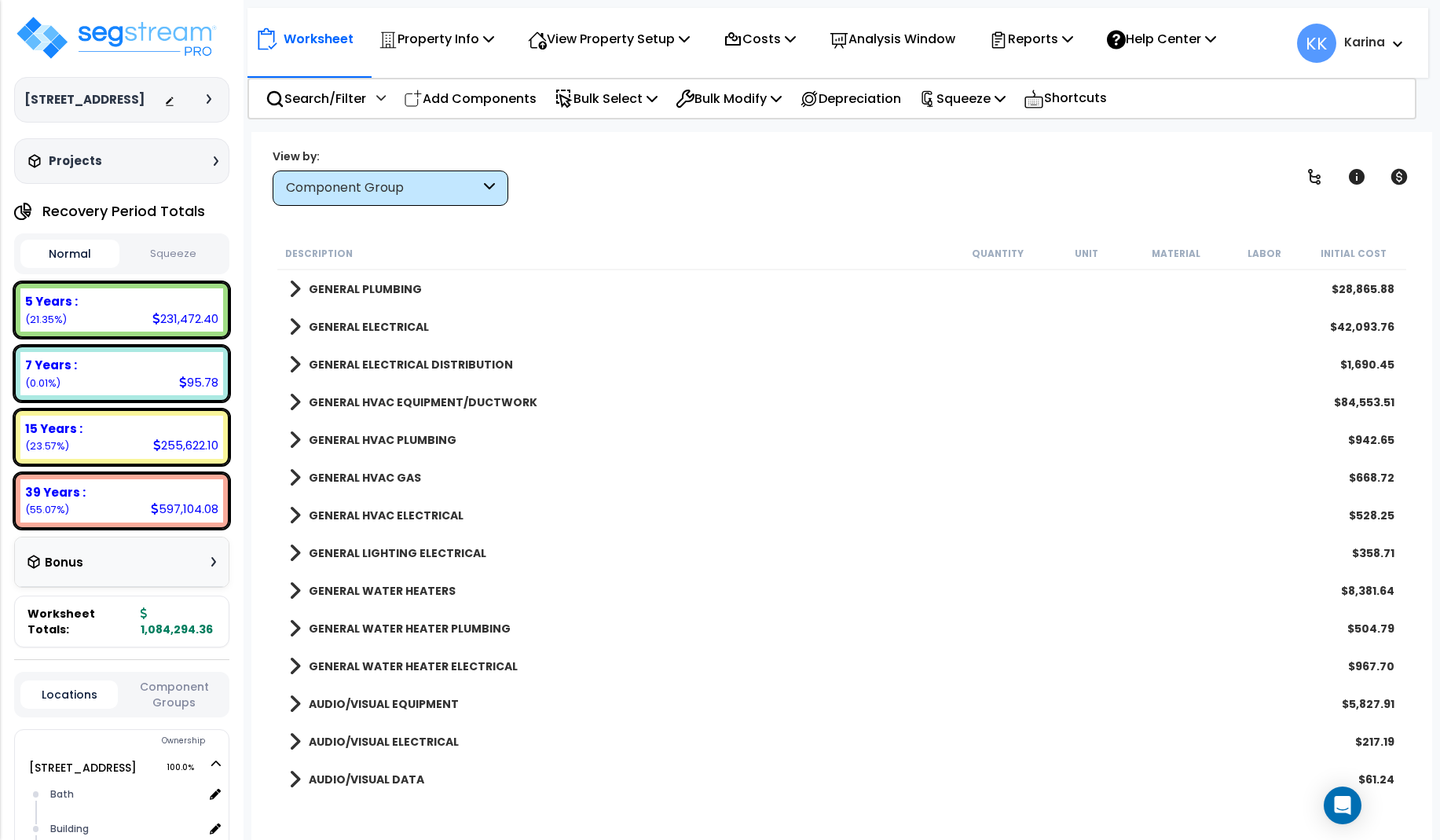
click at [295, 399] on span at bounding box center [295, 402] width 12 height 22
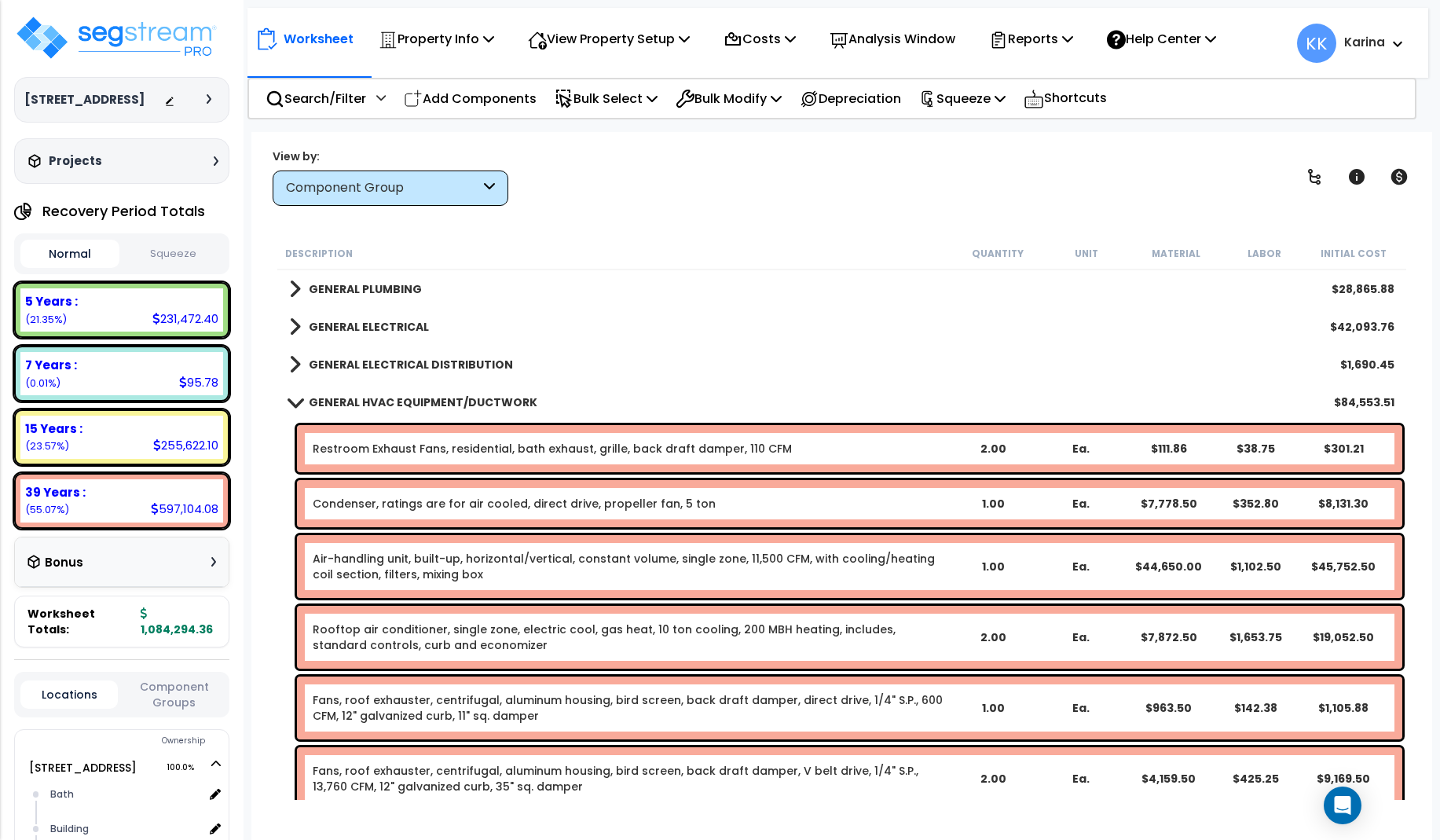
click at [297, 401] on span at bounding box center [295, 402] width 22 height 12
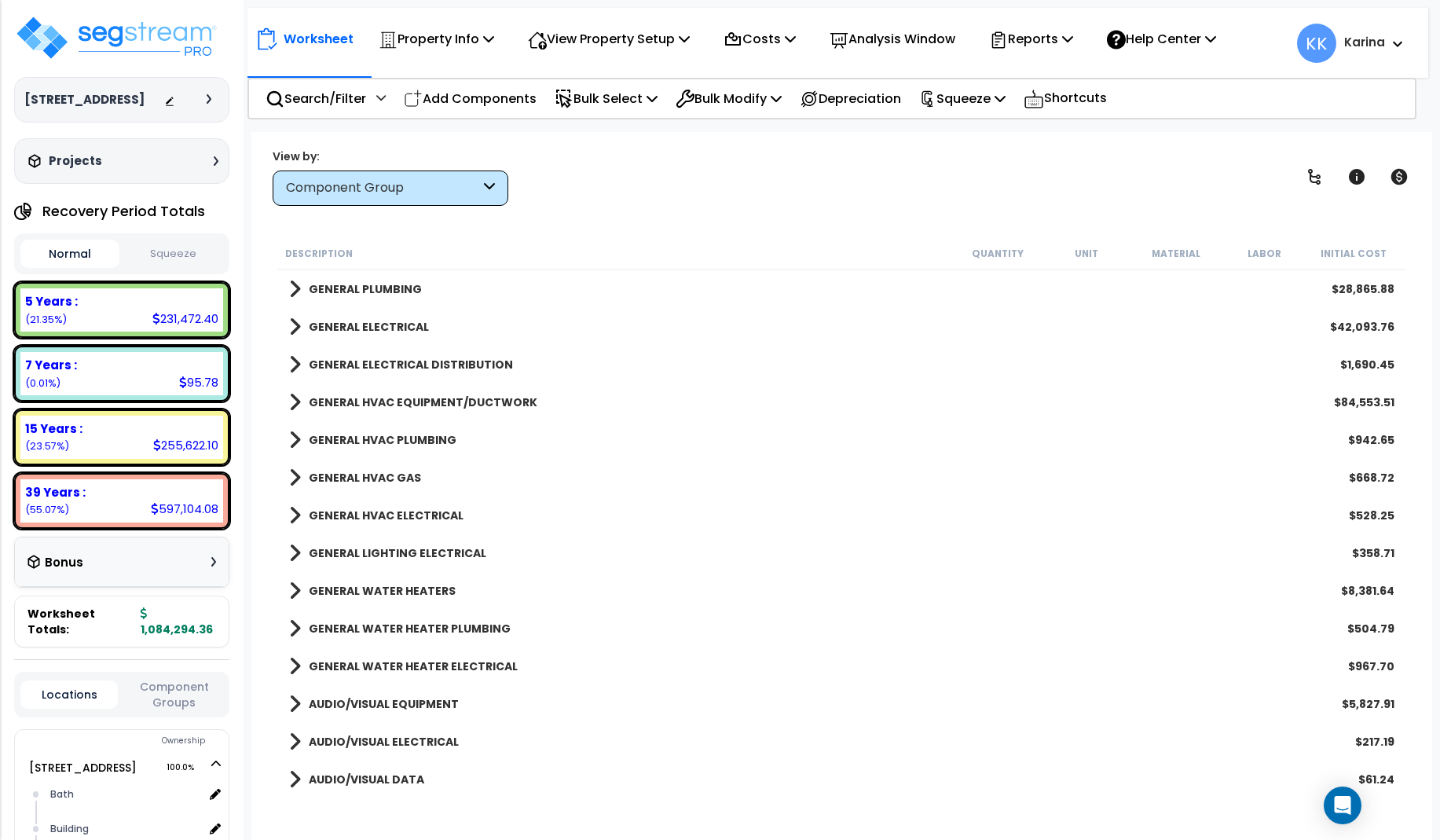
click at [293, 442] on span at bounding box center [295, 439] width 12 height 22
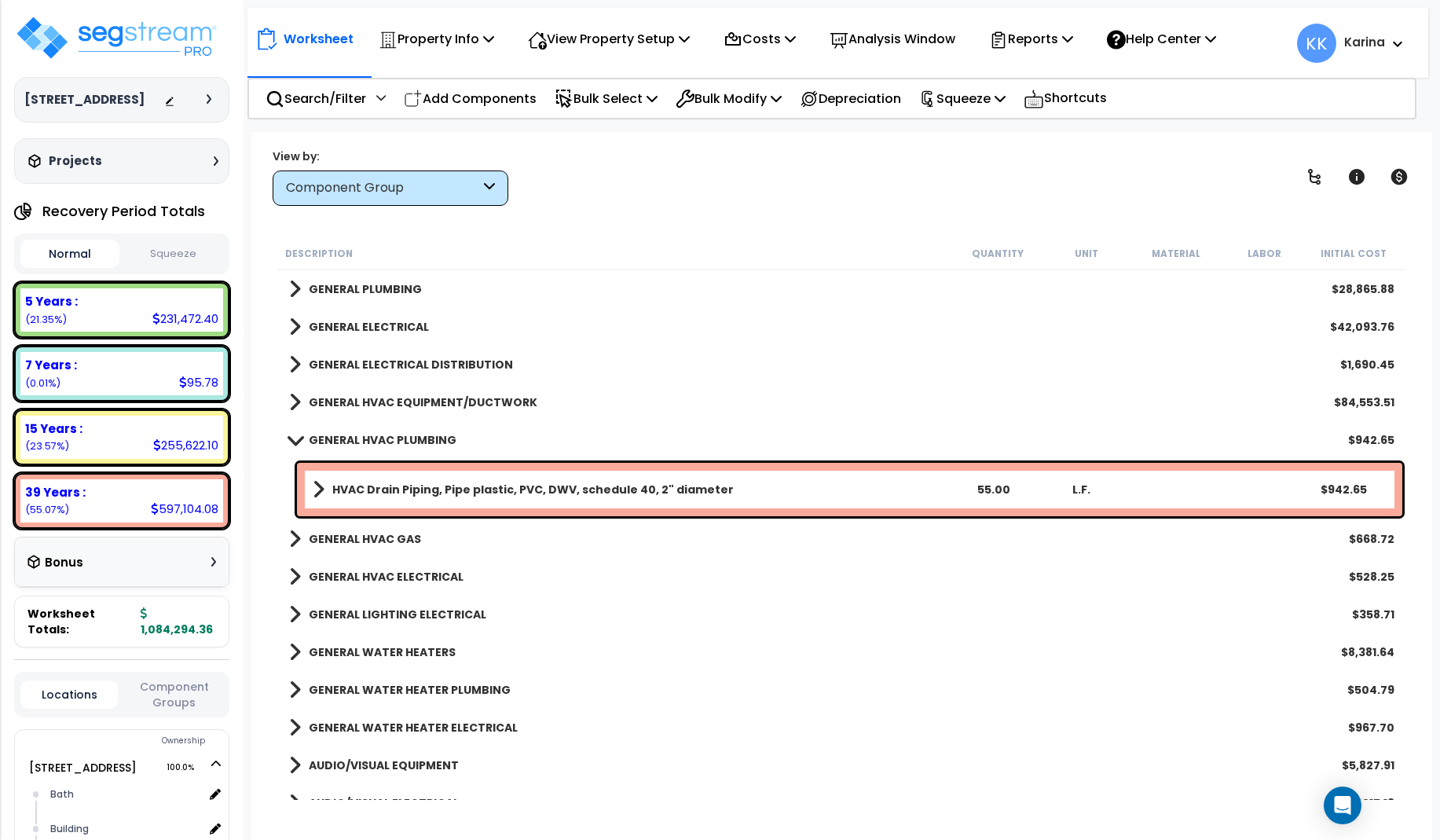
click at [293, 442] on span at bounding box center [295, 439] width 22 height 12
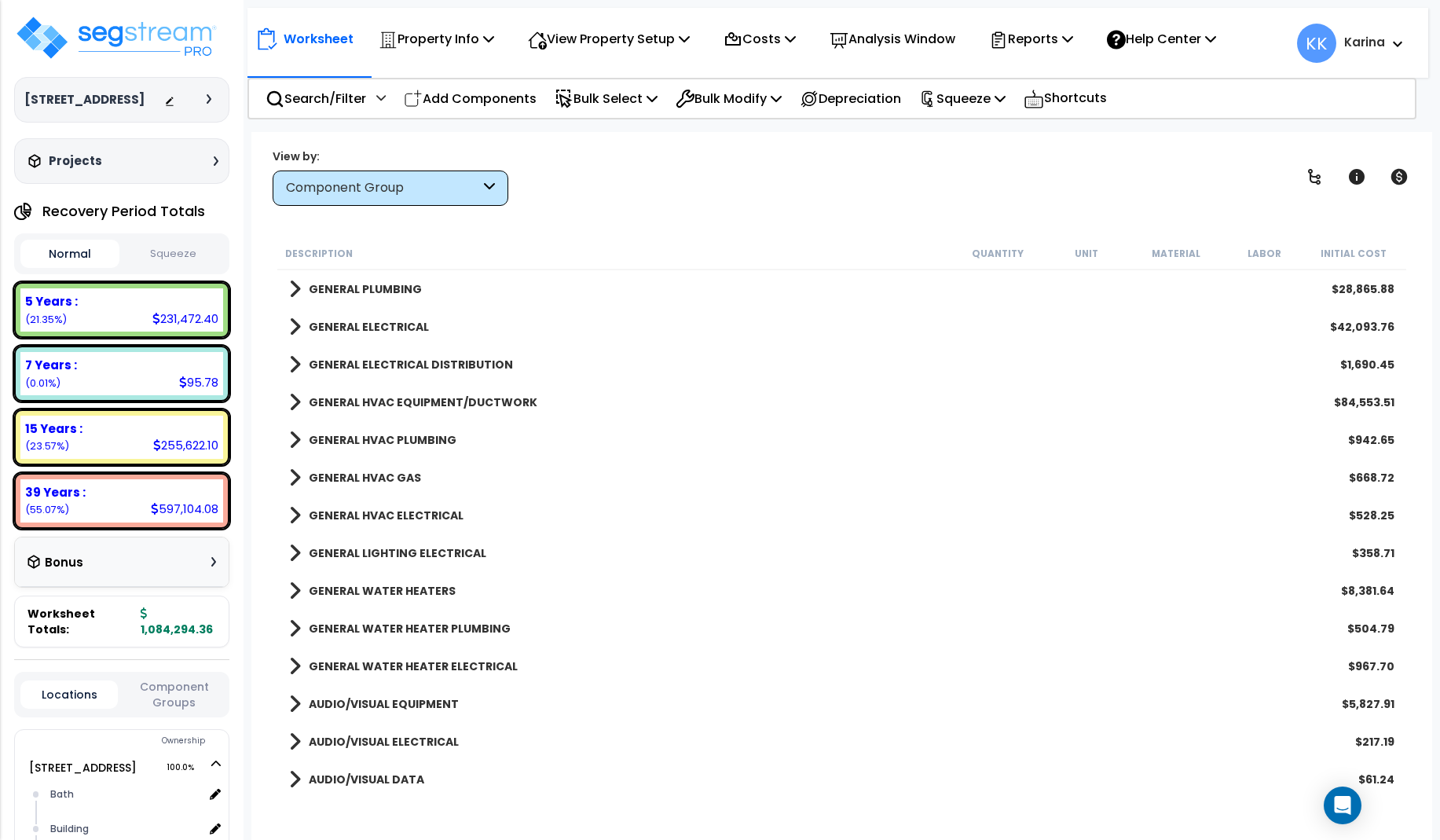
click at [297, 475] on span at bounding box center [295, 478] width 12 height 22
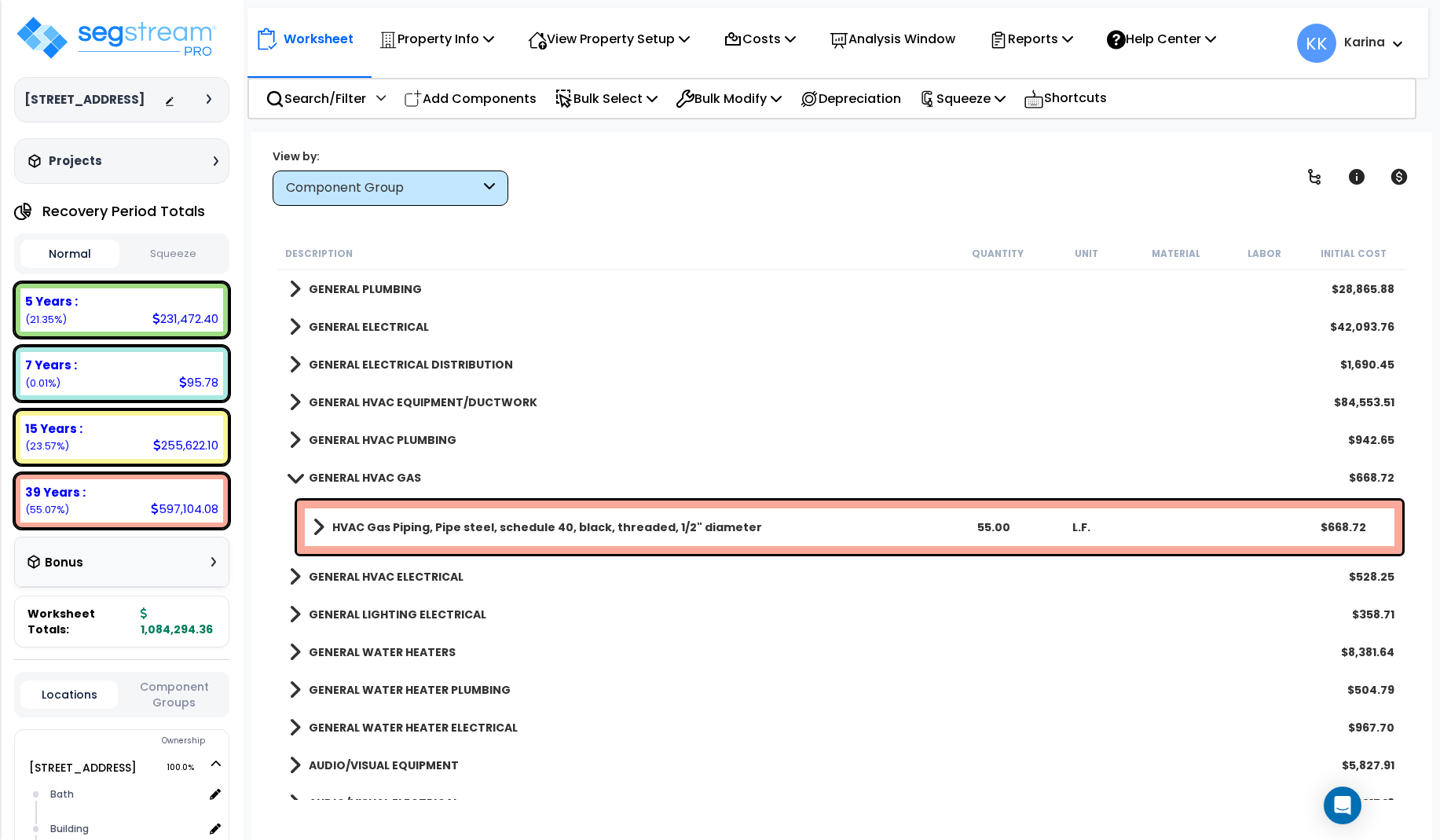
click at [297, 475] on span at bounding box center [295, 478] width 22 height 12
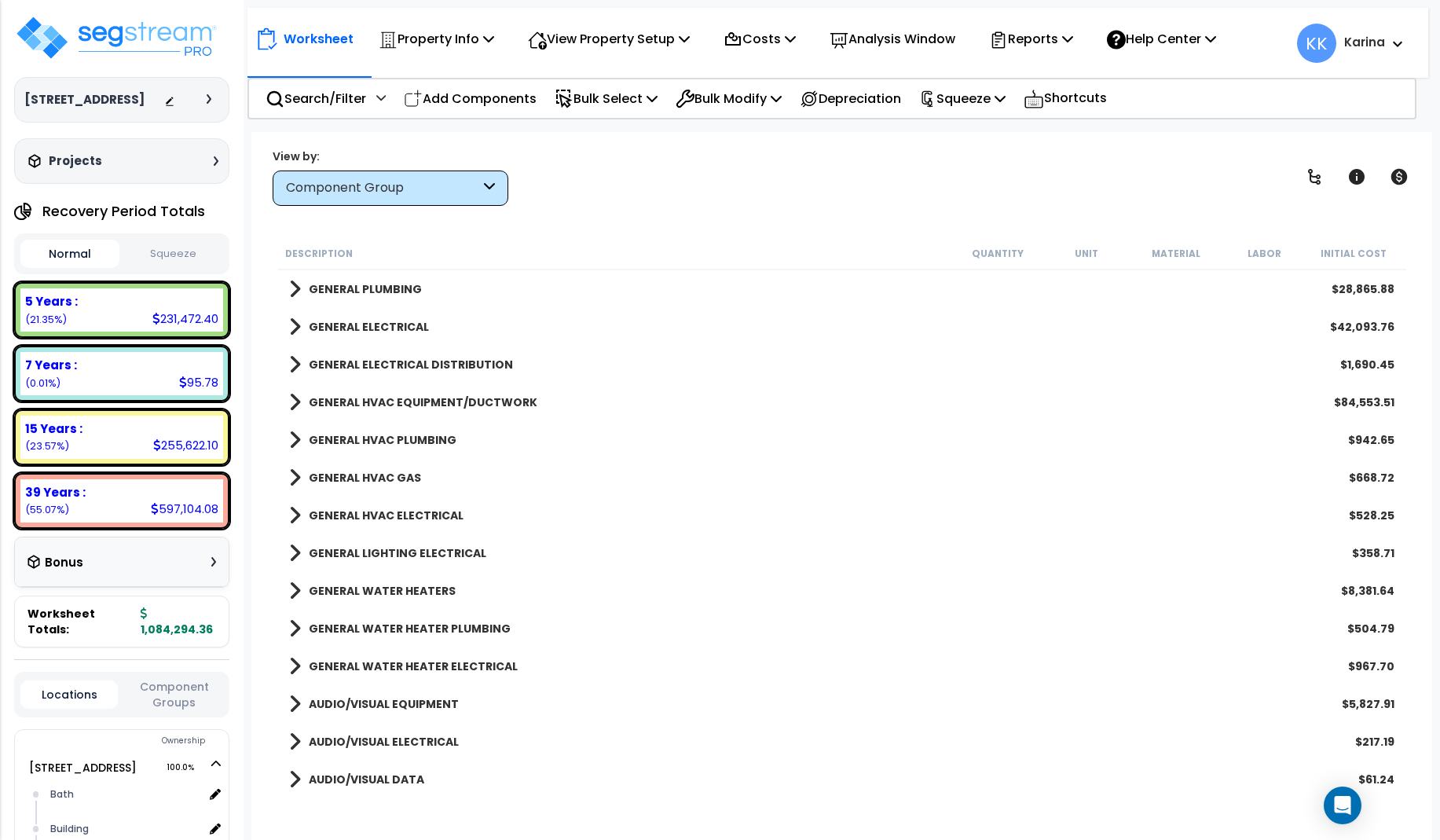
scroll to position [1226, 0]
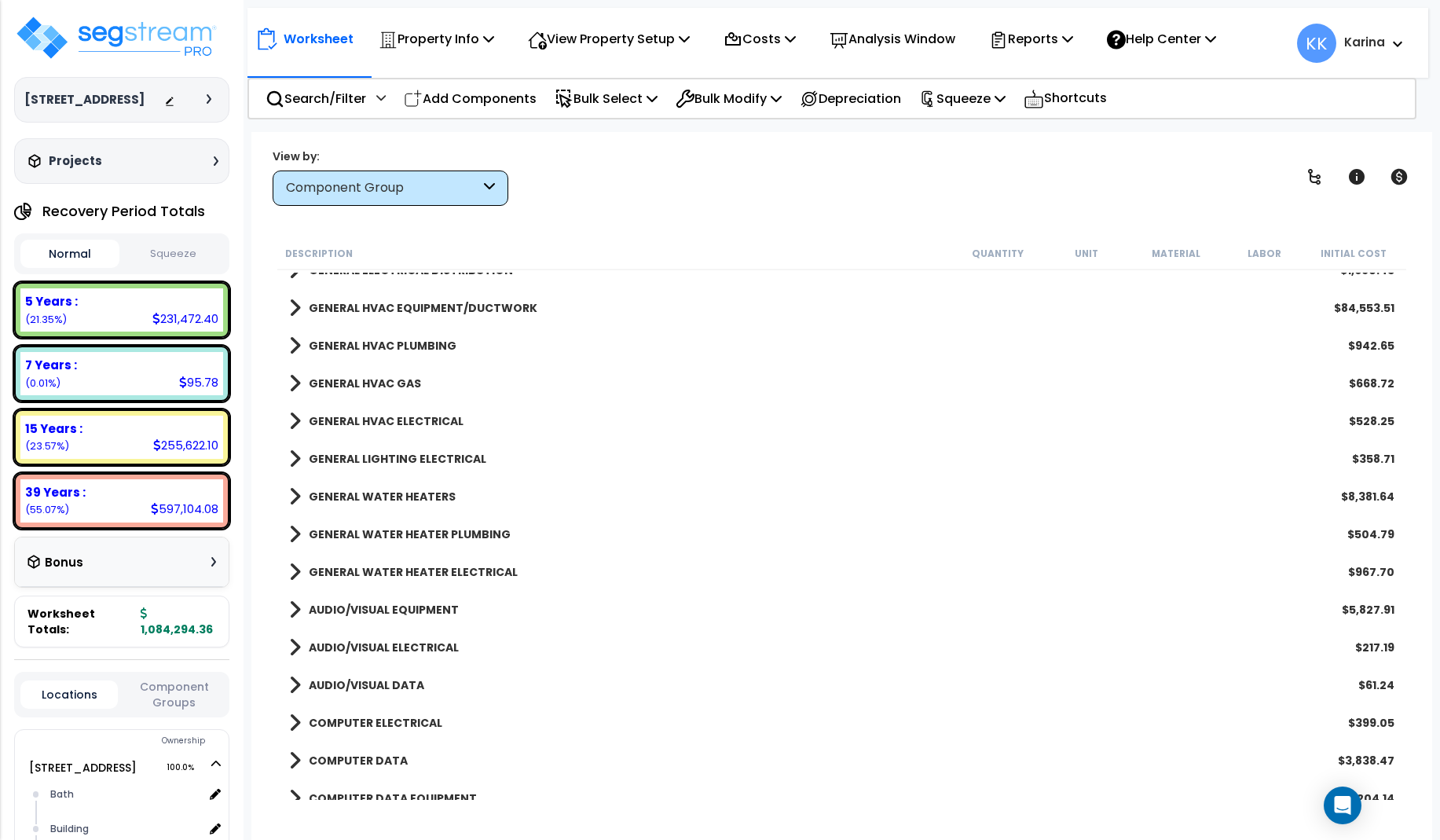
click at [297, 421] on span at bounding box center [295, 421] width 12 height 22
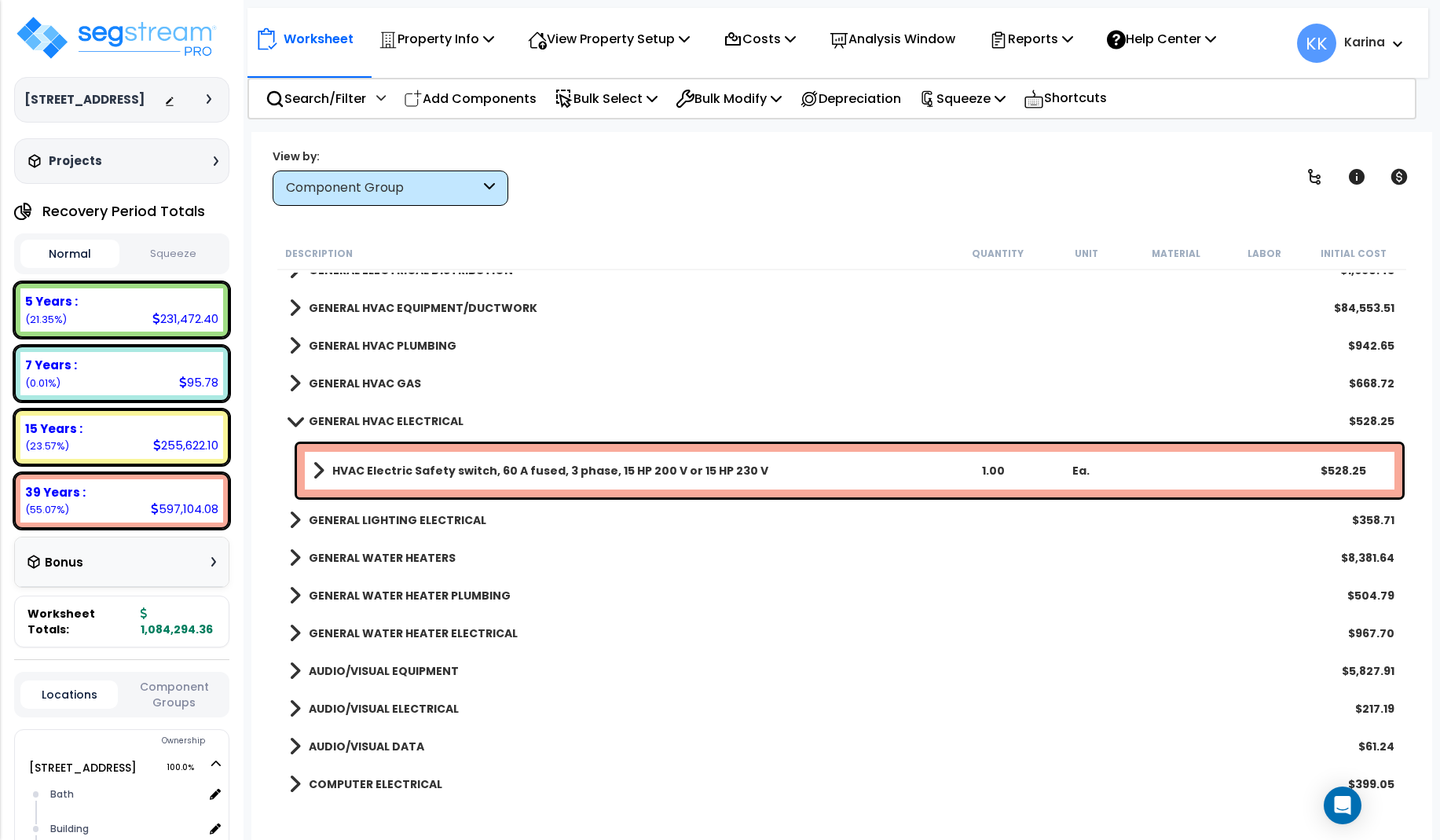
click at [297, 421] on span at bounding box center [295, 421] width 22 height 12
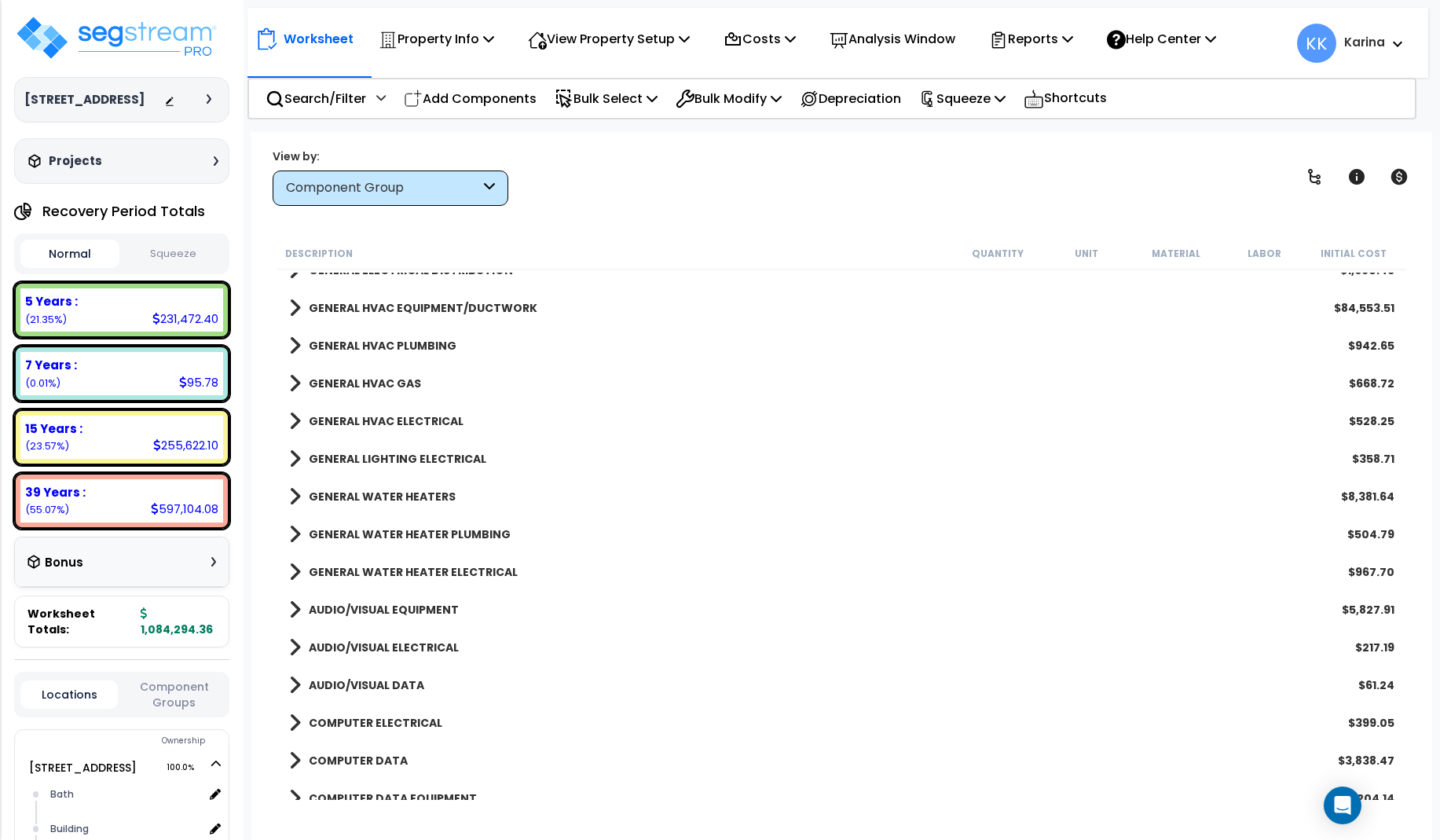
click at [299, 455] on span at bounding box center [295, 459] width 12 height 22
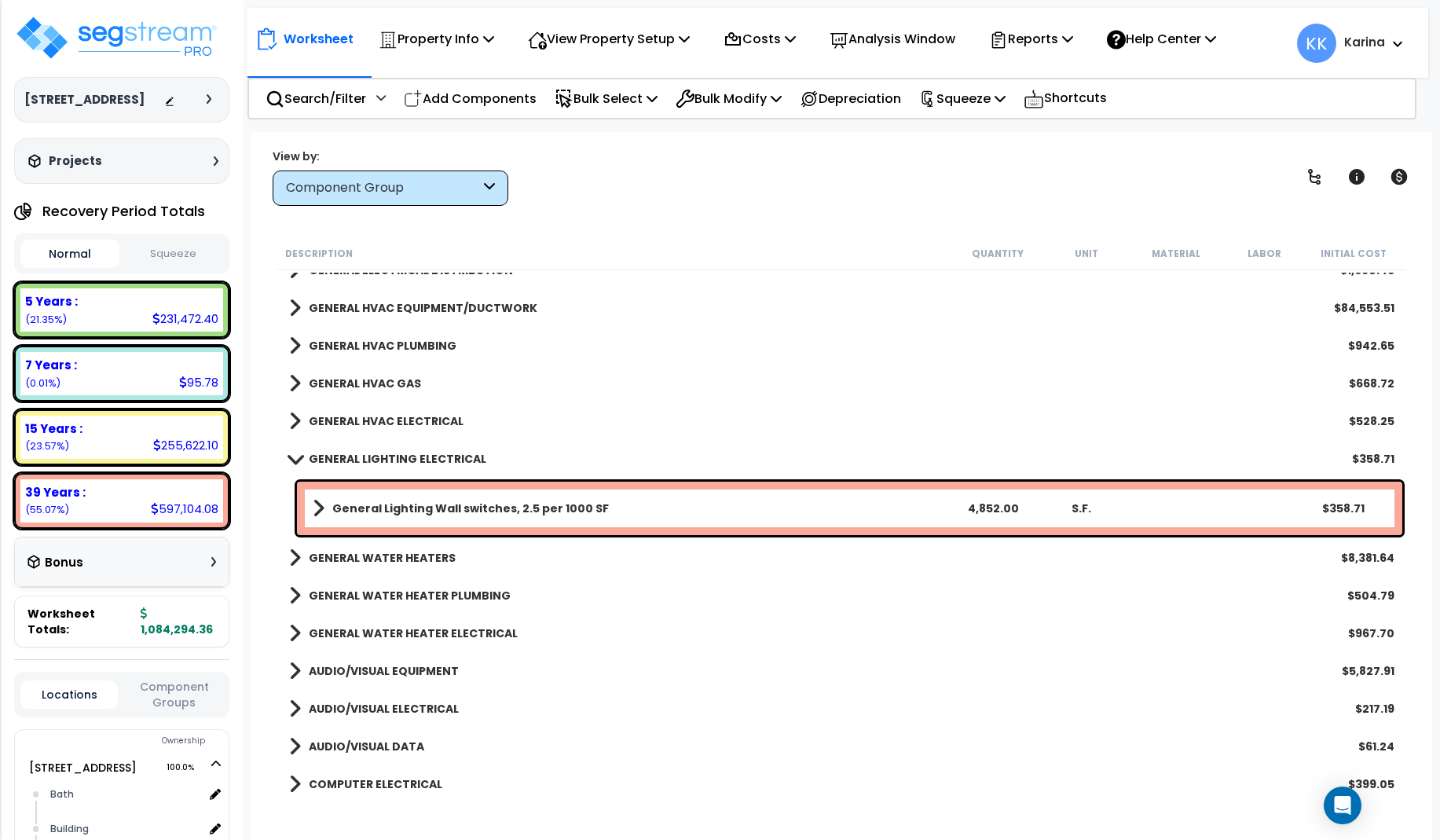
click at [295, 455] on span at bounding box center [295, 459] width 22 height 12
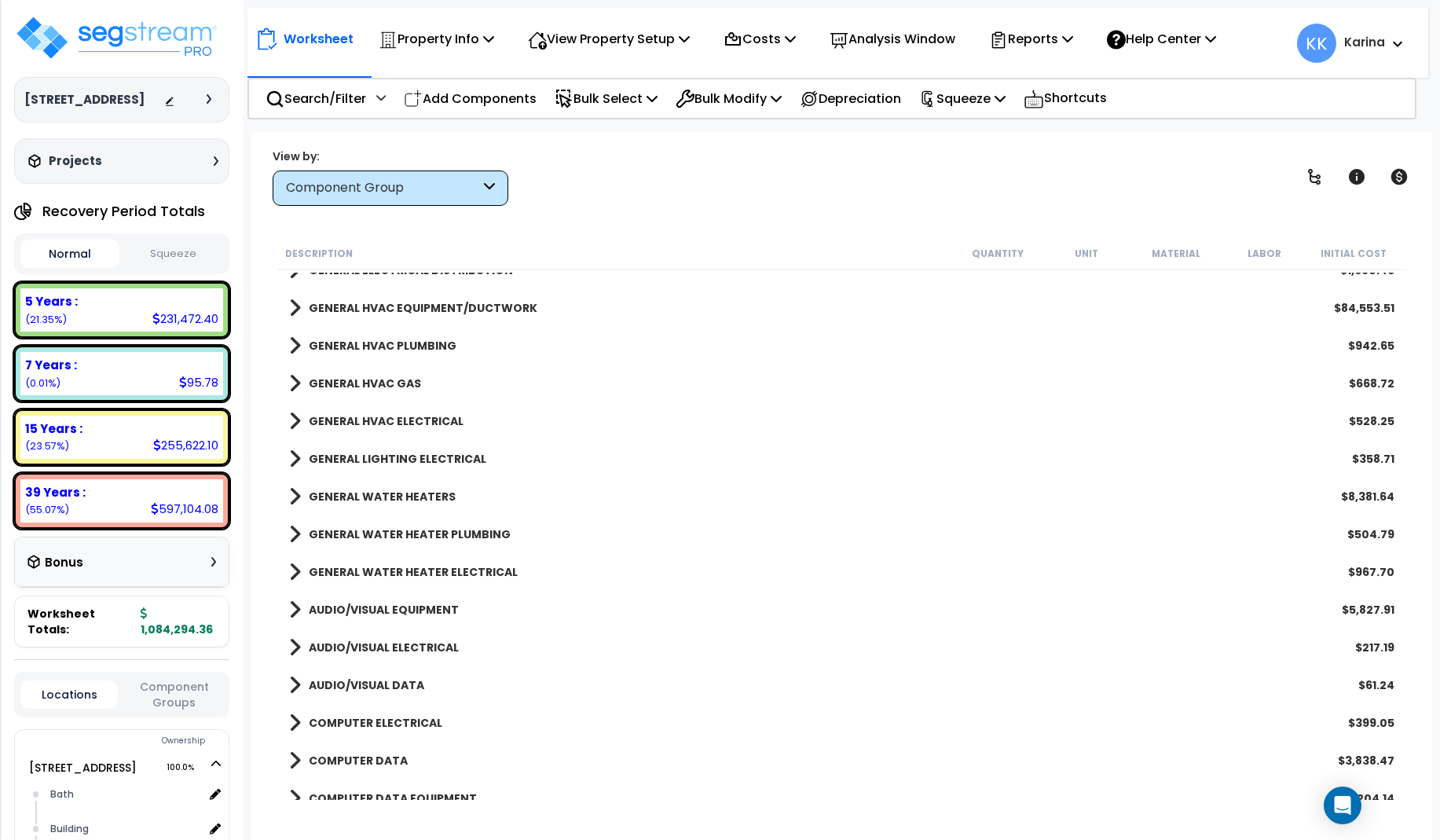
click at [291, 492] on span at bounding box center [295, 496] width 12 height 22
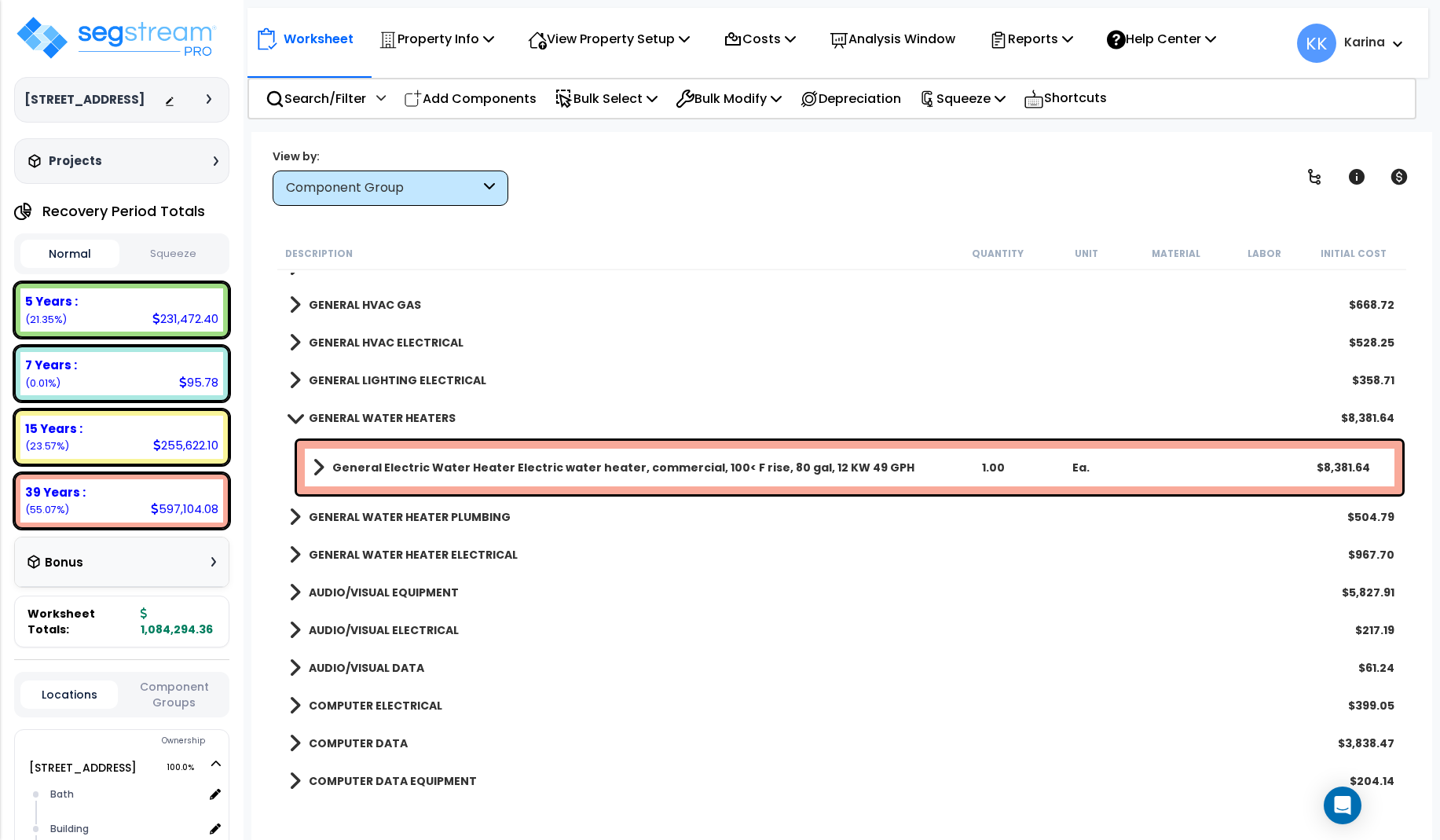
scroll to position [1321, 0]
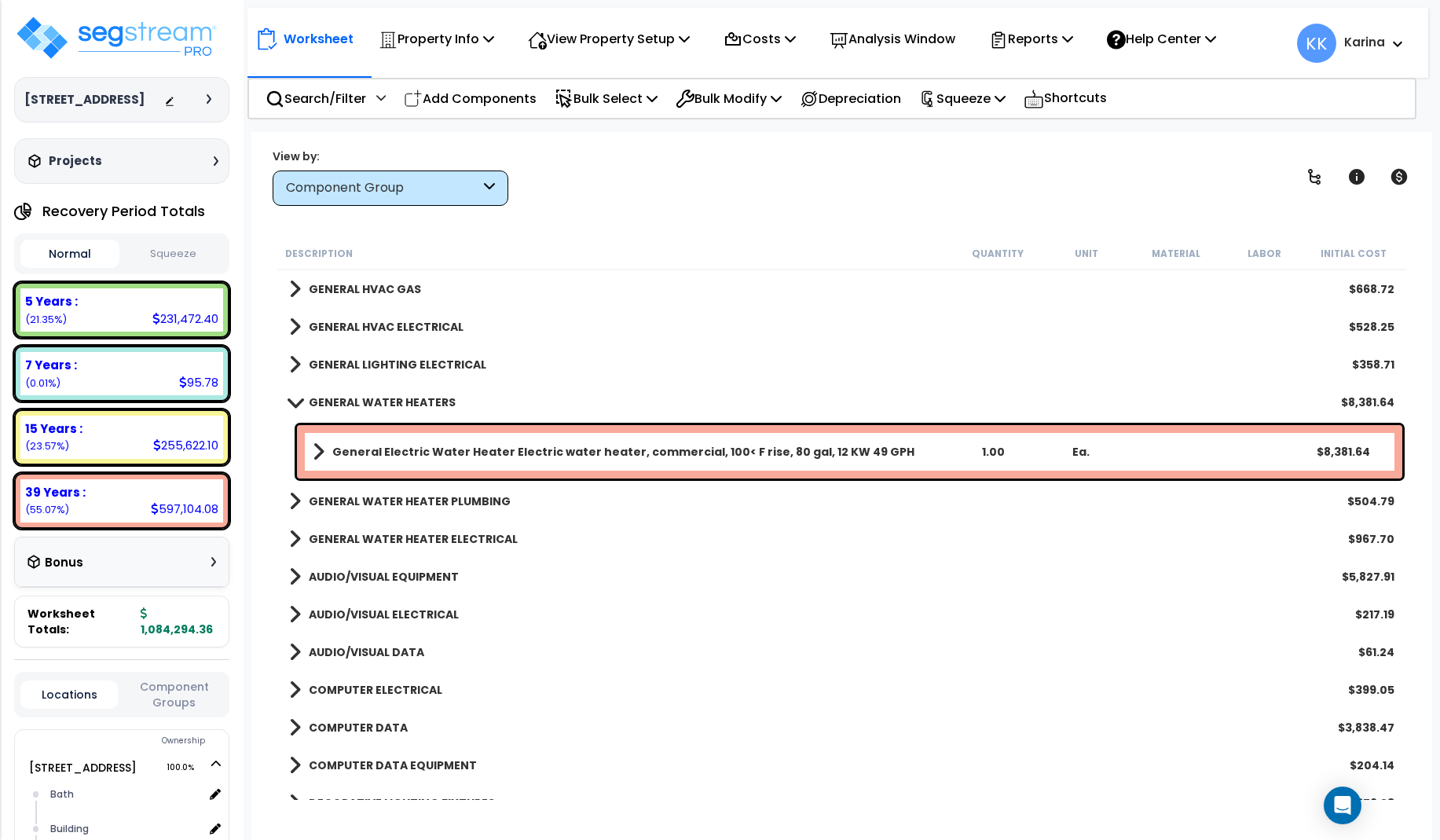
click at [293, 404] on span at bounding box center [295, 402] width 22 height 12
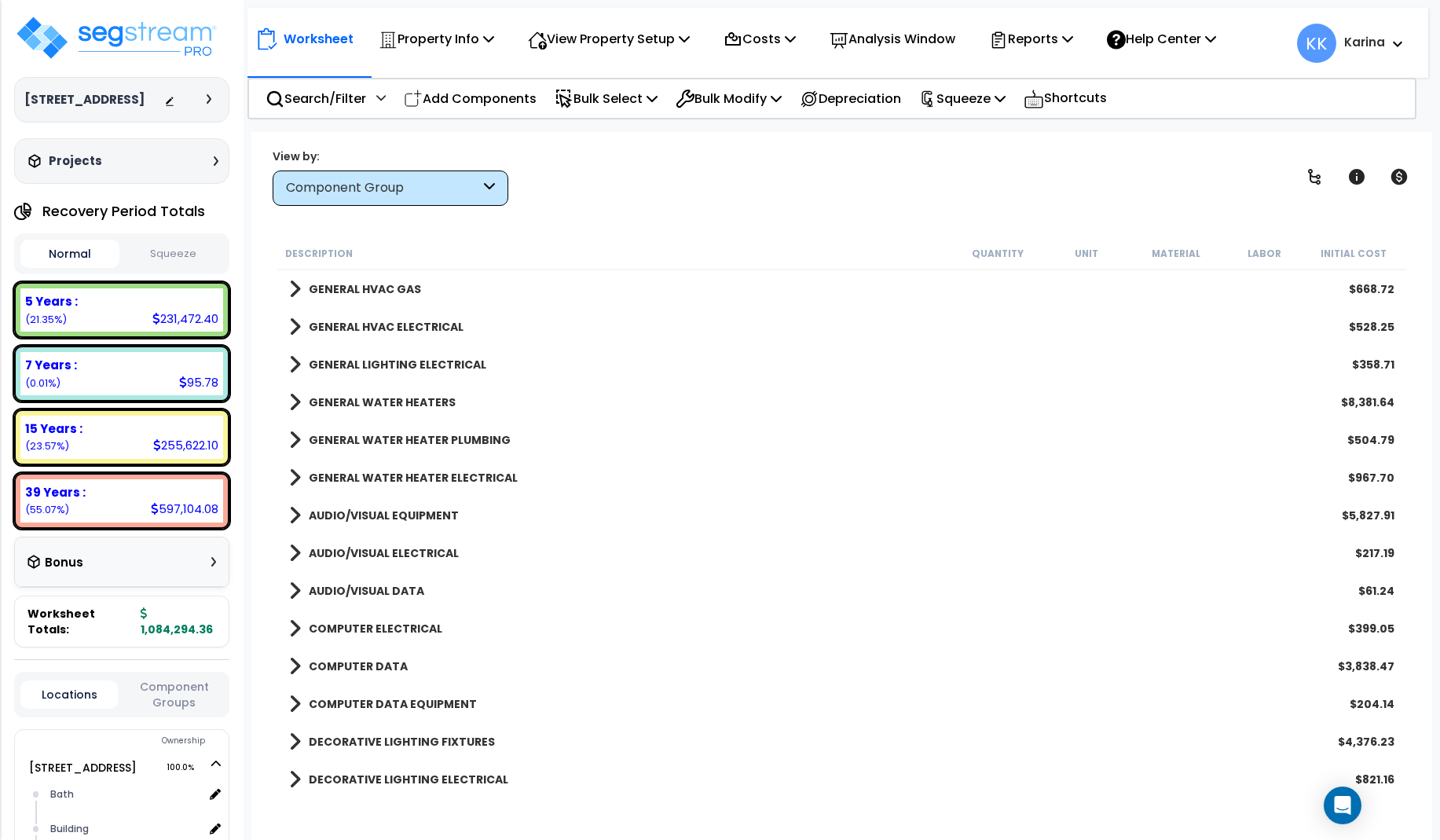
click at [288, 436] on div "GENERAL WATER HEATER PLUMBING $504.79" at bounding box center [842, 439] width 1121 height 38
click at [297, 437] on span at bounding box center [295, 439] width 12 height 22
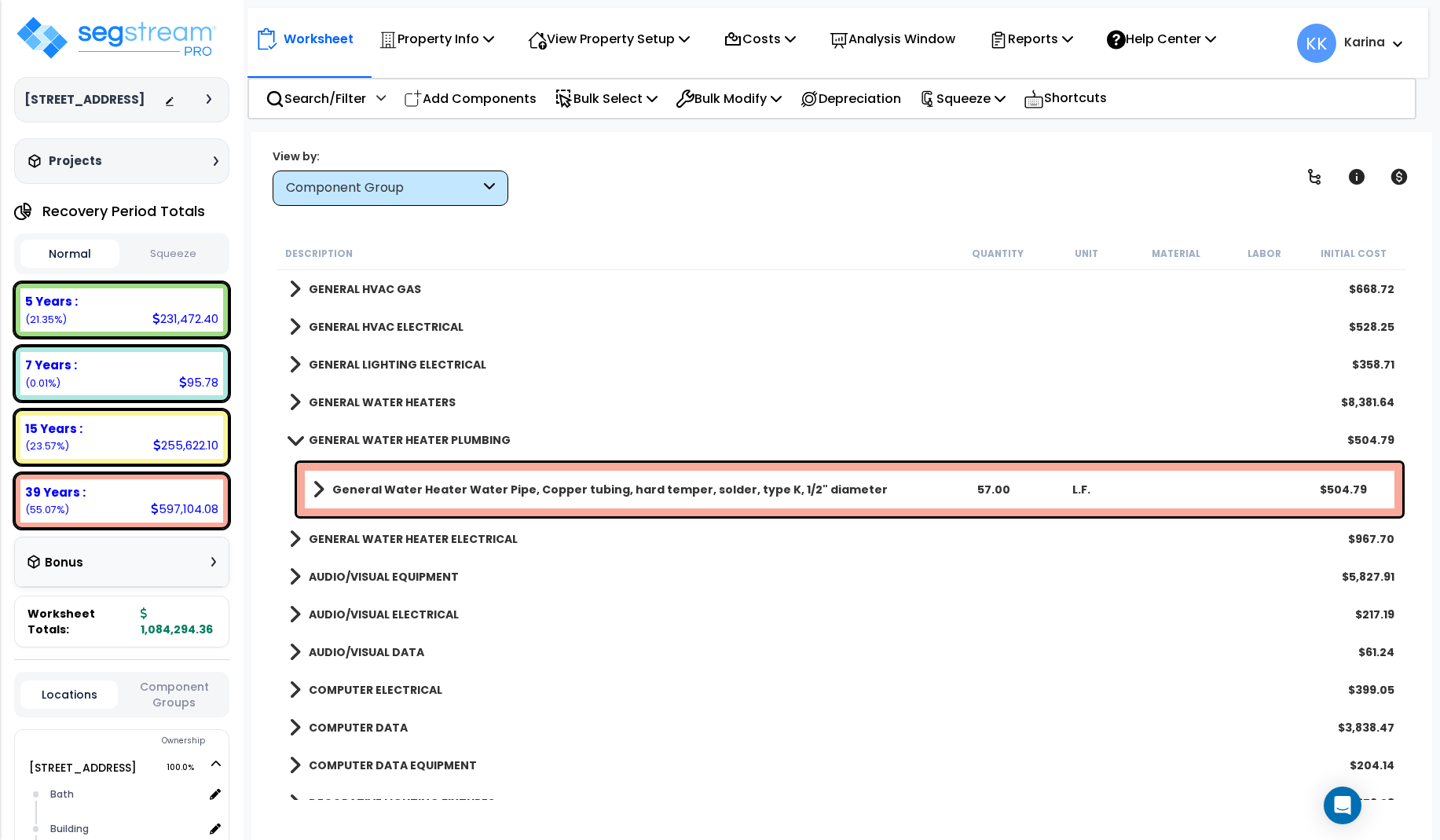
click at [297, 439] on span at bounding box center [295, 439] width 22 height 12
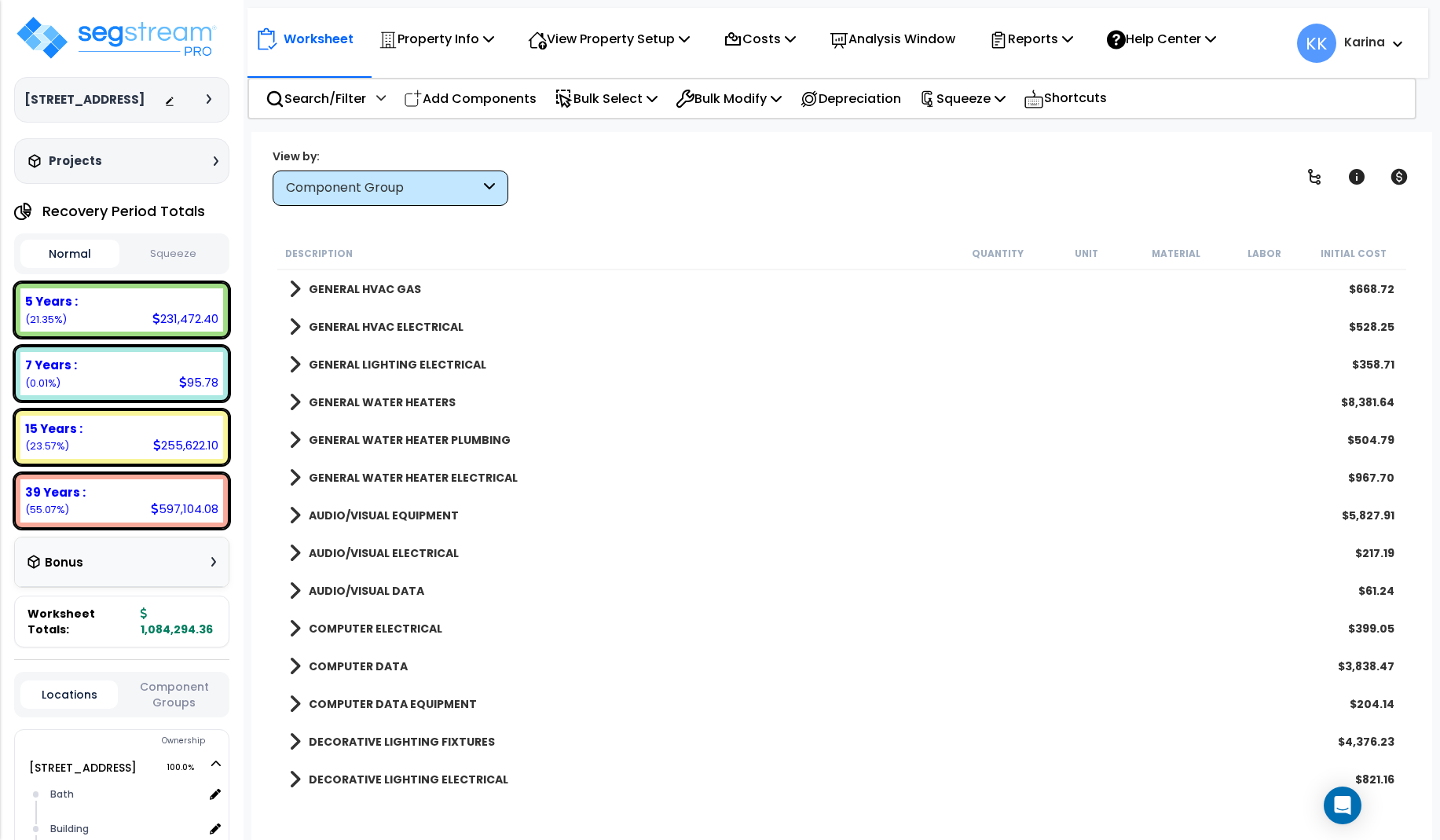
click at [293, 476] on span at bounding box center [295, 478] width 12 height 22
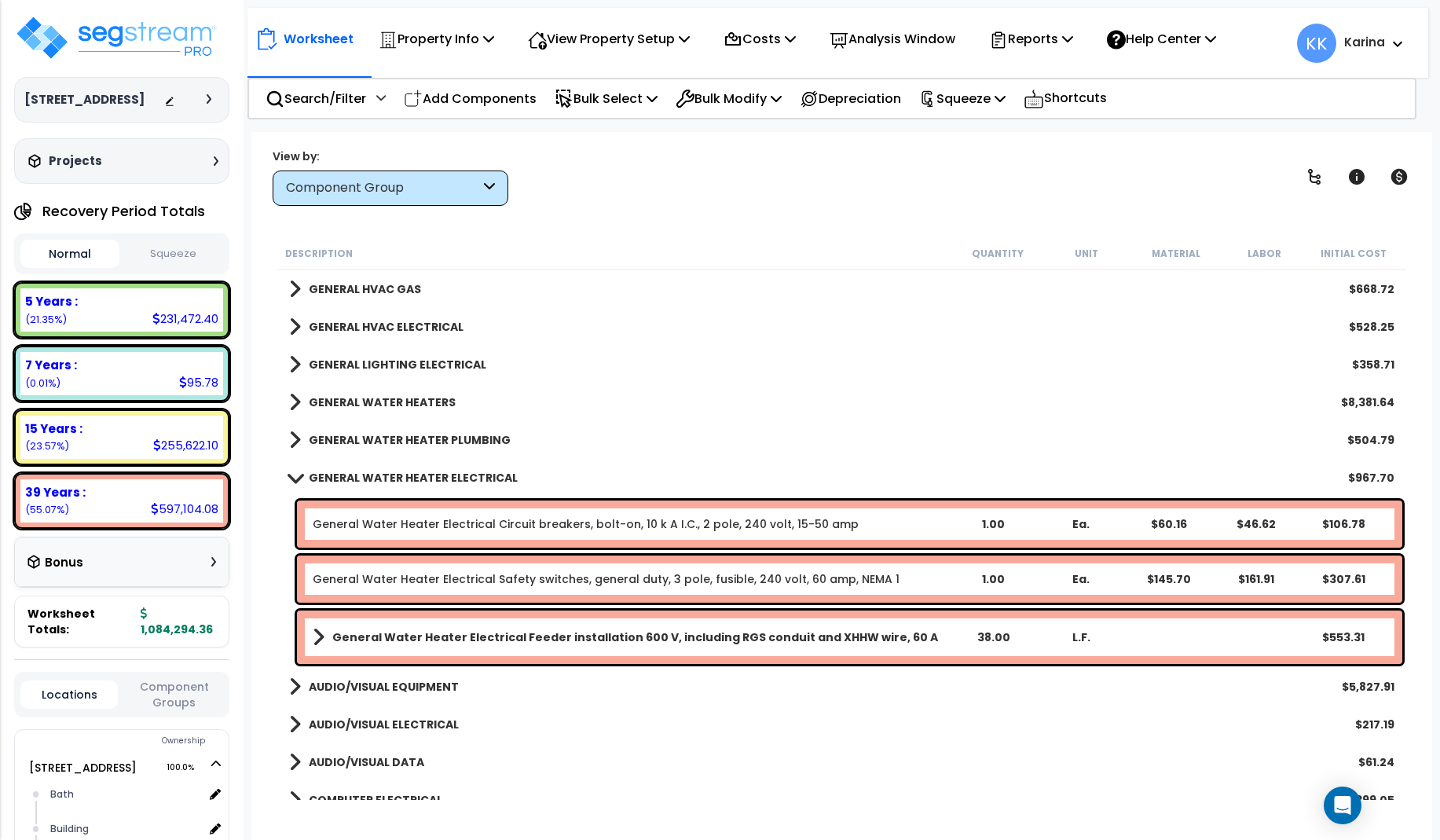
click at [296, 475] on span at bounding box center [295, 478] width 22 height 12
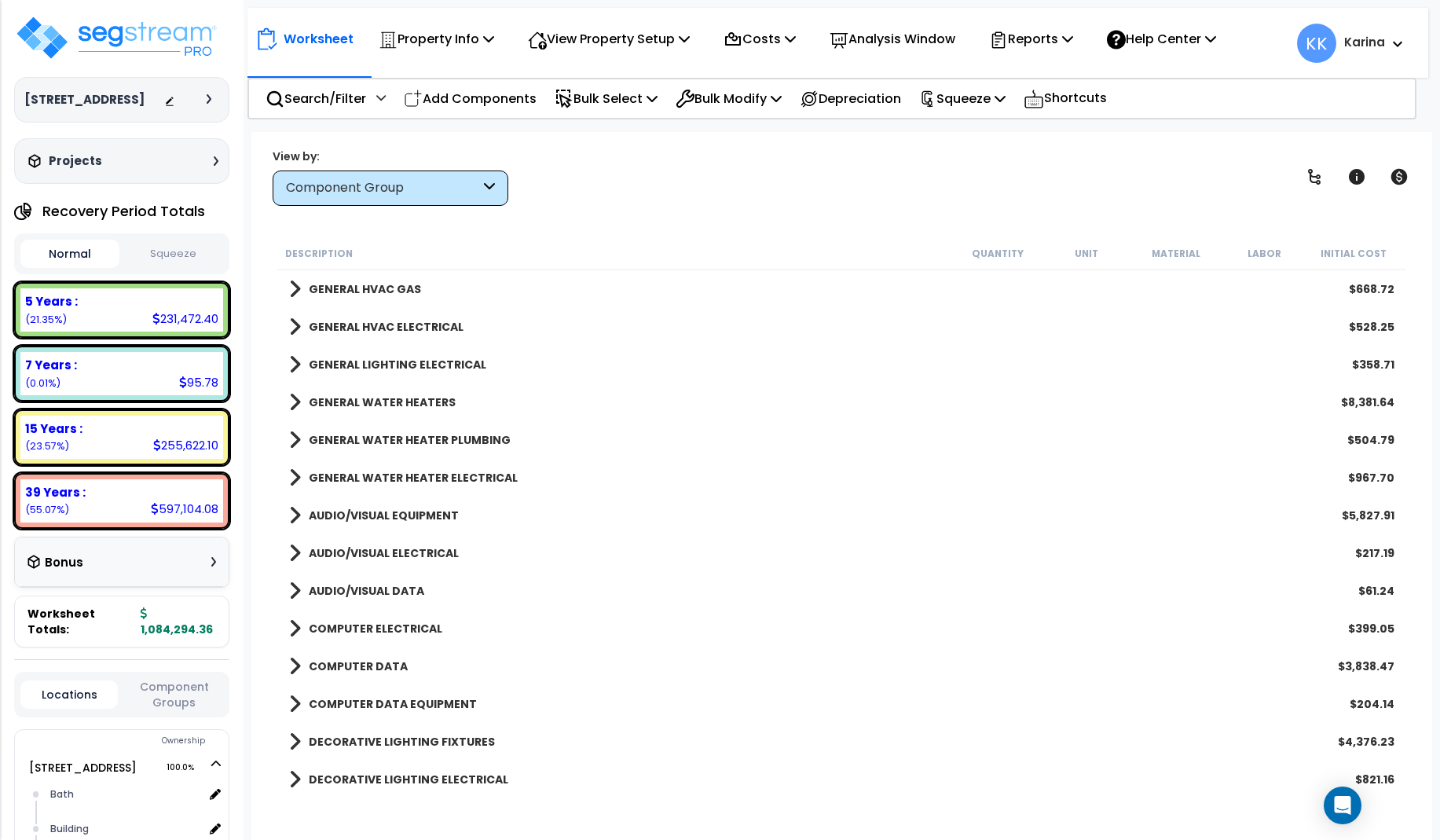
click at [296, 514] on span at bounding box center [295, 515] width 12 height 22
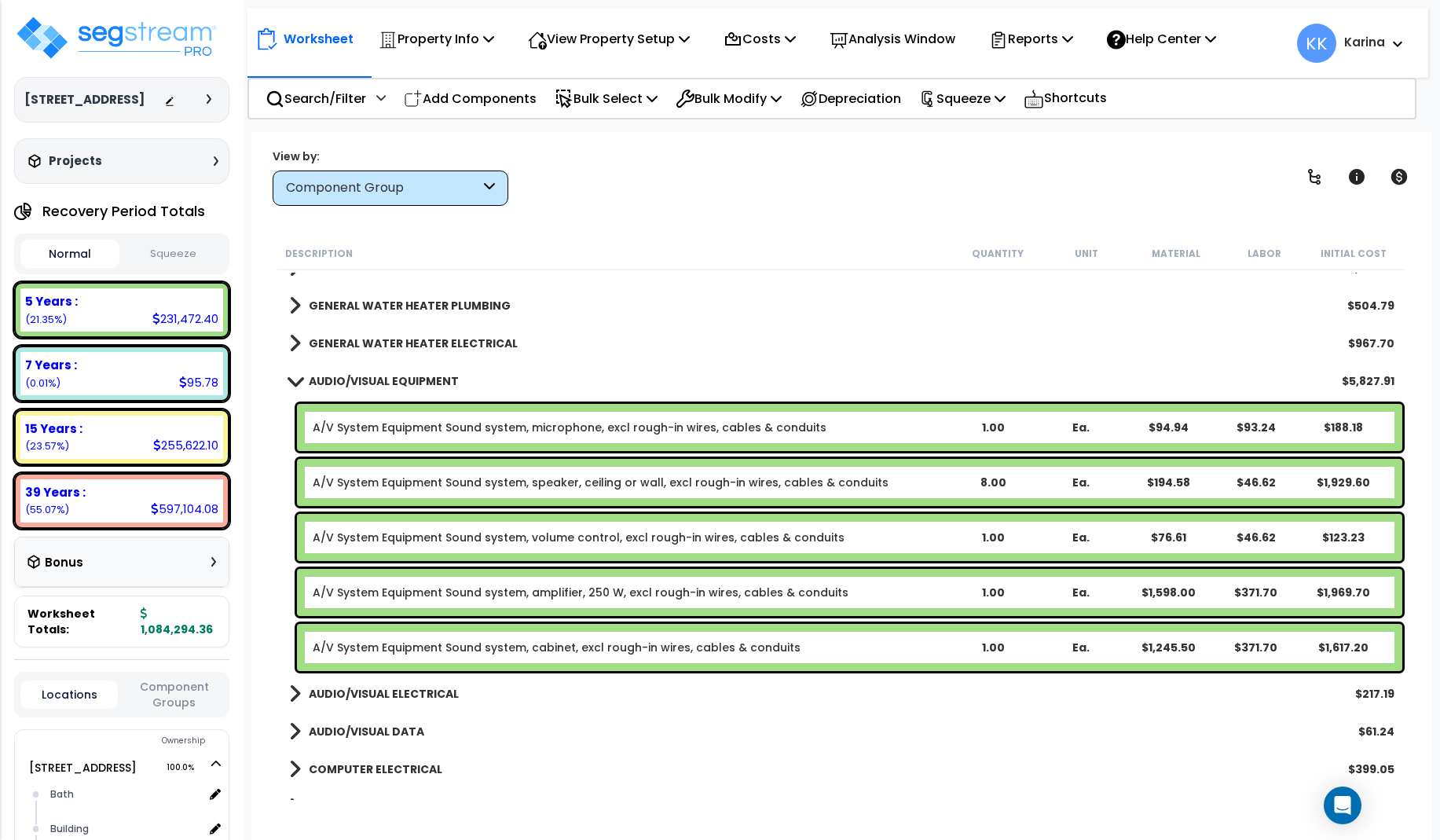
scroll to position [1415, 0]
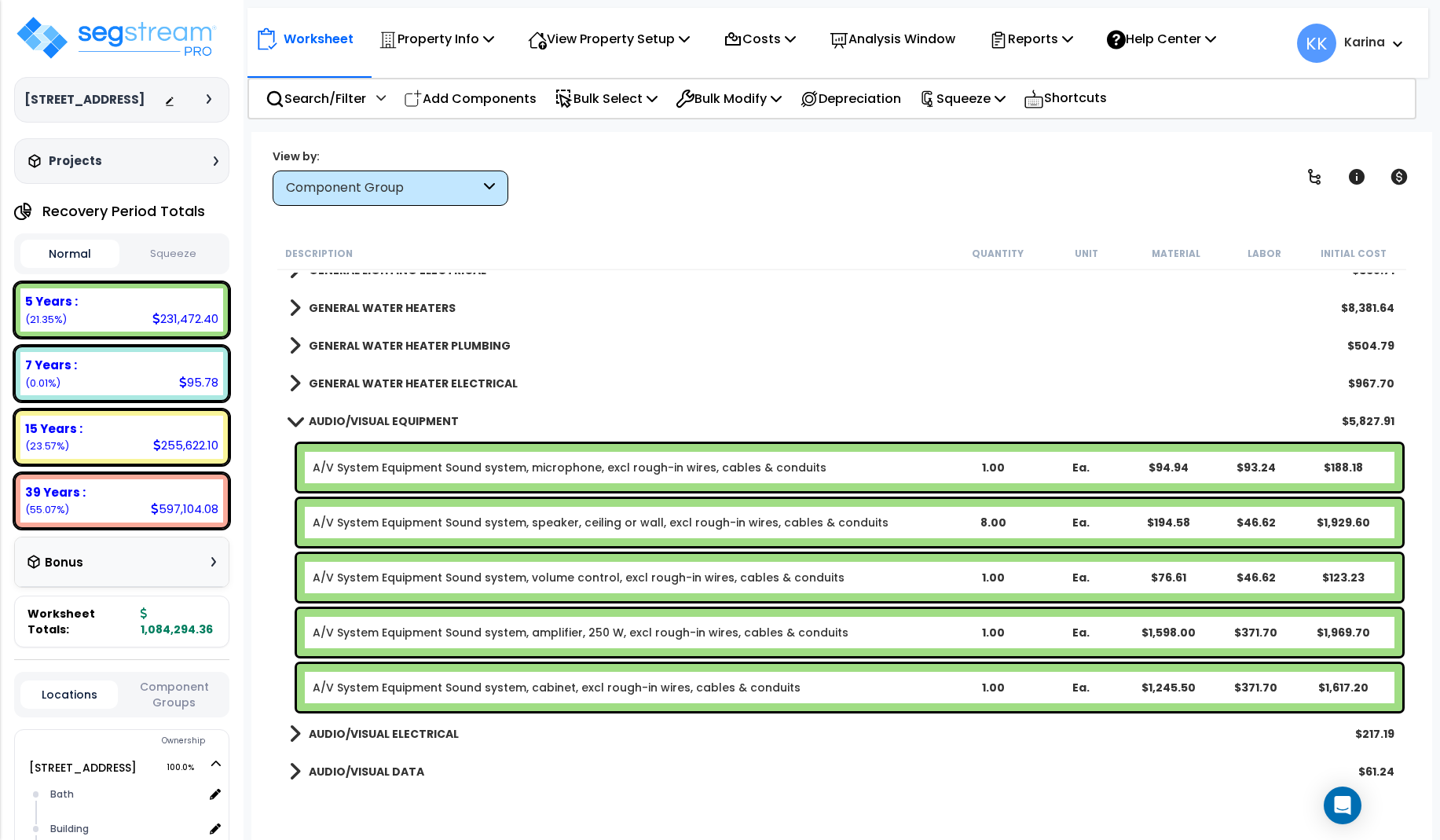
click at [298, 423] on span at bounding box center [295, 421] width 22 height 12
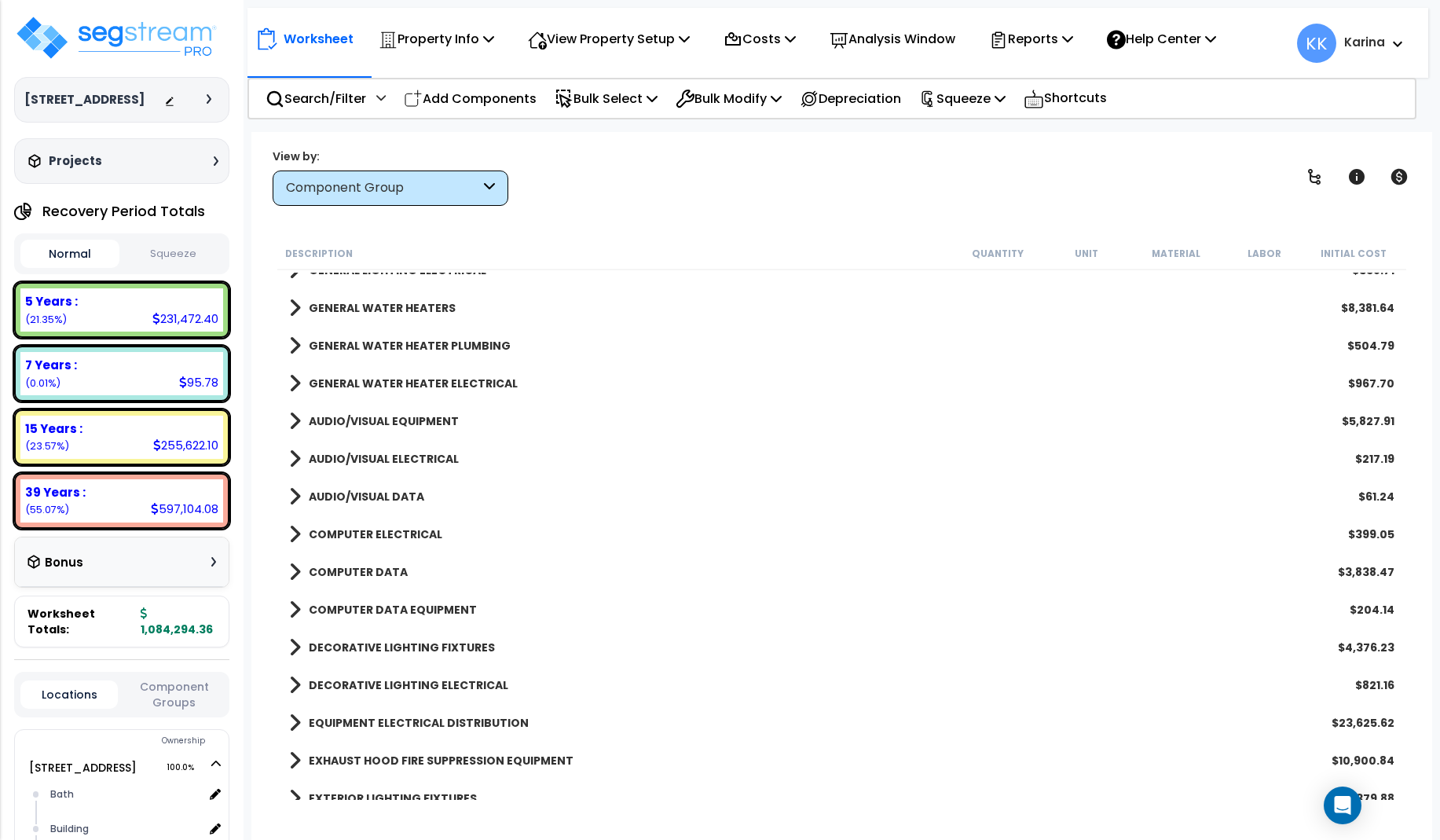
click at [298, 455] on span at bounding box center [295, 459] width 12 height 22
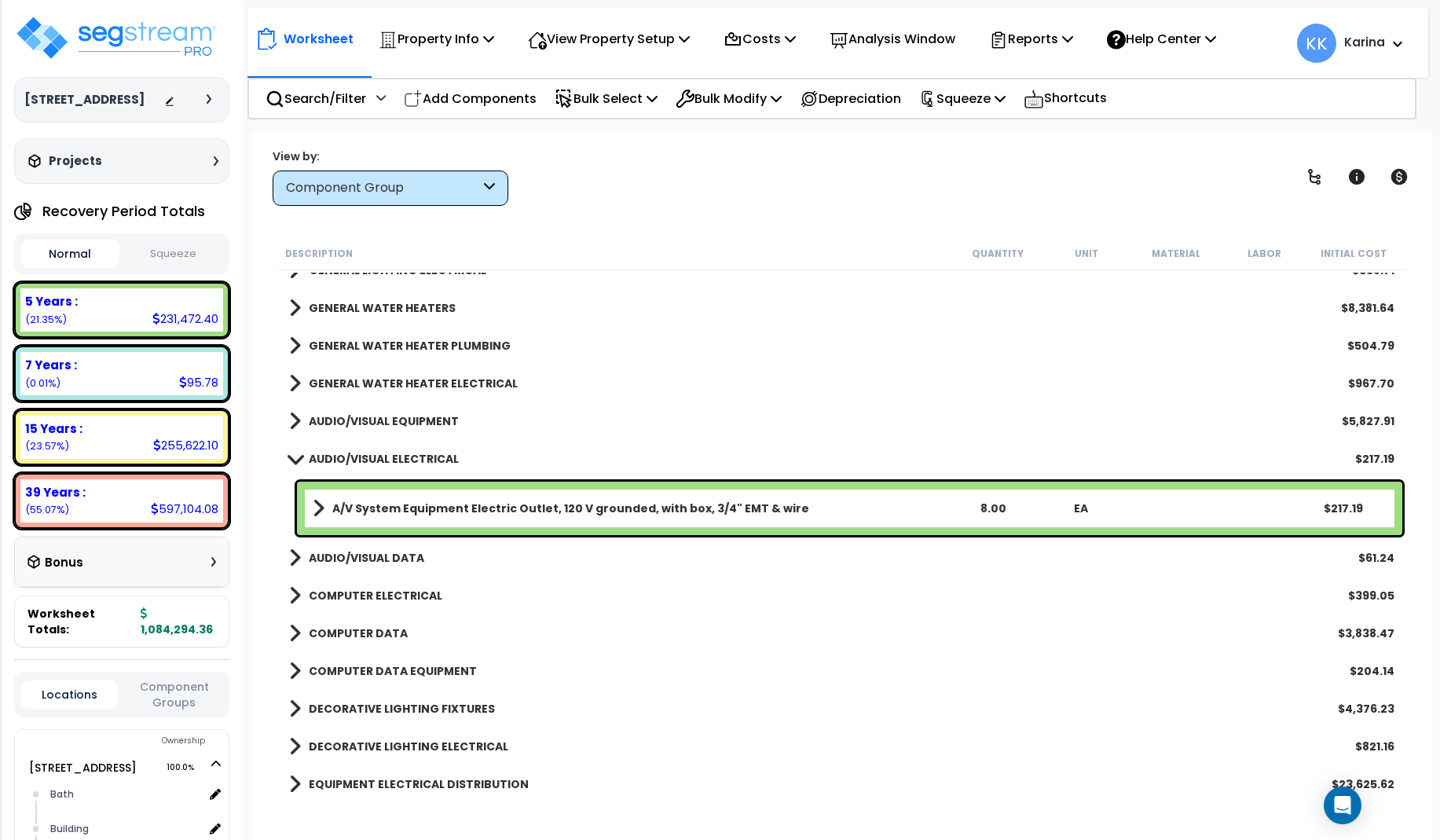
click at [298, 455] on span at bounding box center [295, 459] width 22 height 12
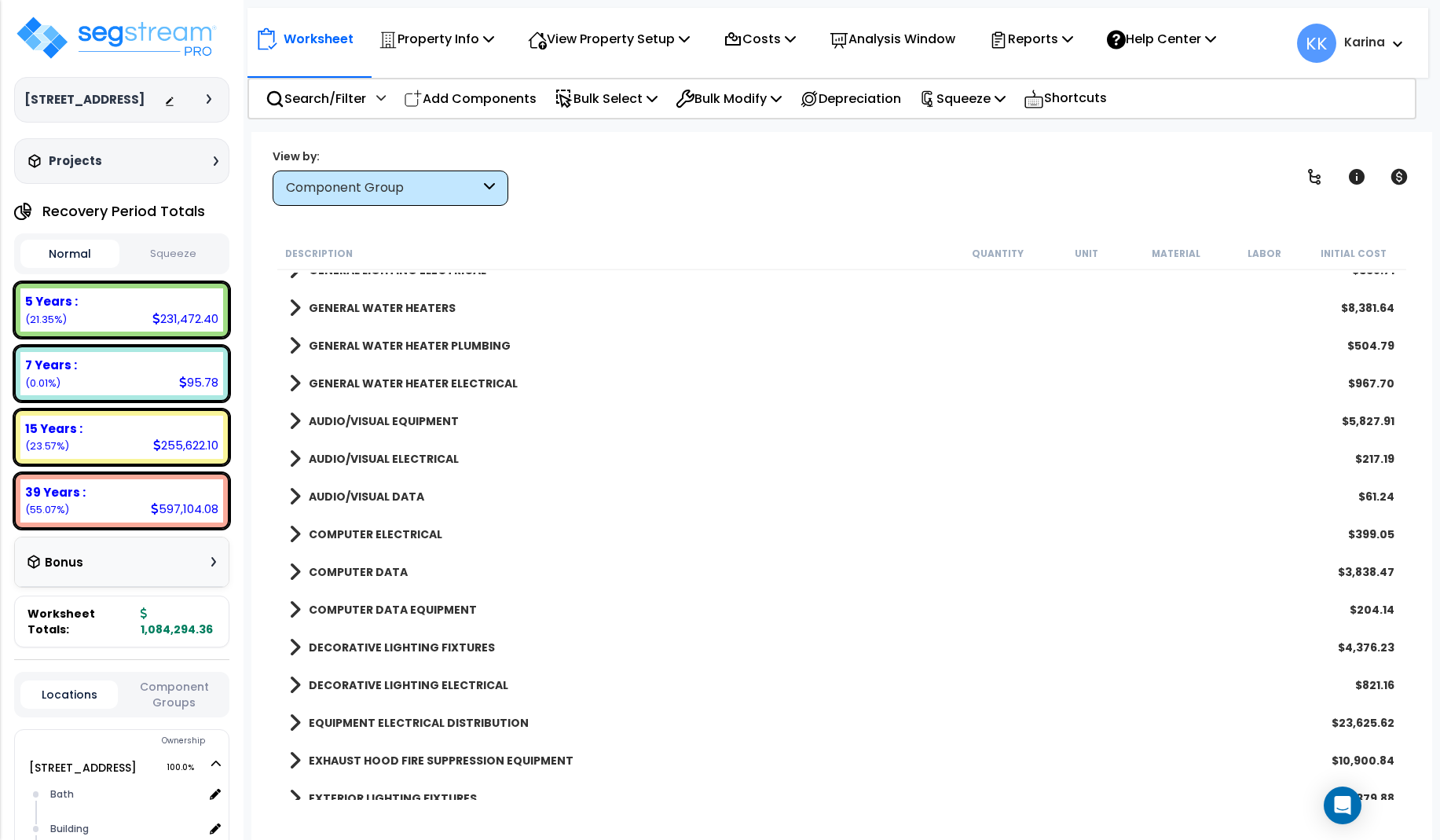
click at [296, 493] on span at bounding box center [295, 496] width 12 height 22
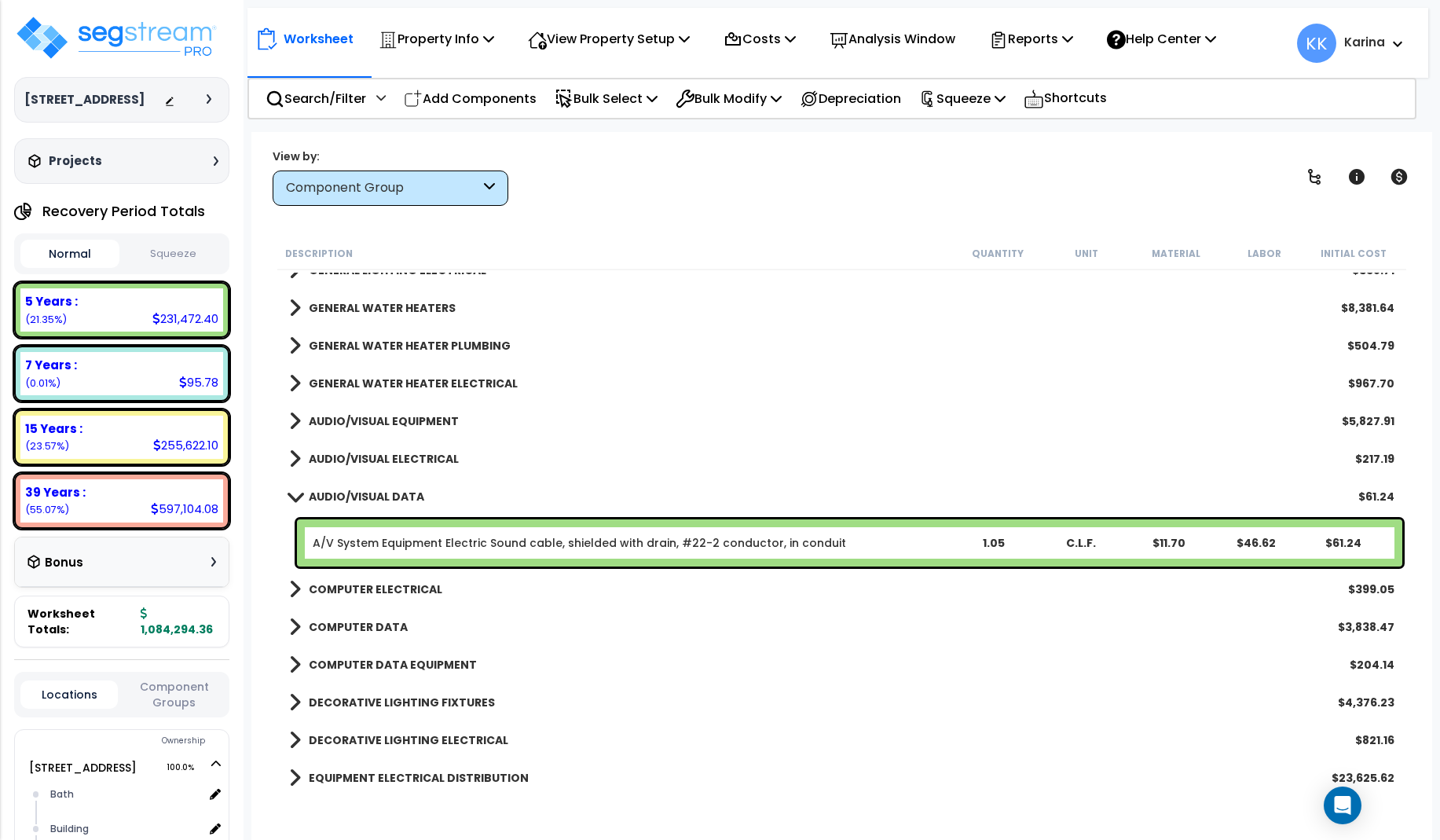
click at [296, 493] on span at bounding box center [295, 496] width 22 height 12
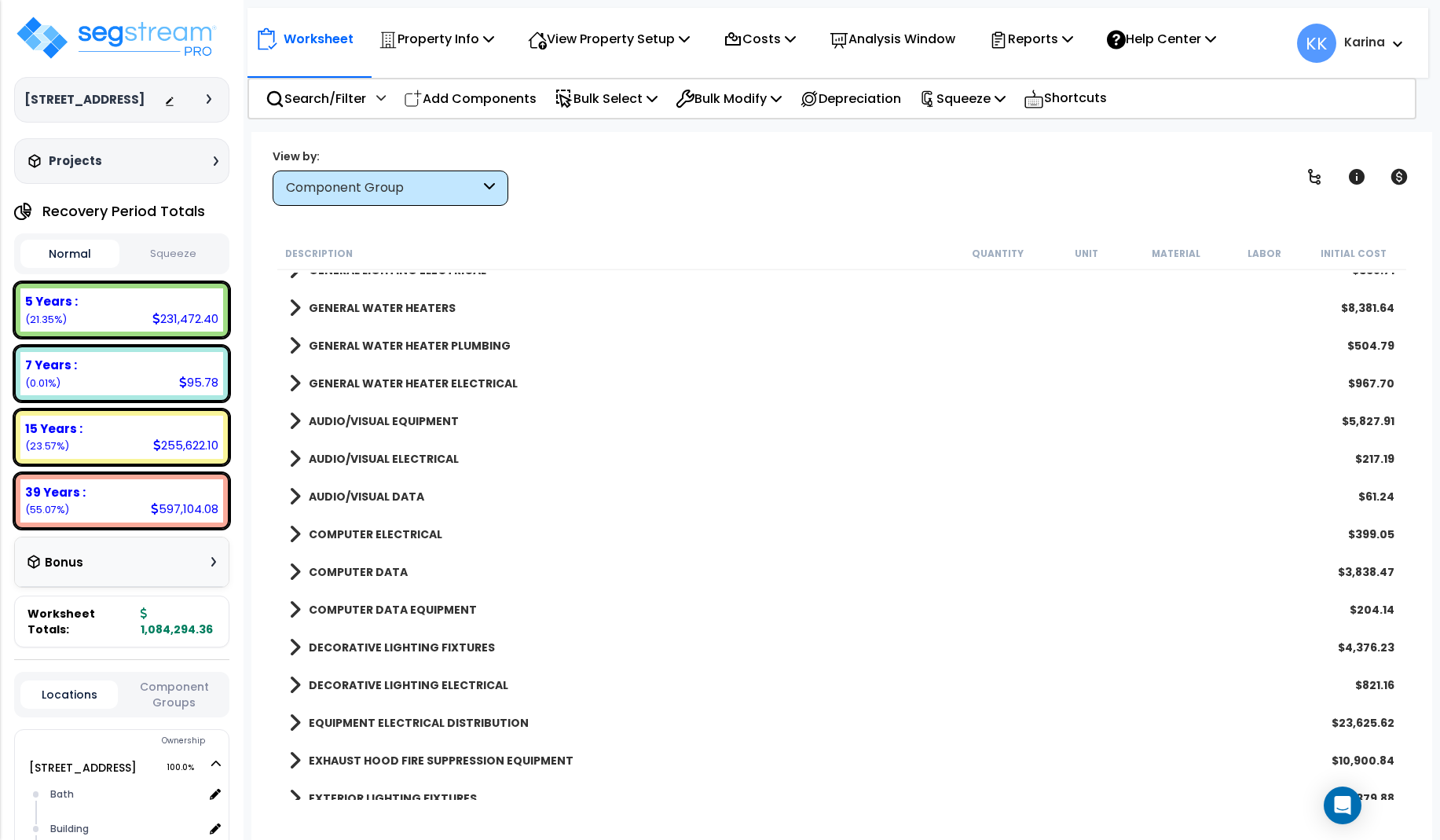
click at [289, 453] on span at bounding box center [295, 459] width 12 height 22
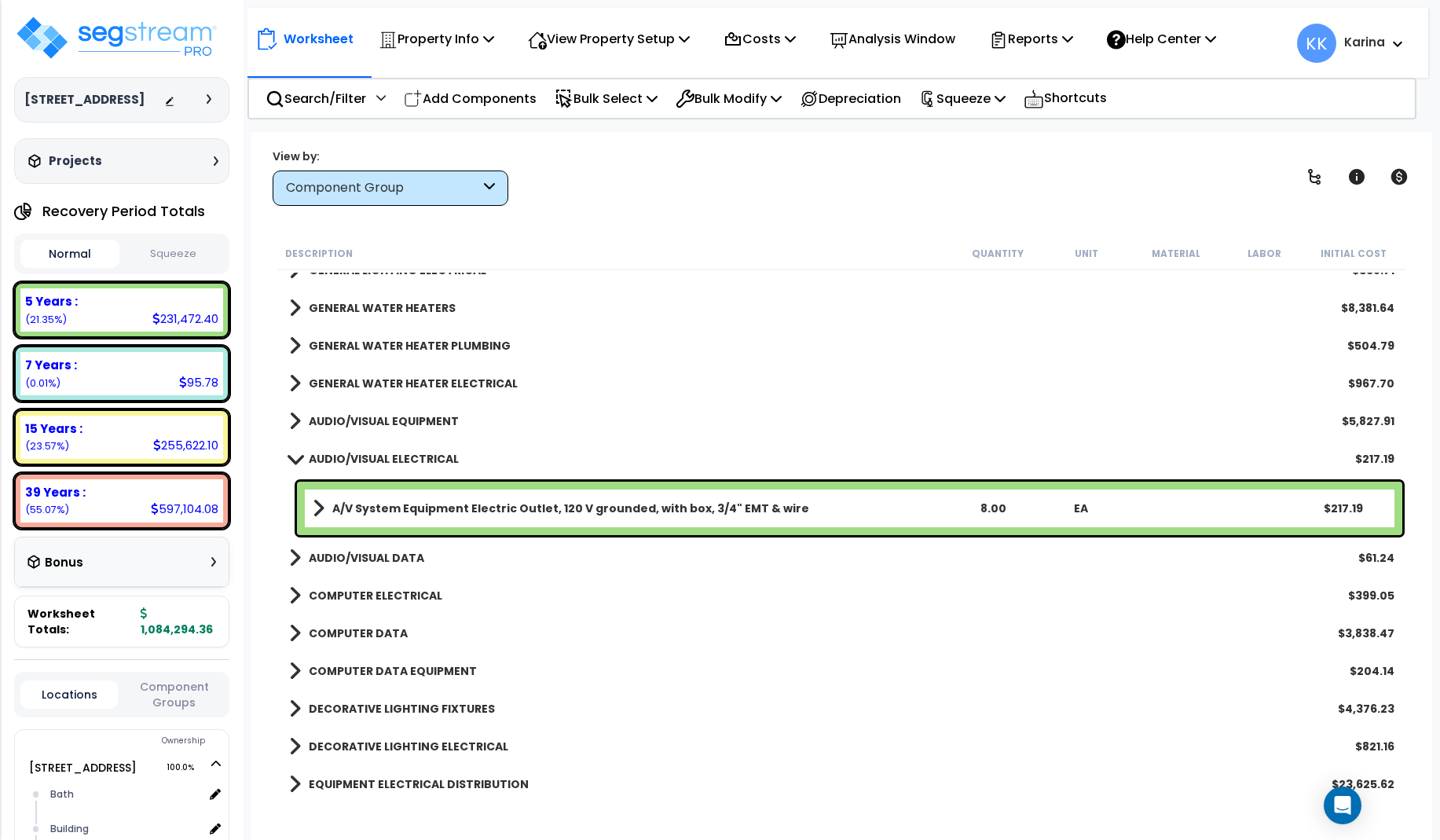
click at [289, 453] on link "AUDIO/VISUAL ELECTRICAL" at bounding box center [374, 459] width 170 height 22
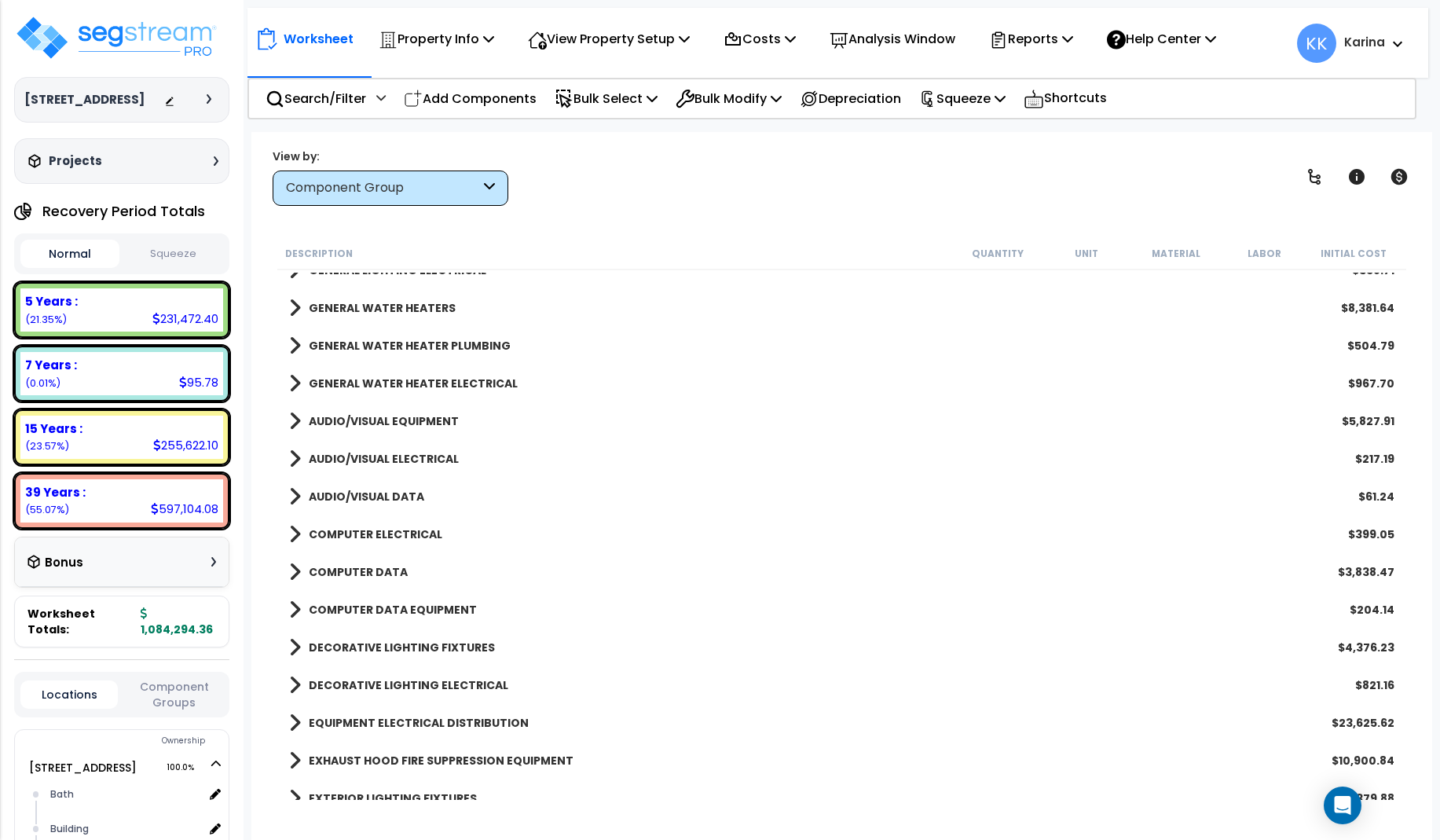
click at [296, 529] on span at bounding box center [295, 534] width 12 height 22
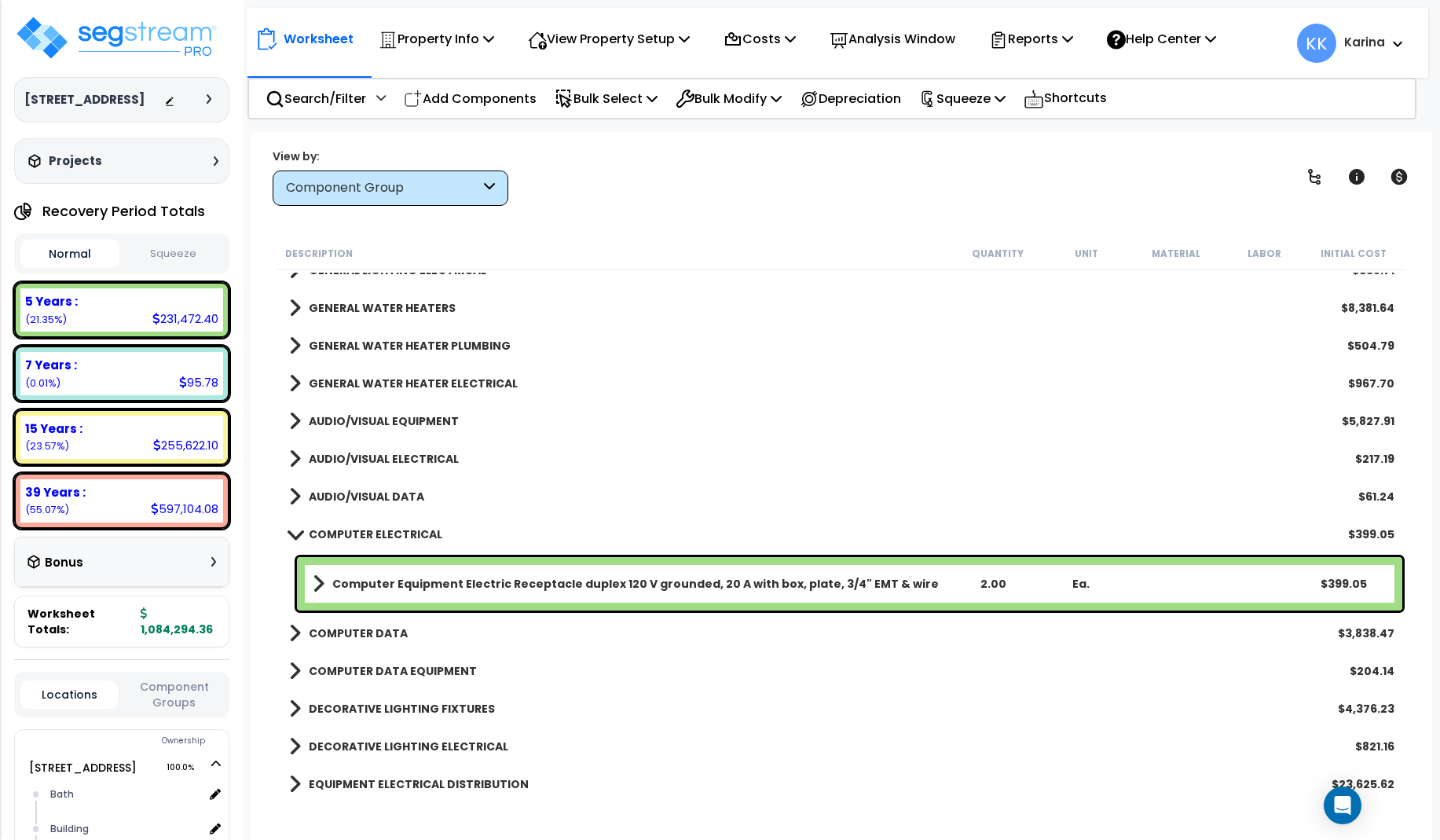
scroll to position [1509, 0]
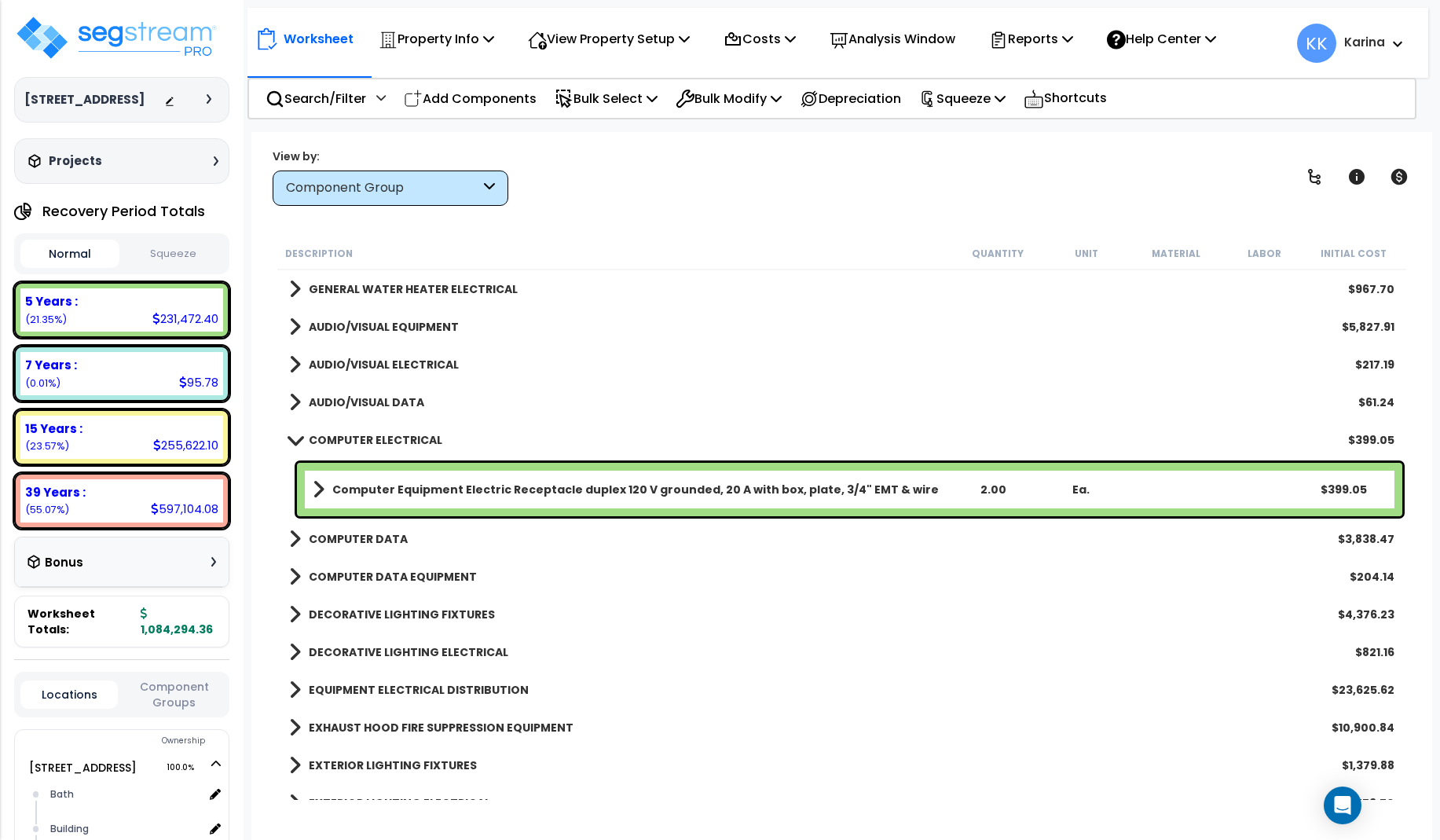
click at [294, 442] on span at bounding box center [295, 439] width 22 height 12
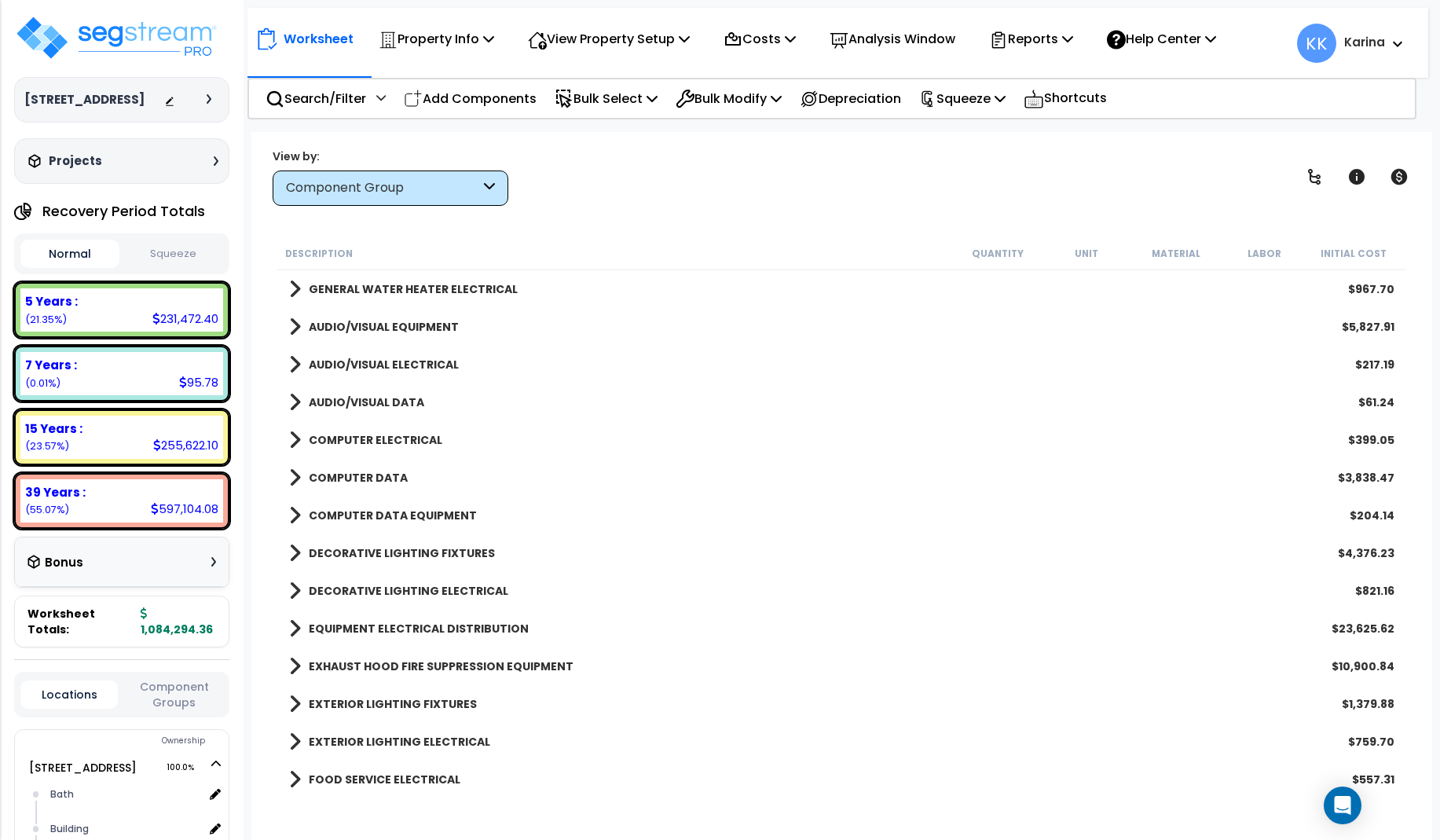
click at [294, 472] on span at bounding box center [295, 478] width 12 height 22
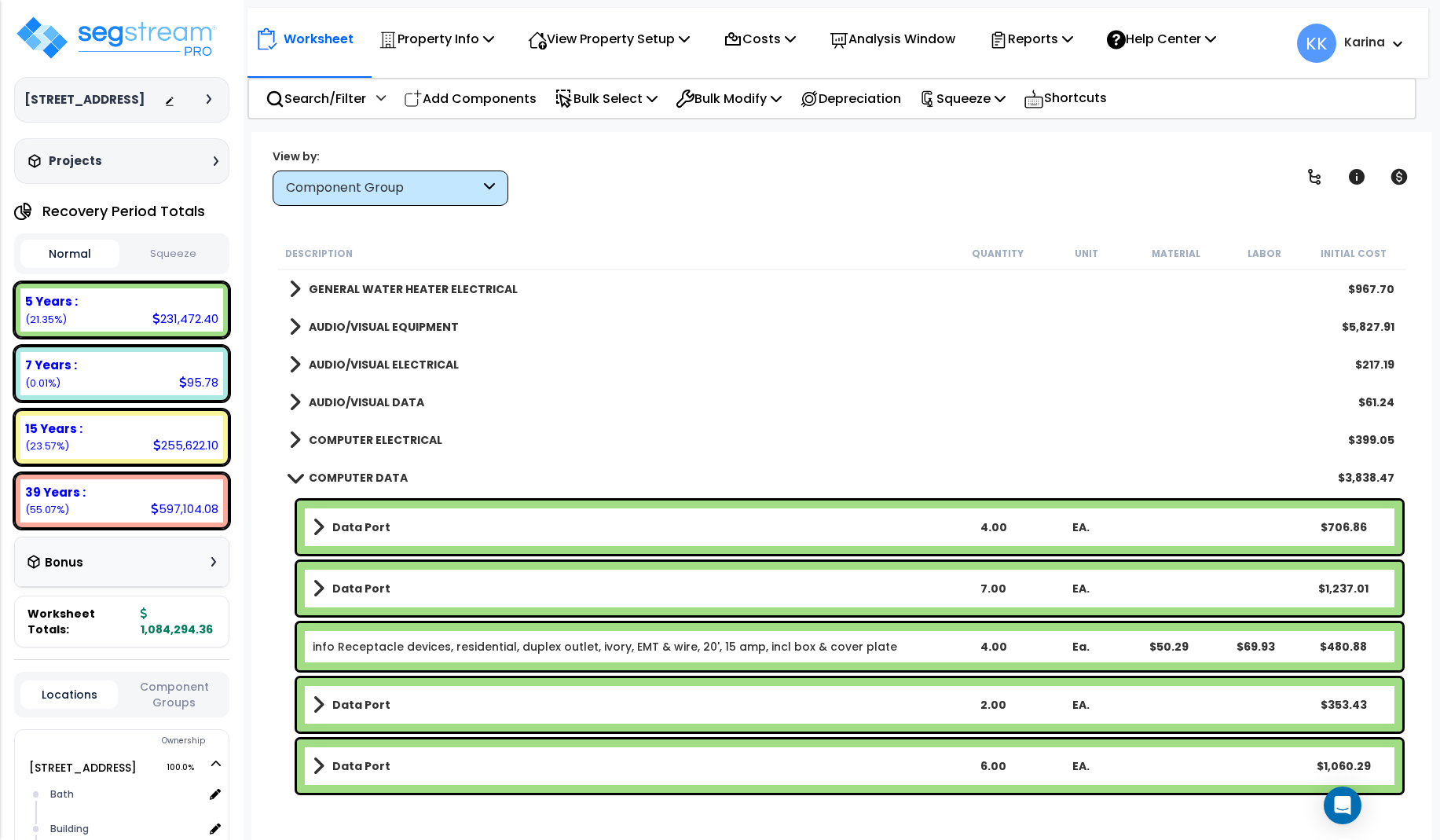
click at [294, 472] on link "COMPUTER DATA" at bounding box center [348, 478] width 118 height 22
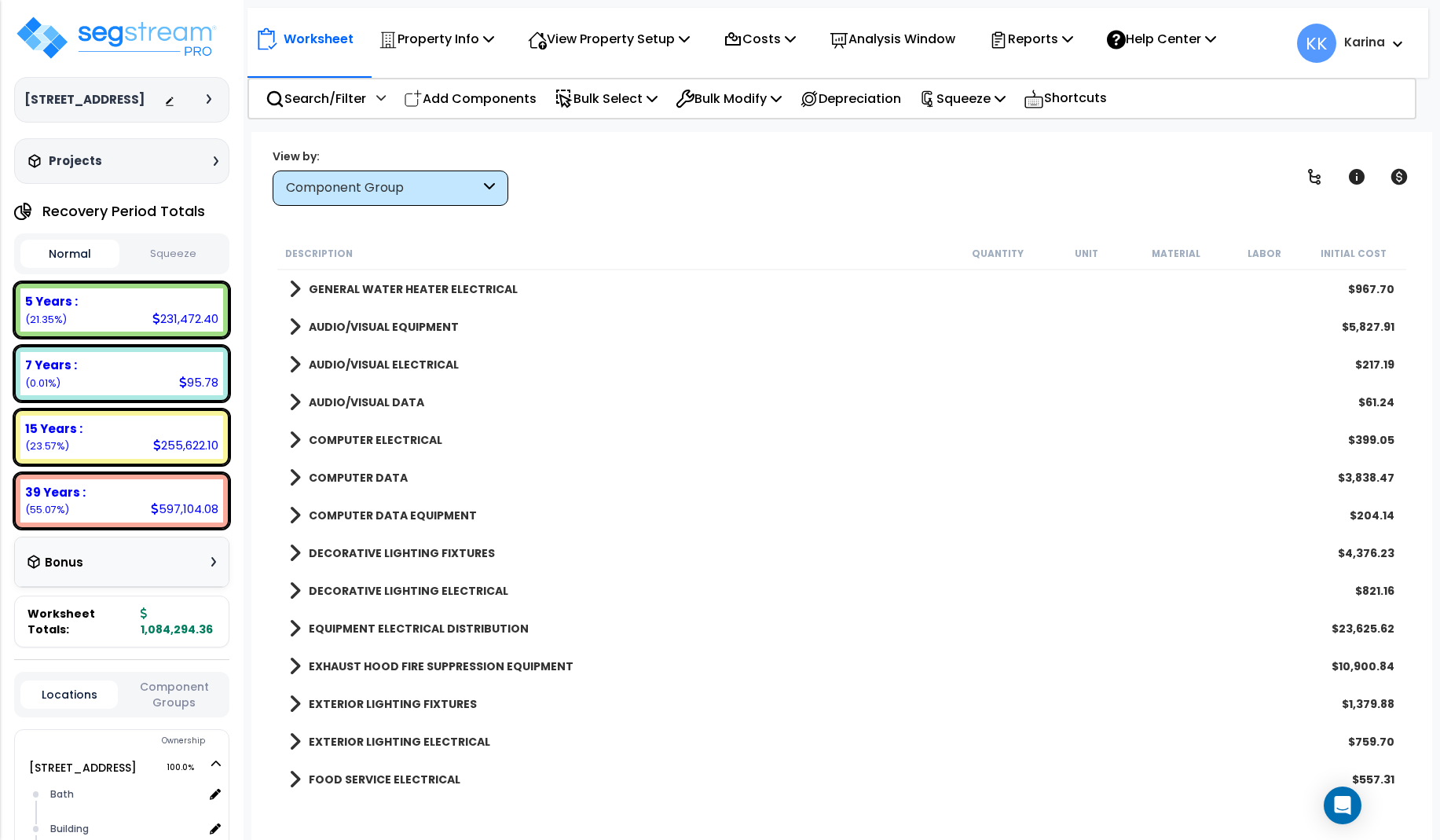
click at [297, 513] on span at bounding box center [295, 515] width 12 height 22
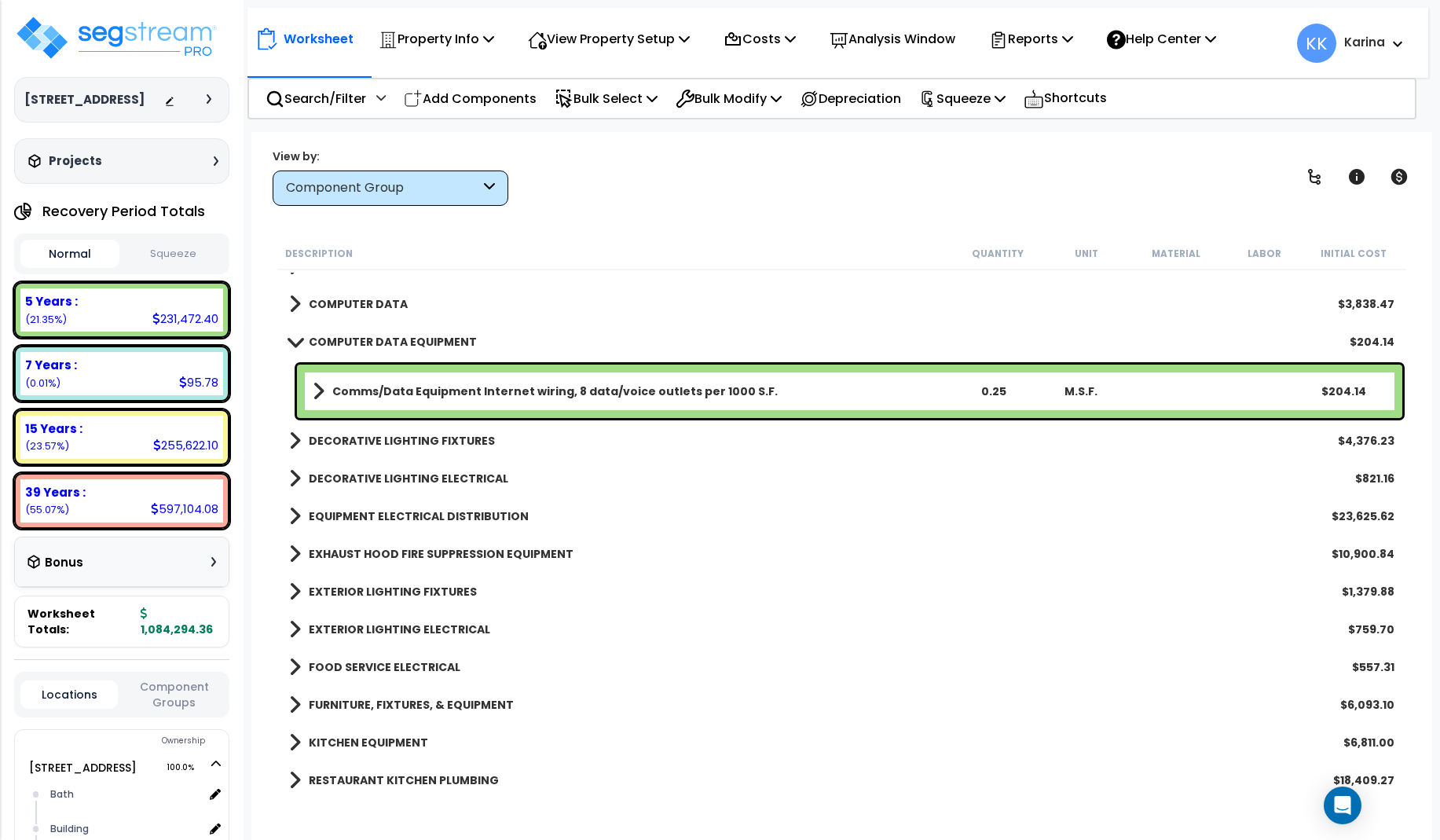
scroll to position [1697, 0]
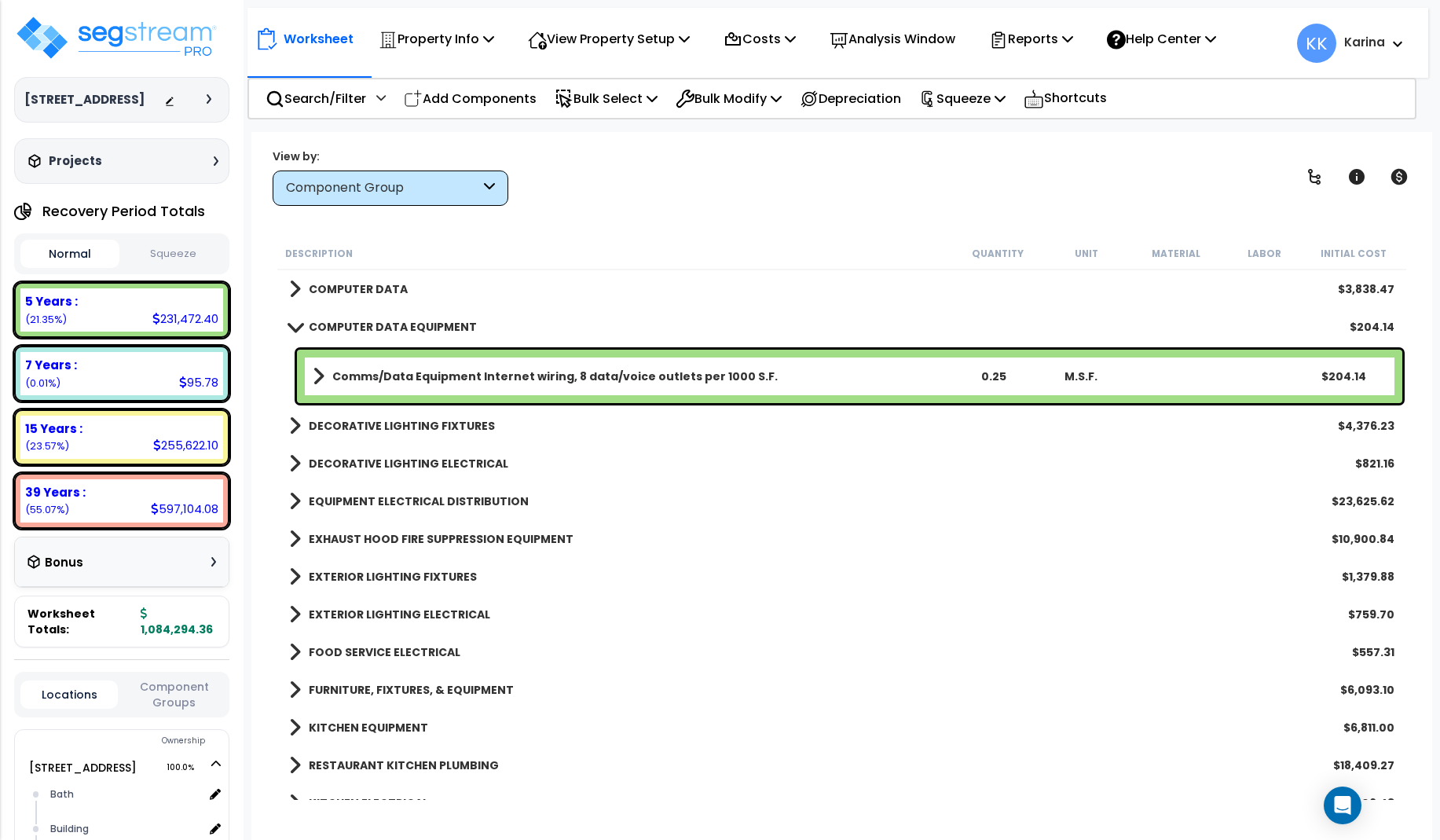
click at [292, 330] on span at bounding box center [295, 327] width 22 height 12
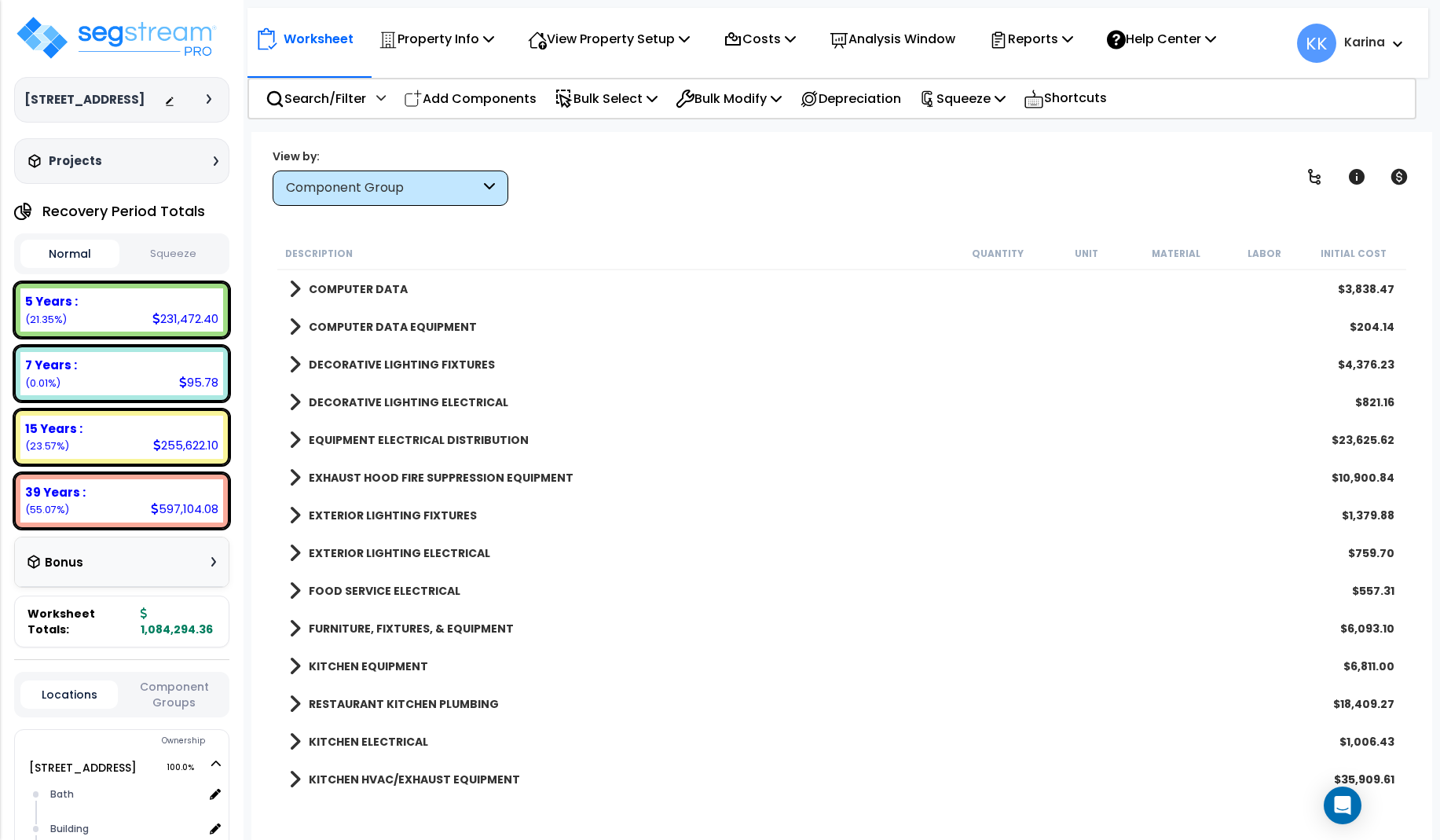
click at [294, 590] on span at bounding box center [295, 591] width 12 height 22
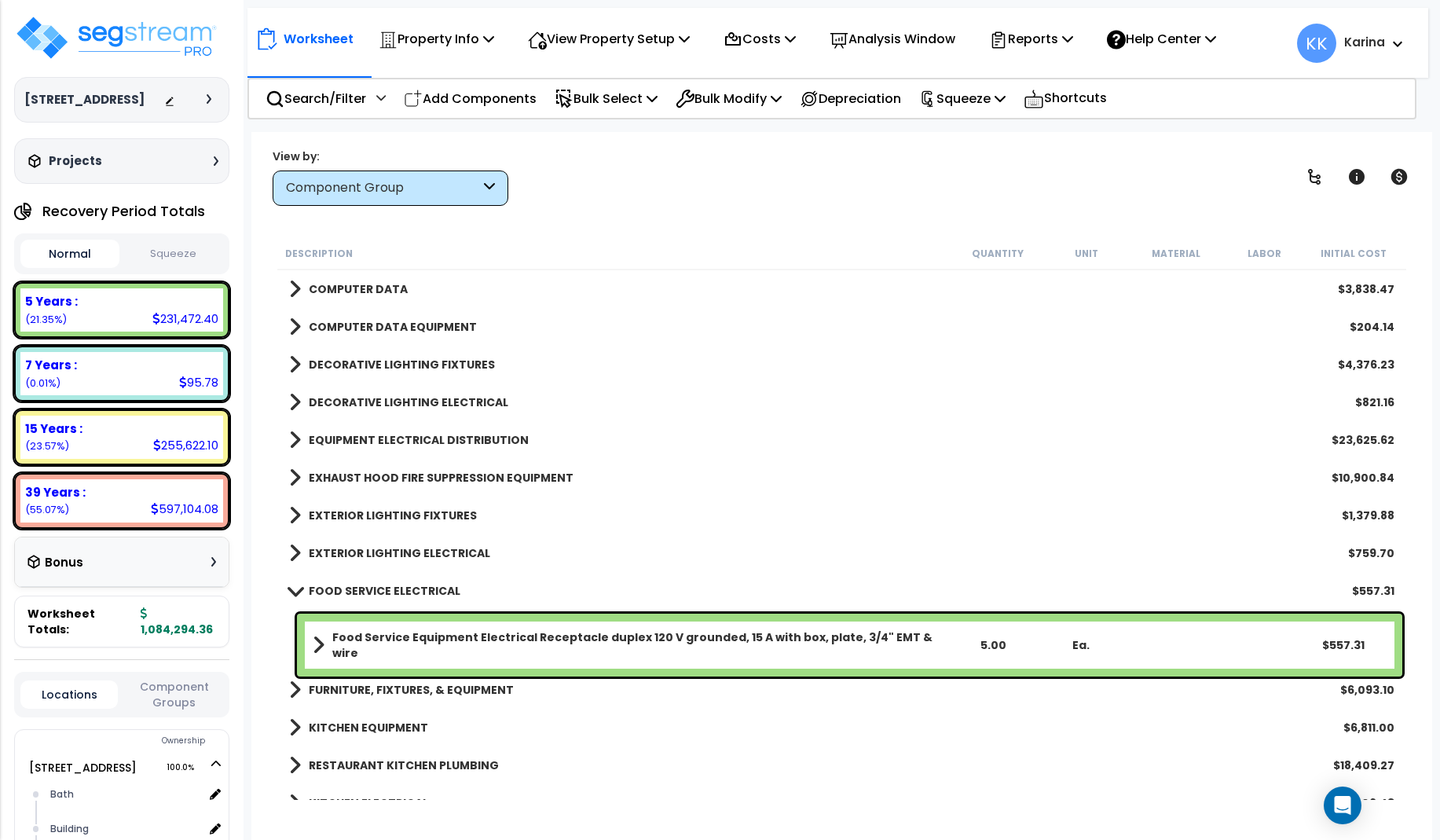
click at [294, 590] on span at bounding box center [295, 591] width 22 height 12
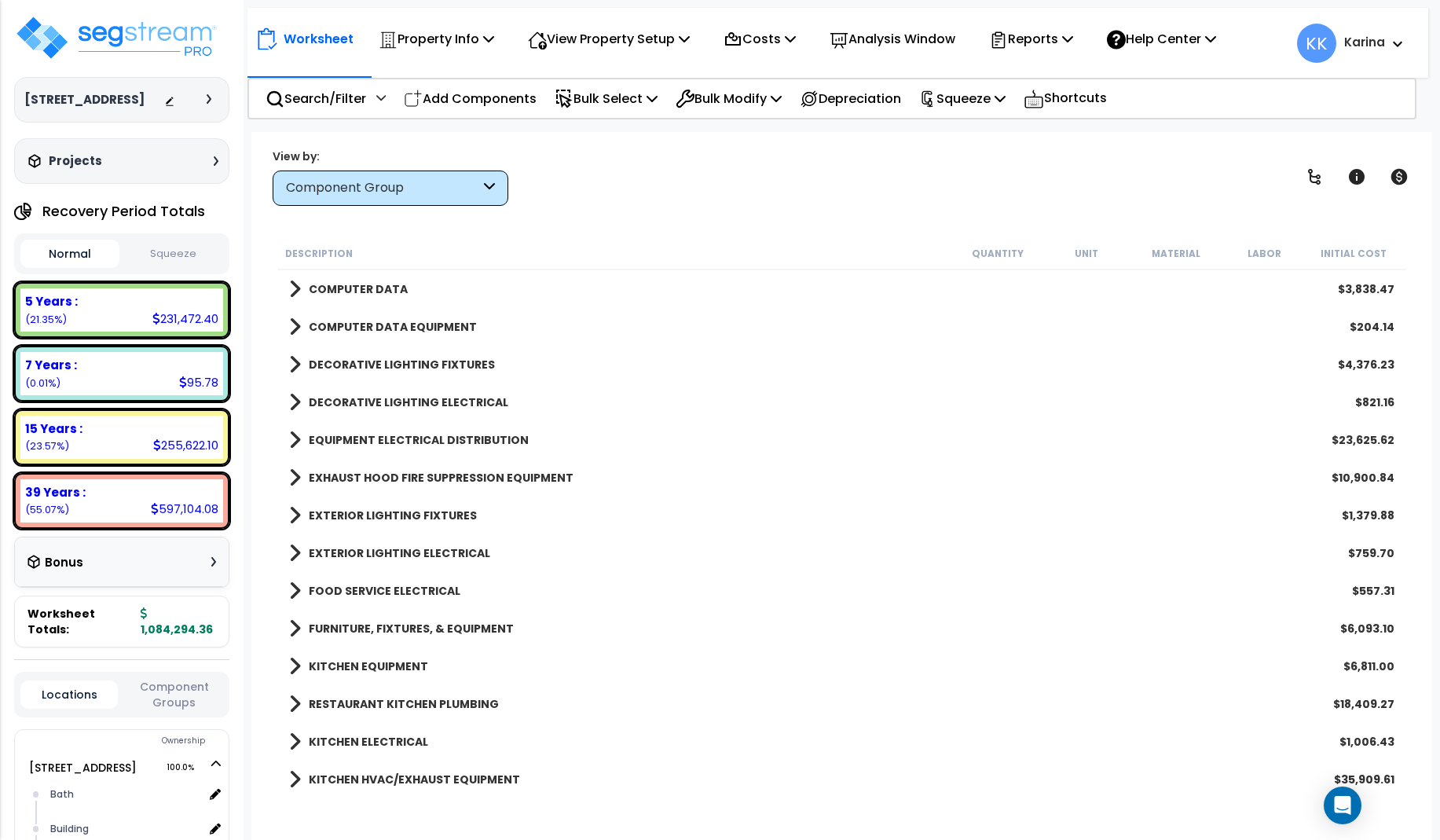
click at [297, 625] on span at bounding box center [295, 628] width 12 height 22
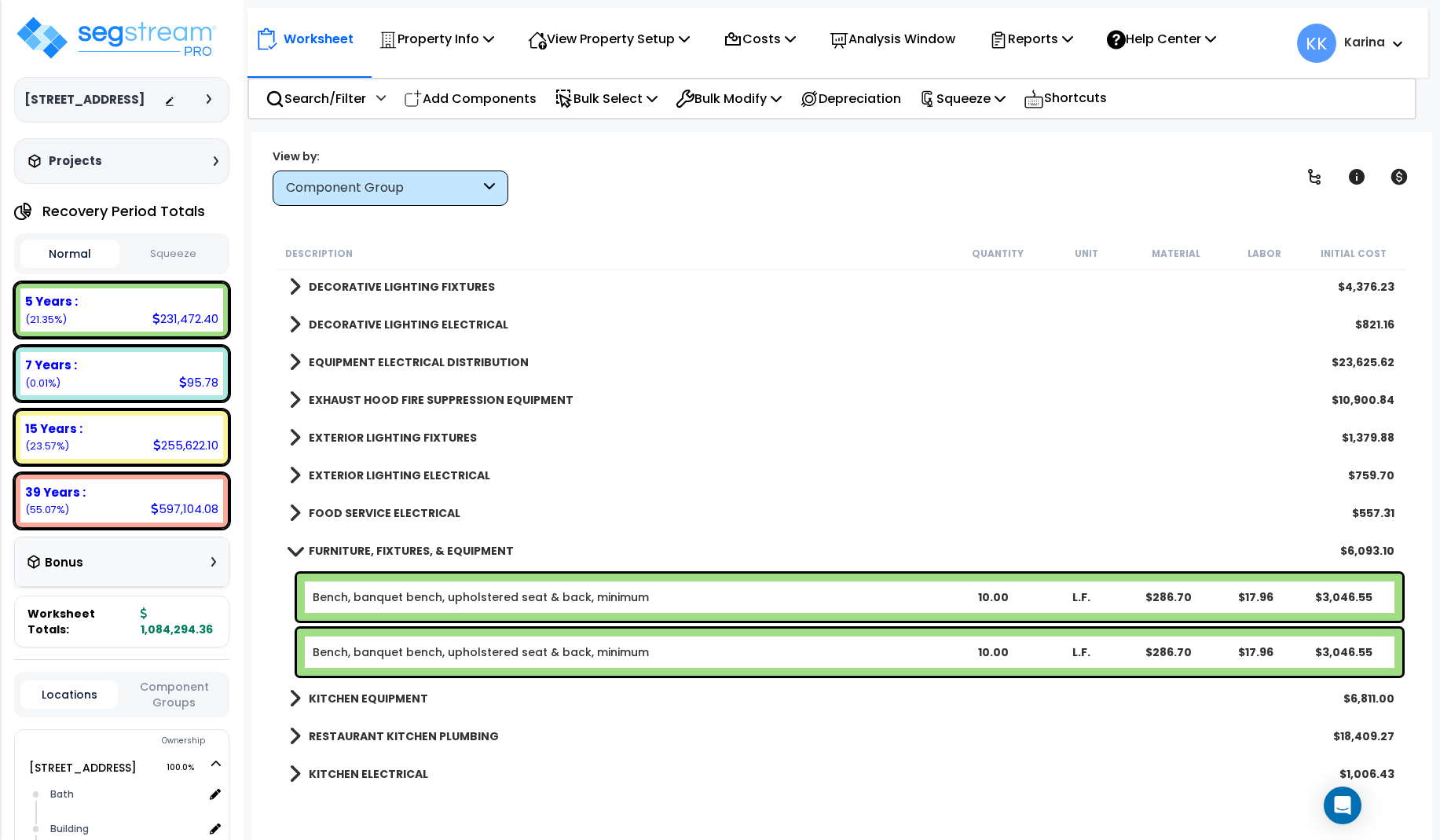
scroll to position [1792, 0]
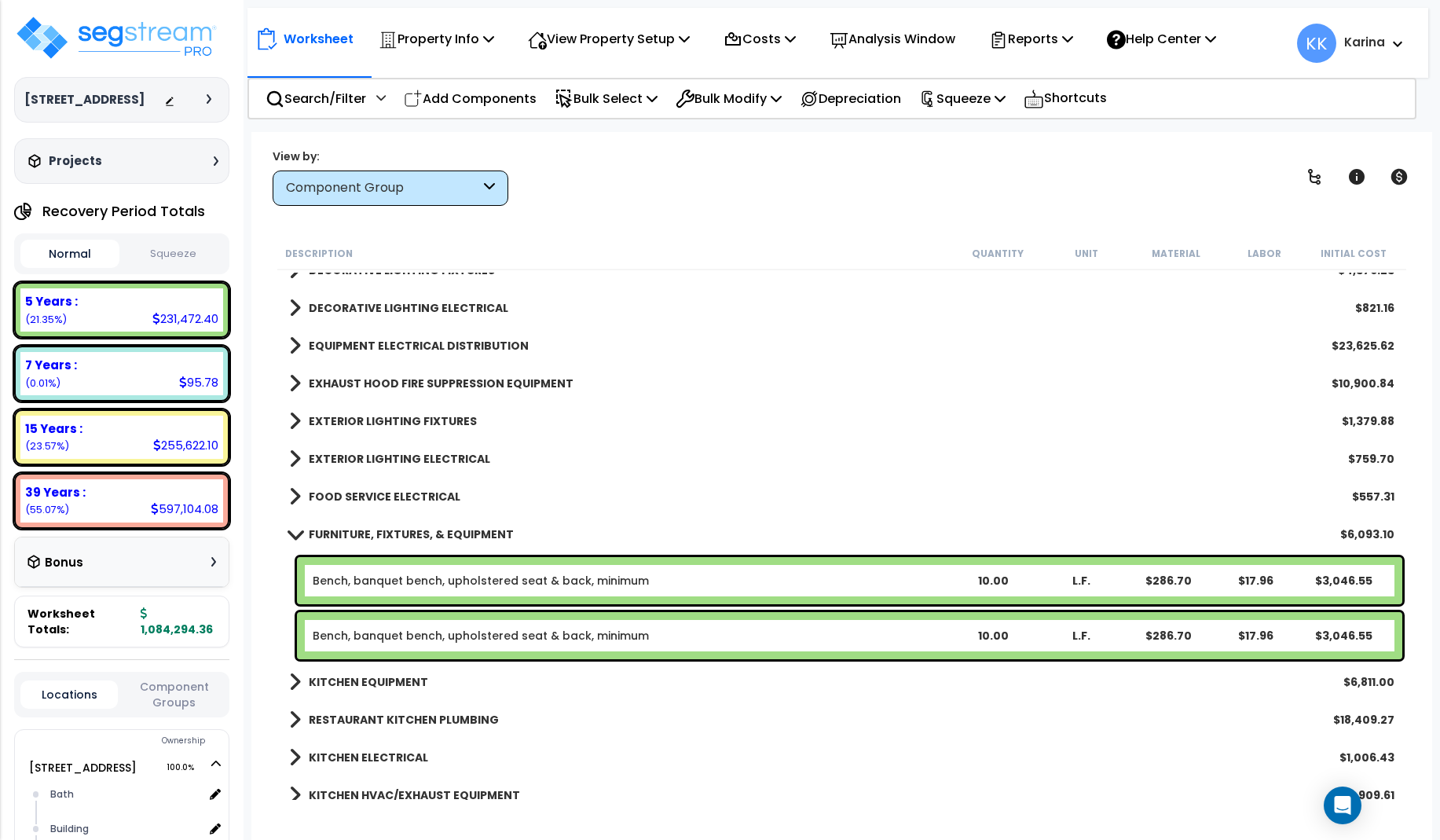
click at [296, 533] on span at bounding box center [295, 534] width 22 height 12
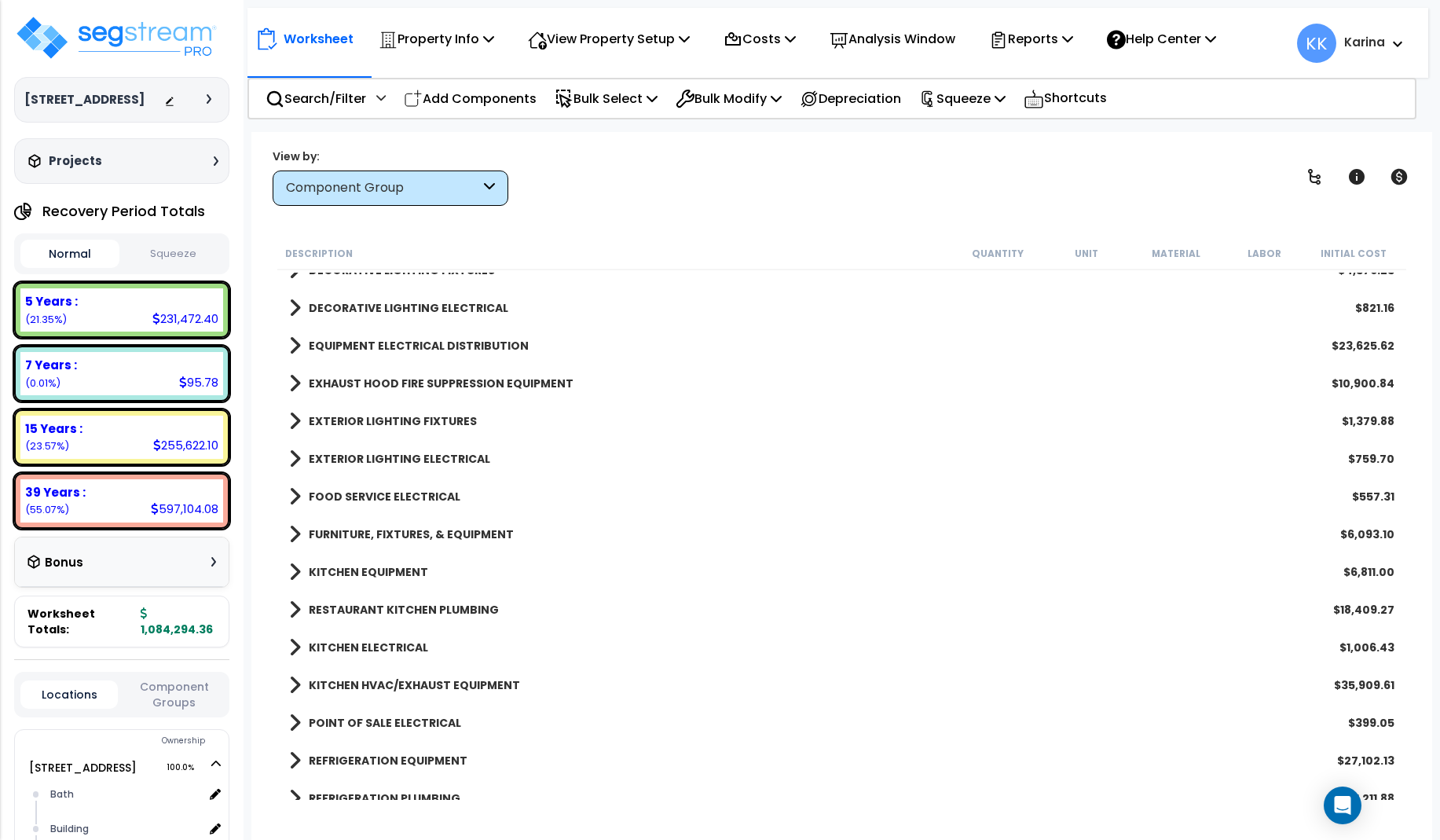
click at [295, 613] on span at bounding box center [295, 610] width 12 height 22
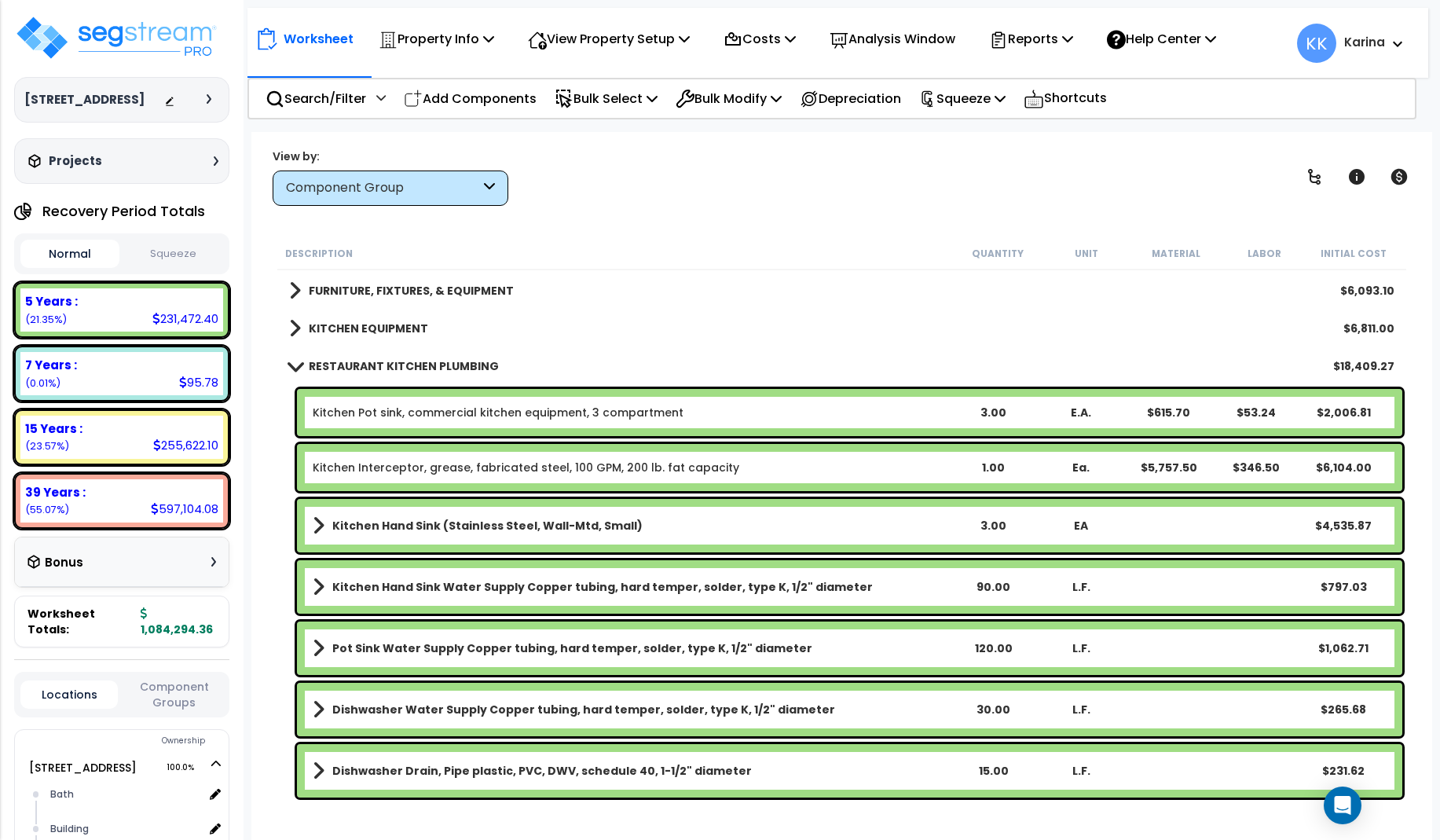
scroll to position [1981, 0]
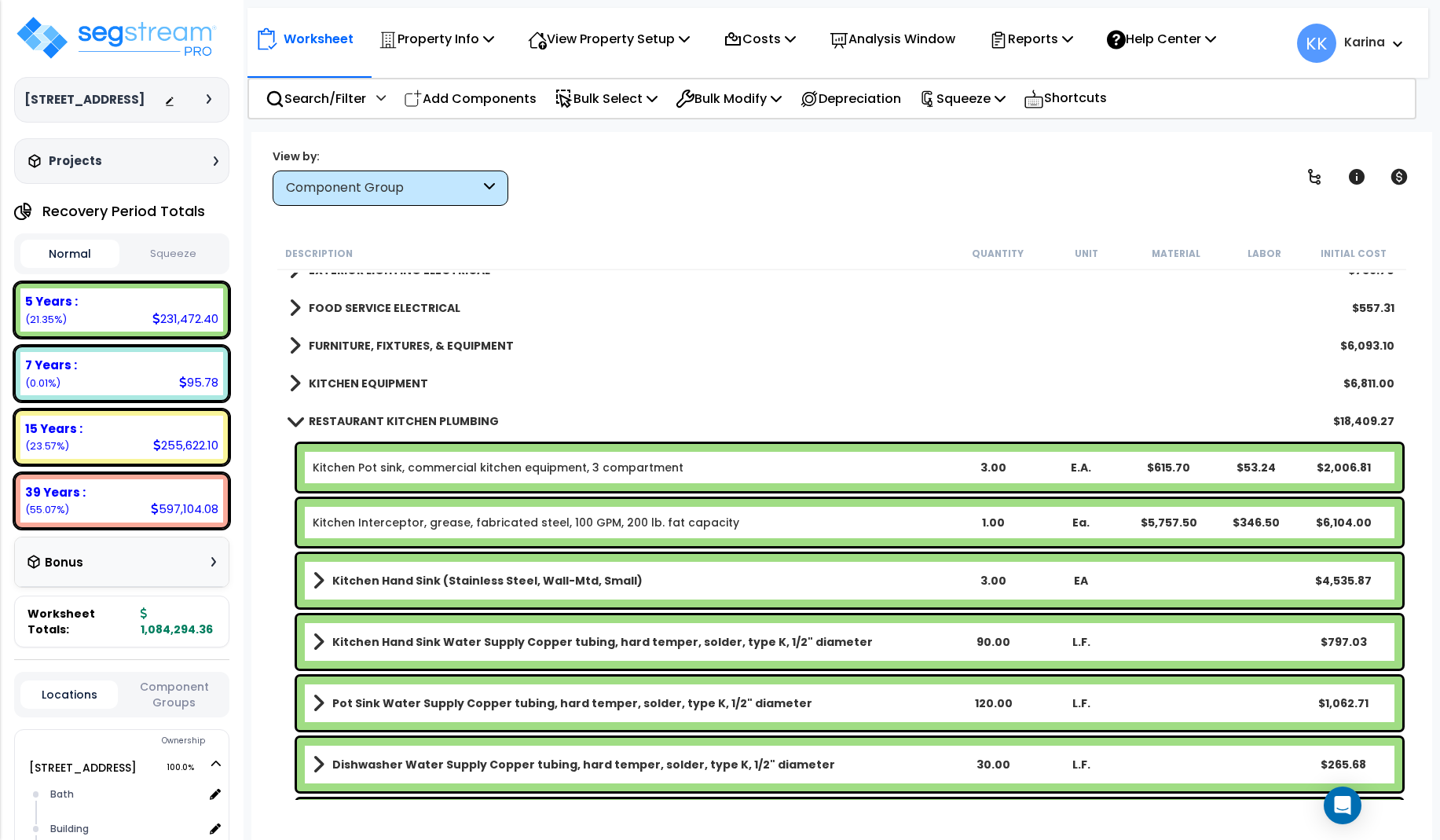
click at [295, 422] on span at bounding box center [295, 421] width 22 height 12
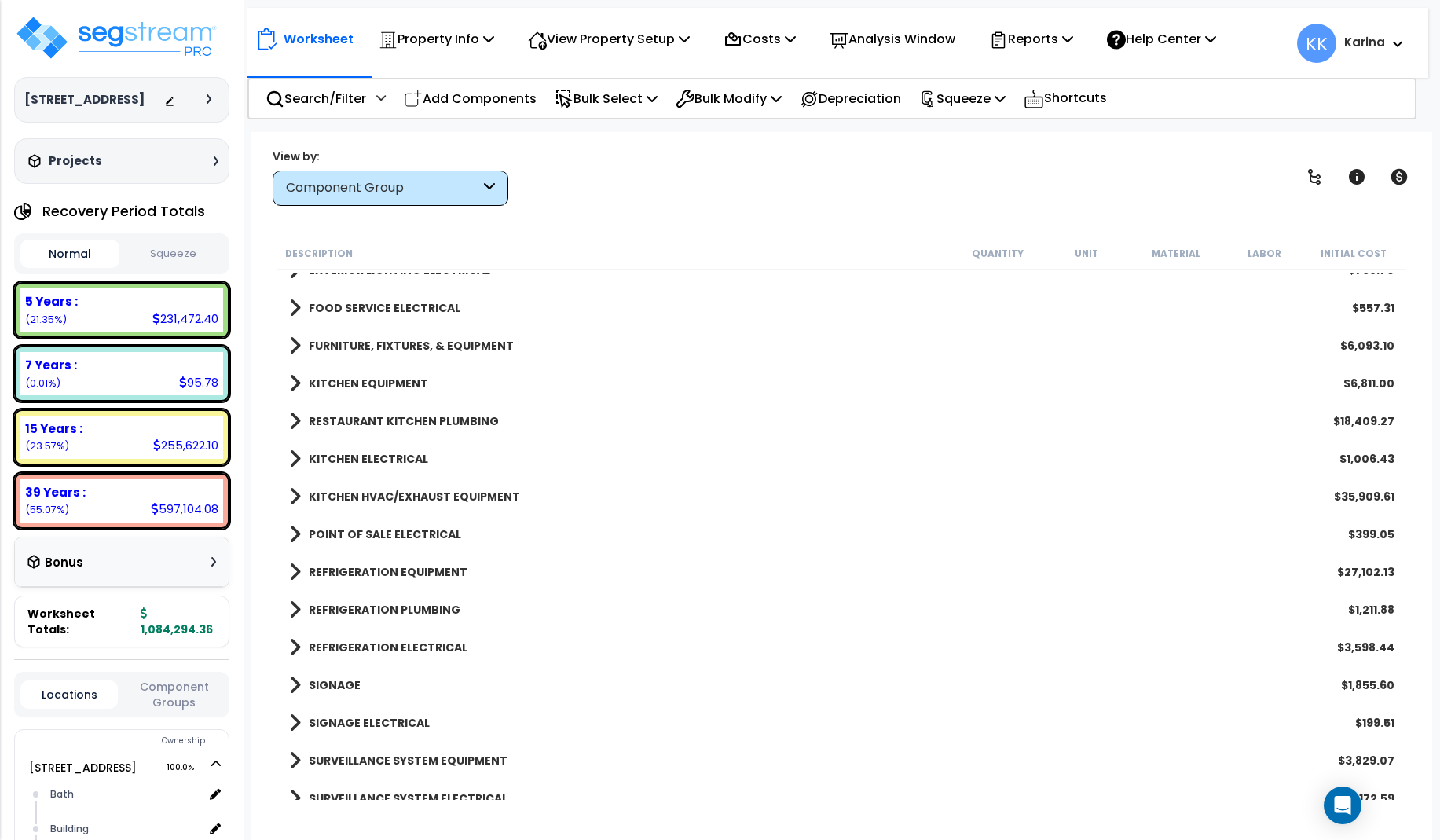
click at [299, 571] on span at bounding box center [295, 572] width 12 height 22
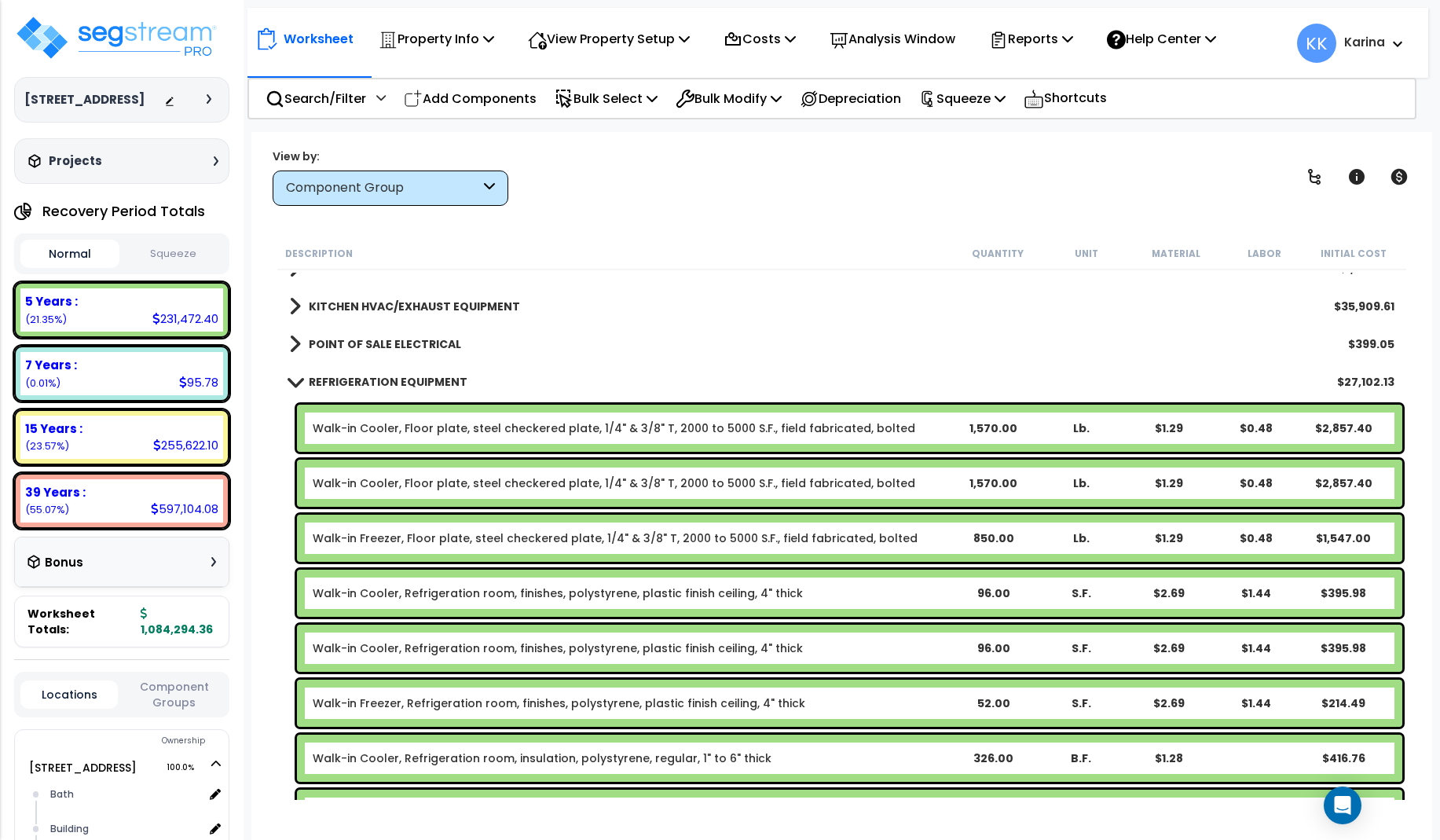
scroll to position [2169, 0]
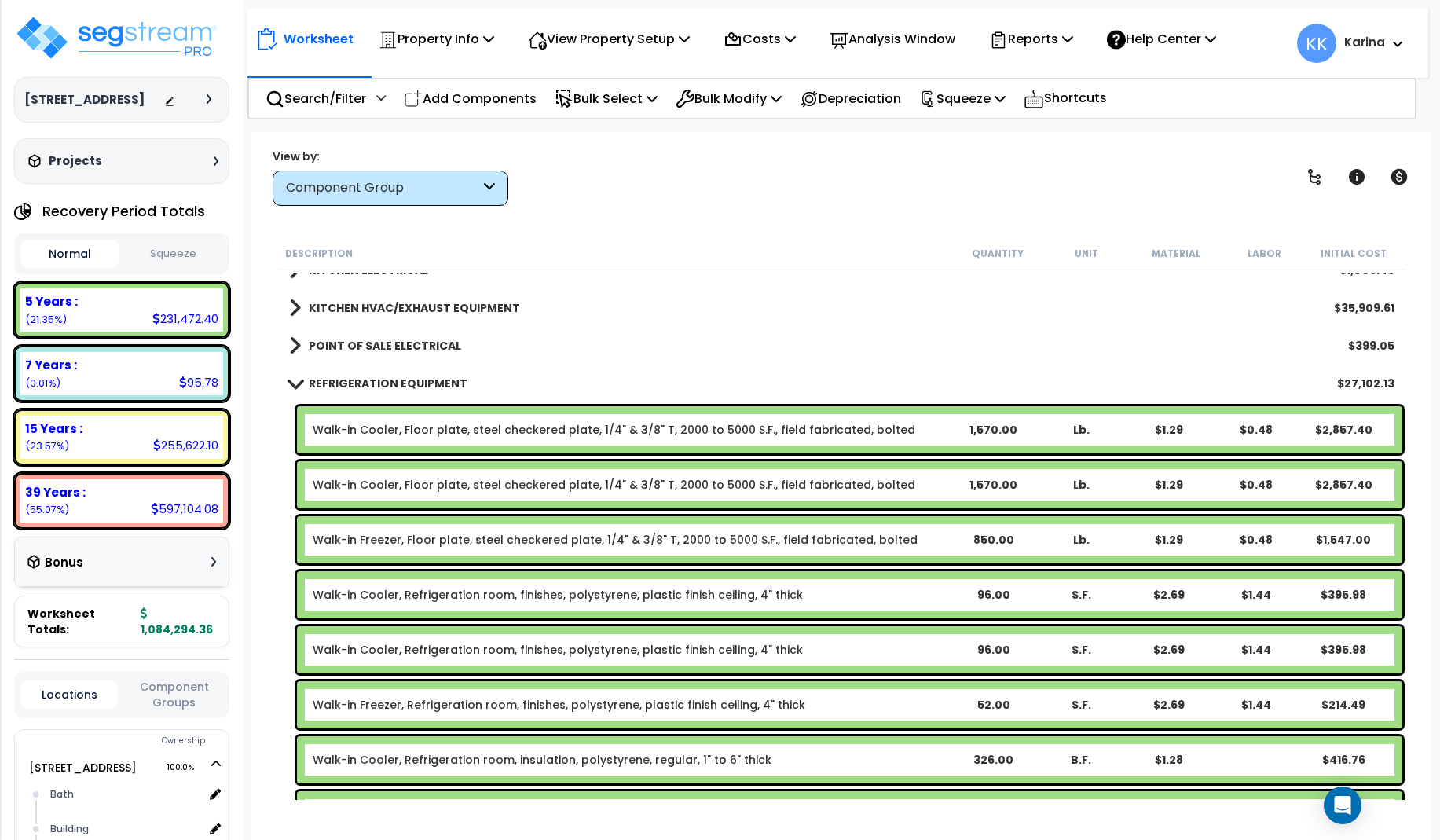
click at [296, 381] on span at bounding box center [295, 383] width 22 height 12
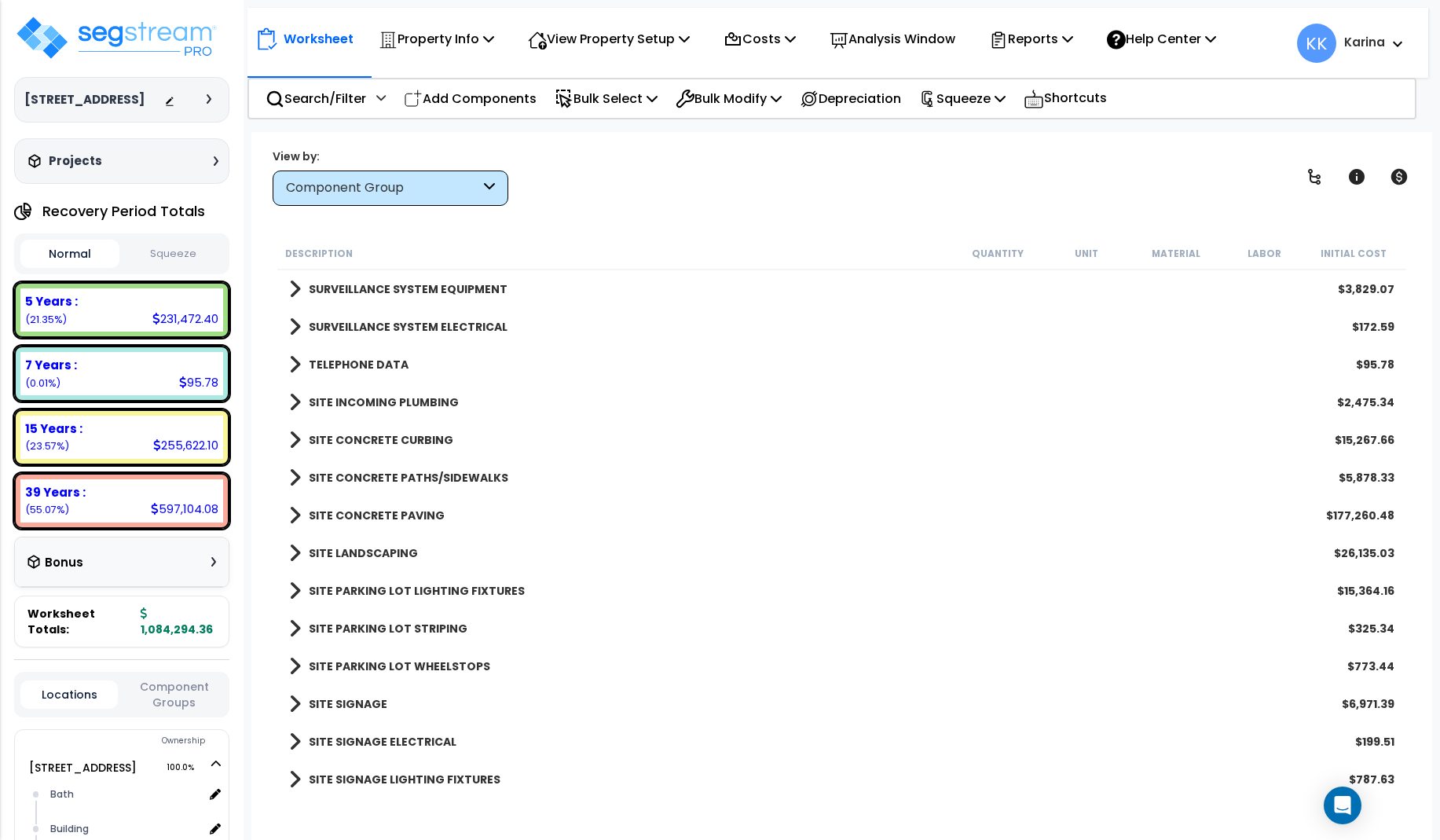
scroll to position [2488, 0]
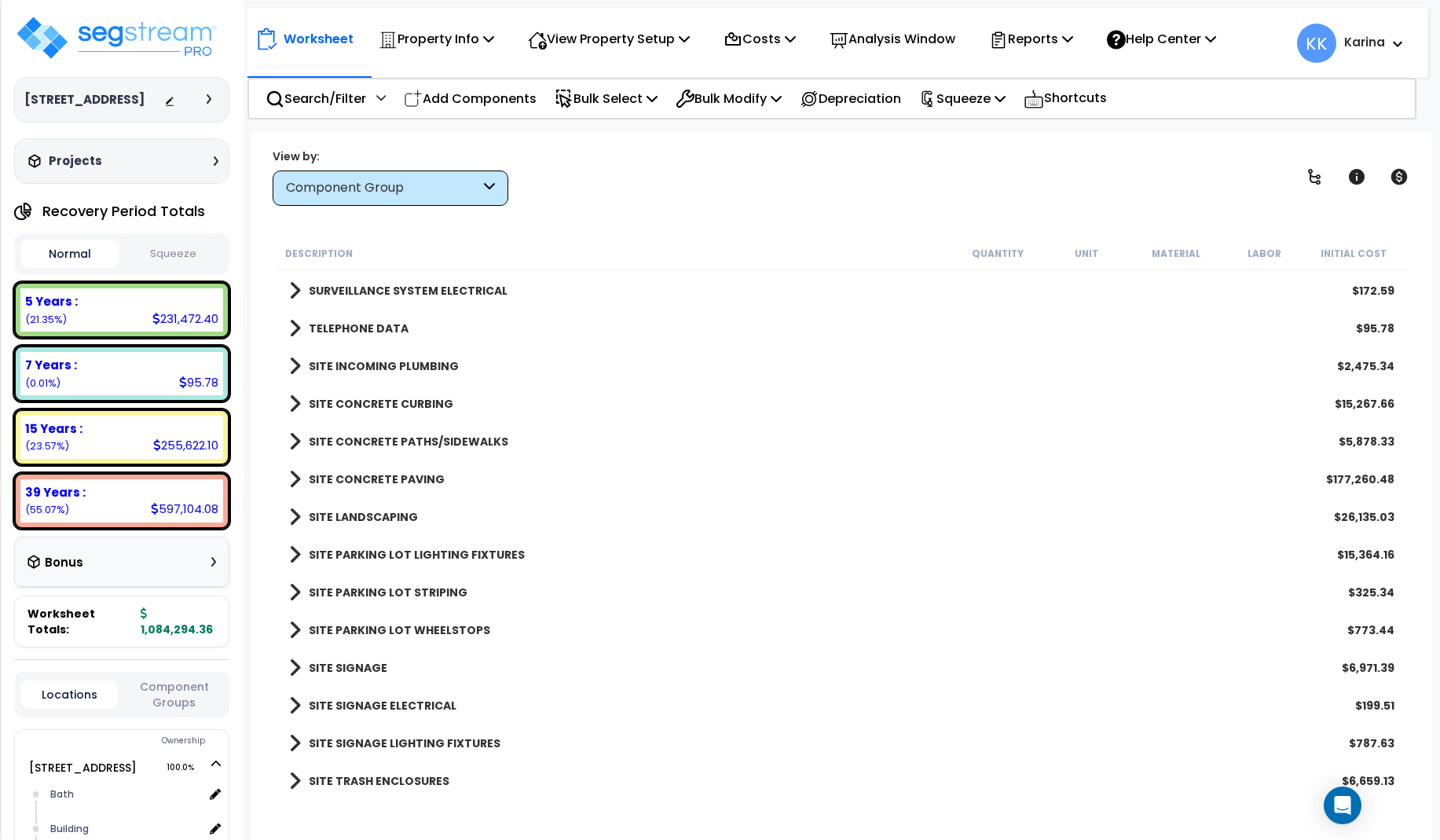
click at [295, 668] on span at bounding box center [295, 668] width 12 height 22
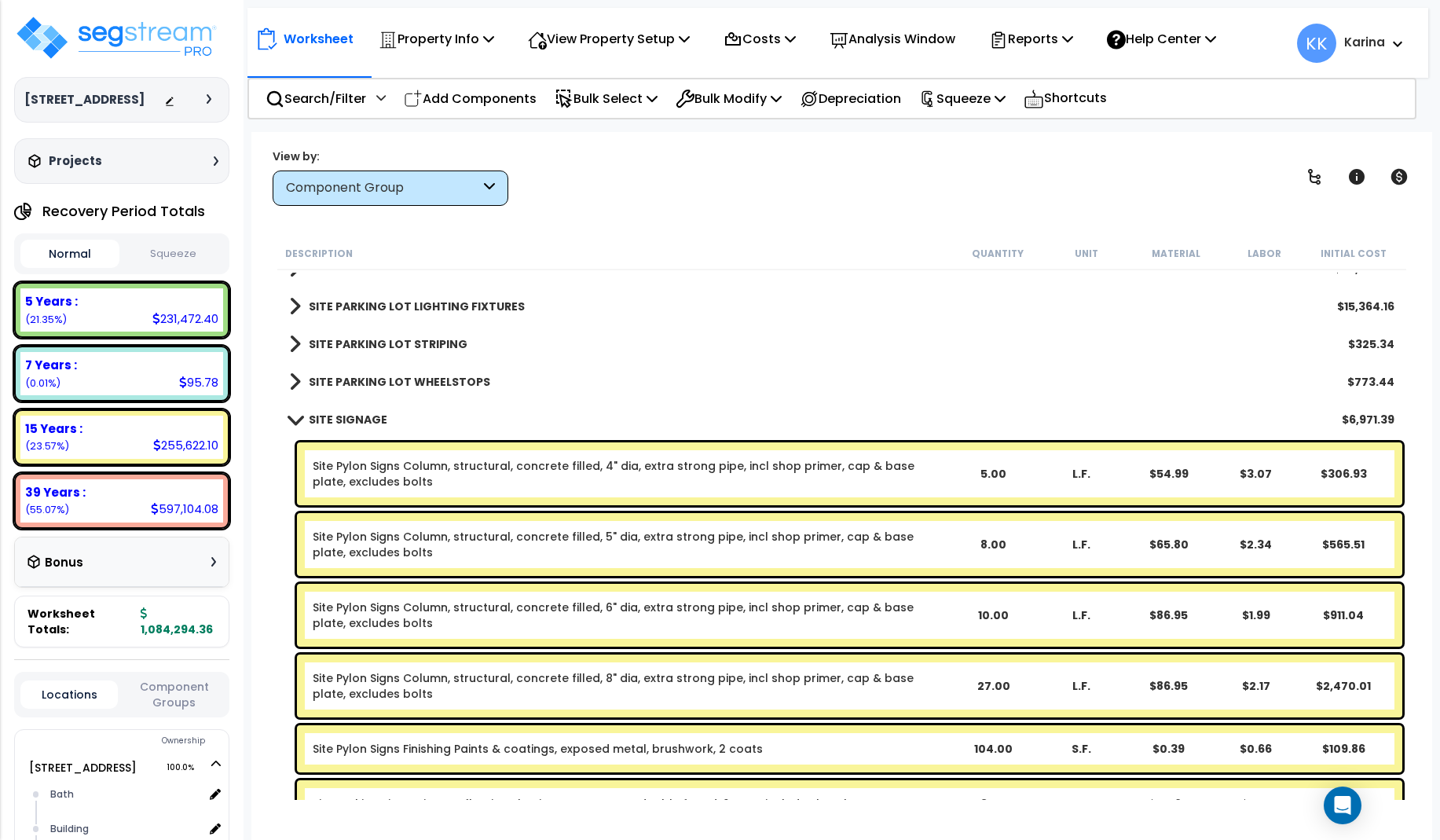
scroll to position [2636, 0]
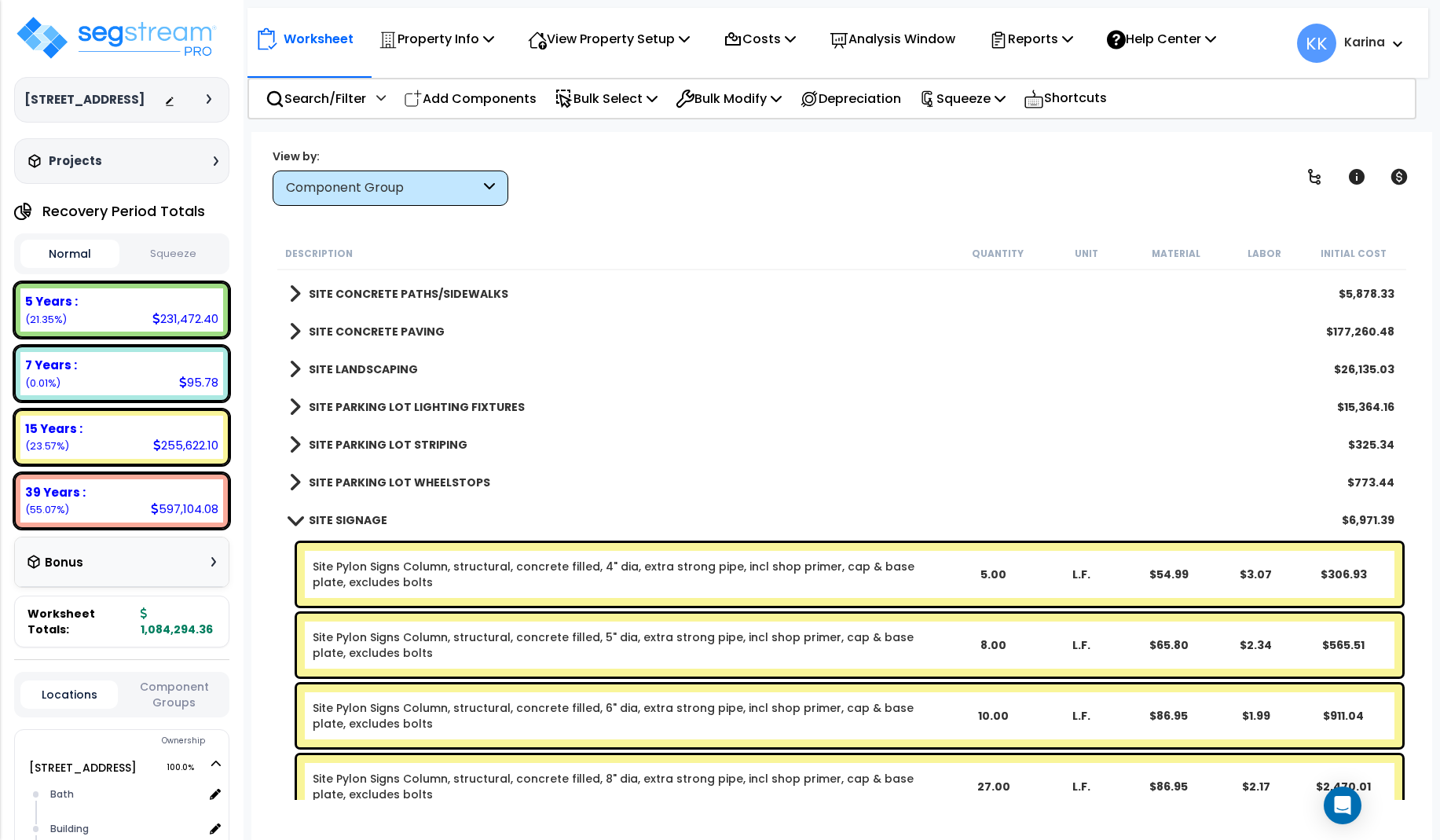
click at [291, 522] on span at bounding box center [295, 520] width 22 height 12
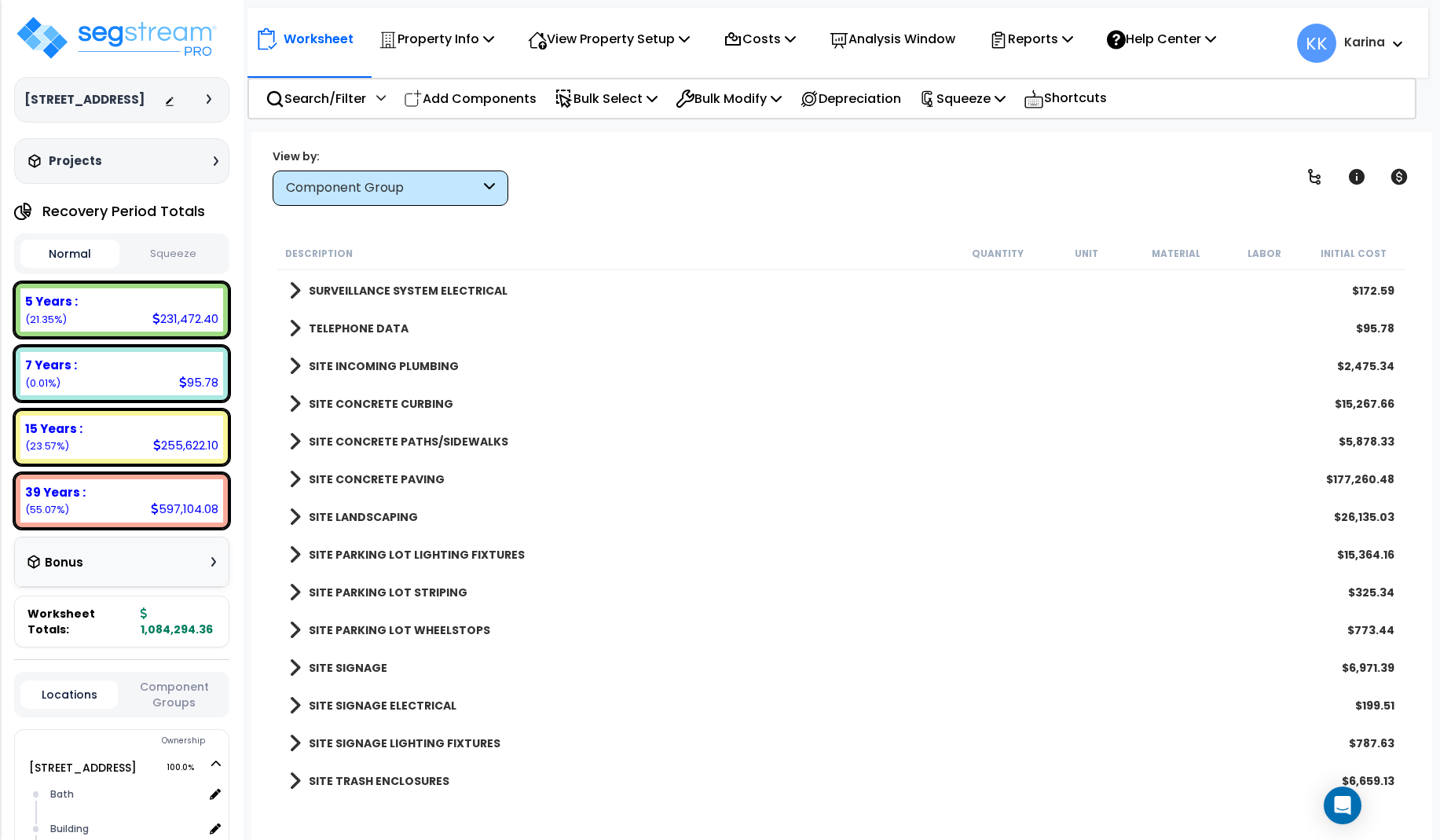
scroll to position [69, 0]
click at [296, 779] on span at bounding box center [295, 781] width 12 height 22
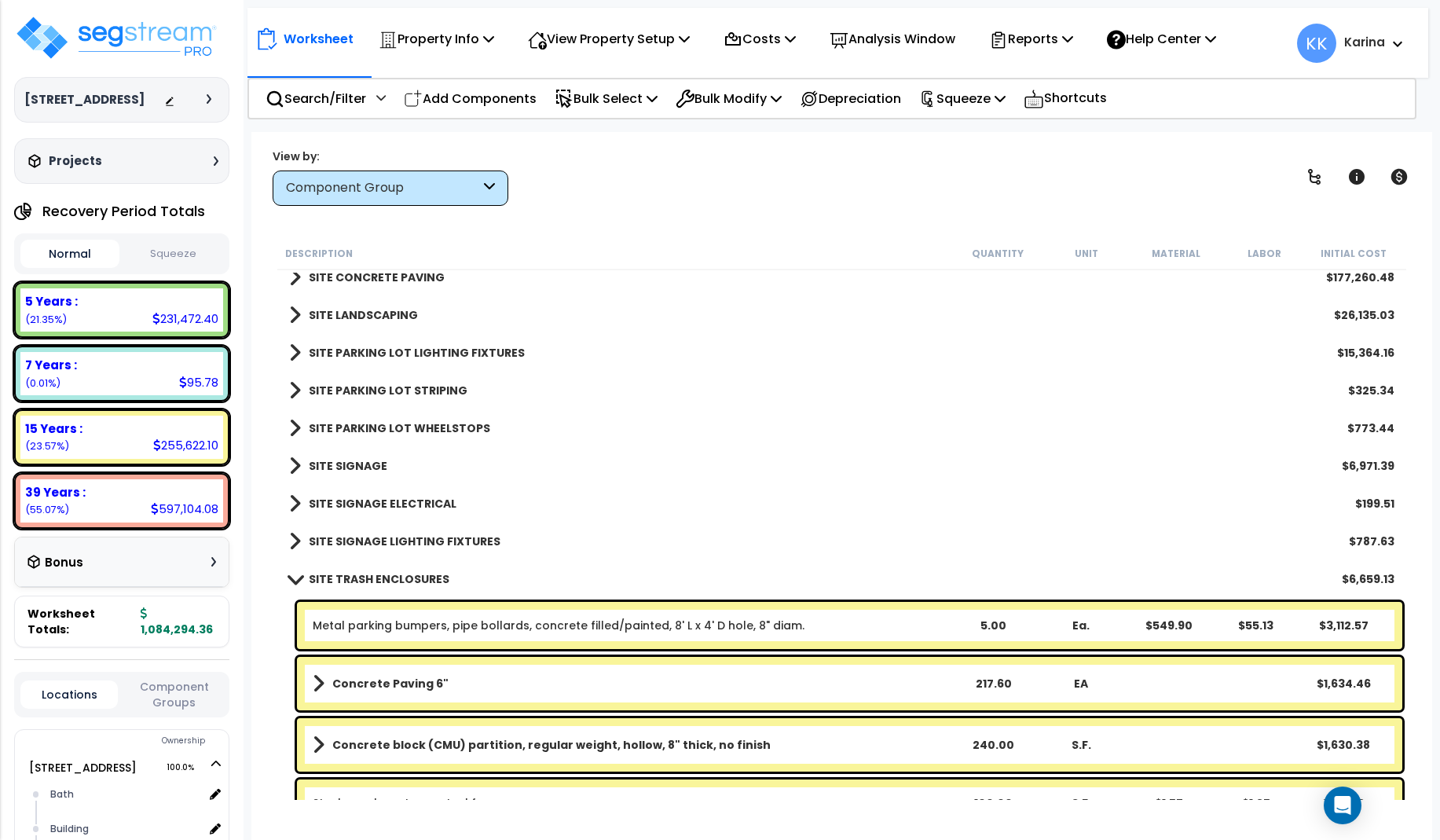
scroll to position [2720, 0]
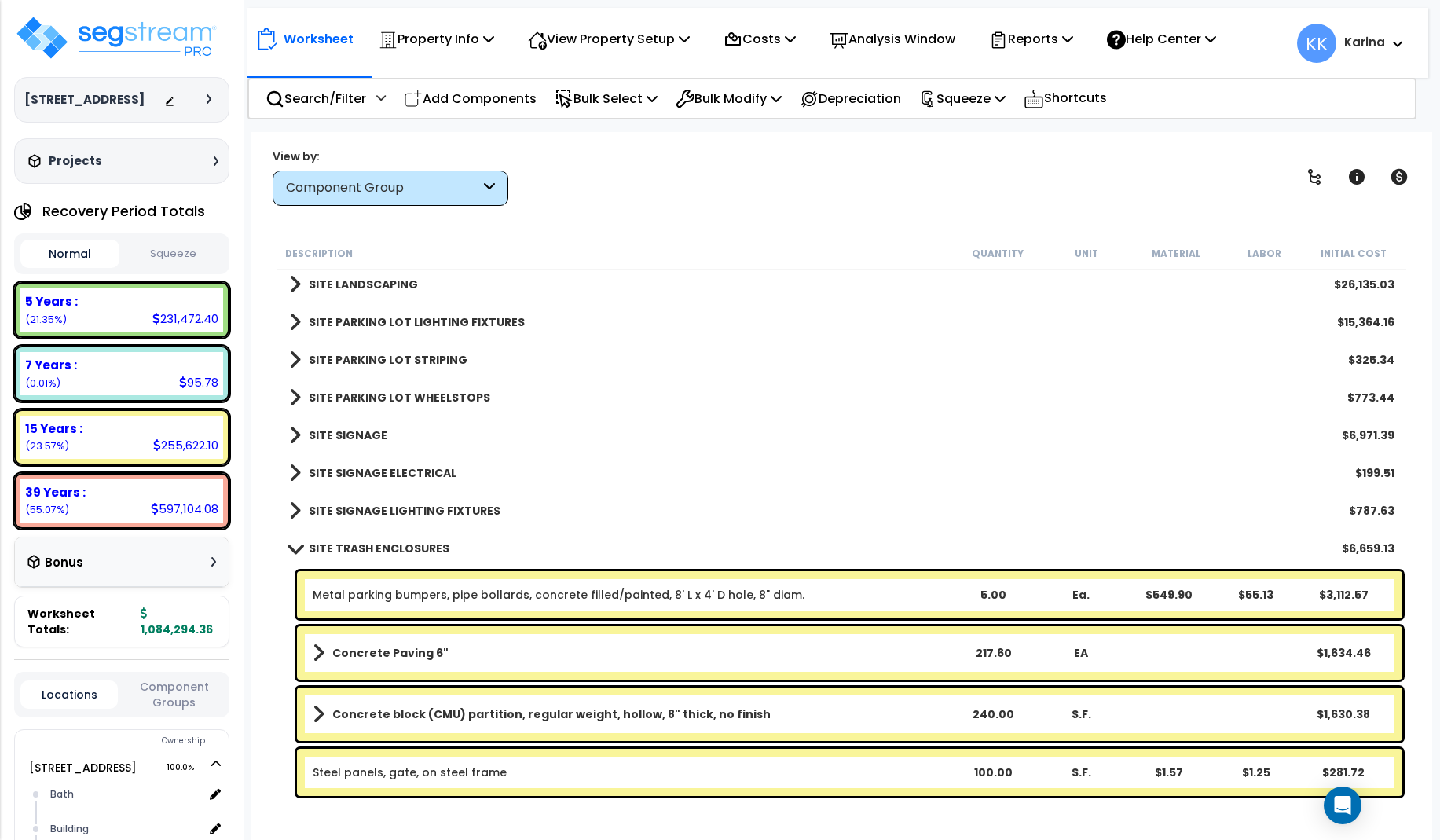
click at [295, 544] on span at bounding box center [295, 548] width 22 height 12
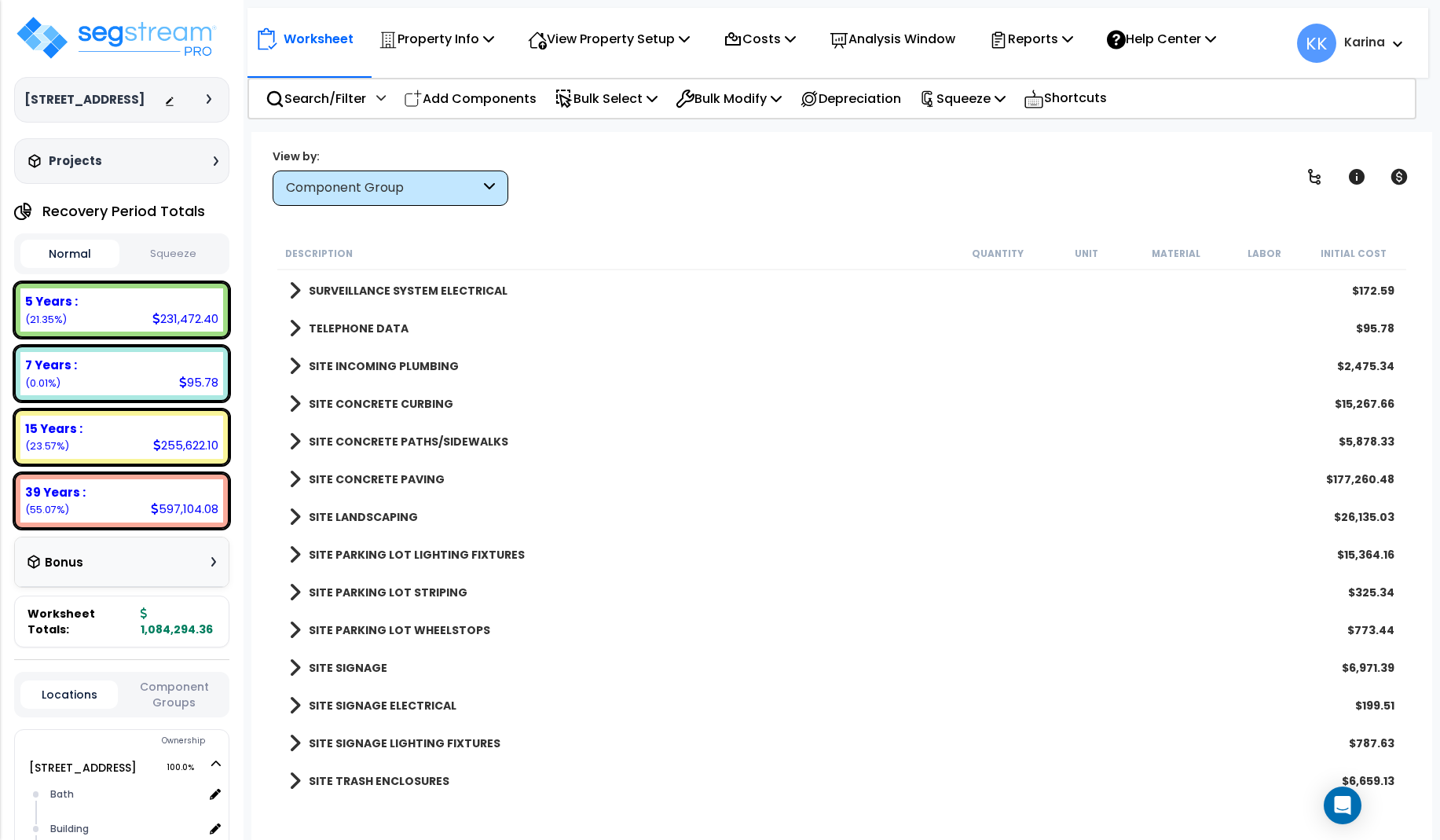
scroll to position [2488, 0]
click at [294, 744] on span at bounding box center [295, 743] width 12 height 22
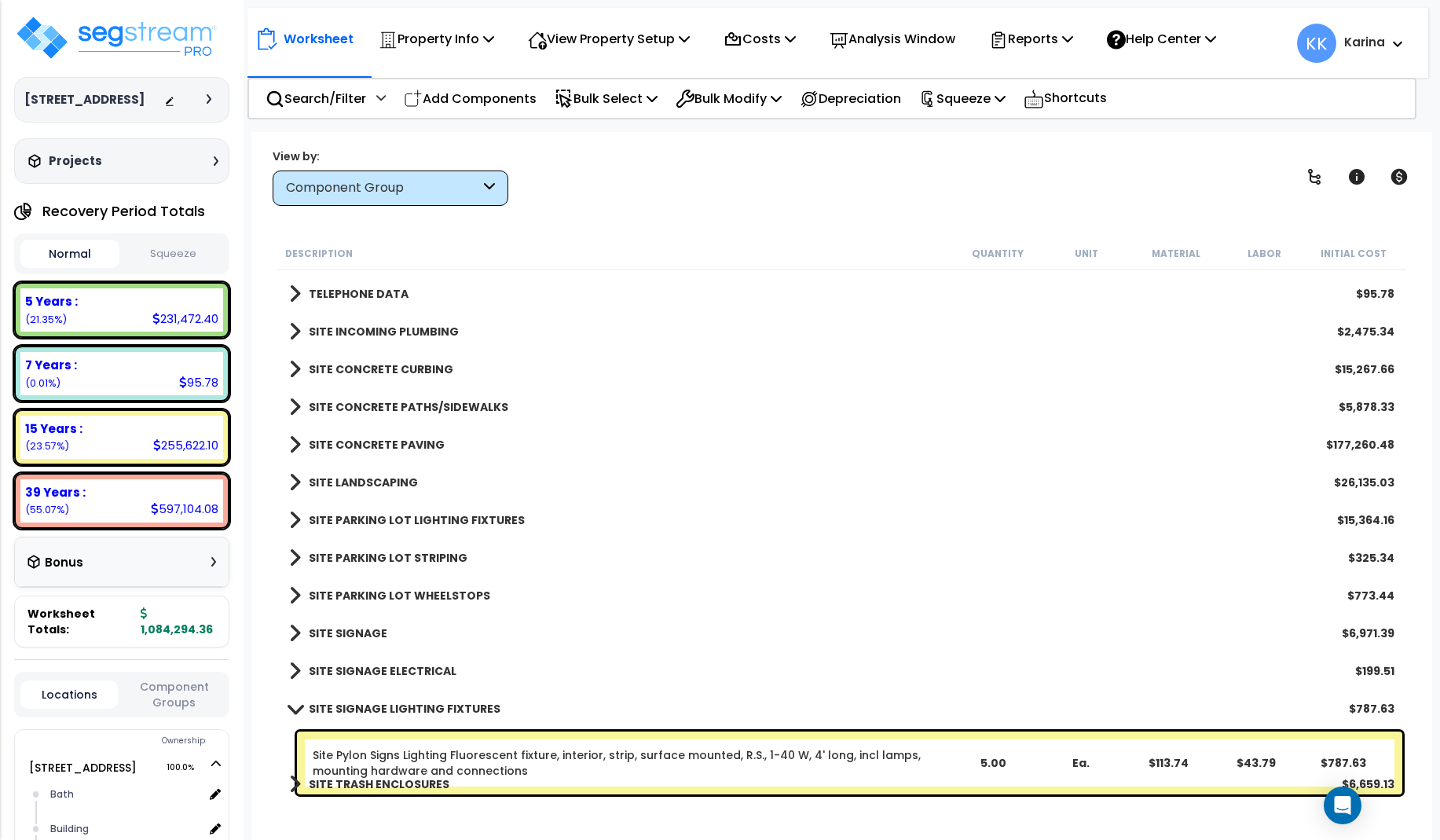
scroll to position [2543, 0]
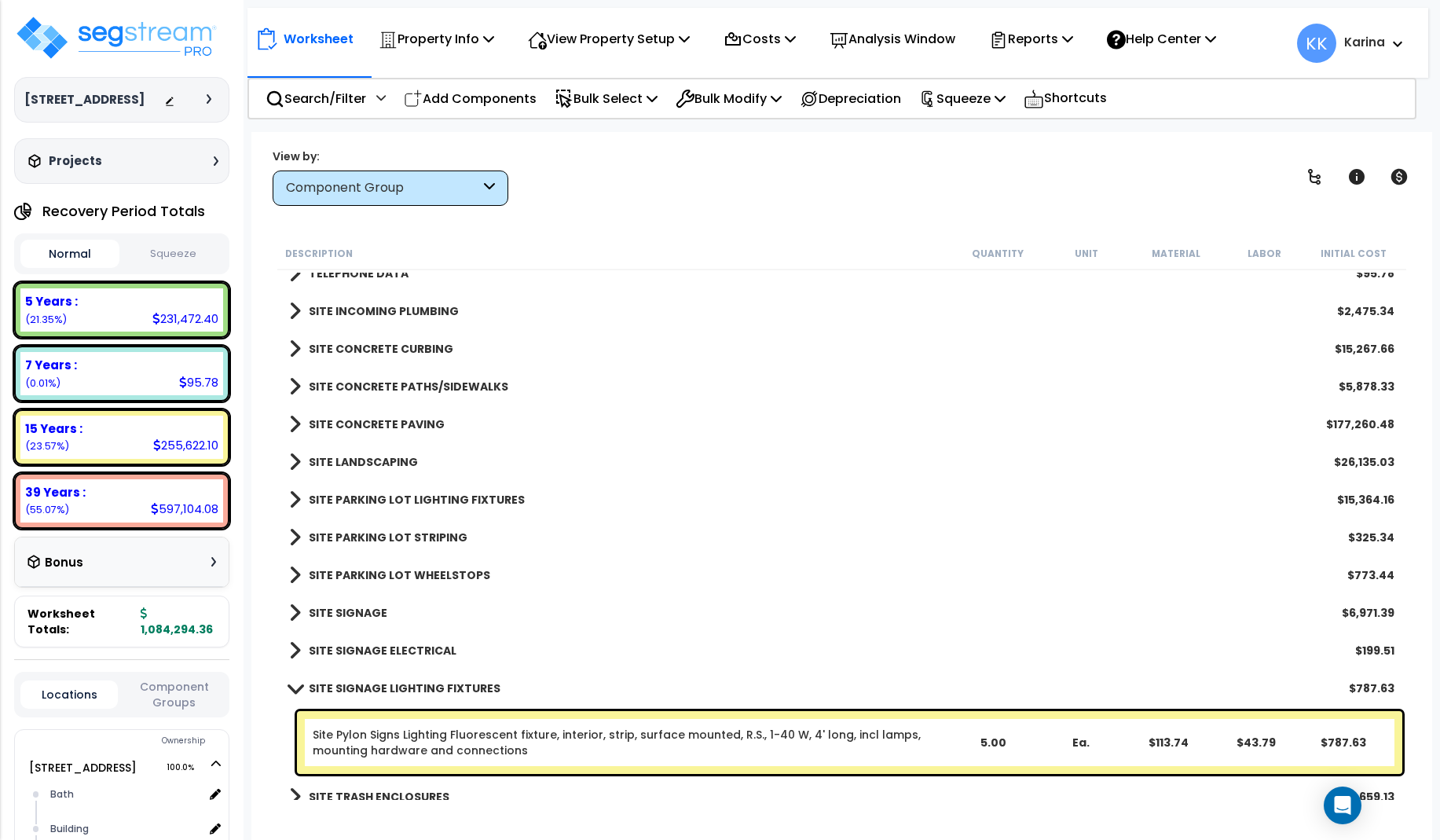
click at [295, 685] on span at bounding box center [295, 688] width 22 height 12
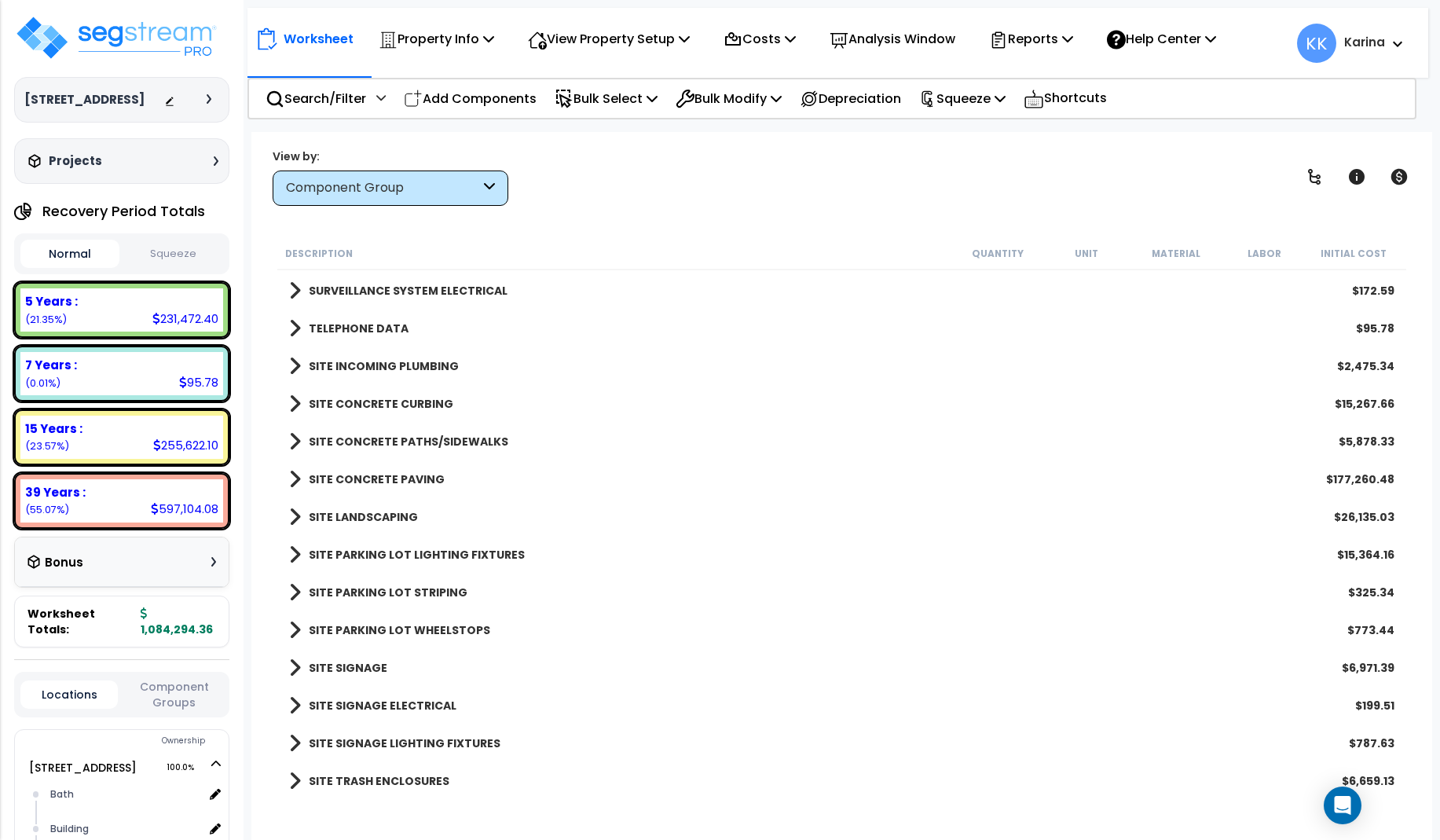
scroll to position [2488, 0]
click at [292, 629] on span at bounding box center [295, 630] width 12 height 22
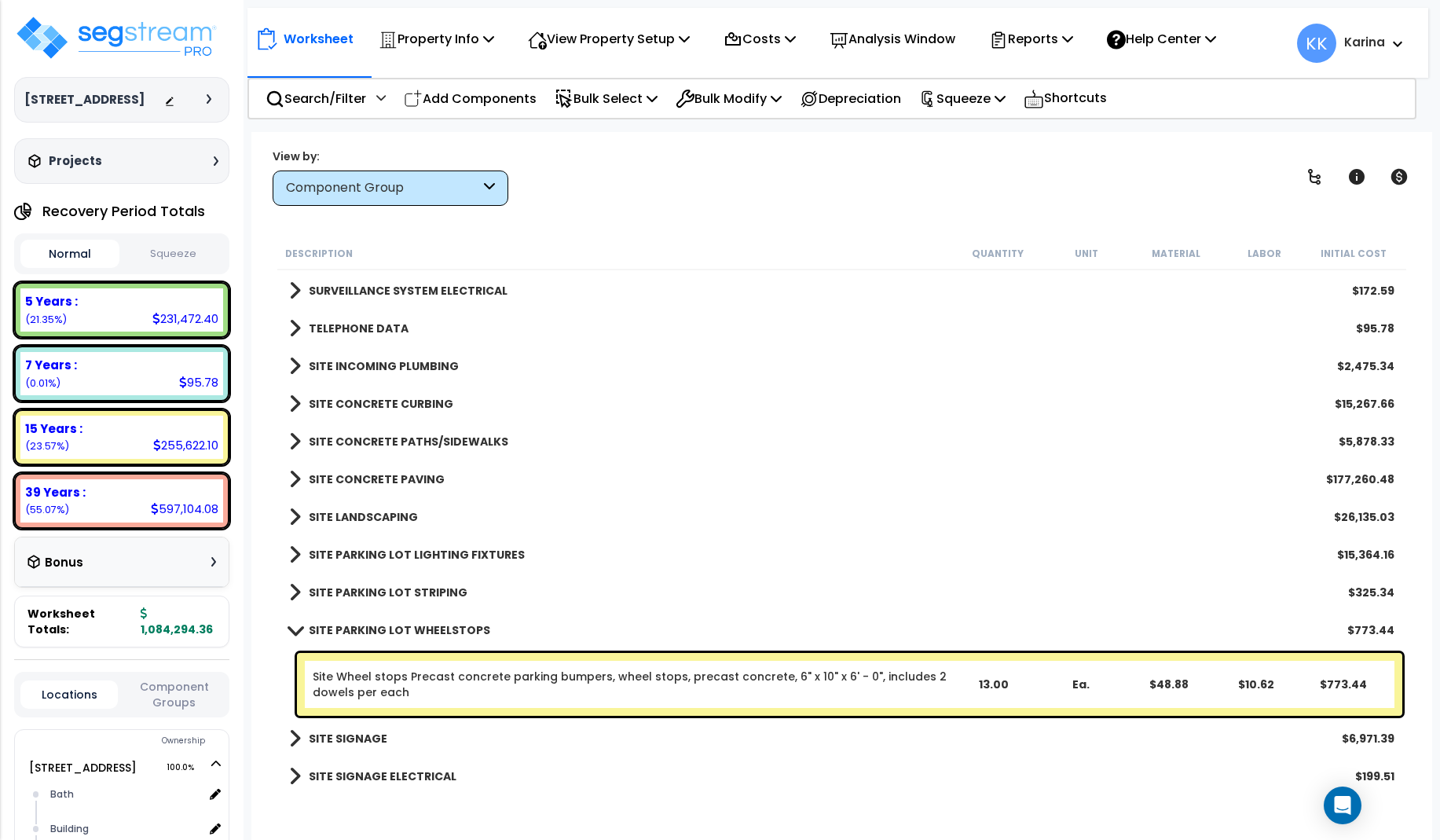
click at [292, 629] on span at bounding box center [295, 630] width 22 height 12
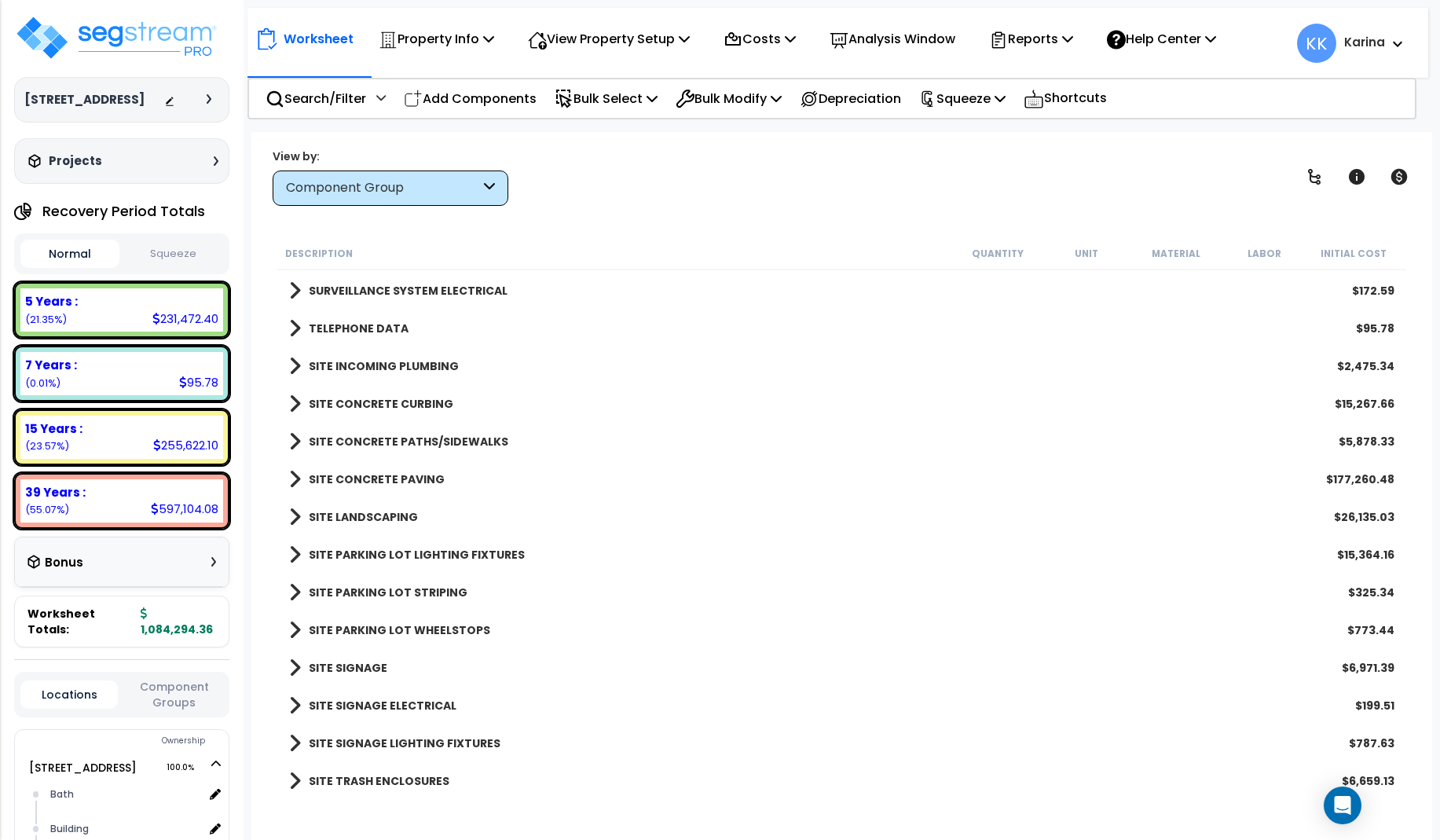
click at [295, 588] on span at bounding box center [295, 592] width 12 height 22
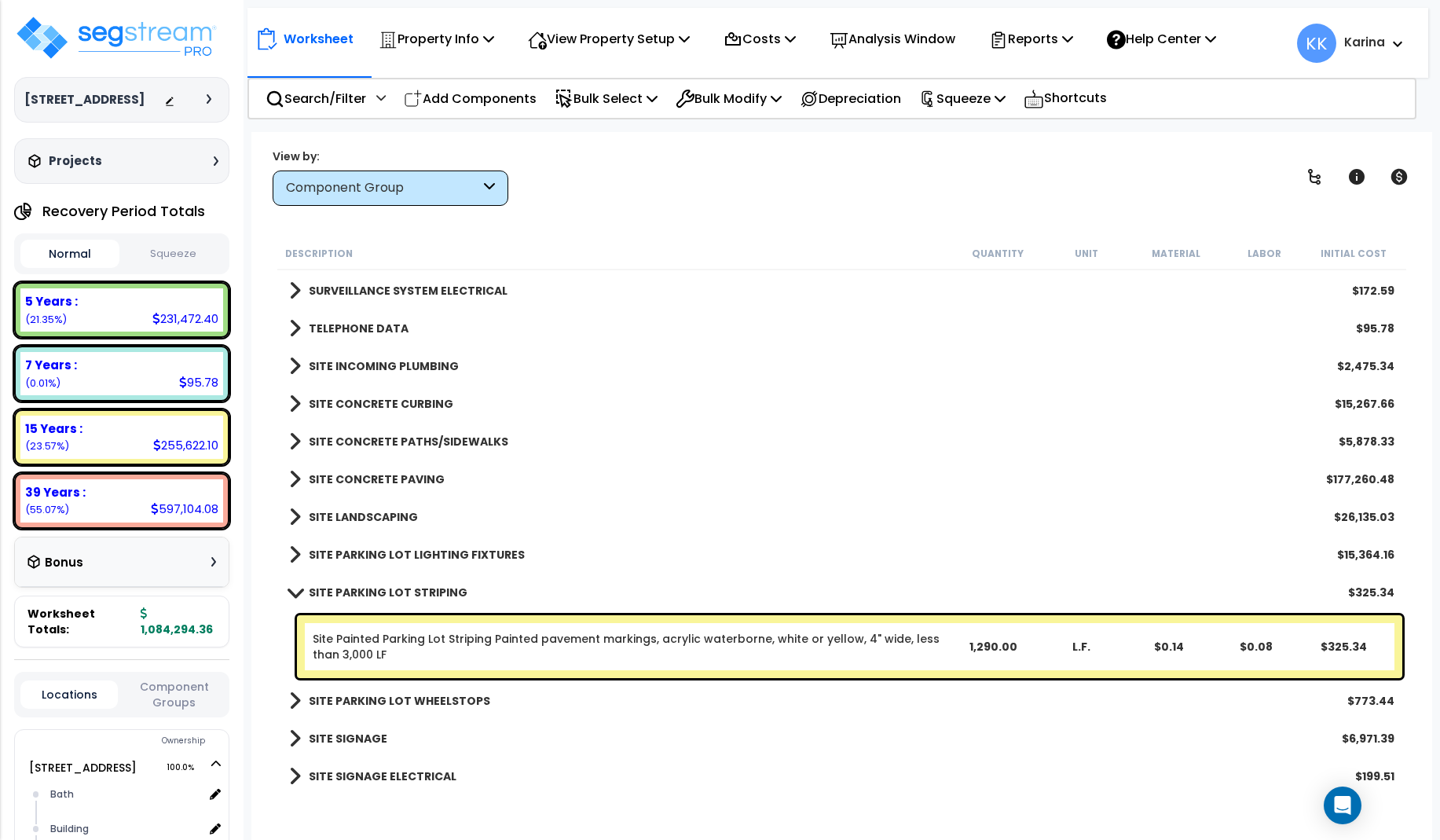
click at [295, 588] on span at bounding box center [295, 592] width 22 height 12
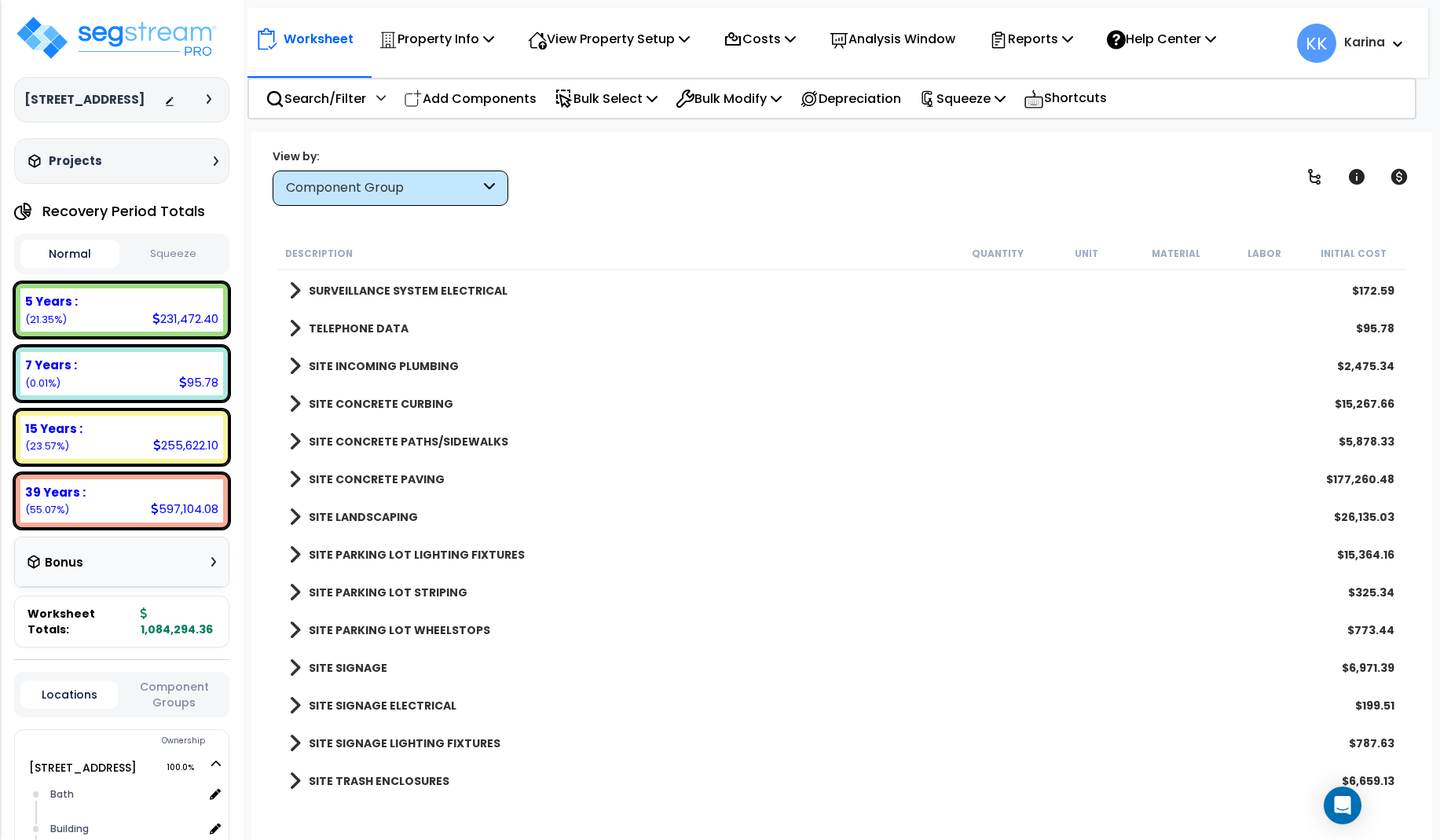
click at [296, 553] on span at bounding box center [295, 555] width 12 height 22
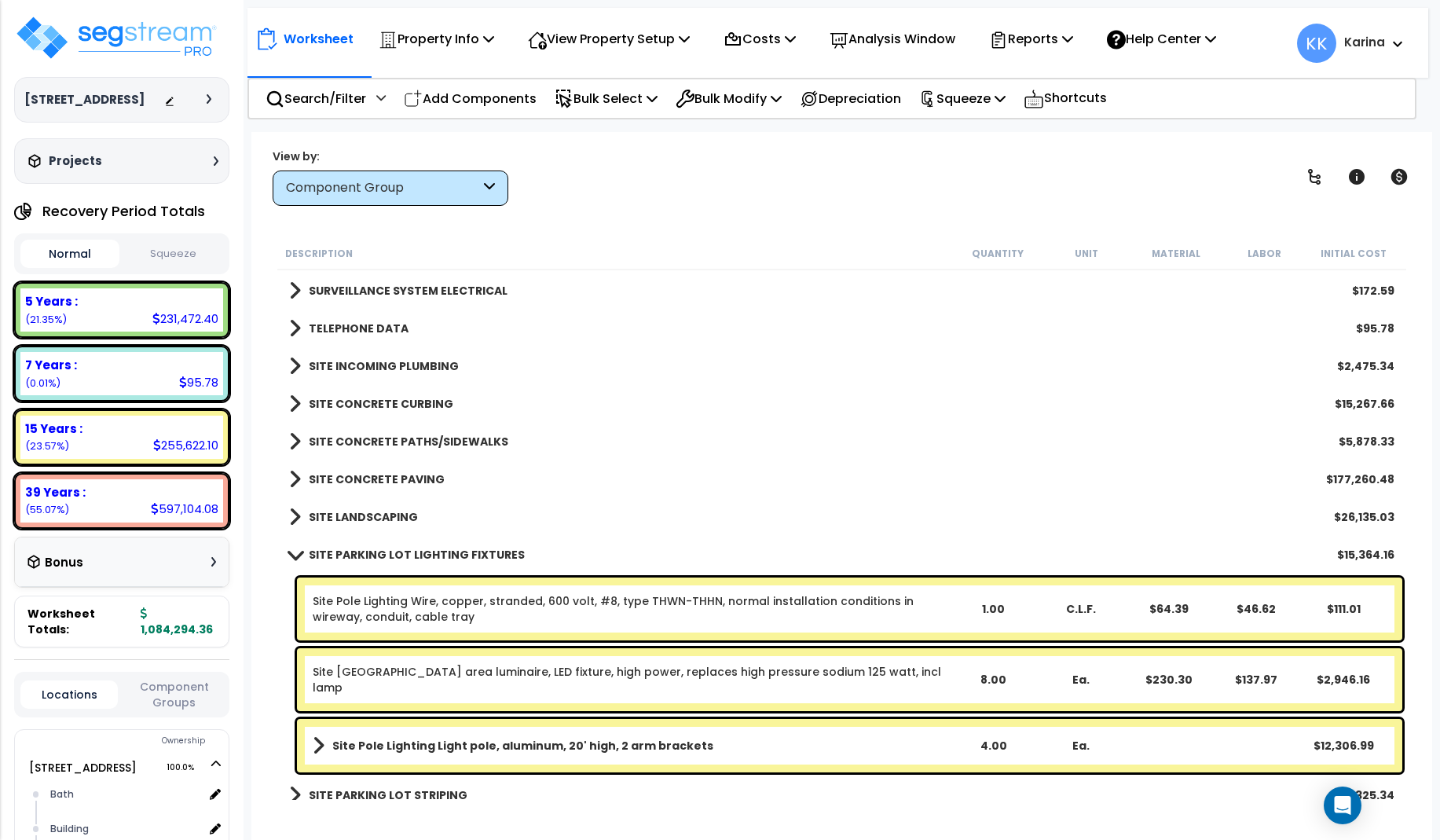
click at [296, 553] on span at bounding box center [295, 554] width 22 height 12
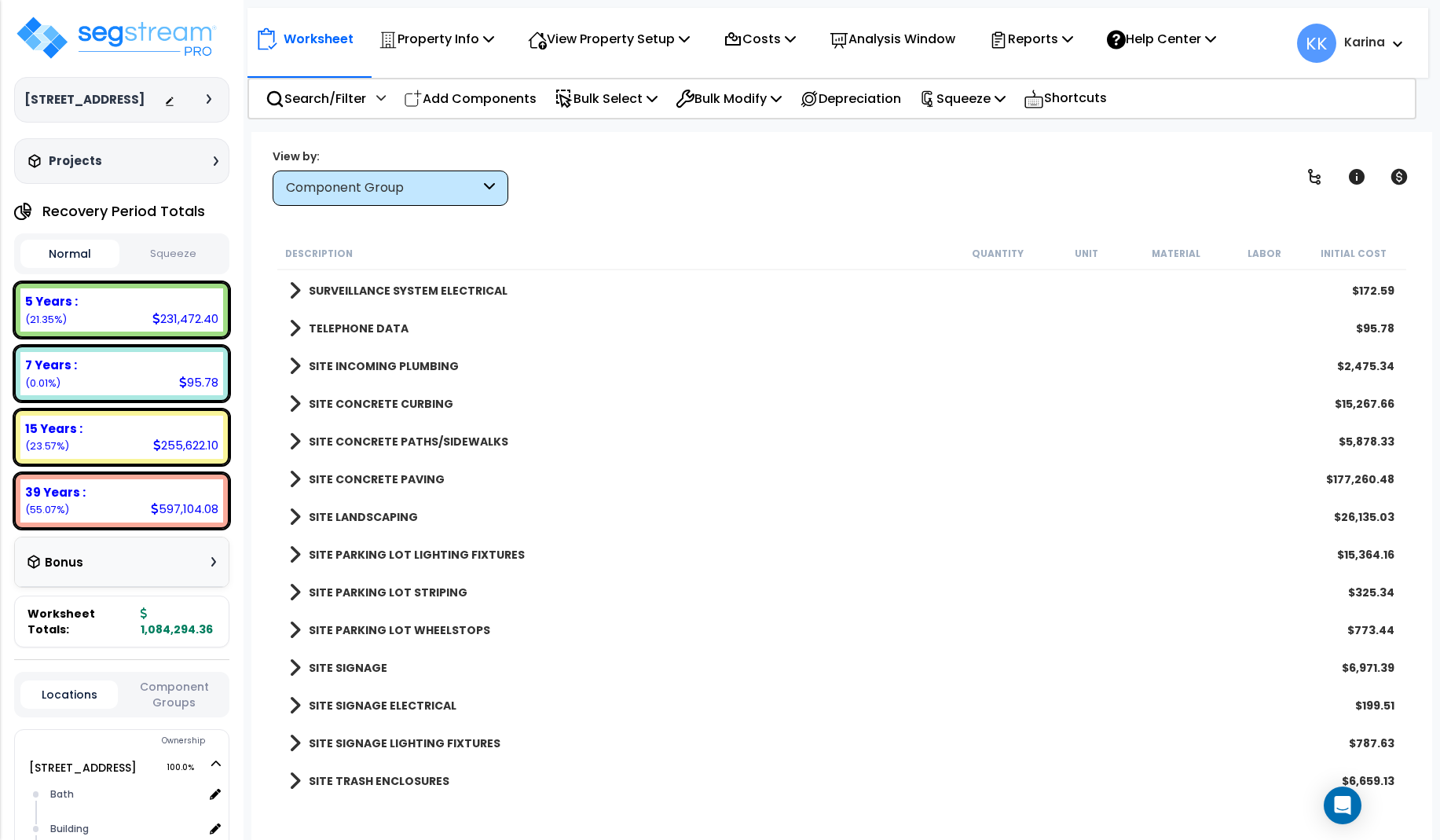
click at [292, 518] on span at bounding box center [295, 516] width 12 height 22
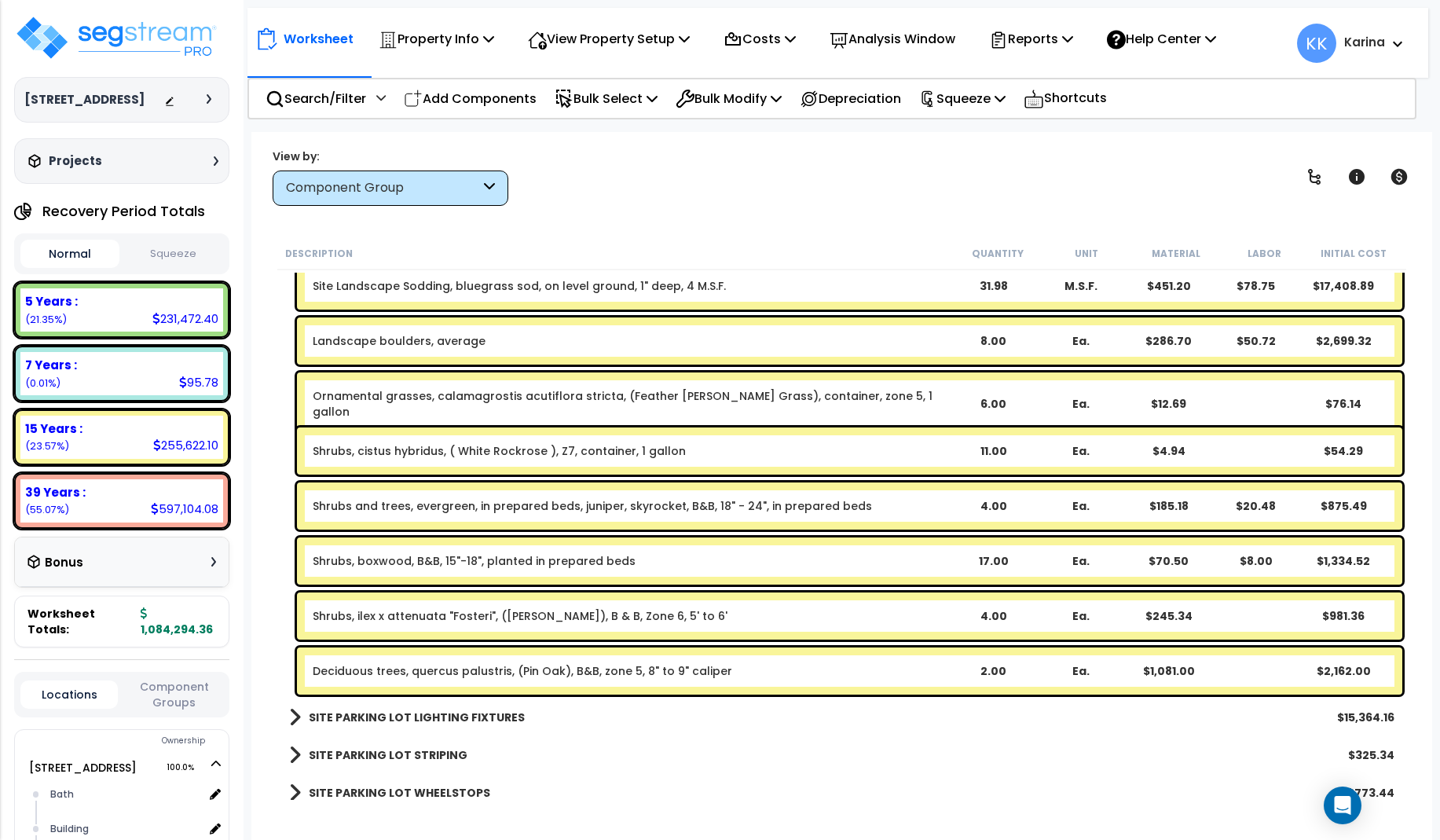
scroll to position [2866, 0]
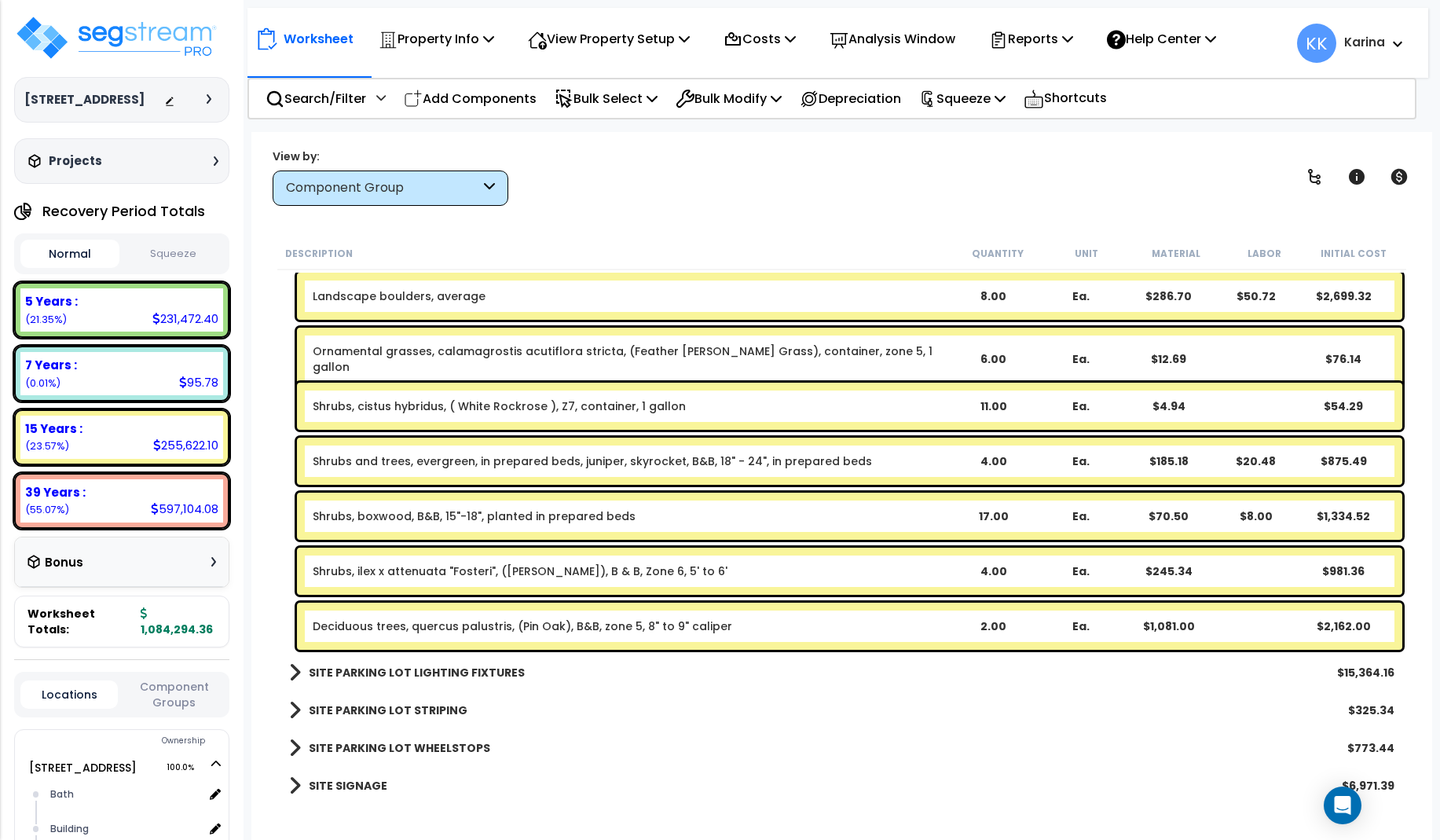
click at [643, 787] on div "SITE SIGNAGE $6,971.39" at bounding box center [842, 785] width 1121 height 38
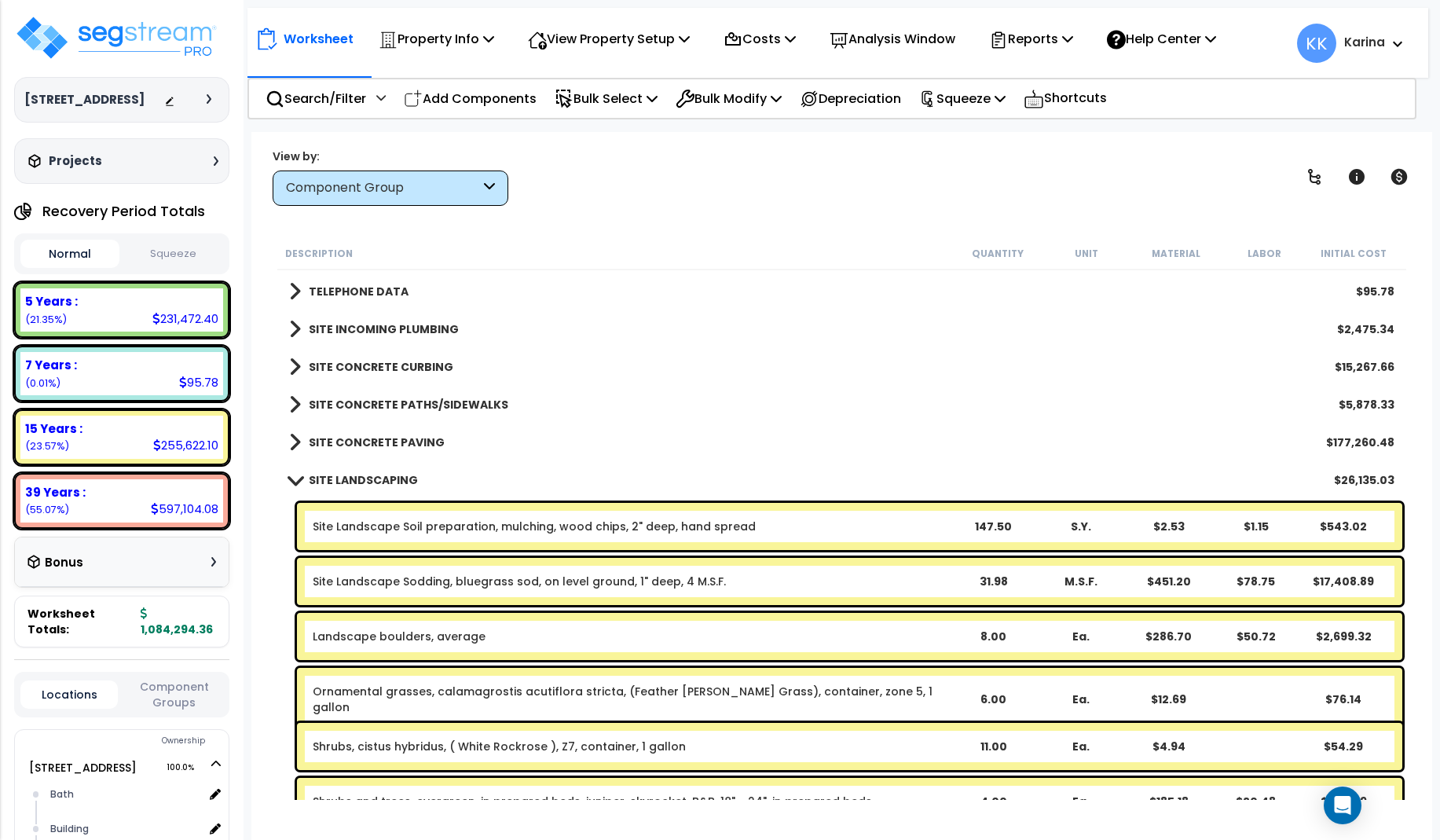
scroll to position [2488, 0]
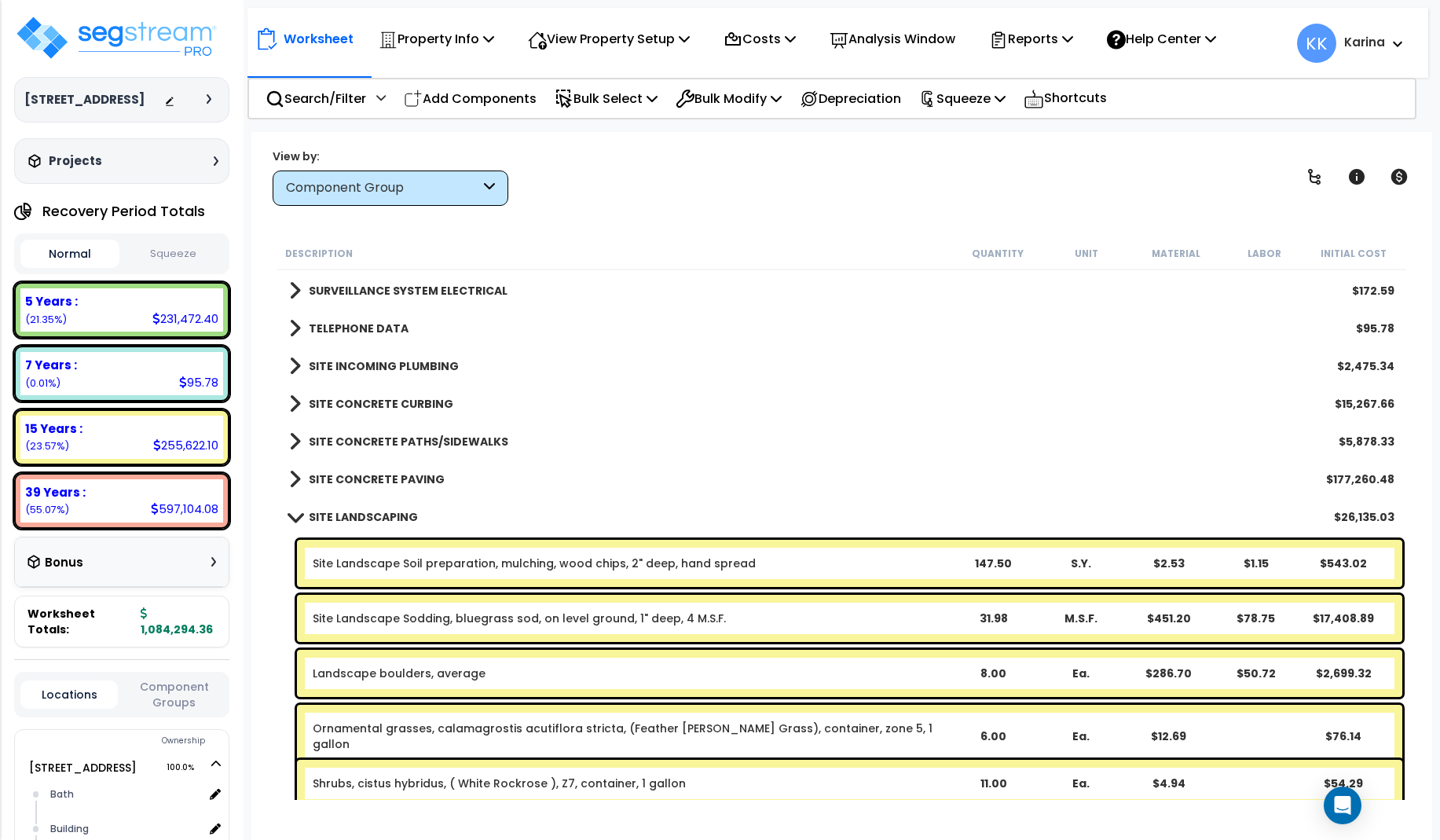
click at [296, 517] on span at bounding box center [295, 516] width 22 height 12
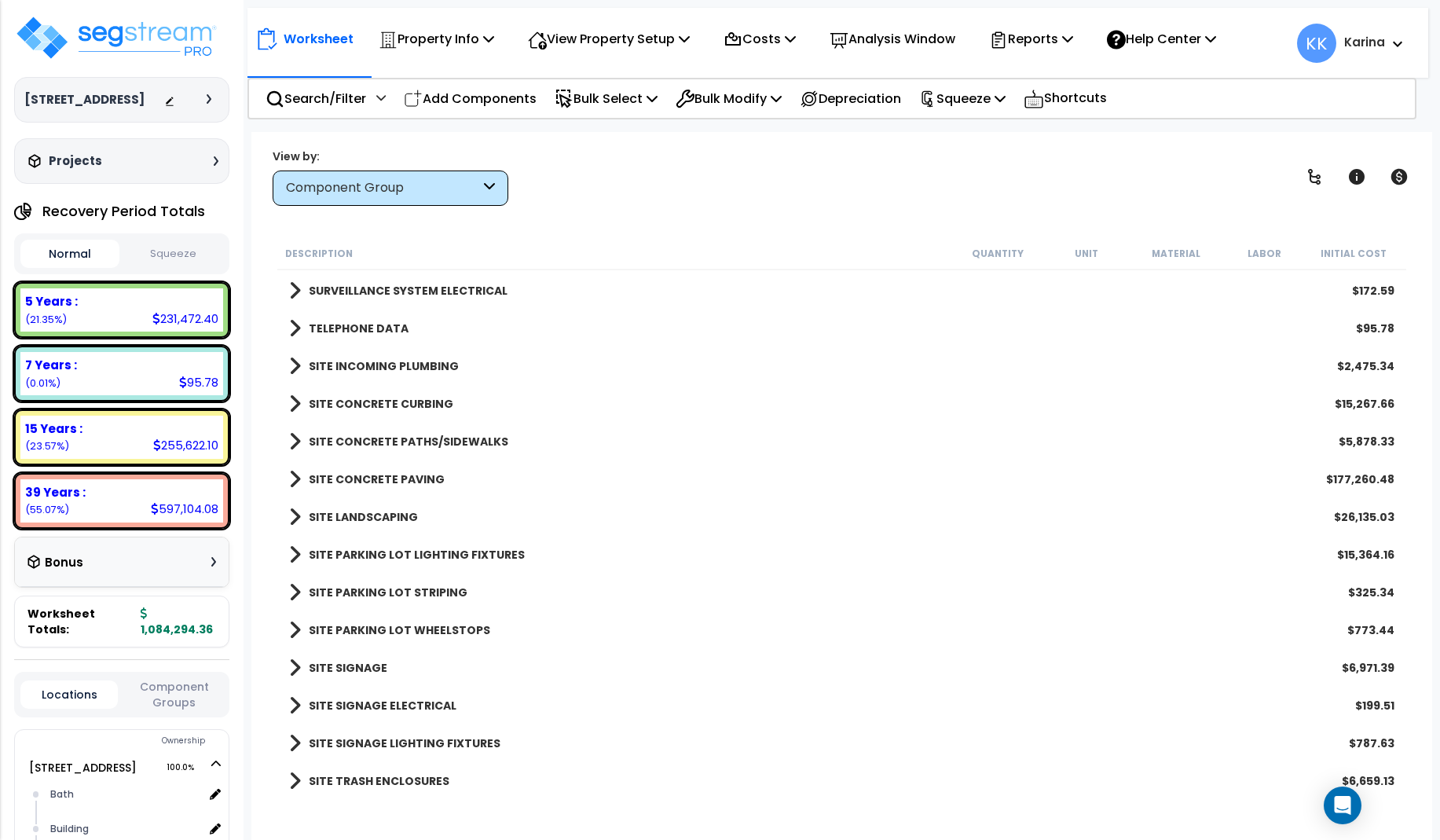
click at [1407, 268] on div "Description Quantity Unit Material Labor Initial Cost REFRIGERATION EQUIPMENT $…" at bounding box center [842, 518] width 1134 height 563
click at [156, 38] on img at bounding box center [117, 38] width 204 height 47
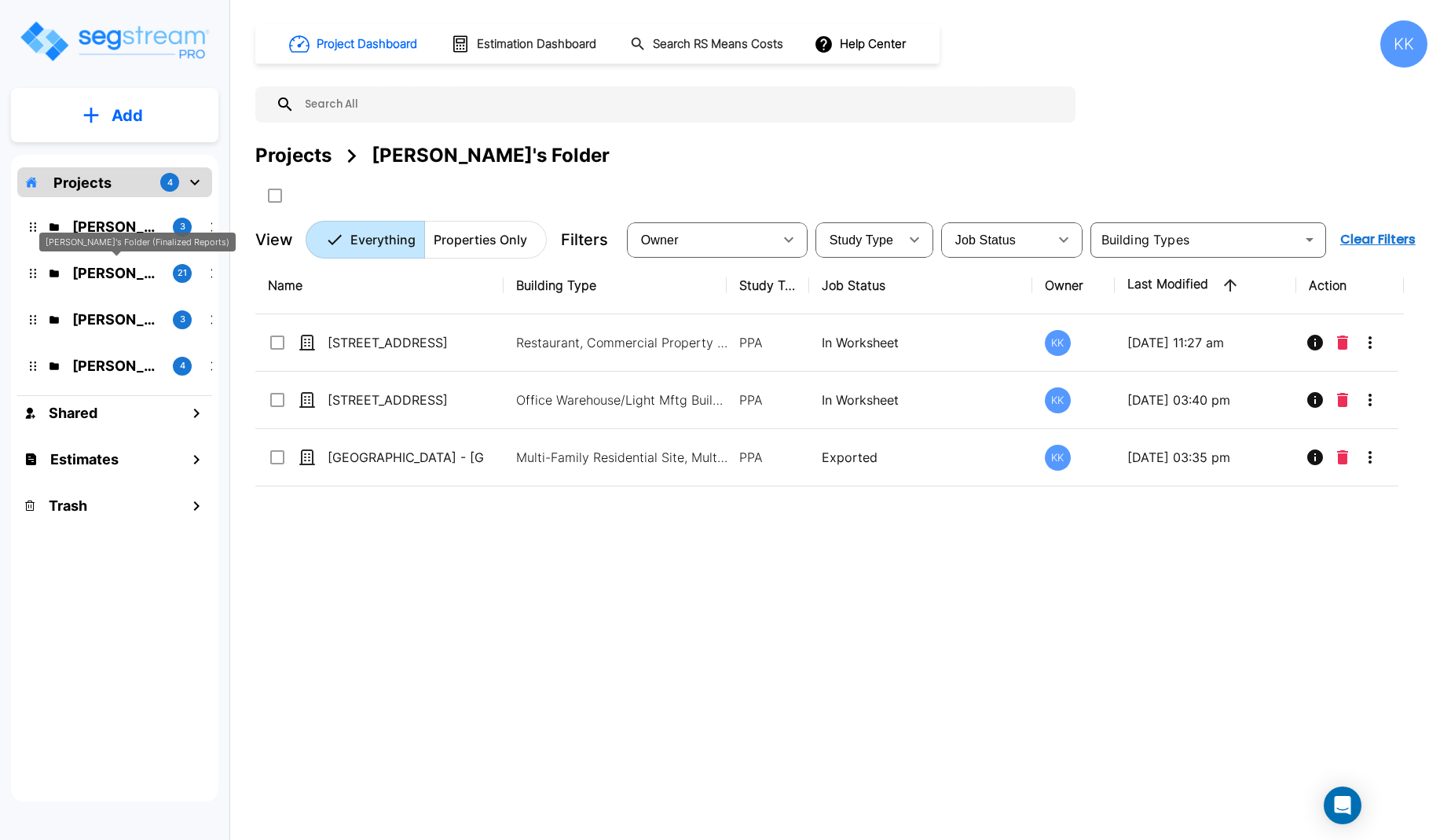
click at [96, 272] on p "Kristina's Folder (Finalized Reports)" at bounding box center [116, 273] width 88 height 21
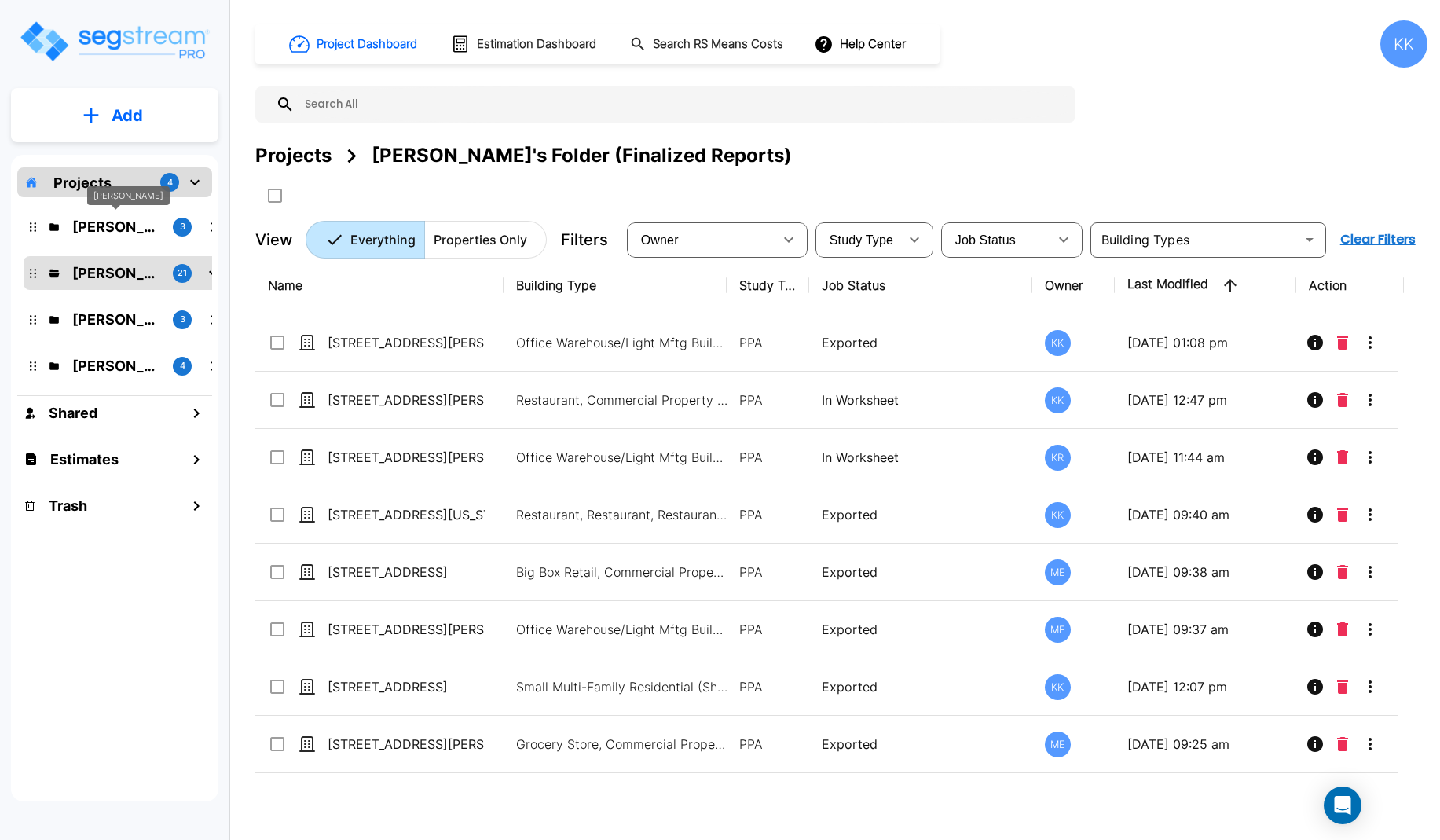
click at [100, 223] on p "M.E. Folder" at bounding box center [116, 226] width 88 height 21
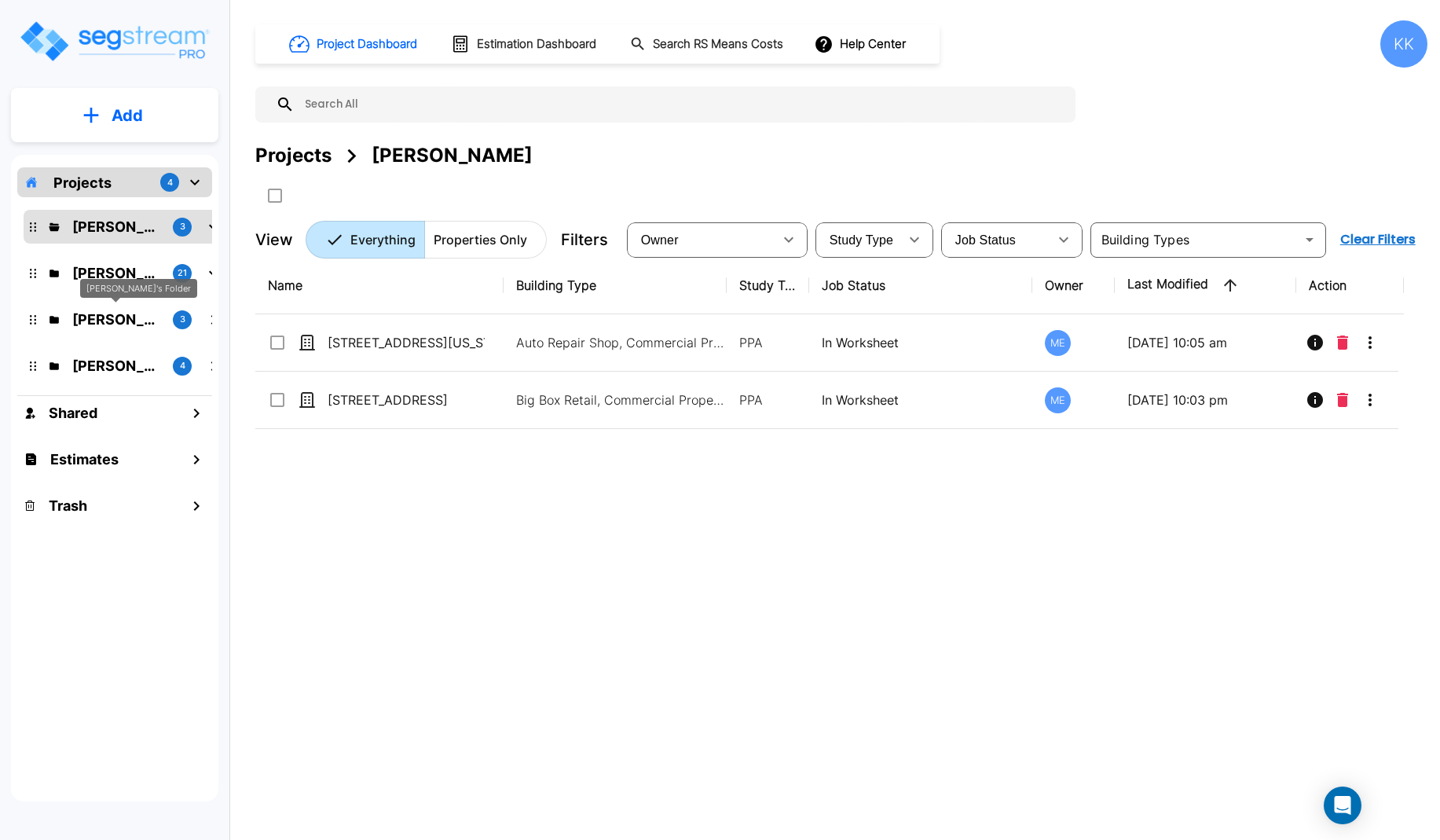
click at [103, 318] on p "Karina's Folder" at bounding box center [116, 320] width 88 height 21
